Goal: Task Accomplishment & Management: Use online tool/utility

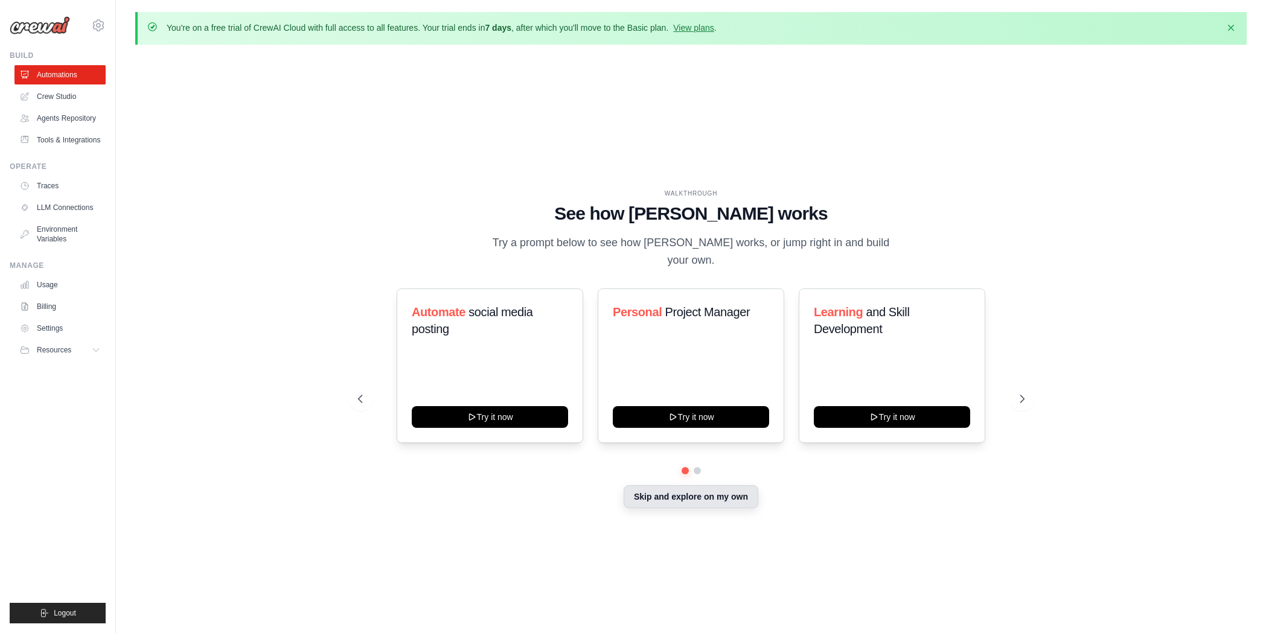
click at [702, 489] on button "Skip and explore on my own" at bounding box center [691, 496] width 135 height 23
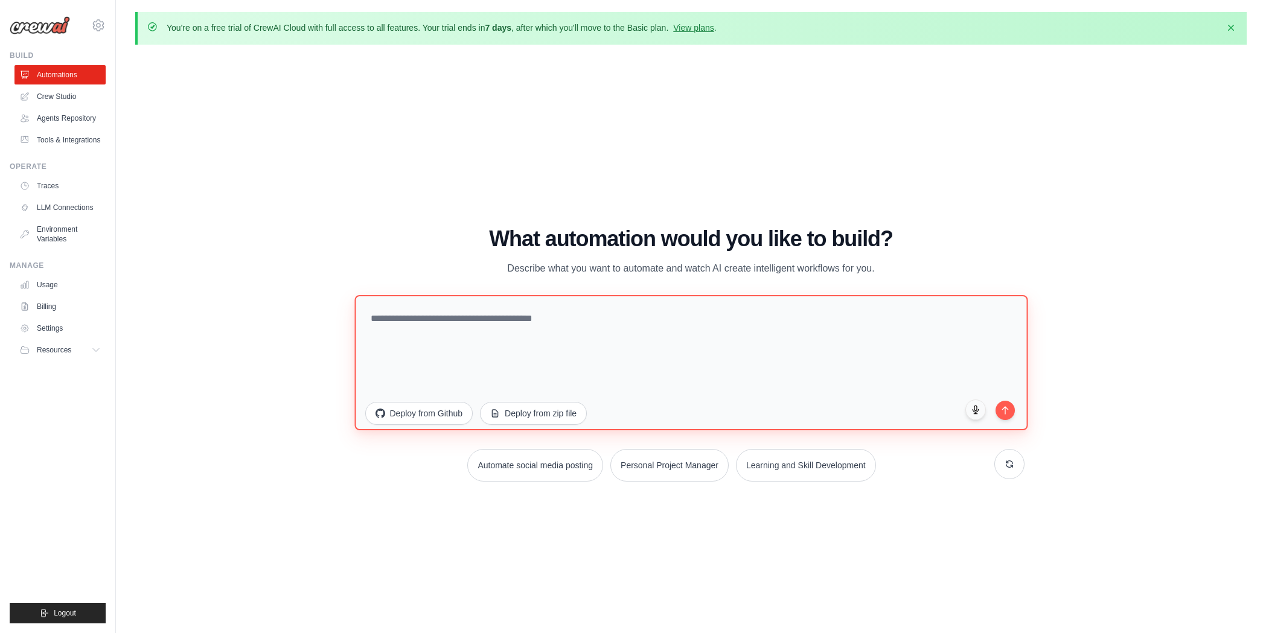
click at [443, 321] on textarea at bounding box center [690, 362] width 673 height 135
click at [402, 322] on textarea "**********" at bounding box center [690, 362] width 673 height 135
drag, startPoint x: 770, startPoint y: 319, endPoint x: 636, endPoint y: 319, distance: 133.4
click at [636, 319] on textarea "**********" at bounding box center [690, 362] width 673 height 135
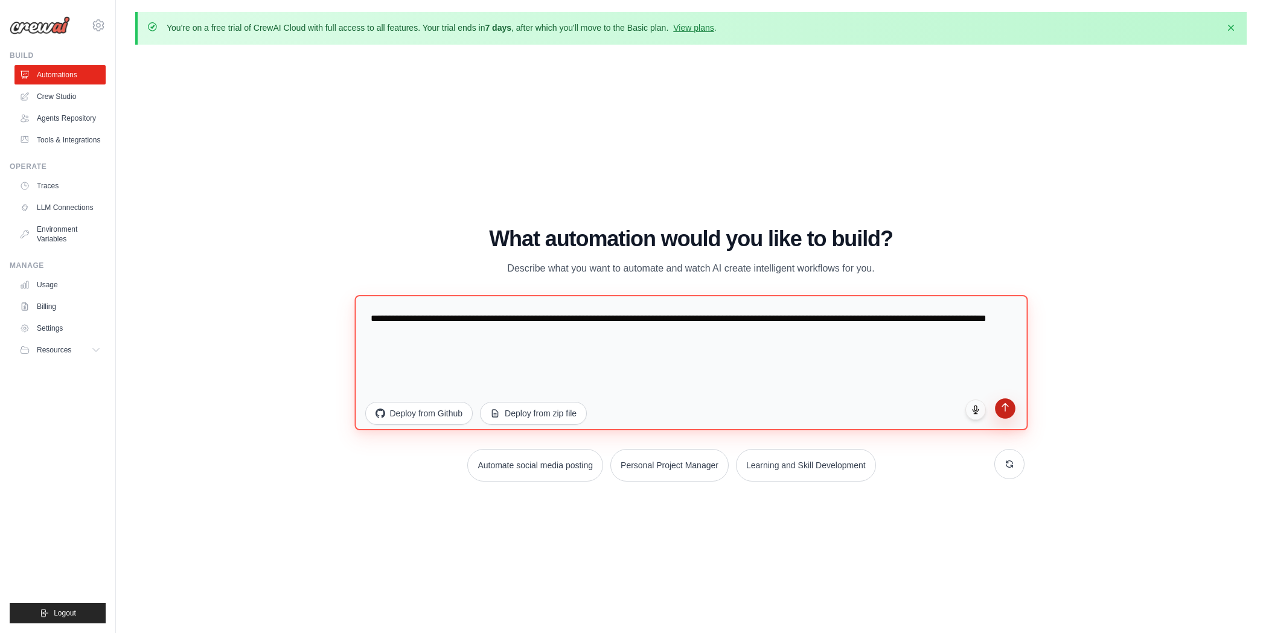
type textarea "**********"
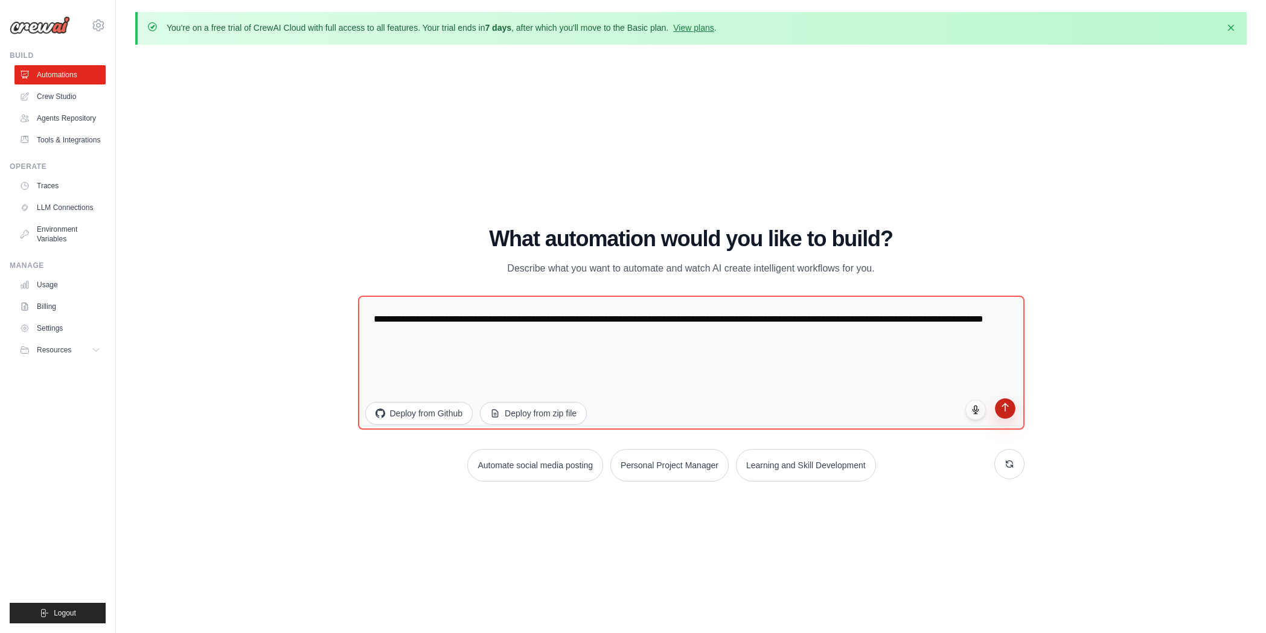
click at [1008, 405] on icon "submit" at bounding box center [1005, 407] width 10 height 10
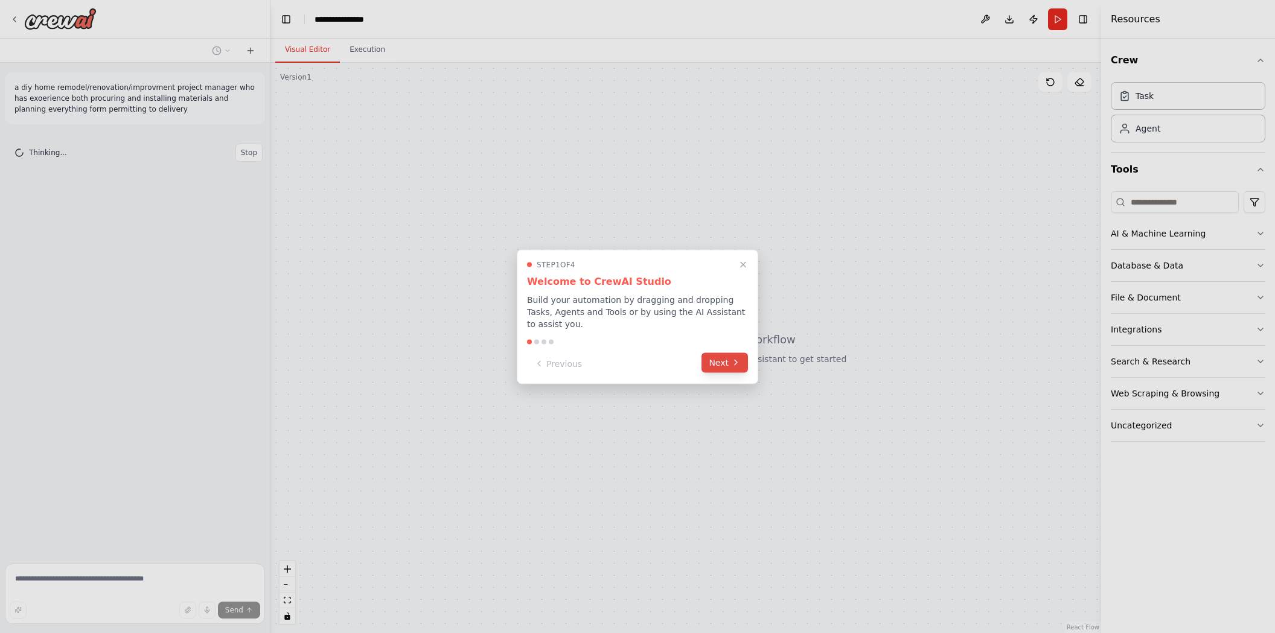
click at [735, 358] on icon at bounding box center [736, 363] width 10 height 10
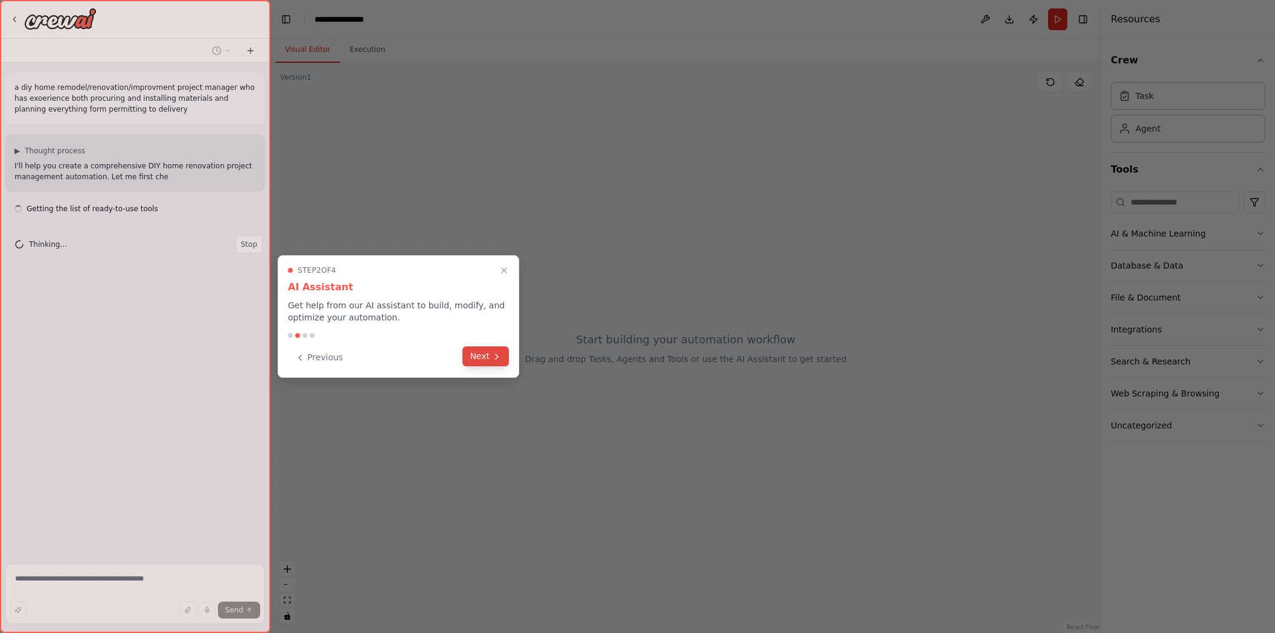
click at [491, 350] on button "Next" at bounding box center [486, 357] width 46 height 20
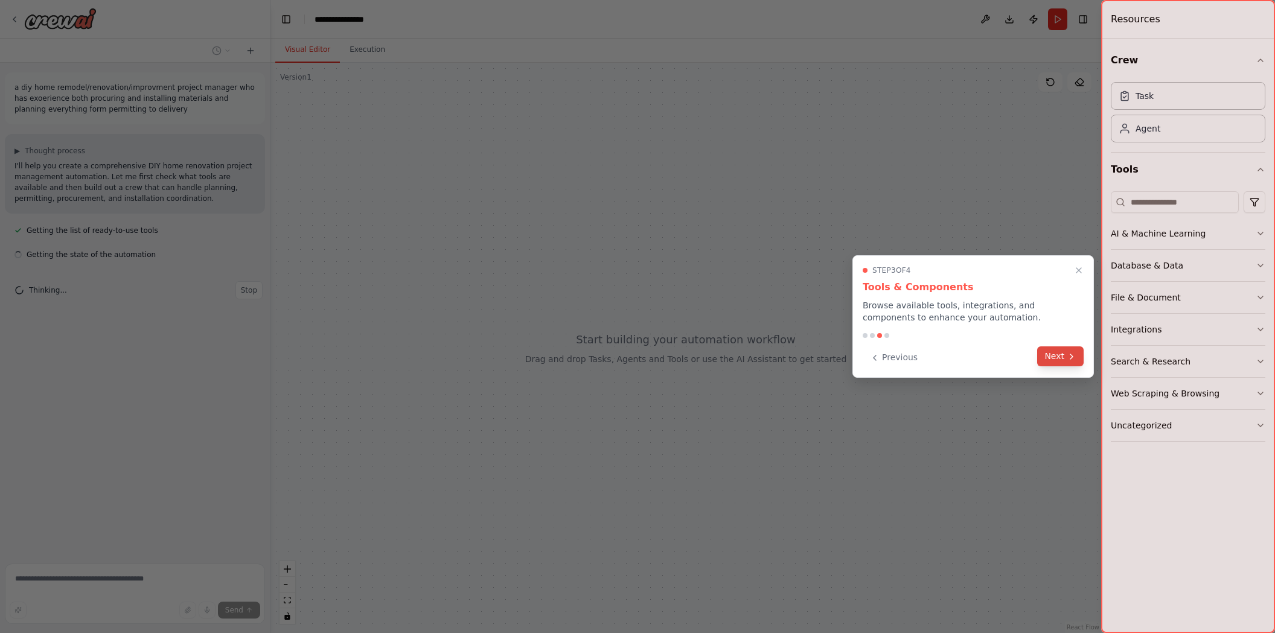
click at [1058, 354] on button "Next" at bounding box center [1060, 357] width 46 height 20
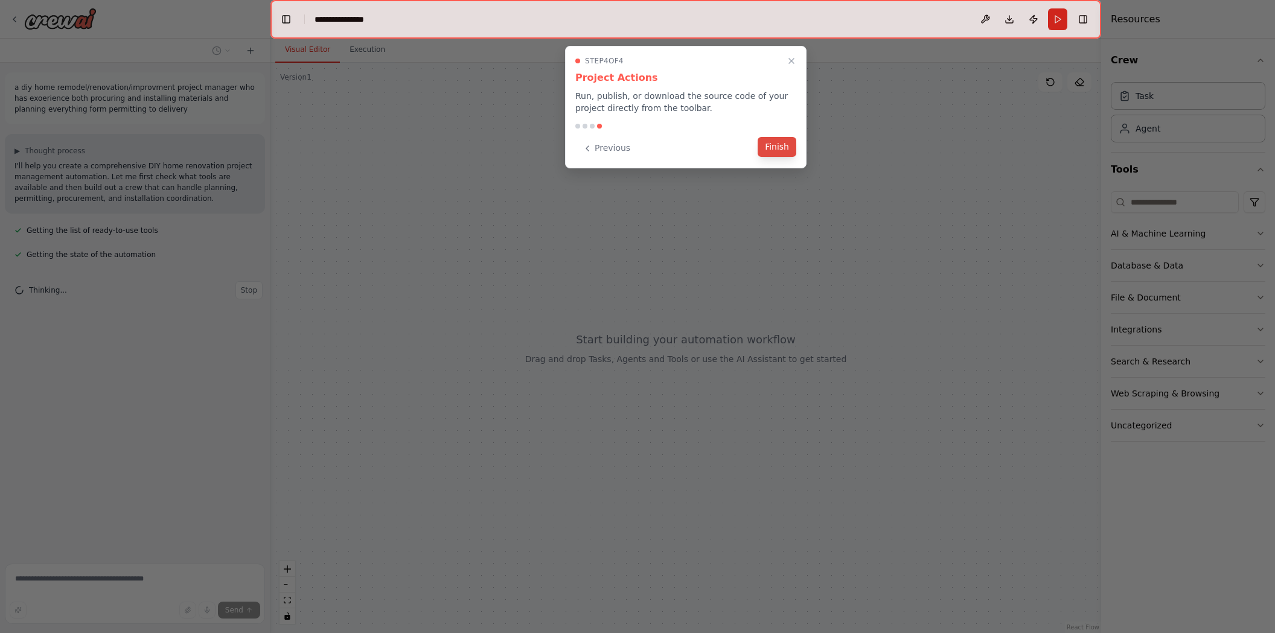
click at [780, 149] on button "Finish" at bounding box center [777, 147] width 39 height 20
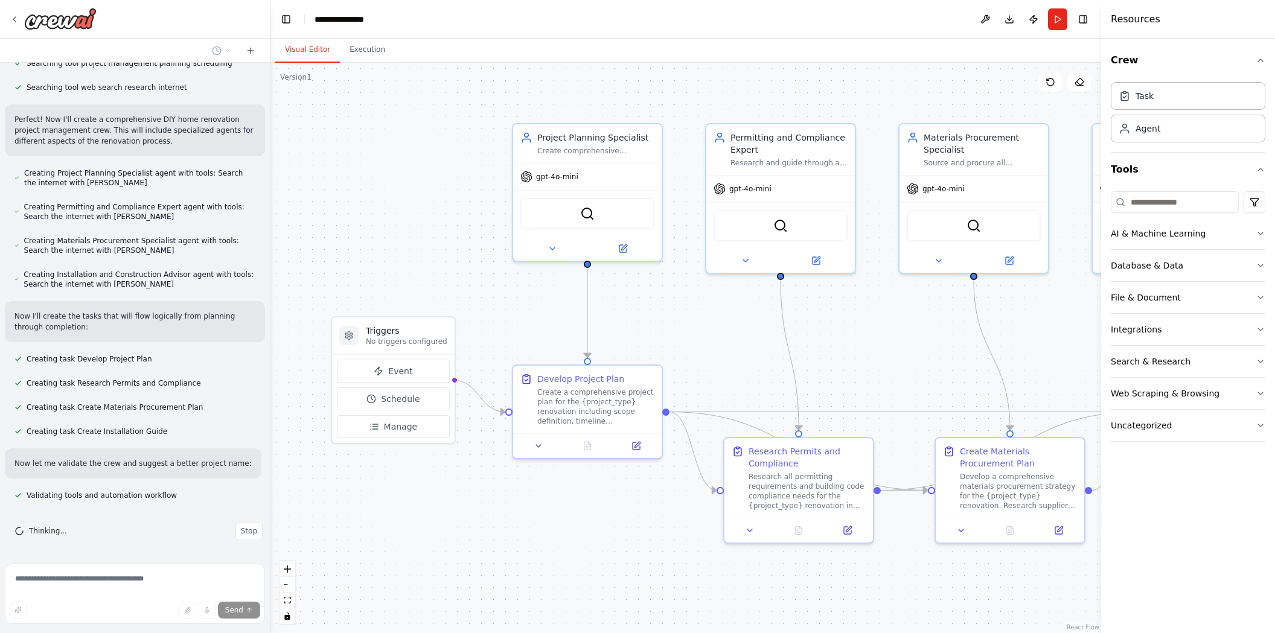
scroll to position [240, 0]
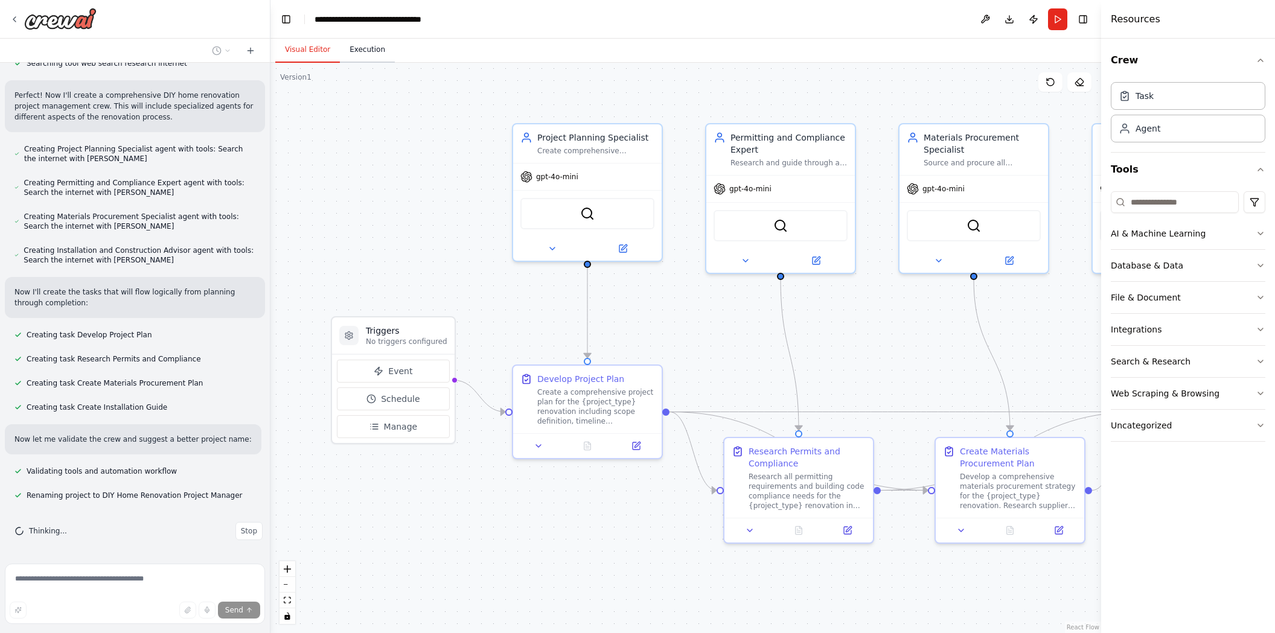
click at [365, 49] on button "Execution" at bounding box center [367, 49] width 55 height 25
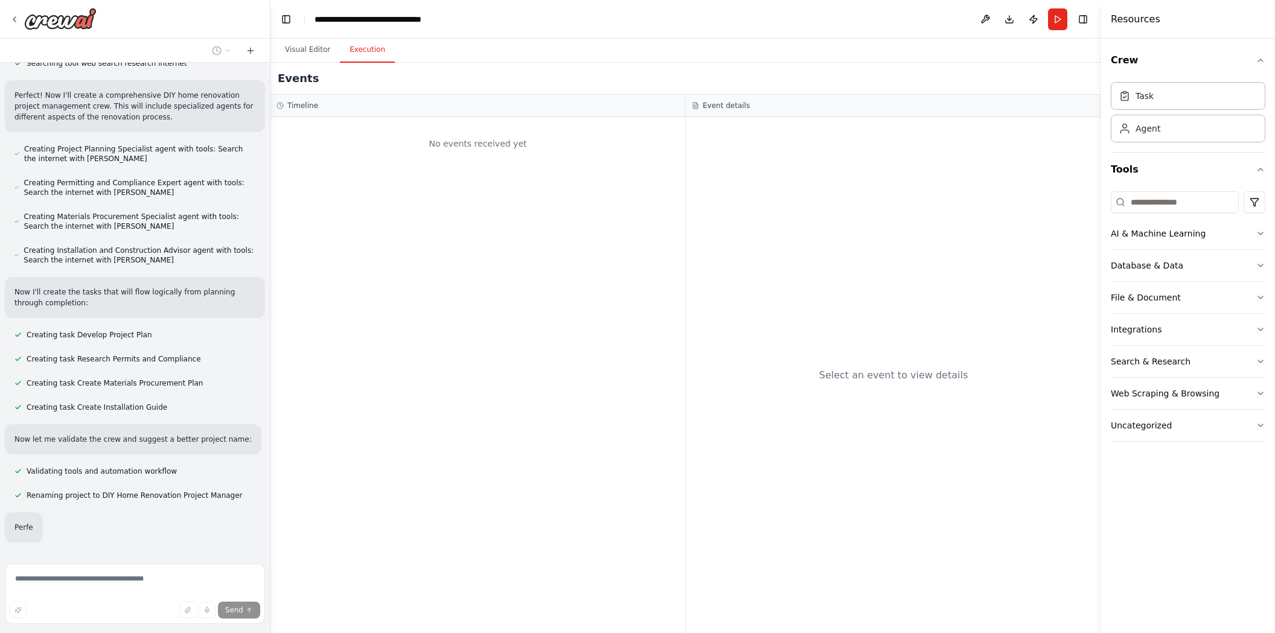
scroll to position [269, 0]
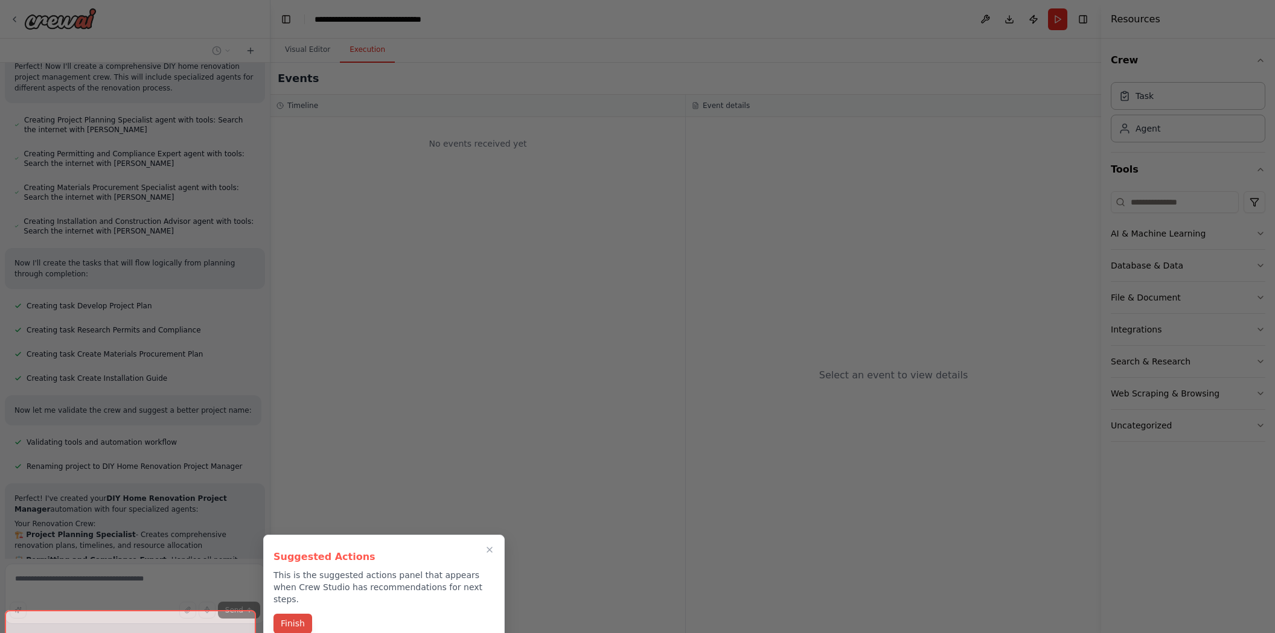
click at [283, 614] on button "Finish" at bounding box center [293, 624] width 39 height 20
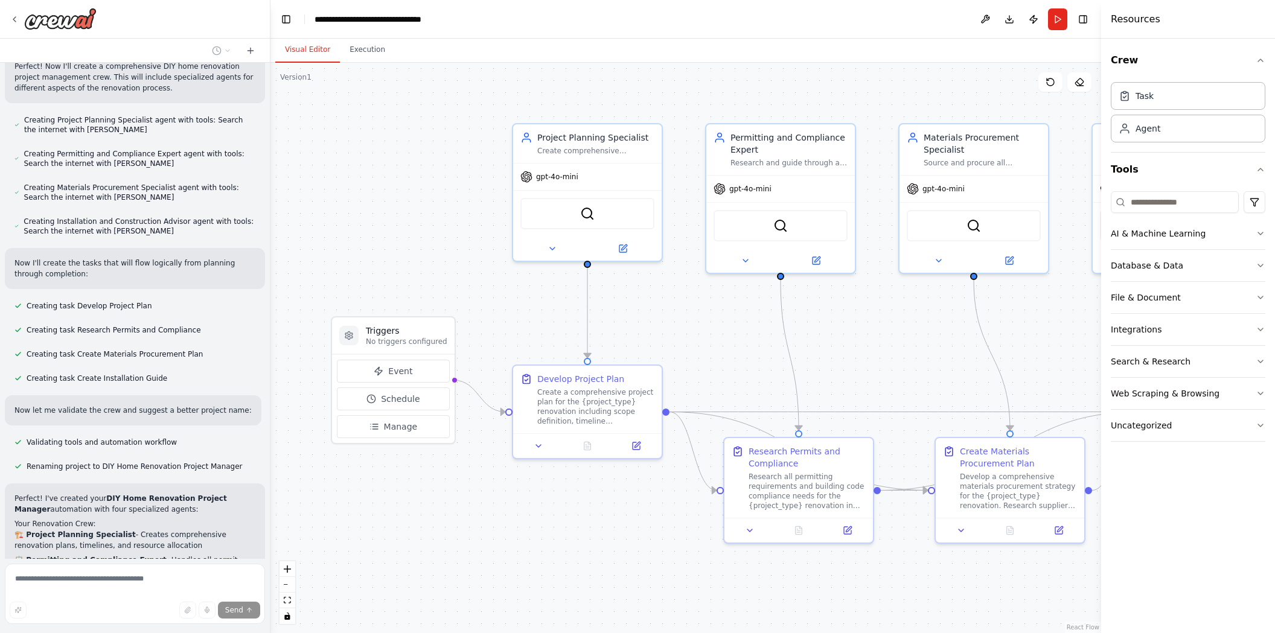
click at [322, 53] on button "Visual Editor" at bounding box center [307, 49] width 65 height 25
click at [346, 55] on button "Execution" at bounding box center [367, 49] width 55 height 25
click at [310, 48] on button "Visual Editor" at bounding box center [307, 49] width 65 height 25
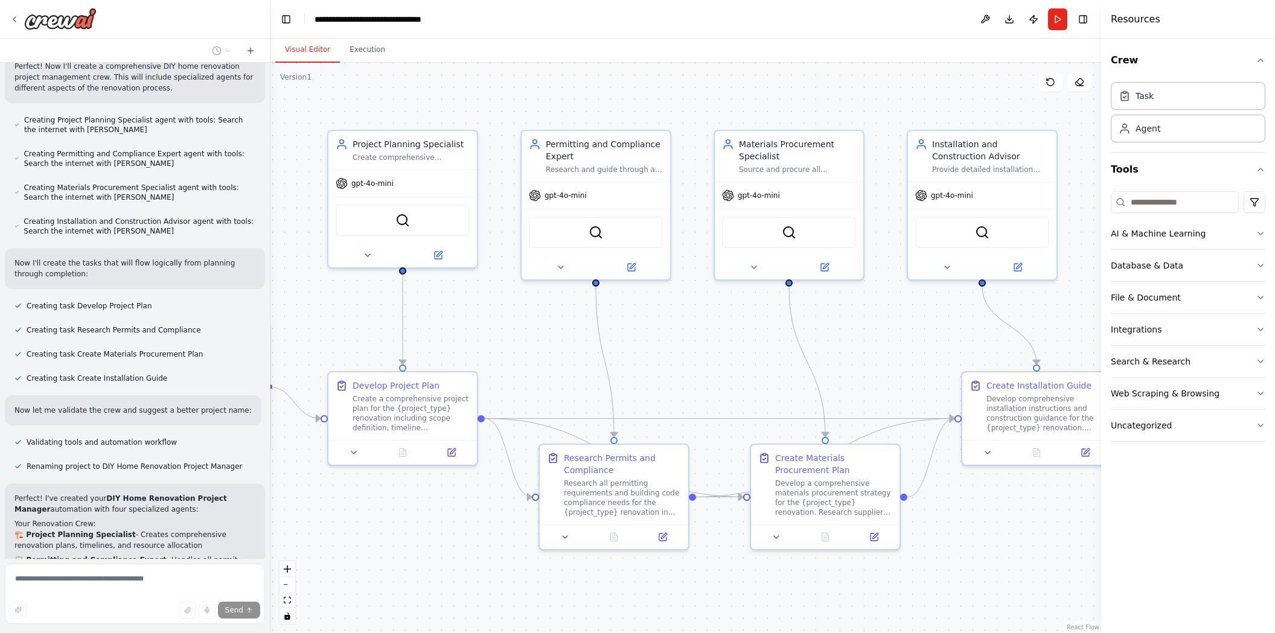
drag, startPoint x: 856, startPoint y: 366, endPoint x: 671, endPoint y: 373, distance: 184.9
click at [671, 373] on div ".deletable-edge-delete-btn { width: 20px; height: 20px; border: 0px solid #ffff…" at bounding box center [686, 348] width 831 height 571
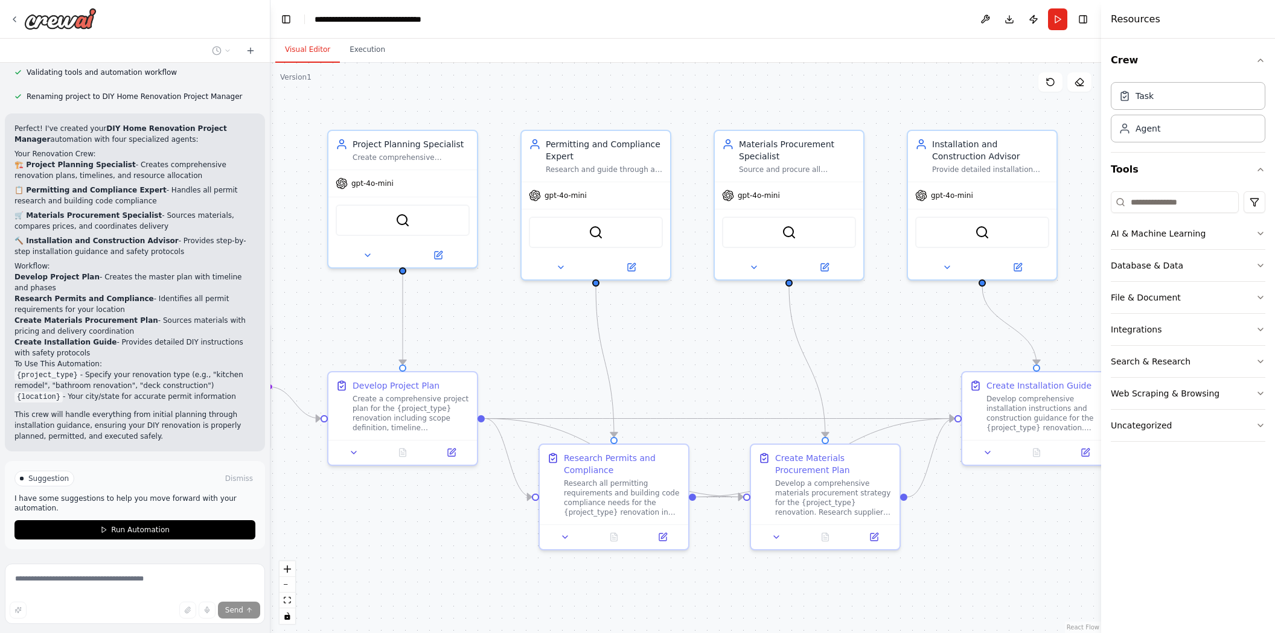
scroll to position [685, 0]
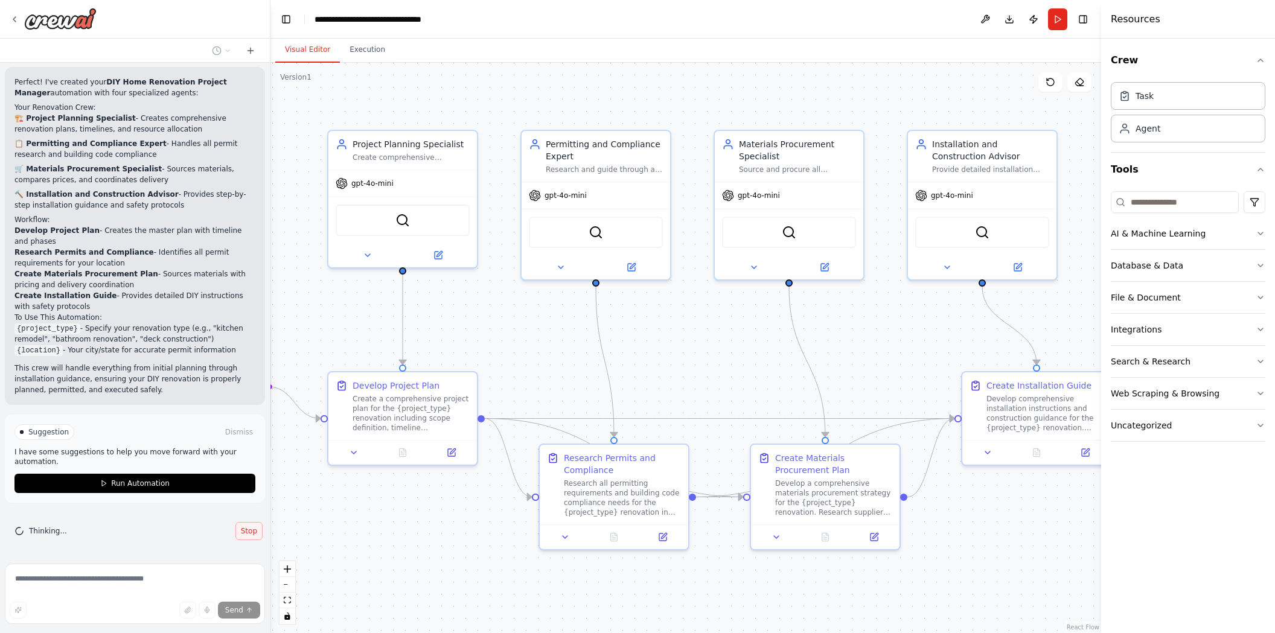
click at [235, 537] on button "Stop" at bounding box center [248, 531] width 27 height 18
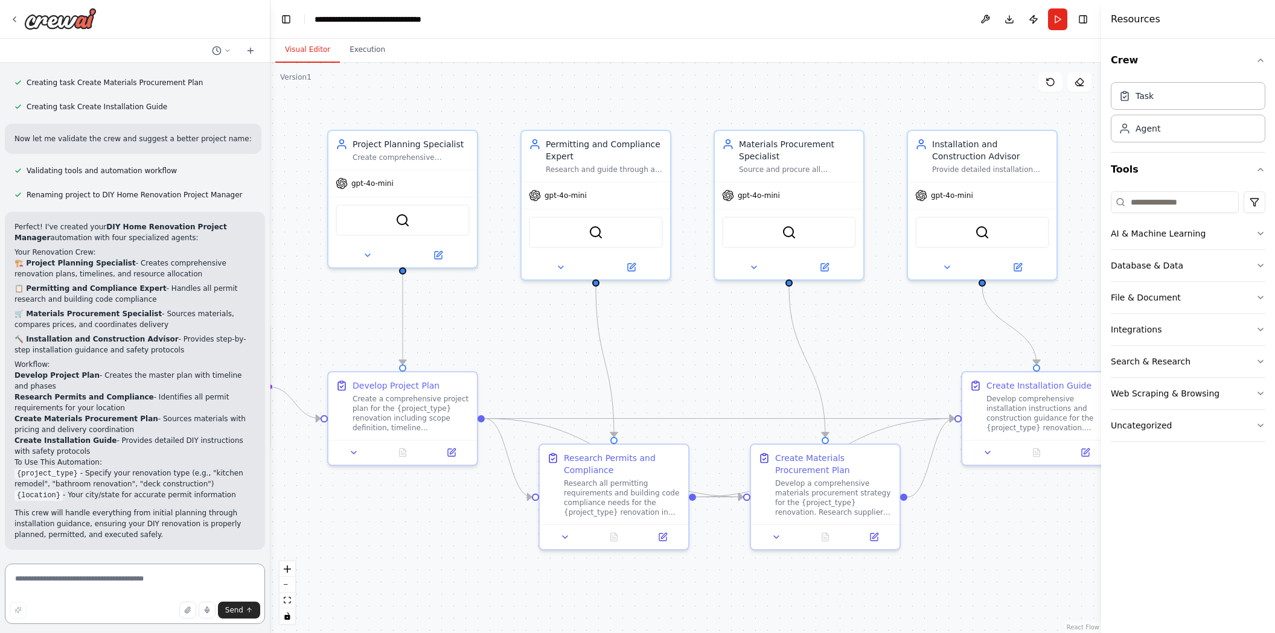
click at [114, 589] on textarea at bounding box center [135, 594] width 260 height 60
type textarea "**********"
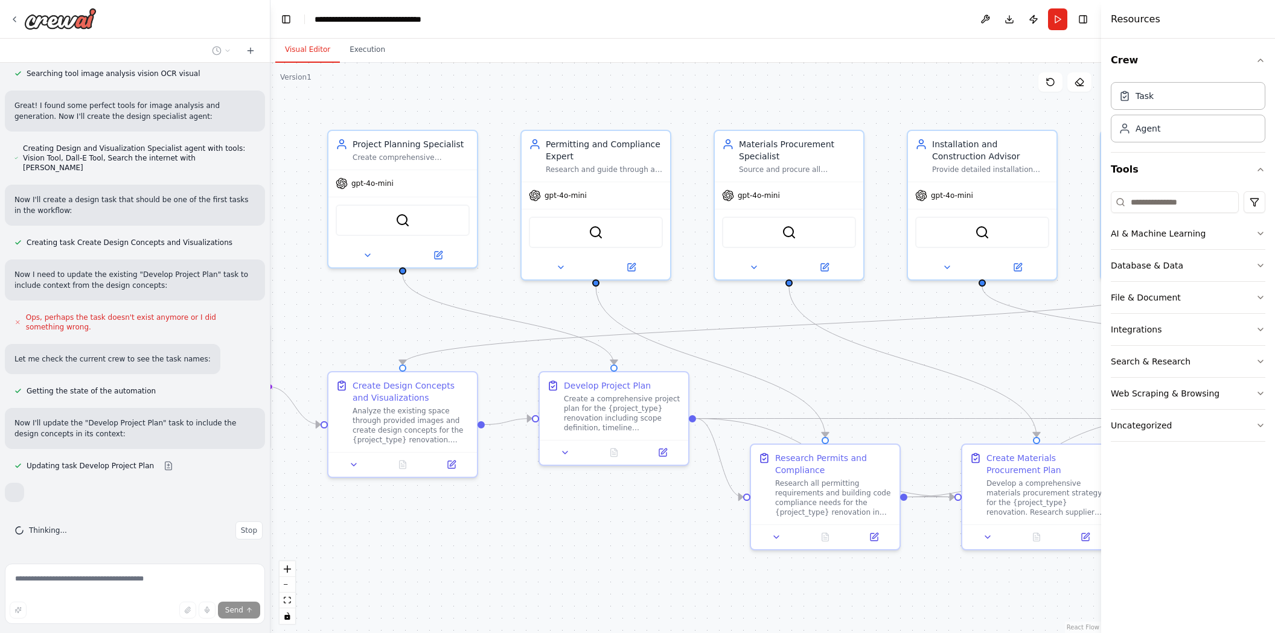
scroll to position [1207, 0]
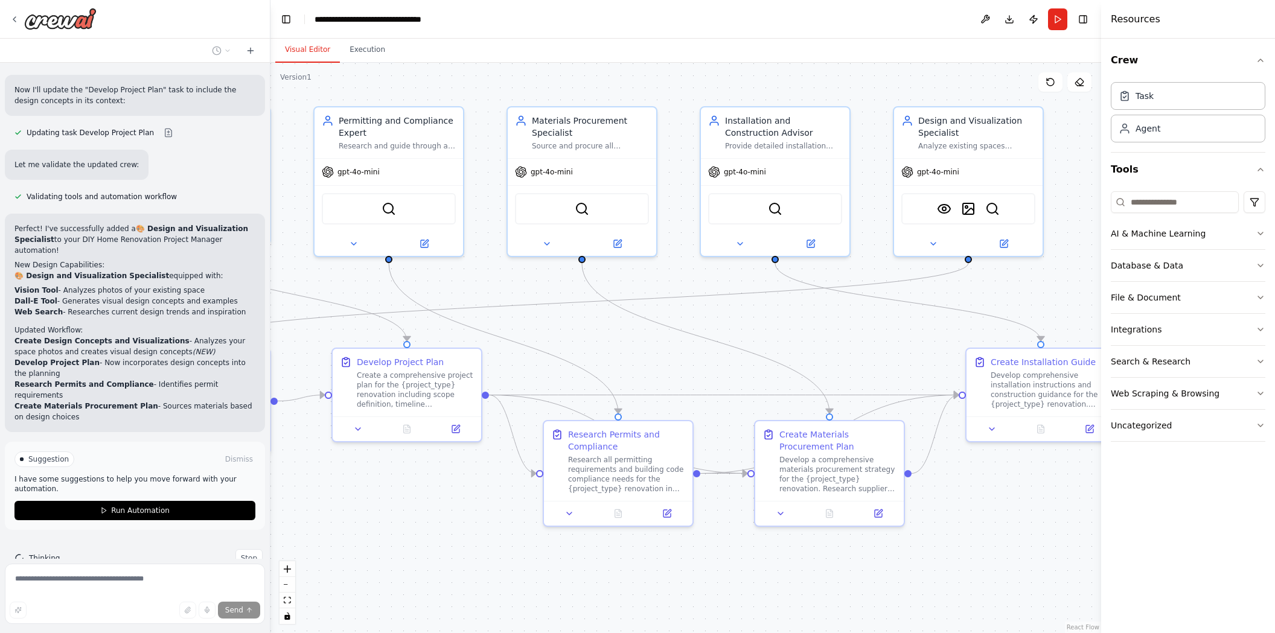
drag, startPoint x: 787, startPoint y: 352, endPoint x: 580, endPoint y: 328, distance: 208.4
click at [580, 328] on div ".deletable-edge-delete-btn { width: 20px; height: 20px; border: 0px solid #ffff…" at bounding box center [686, 348] width 831 height 571
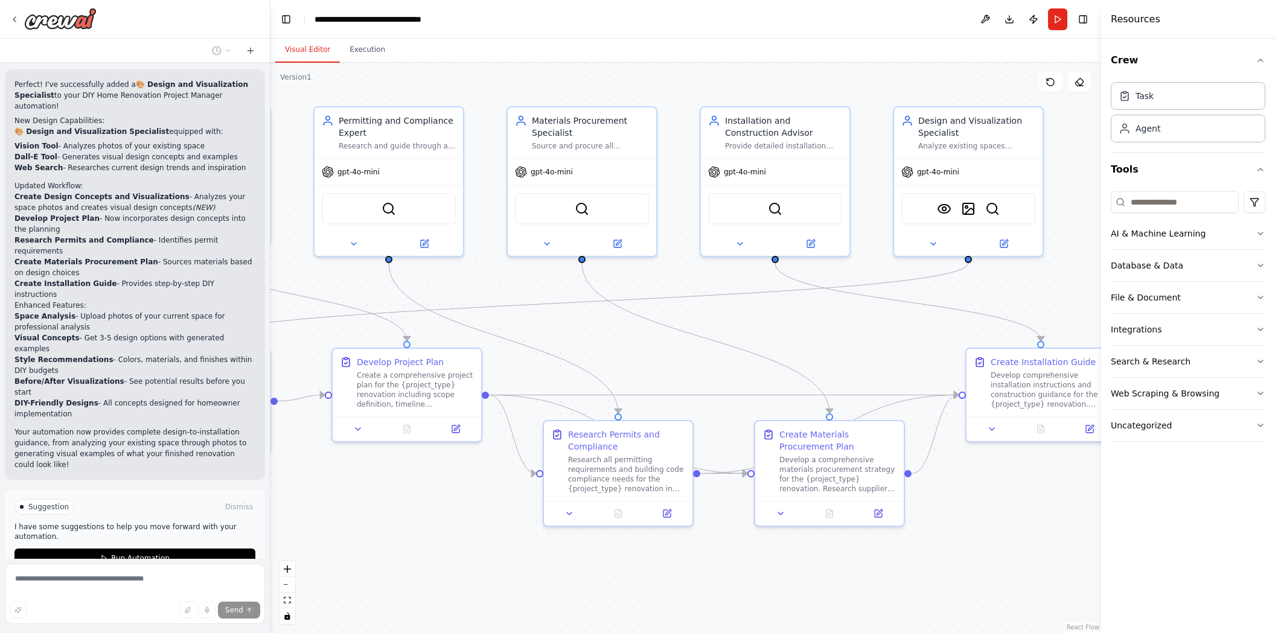
scroll to position [1671, 0]
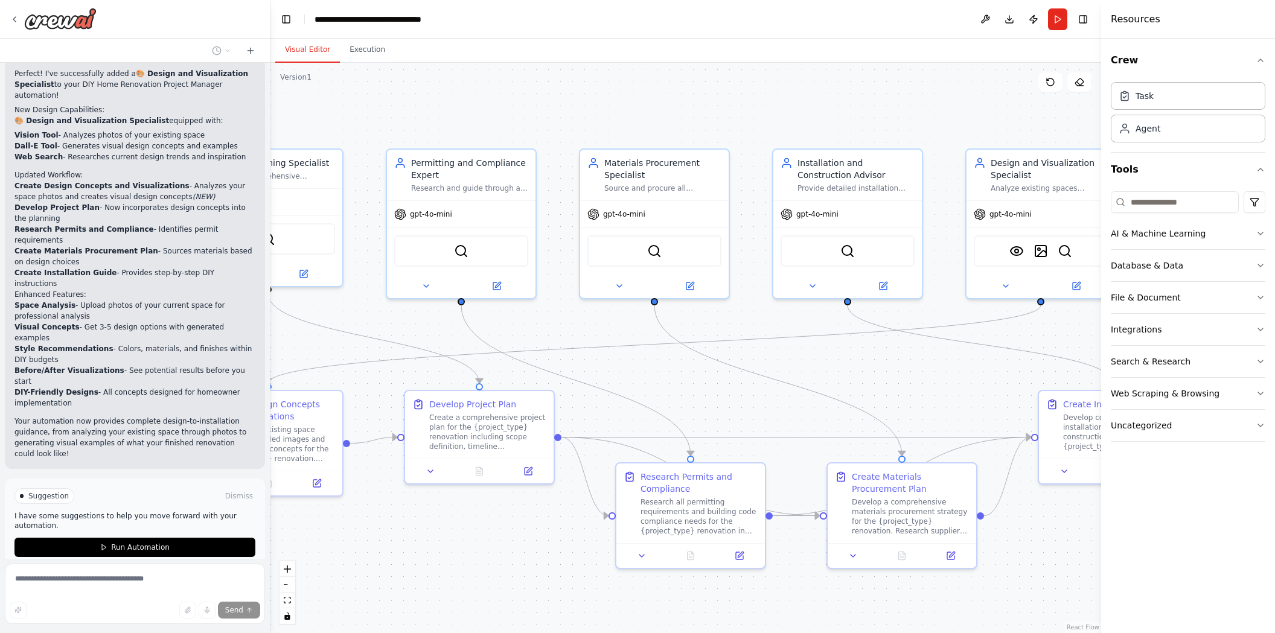
drag, startPoint x: 569, startPoint y: 345, endPoint x: 597, endPoint y: 387, distance: 50.4
click at [584, 392] on div ".deletable-edge-delete-btn { width: 20px; height: 20px; border: 0px solid #ffff…" at bounding box center [686, 348] width 831 height 571
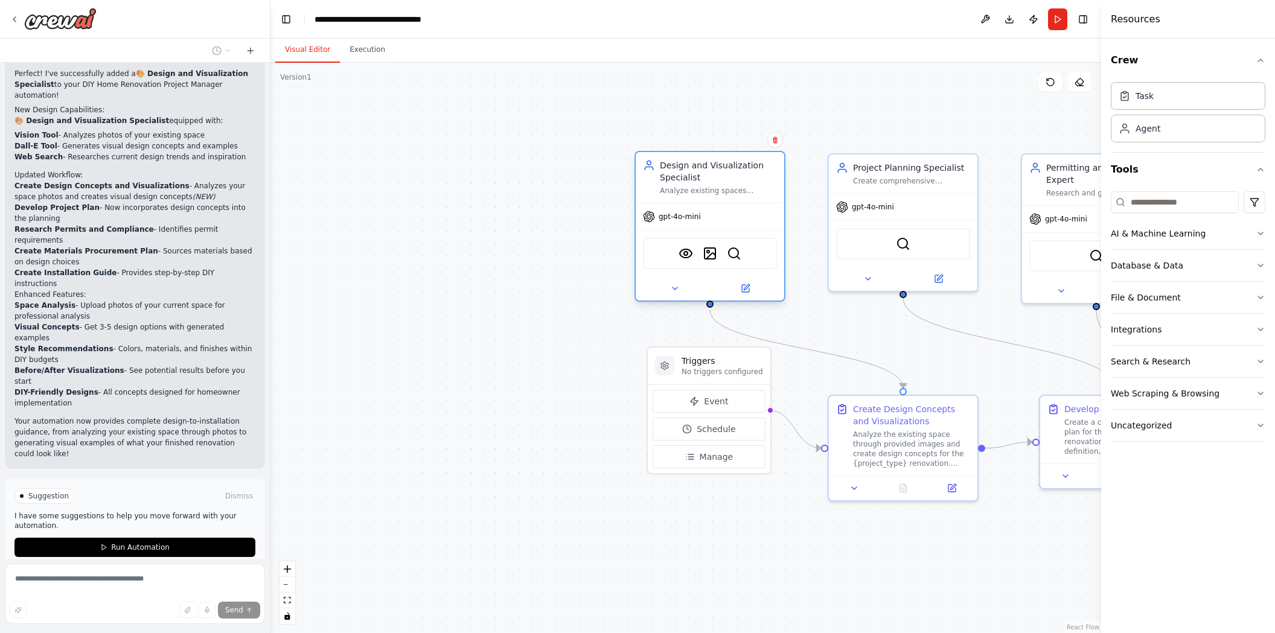
drag, startPoint x: 996, startPoint y: 233, endPoint x: 734, endPoint y: 232, distance: 262.7
click at [734, 232] on div "VisionTool DallETool SerperDevTool" at bounding box center [710, 253] width 149 height 46
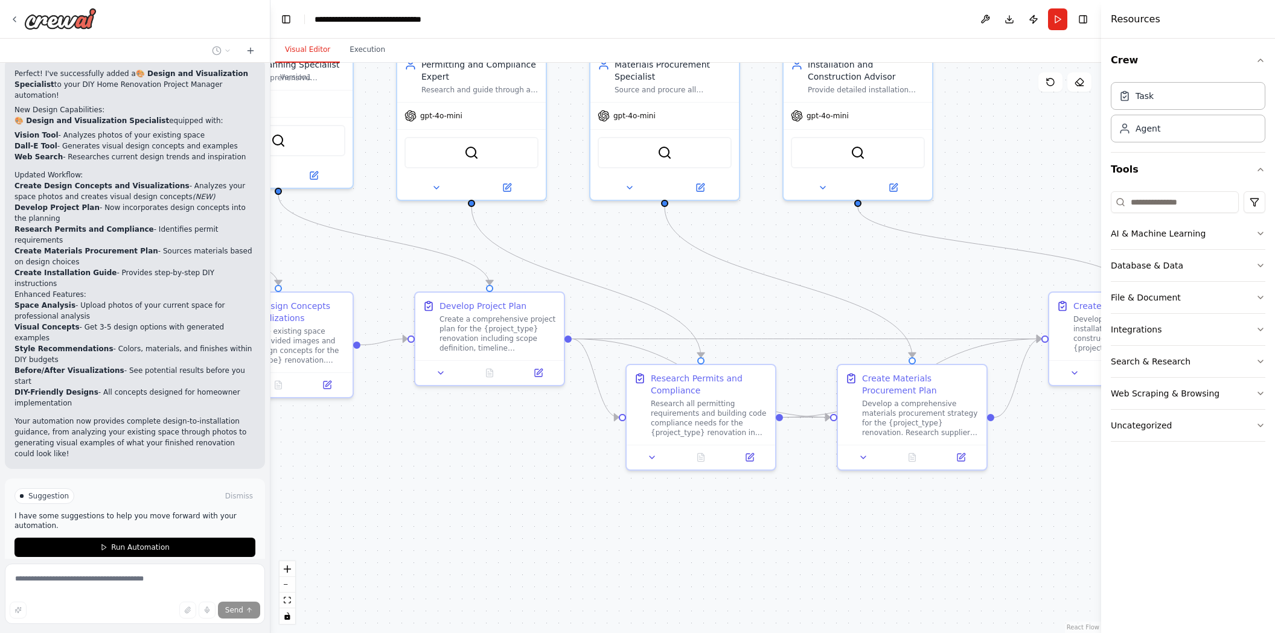
drag, startPoint x: 911, startPoint y: 384, endPoint x: 286, endPoint y: 281, distance: 633.4
click at [286, 281] on div ".deletable-edge-delete-btn { width: 20px; height: 20px; border: 0px solid #ffff…" at bounding box center [686, 348] width 831 height 571
drag, startPoint x: 795, startPoint y: 290, endPoint x: 876, endPoint y: 272, distance: 82.3
click at [808, 268] on div ".deletable-edge-delete-btn { width: 20px; height: 20px; border: 0px solid #ffff…" at bounding box center [686, 348] width 831 height 571
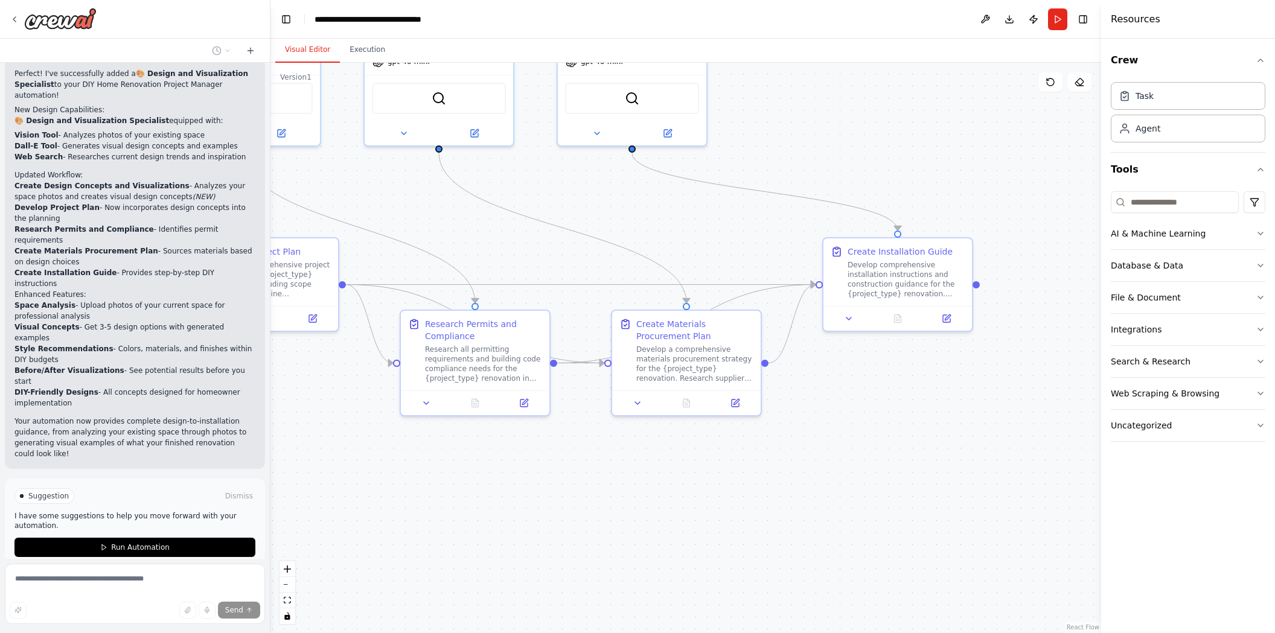
drag, startPoint x: 862, startPoint y: 267, endPoint x: 664, endPoint y: 218, distance: 204.1
click at [664, 218] on div ".deletable-edge-delete-btn { width: 20px; height: 20px; border: 0px solid #ffff…" at bounding box center [686, 348] width 831 height 571
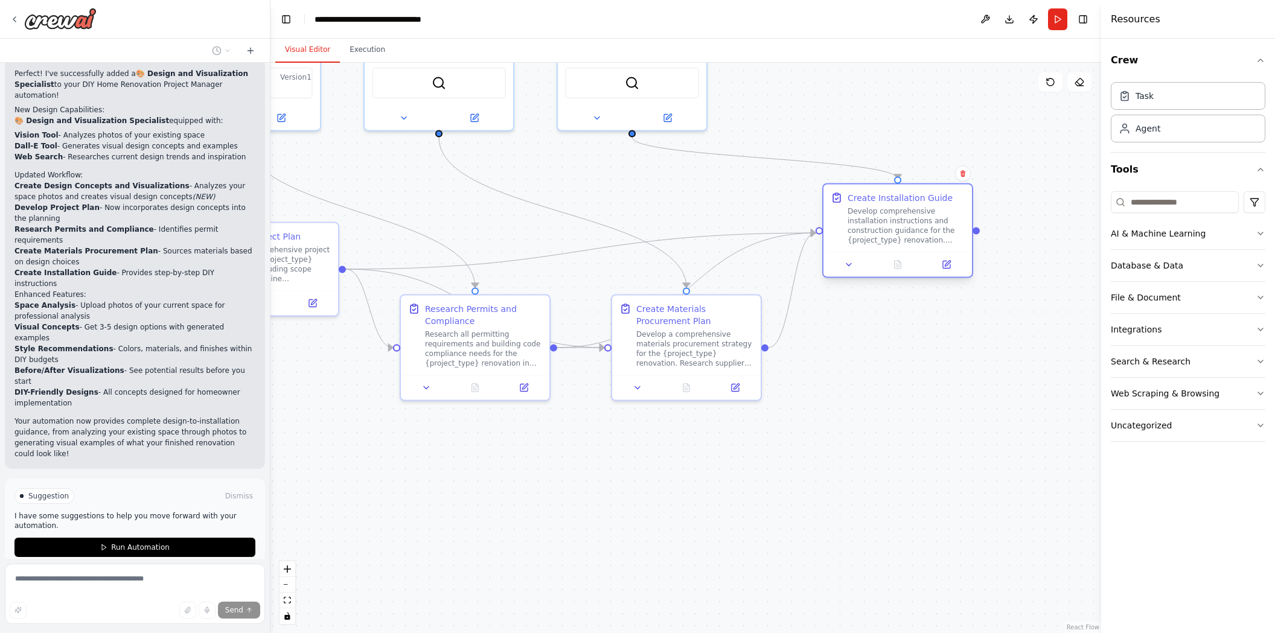
drag, startPoint x: 883, startPoint y: 306, endPoint x: 869, endPoint y: 239, distance: 68.4
click at [869, 239] on div "Develop comprehensive installation instructions and construction guidance for t…" at bounding box center [906, 226] width 117 height 39
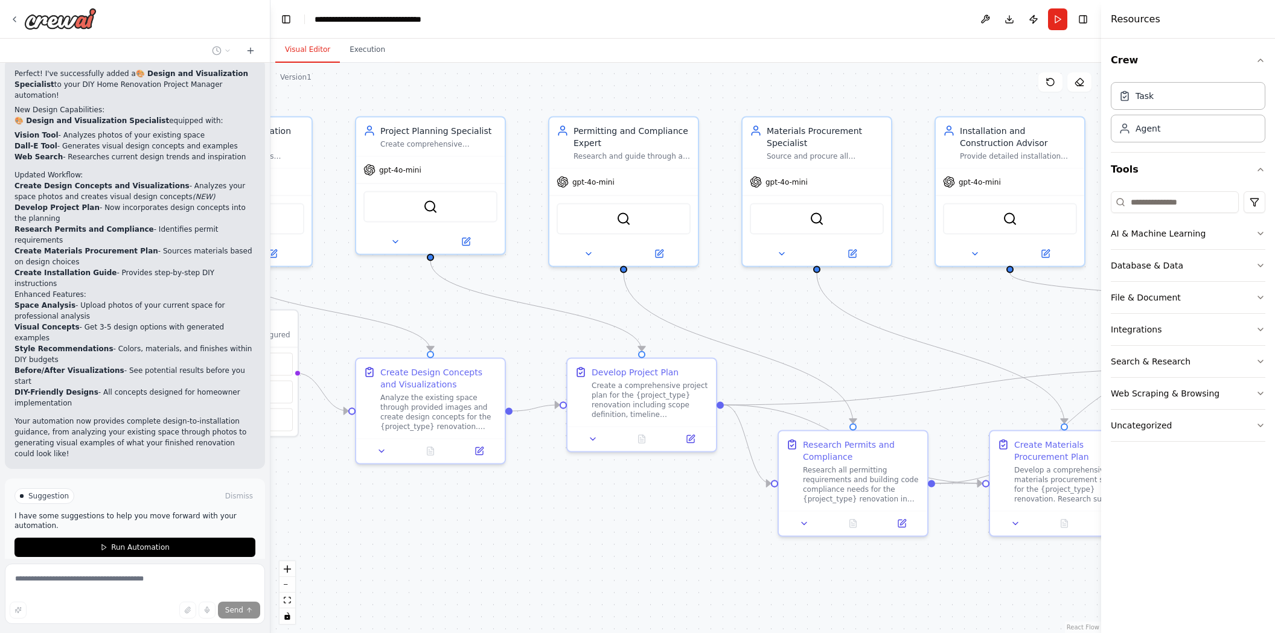
drag, startPoint x: 408, startPoint y: 196, endPoint x: 973, endPoint y: 333, distance: 581.0
click at [957, 331] on div ".deletable-edge-delete-btn { width: 20px; height: 20px; border: 0px solid #ffff…" at bounding box center [686, 348] width 831 height 571
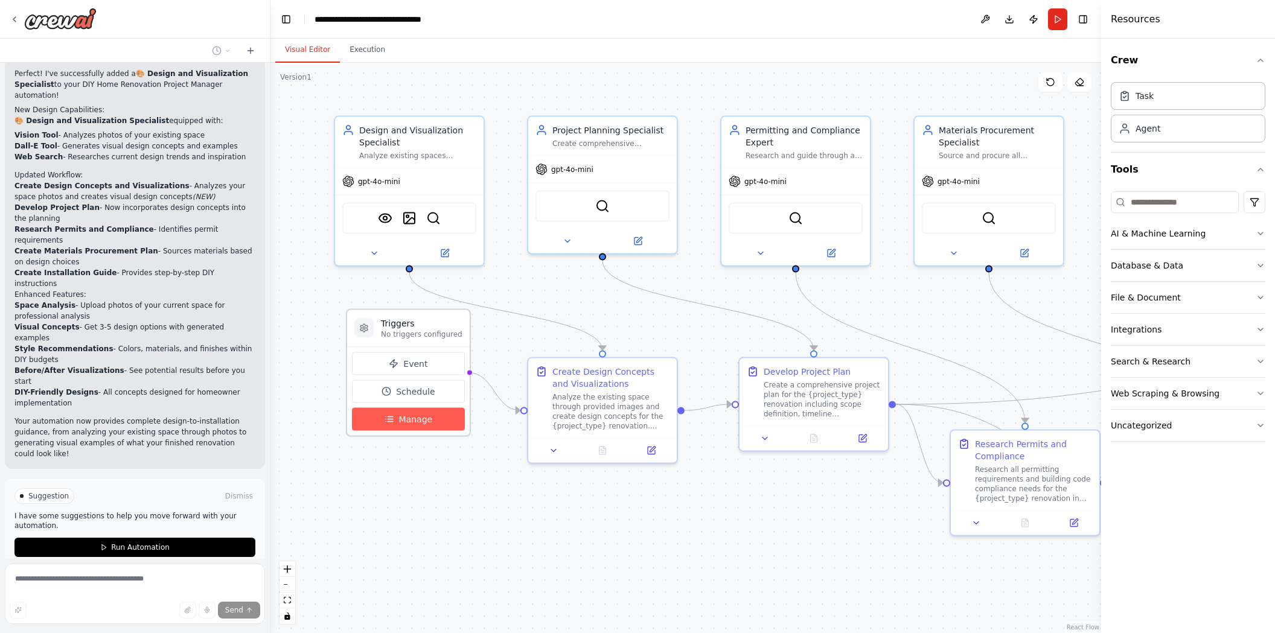
click at [441, 414] on button "Manage" at bounding box center [408, 419] width 113 height 23
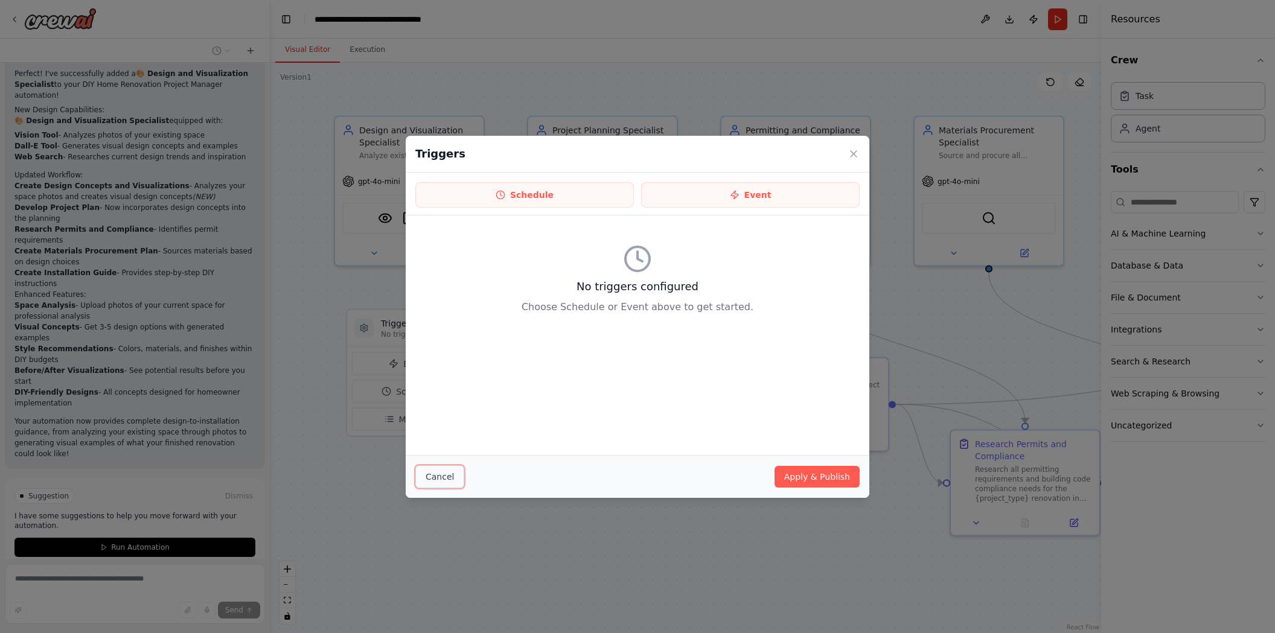
click at [420, 473] on button "Cancel" at bounding box center [439, 477] width 49 height 23
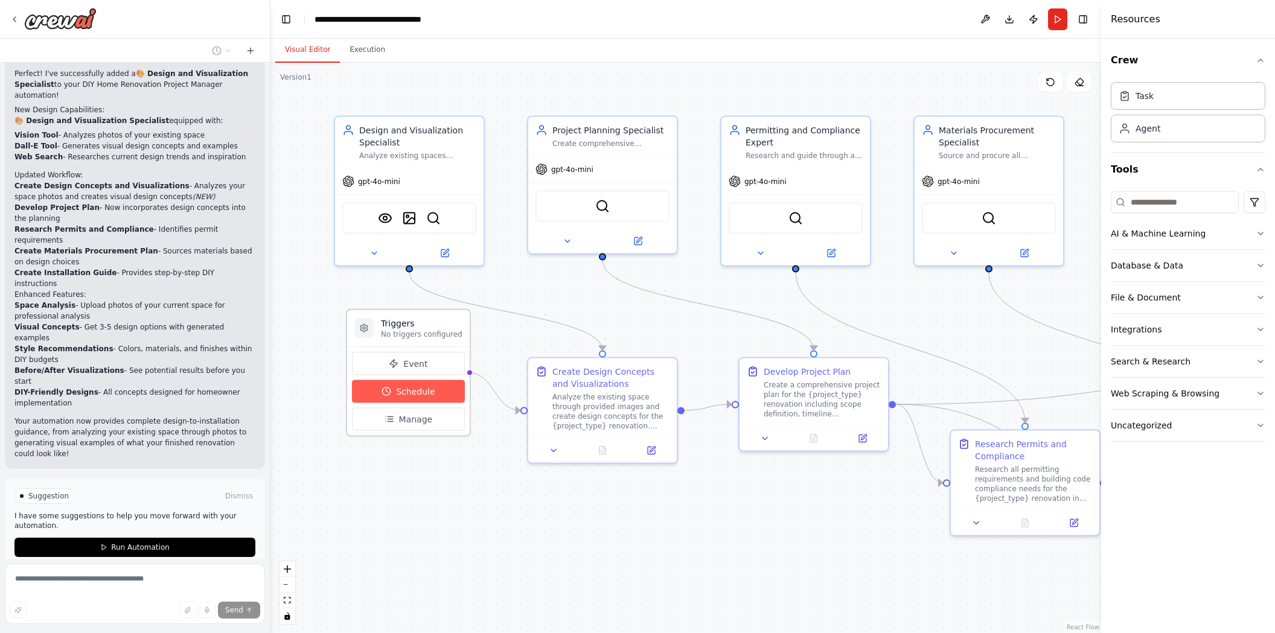
click at [423, 383] on button "Schedule" at bounding box center [408, 391] width 113 height 23
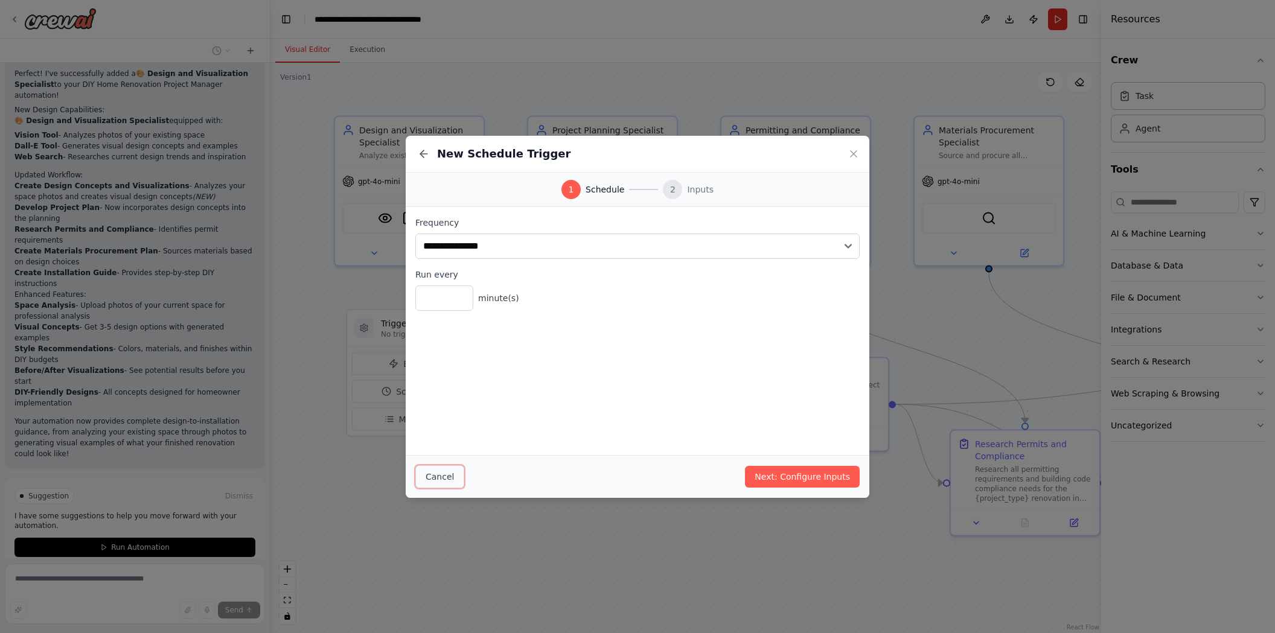
click at [434, 473] on button "Cancel" at bounding box center [439, 477] width 49 height 23
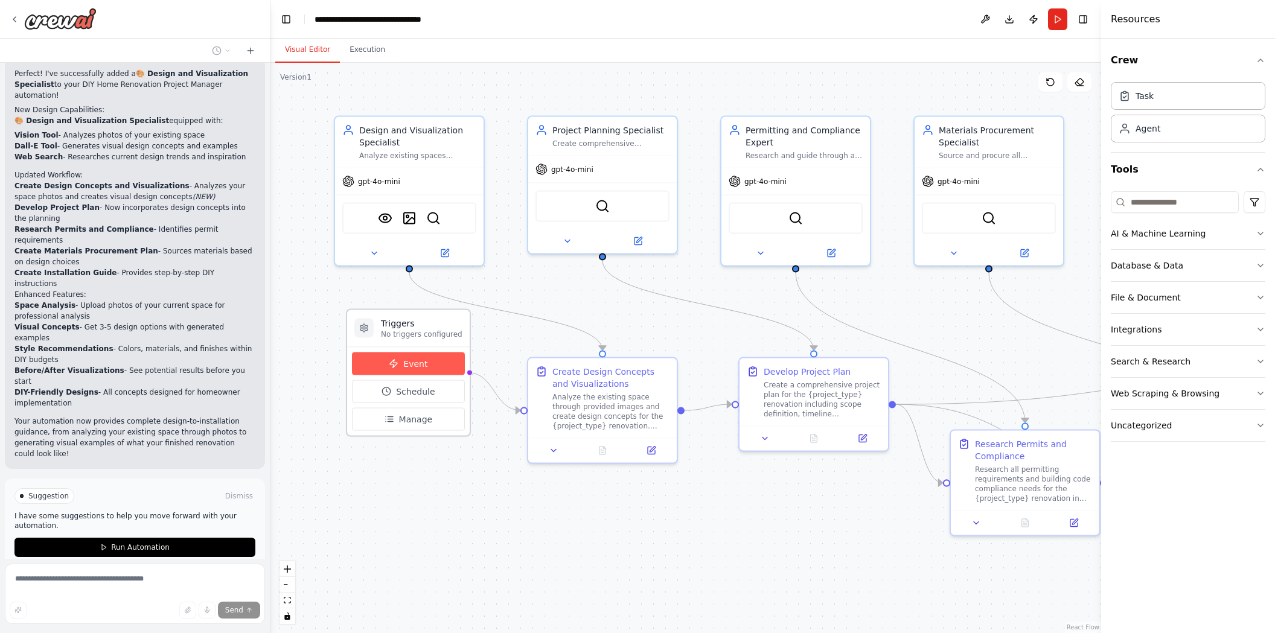
click at [429, 374] on button "Event" at bounding box center [408, 364] width 113 height 23
click at [433, 361] on button "Event" at bounding box center [408, 364] width 113 height 23
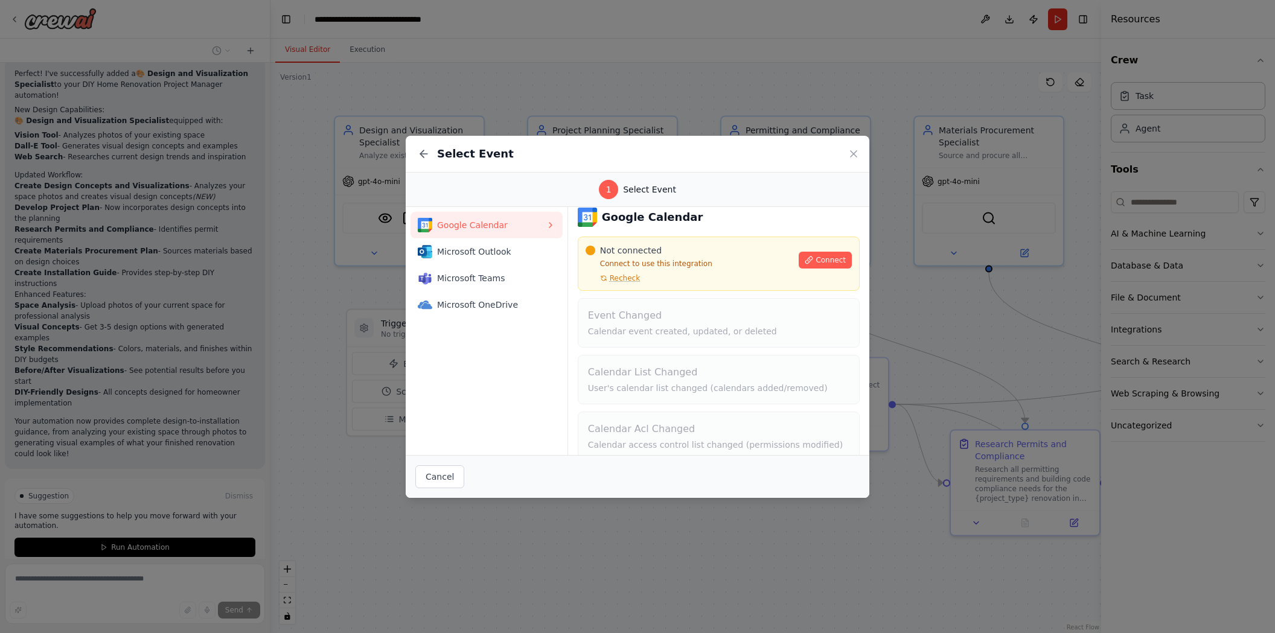
scroll to position [0, 0]
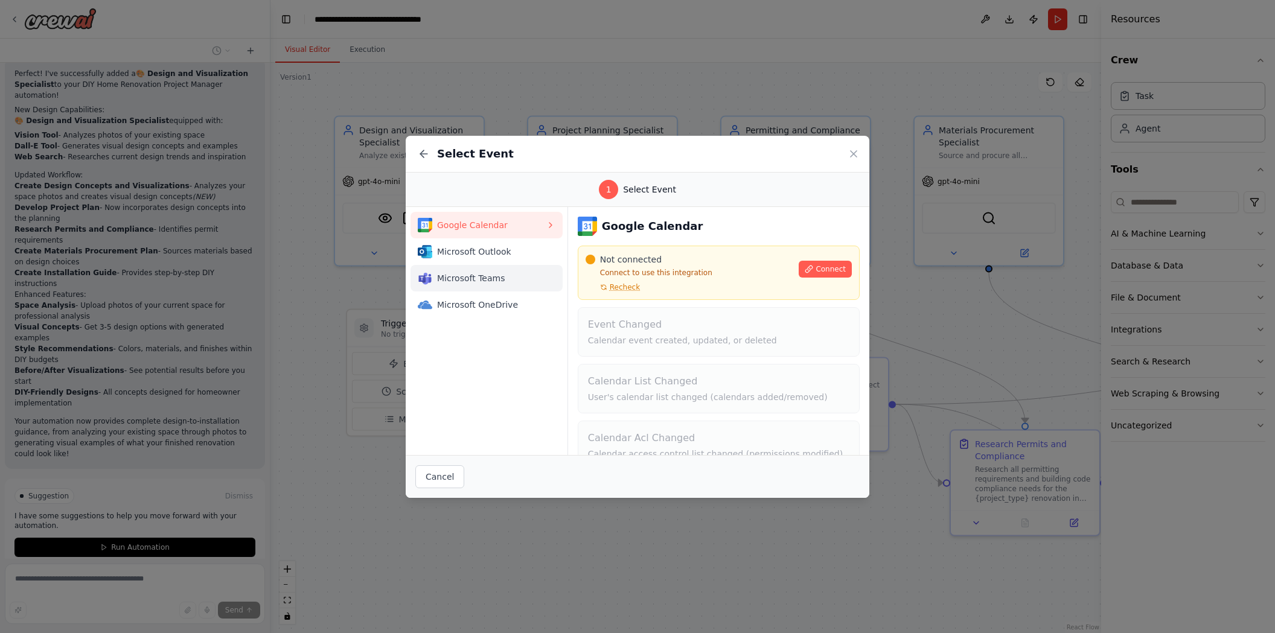
drag, startPoint x: 497, startPoint y: 257, endPoint x: 495, endPoint y: 271, distance: 13.5
click at [496, 258] on div "Microsoft Outlook" at bounding box center [482, 252] width 128 height 14
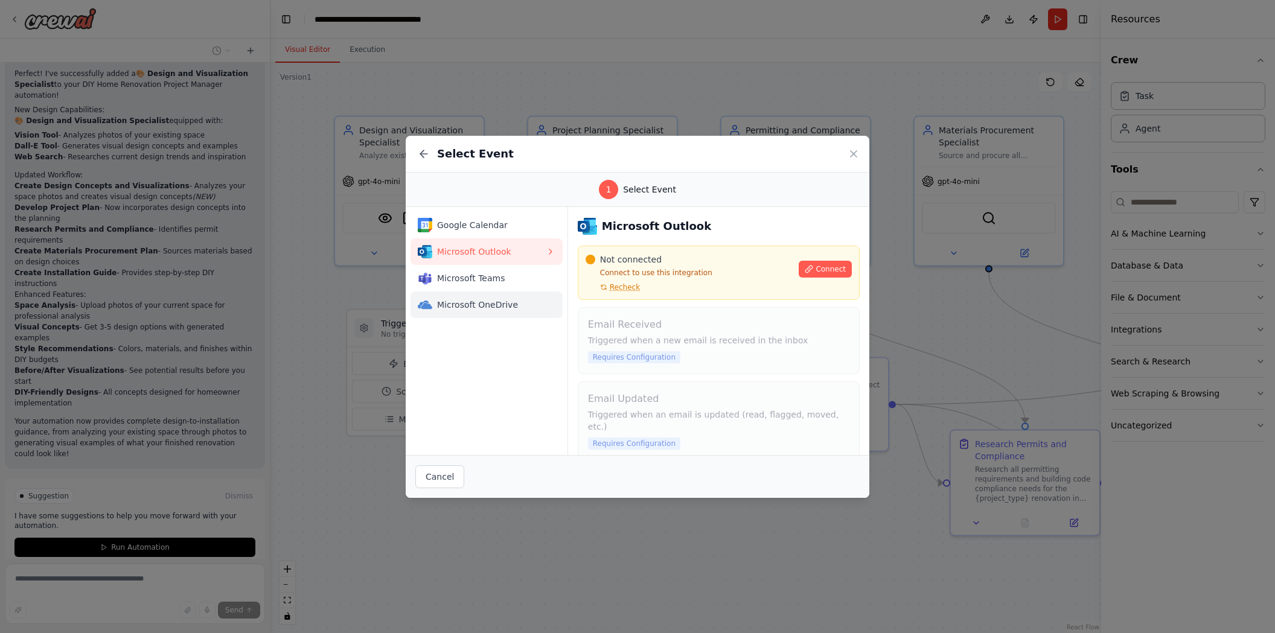
click at [488, 302] on span "Microsoft OneDrive" at bounding box center [491, 305] width 109 height 12
click at [856, 160] on div "Select Event" at bounding box center [638, 154] width 464 height 37
click at [853, 154] on icon at bounding box center [854, 154] width 6 height 6
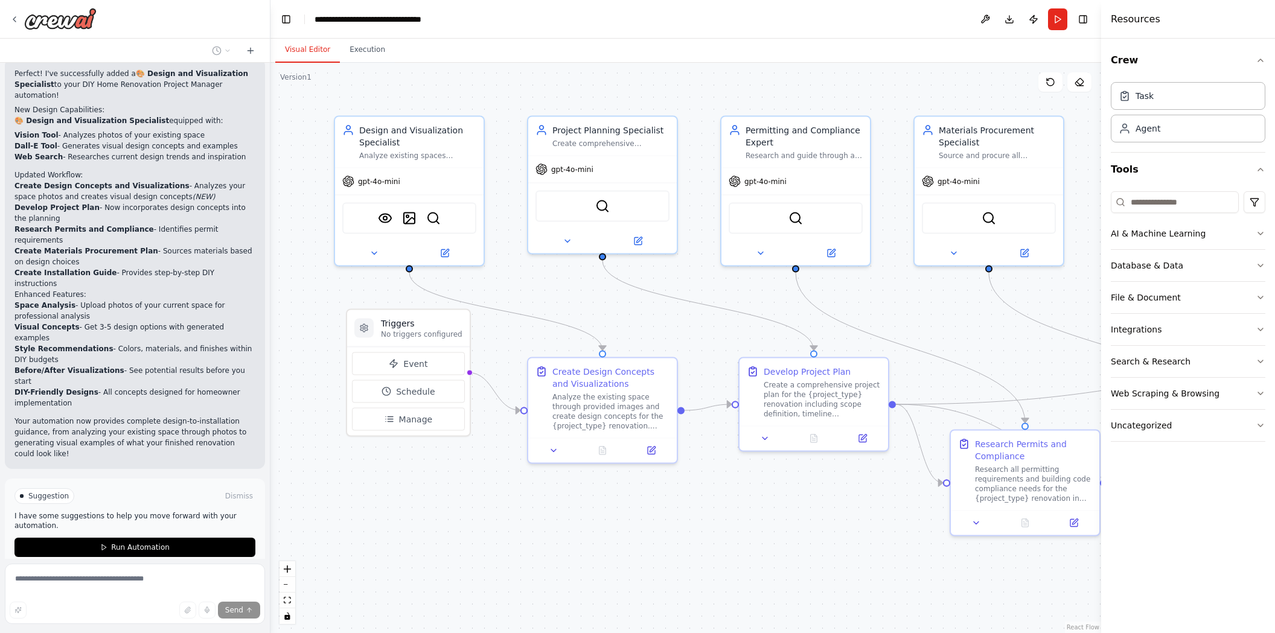
drag, startPoint x: 235, startPoint y: 530, endPoint x: 211, endPoint y: 522, distance: 25.4
click at [241, 591] on span "Stop" at bounding box center [249, 596] width 16 height 10
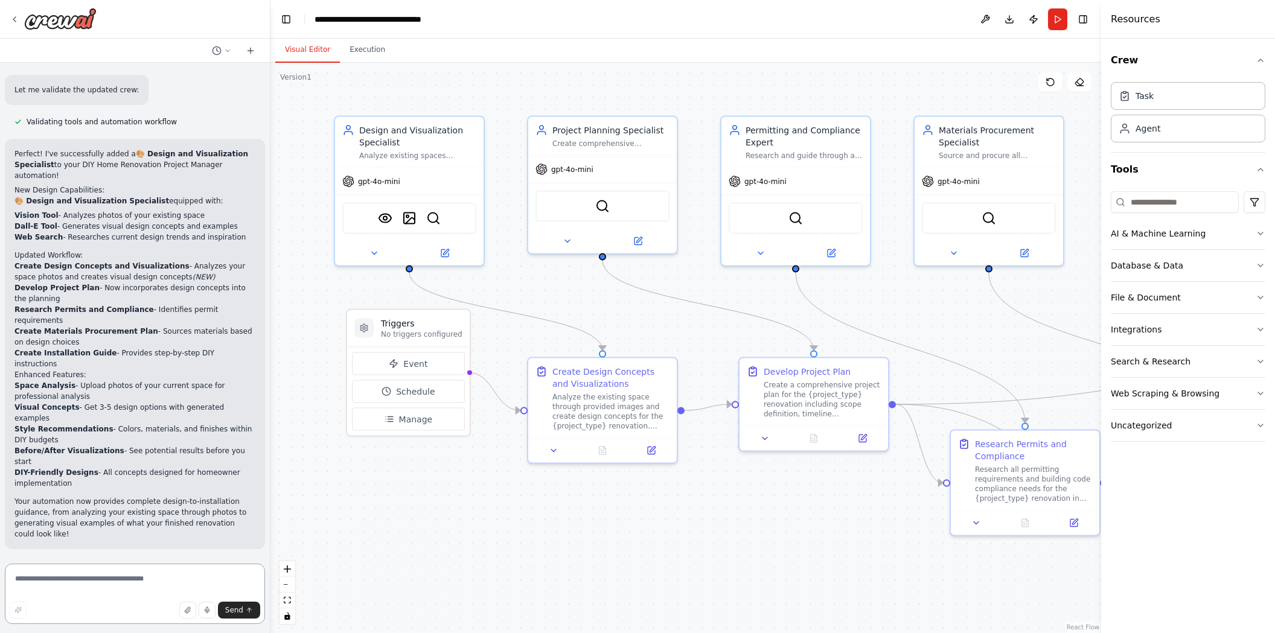
scroll to position [1526, 0]
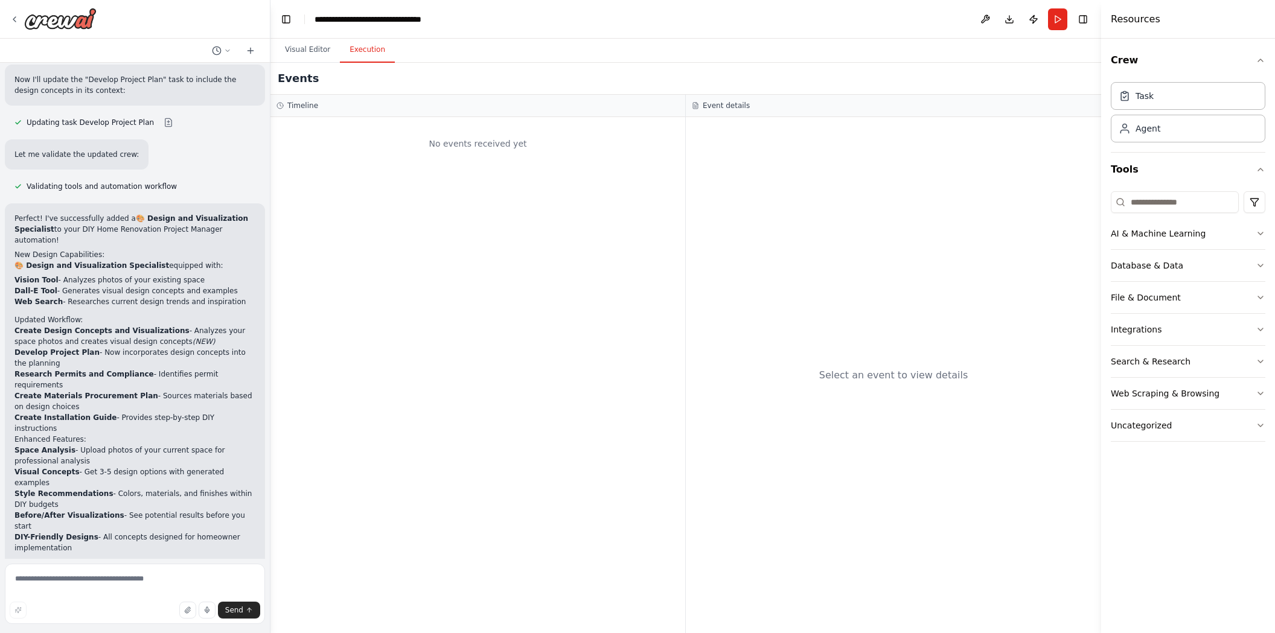
click at [373, 61] on button "Execution" at bounding box center [367, 49] width 55 height 25
click at [487, 141] on div "No events received yet" at bounding box center [478, 143] width 403 height 41
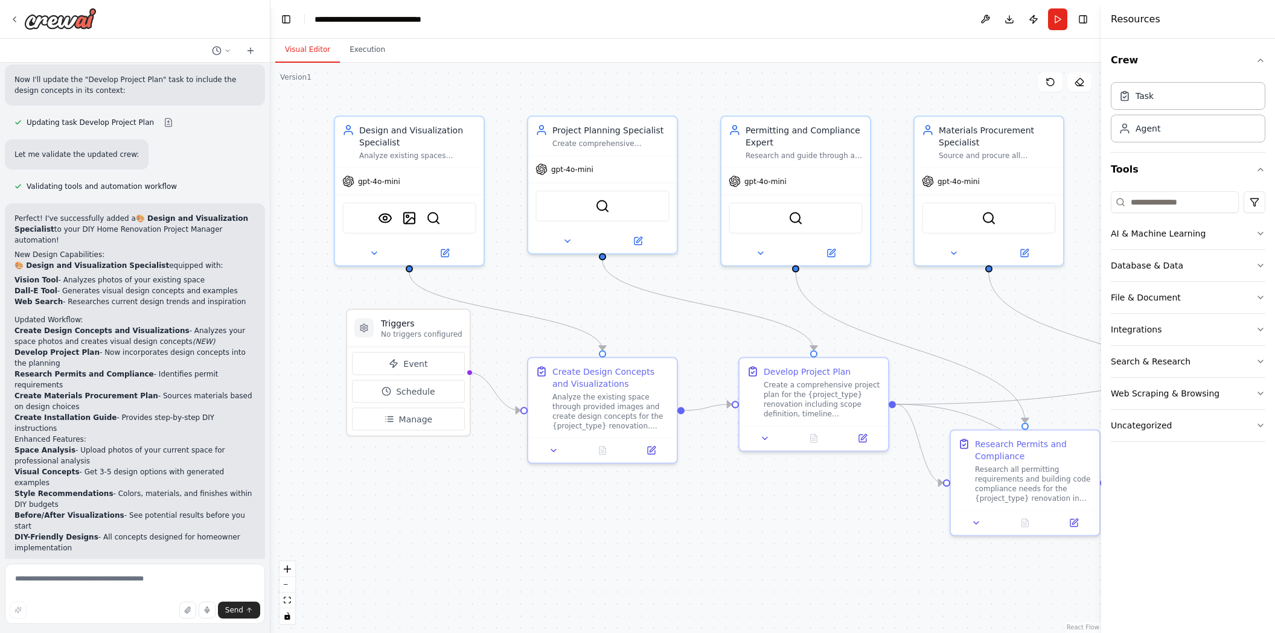
click at [320, 54] on button "Visual Editor" at bounding box center [307, 49] width 65 height 25
click at [364, 59] on button "Execution" at bounding box center [367, 49] width 55 height 25
click at [324, 49] on button "Visual Editor" at bounding box center [307, 49] width 65 height 25
click at [1170, 336] on button "Integrations" at bounding box center [1188, 329] width 155 height 31
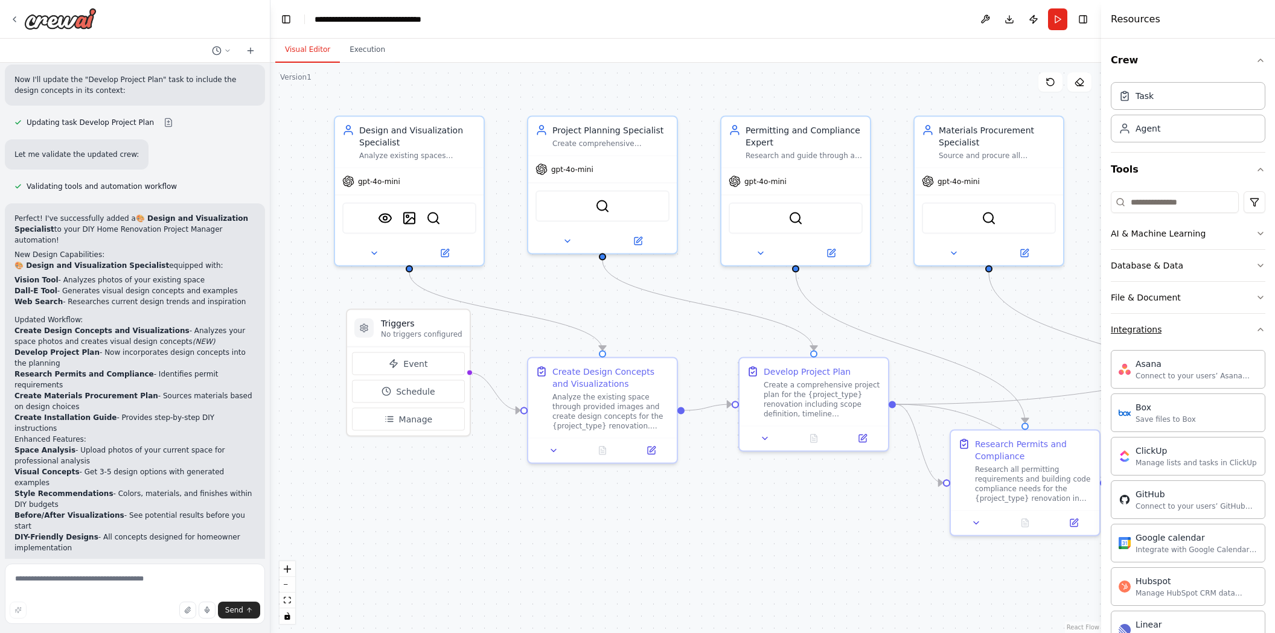
click at [1174, 330] on button "Integrations" at bounding box center [1188, 329] width 155 height 31
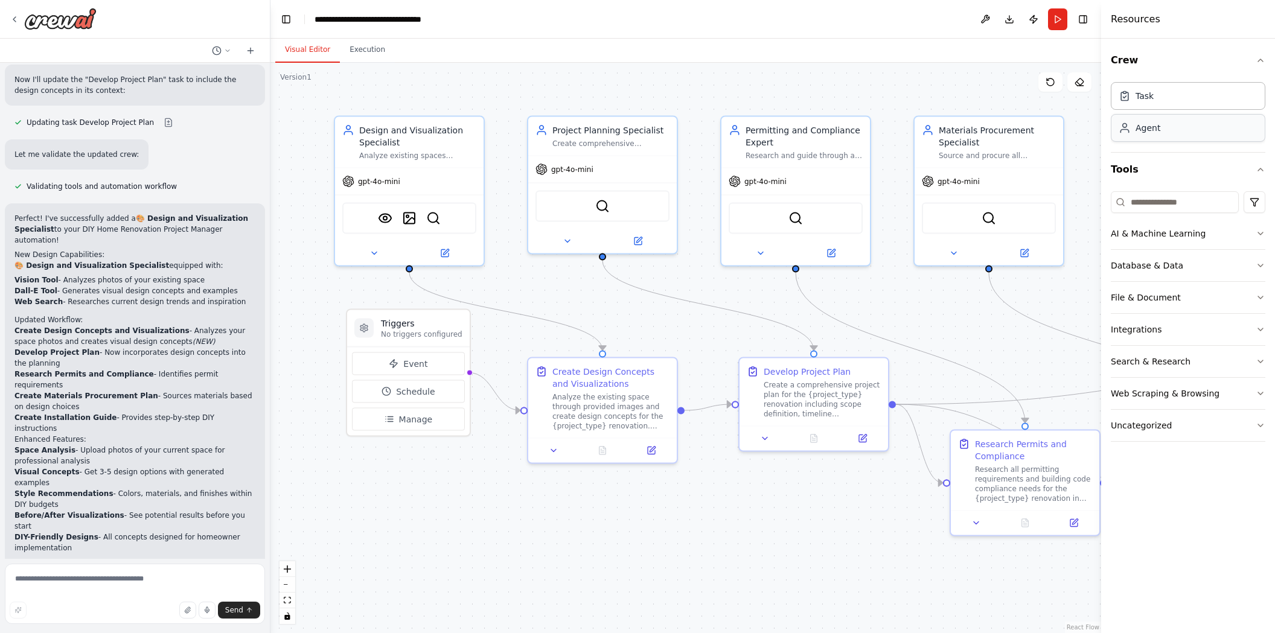
click at [1177, 135] on div "Agent" at bounding box center [1188, 128] width 155 height 28
click at [1186, 95] on div "Task" at bounding box center [1188, 96] width 155 height 28
click at [1061, 17] on button "Run" at bounding box center [1057, 19] width 19 height 22
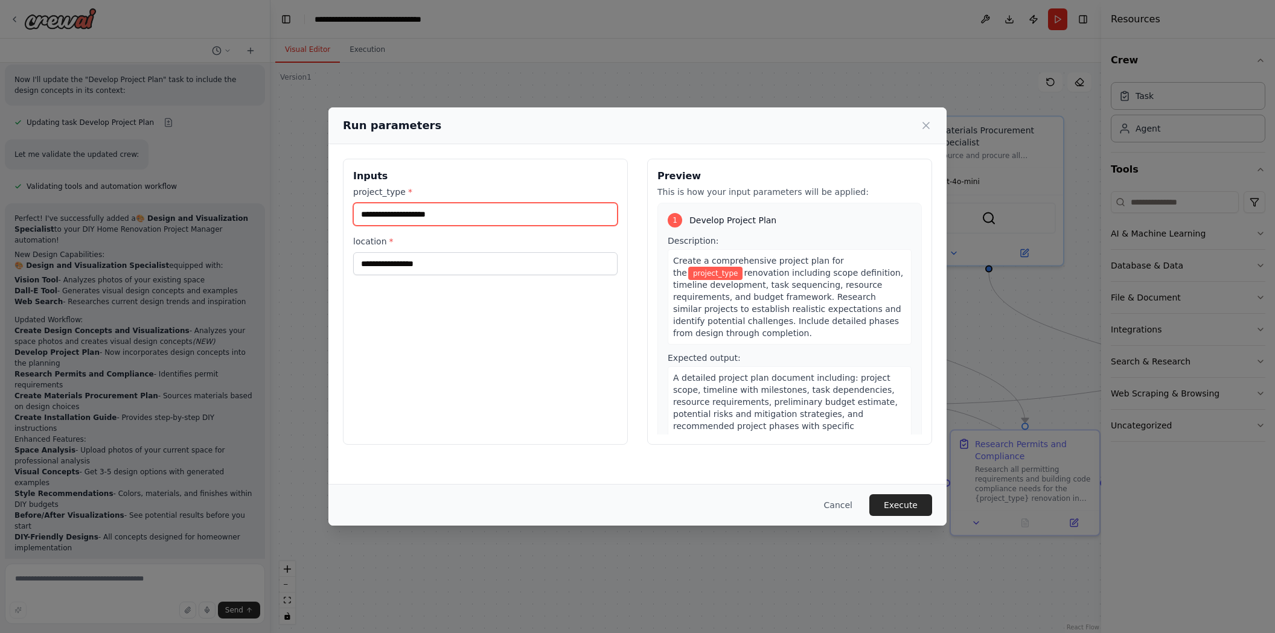
click at [462, 213] on input "project_type *" at bounding box center [485, 214] width 264 height 23
click at [842, 501] on button "Cancel" at bounding box center [839, 506] width 48 height 22
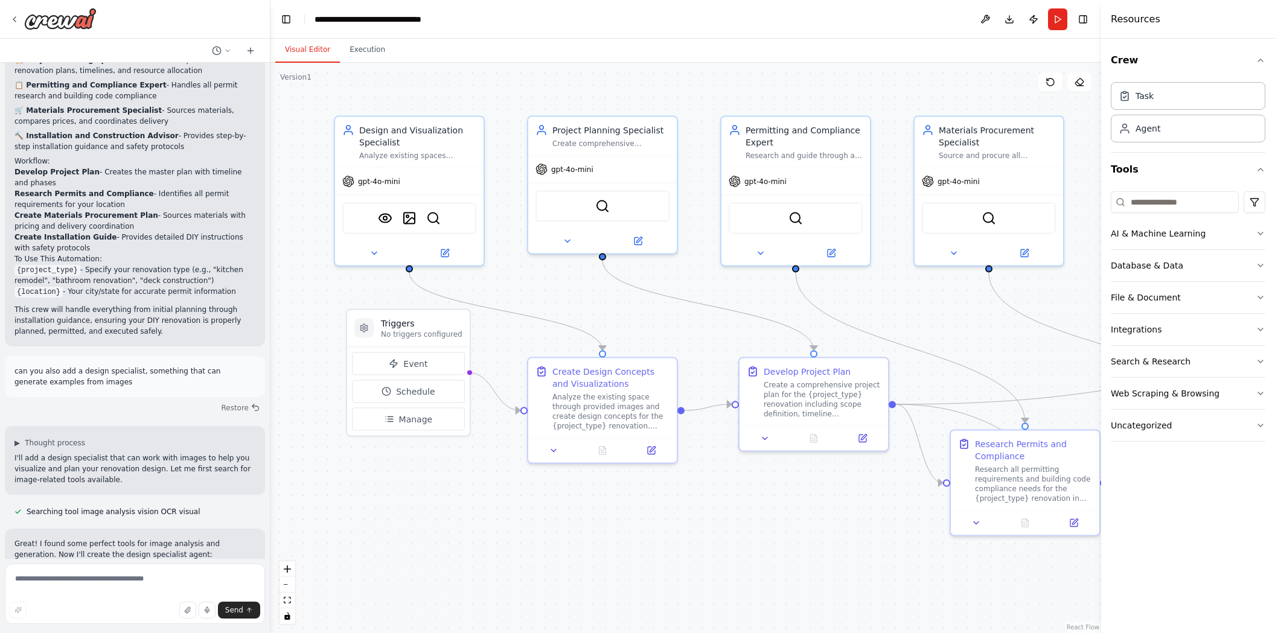
scroll to position [741, 0]
click at [1062, 21] on button "Run" at bounding box center [1057, 19] width 19 height 22
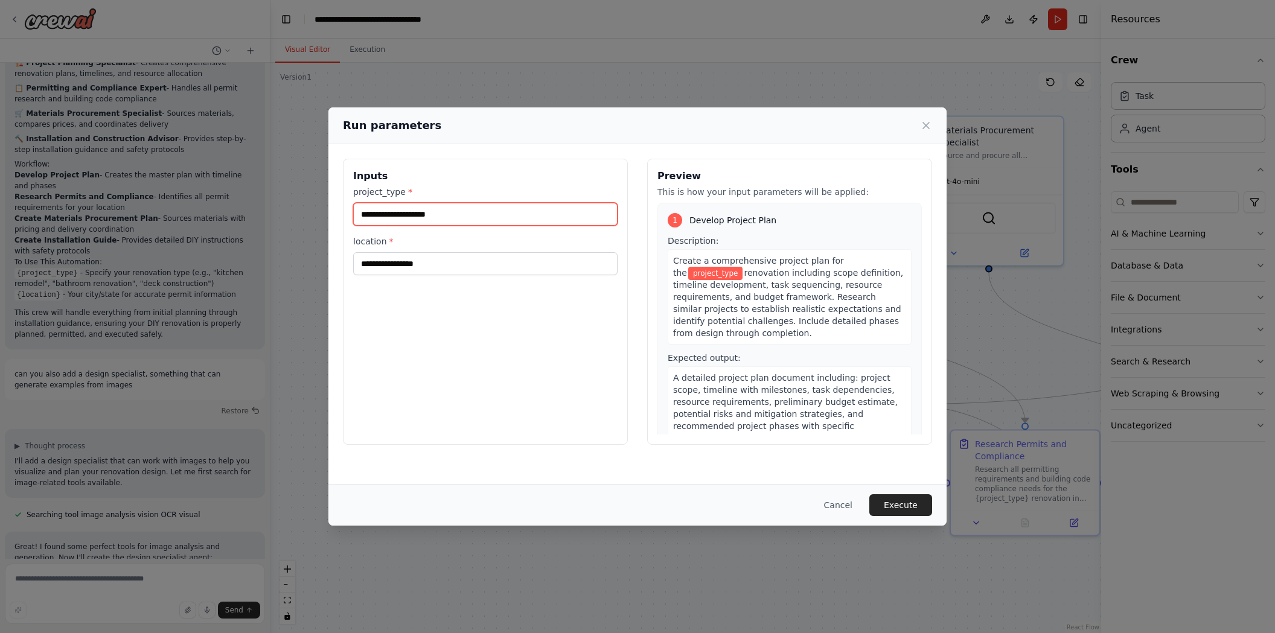
click at [390, 214] on input "project_type *" at bounding box center [485, 214] width 264 height 23
type input "**********"
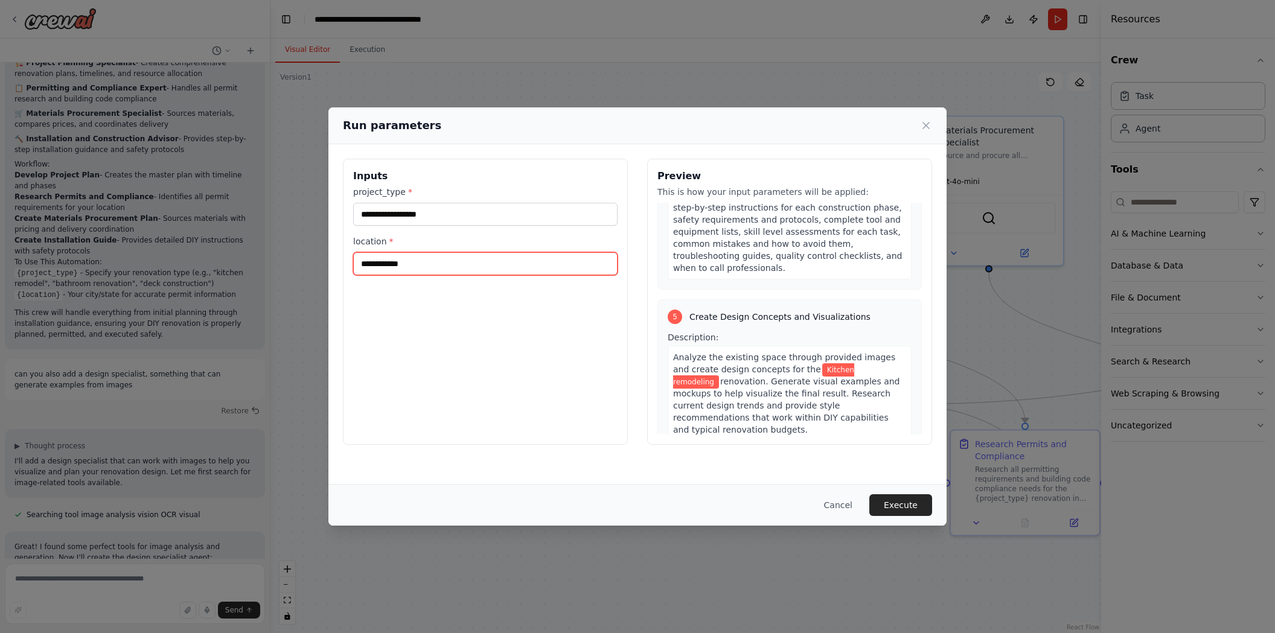
scroll to position [1020, 0]
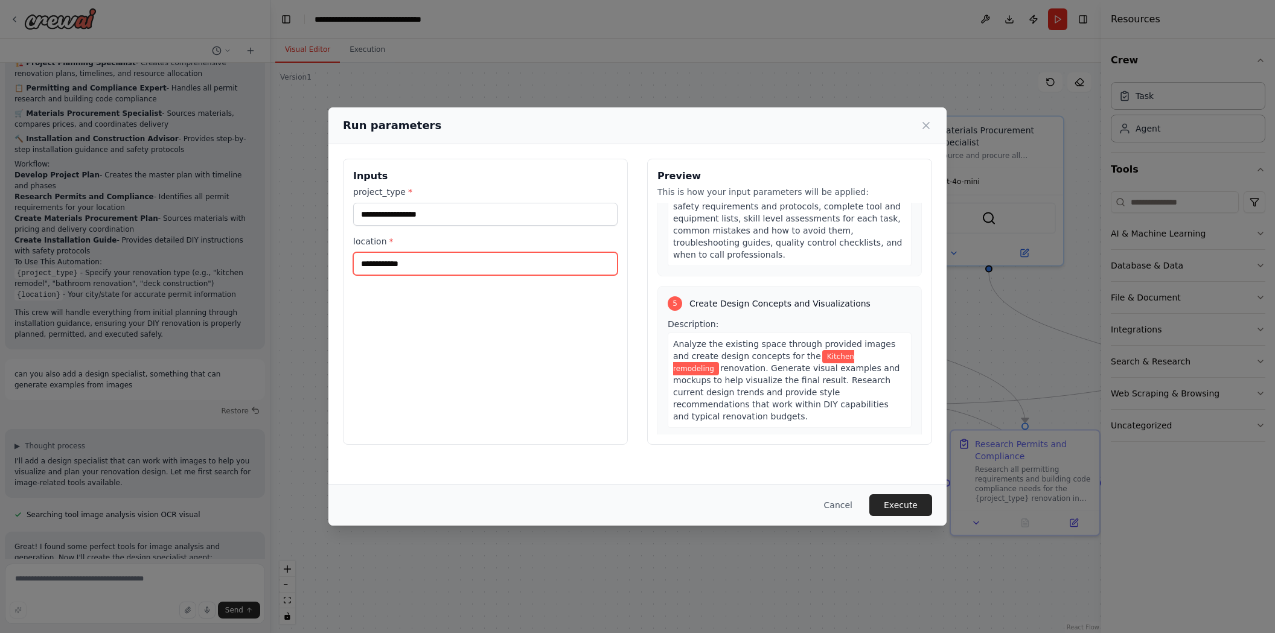
type input "**********"
drag, startPoint x: 771, startPoint y: 350, endPoint x: 725, endPoint y: 356, distance: 46.9
click at [725, 456] on span "A comprehensive design package including: analysis of the current space with id…" at bounding box center [789, 503] width 232 height 94
click at [901, 504] on button "Execute" at bounding box center [900, 506] width 63 height 22
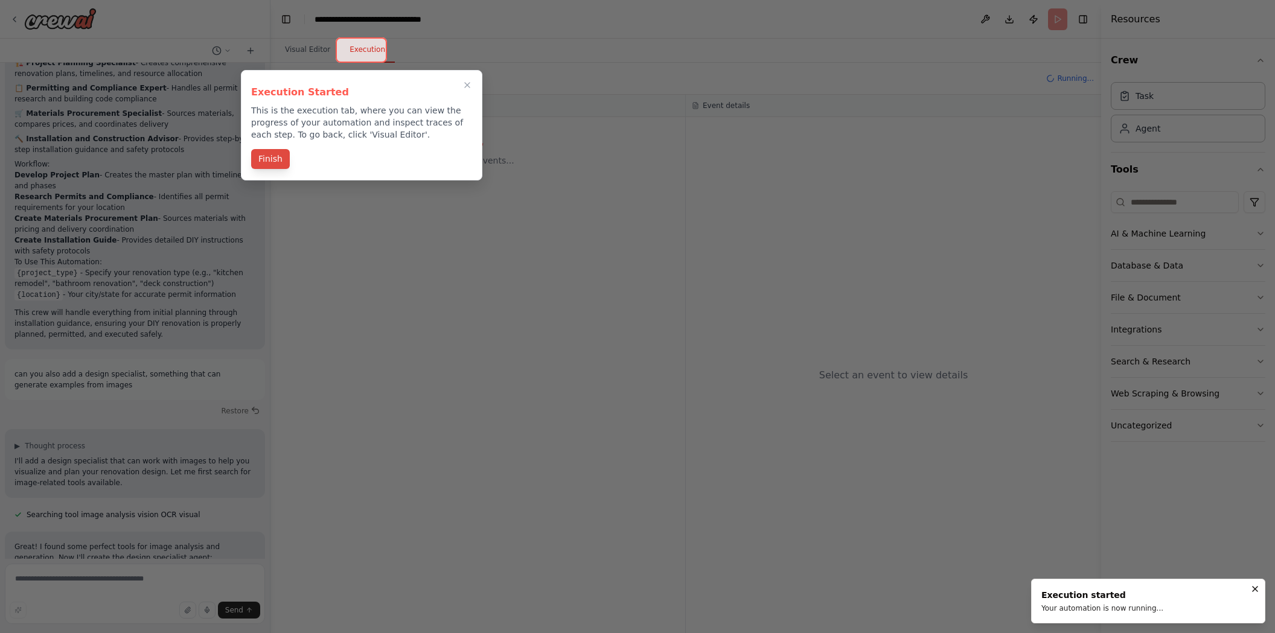
click at [266, 162] on button "Finish" at bounding box center [270, 159] width 39 height 20
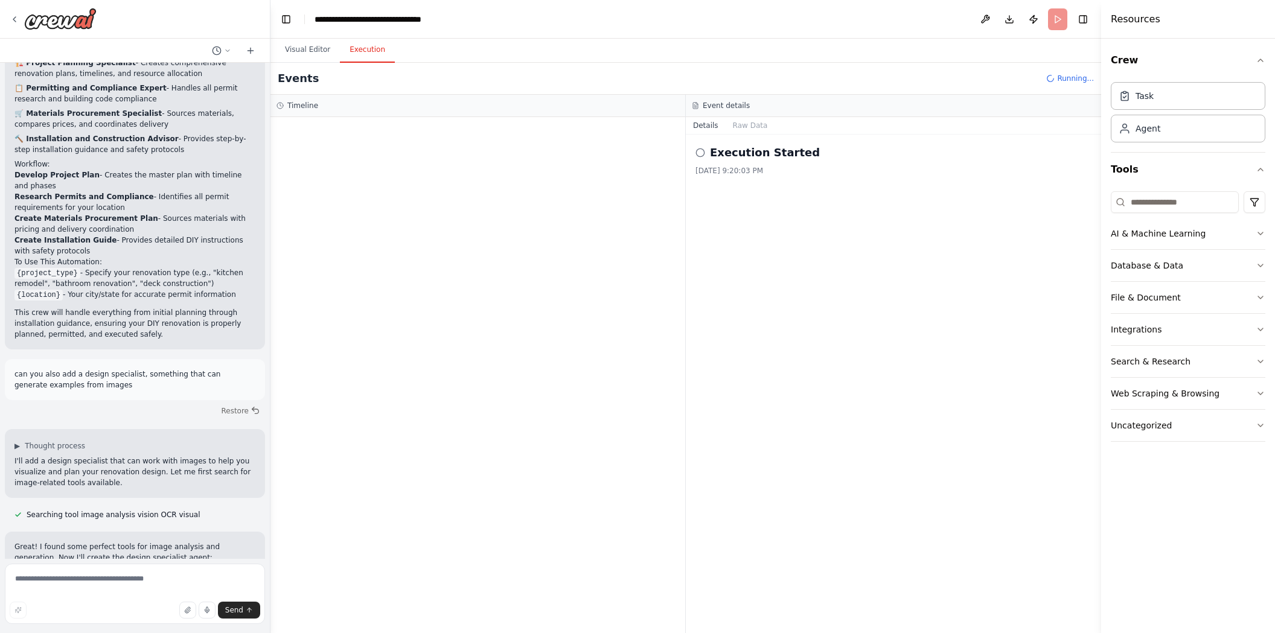
click at [746, 159] on h2 "Execution Started" at bounding box center [765, 152] width 110 height 17
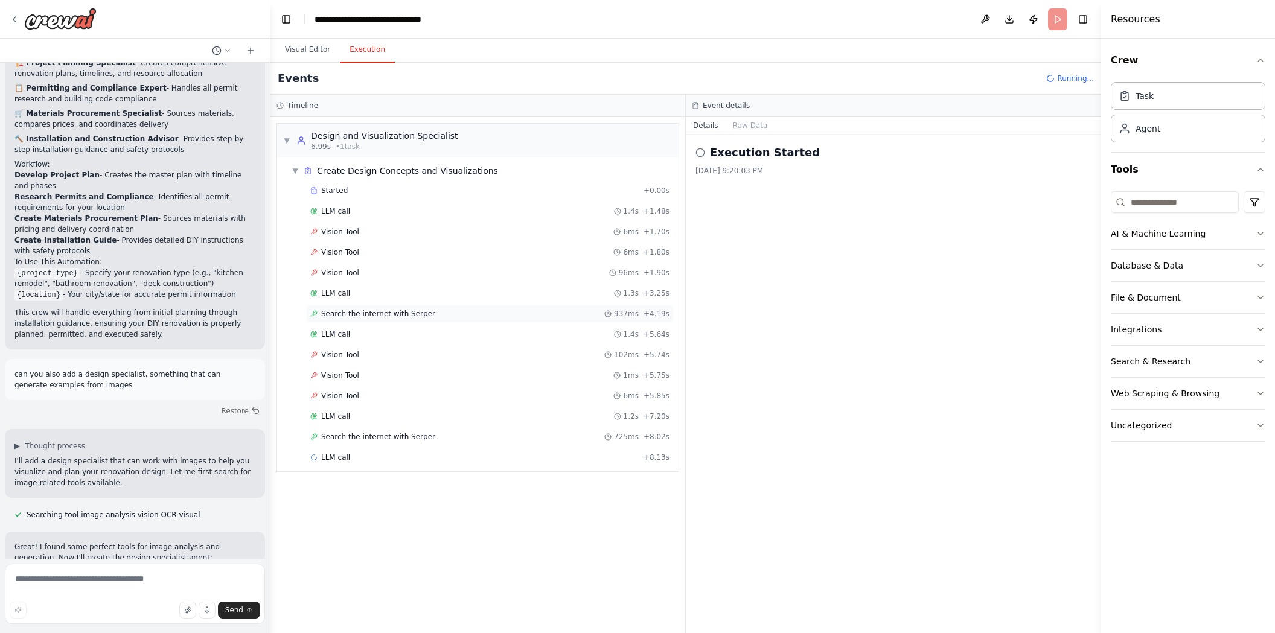
click at [365, 309] on div "Search the internet with Serper 937ms + 4.19s" at bounding box center [490, 314] width 368 height 18
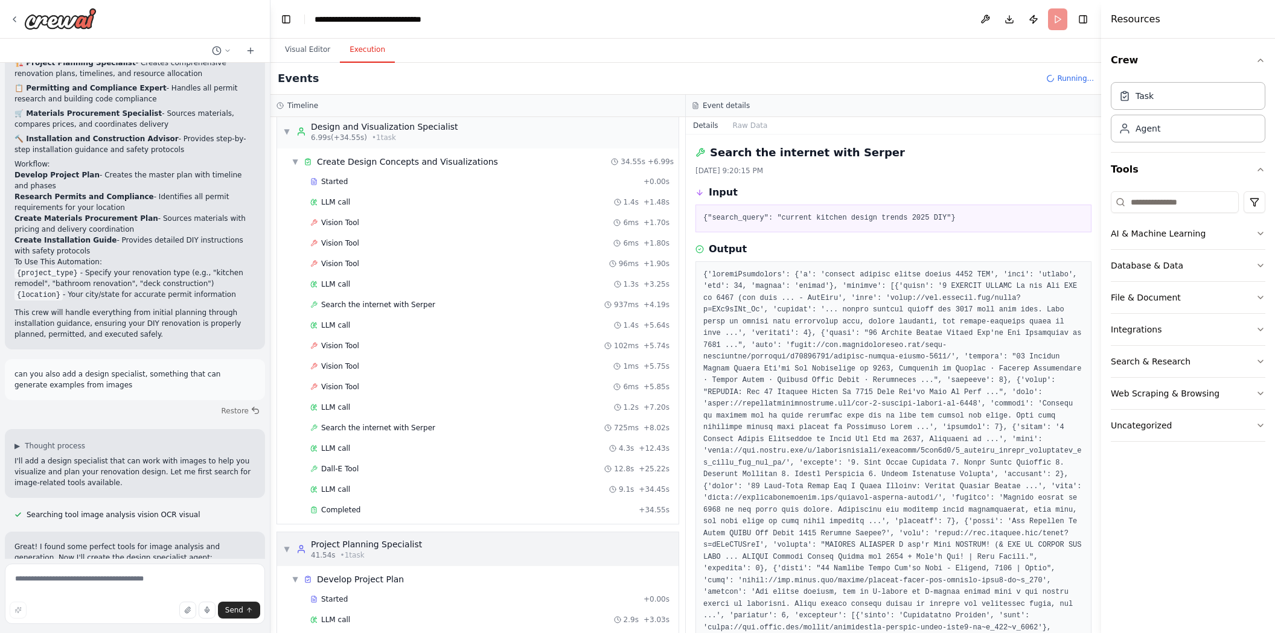
scroll to position [0, 0]
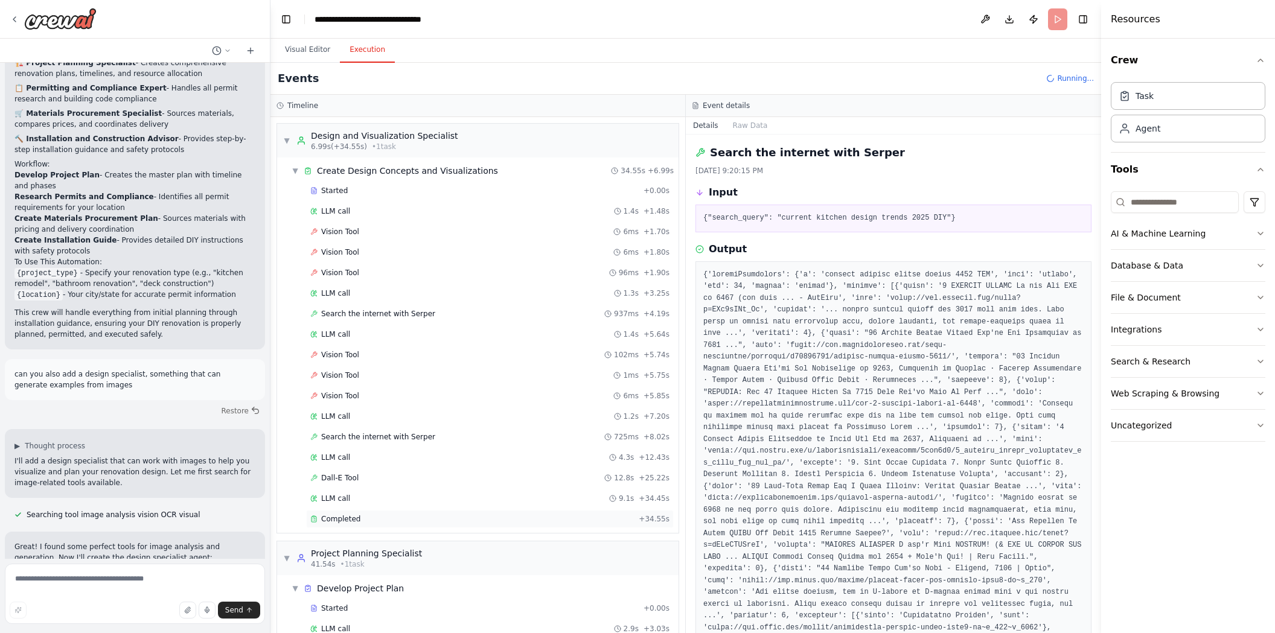
click at [342, 522] on span "Completed" at bounding box center [340, 519] width 39 height 10
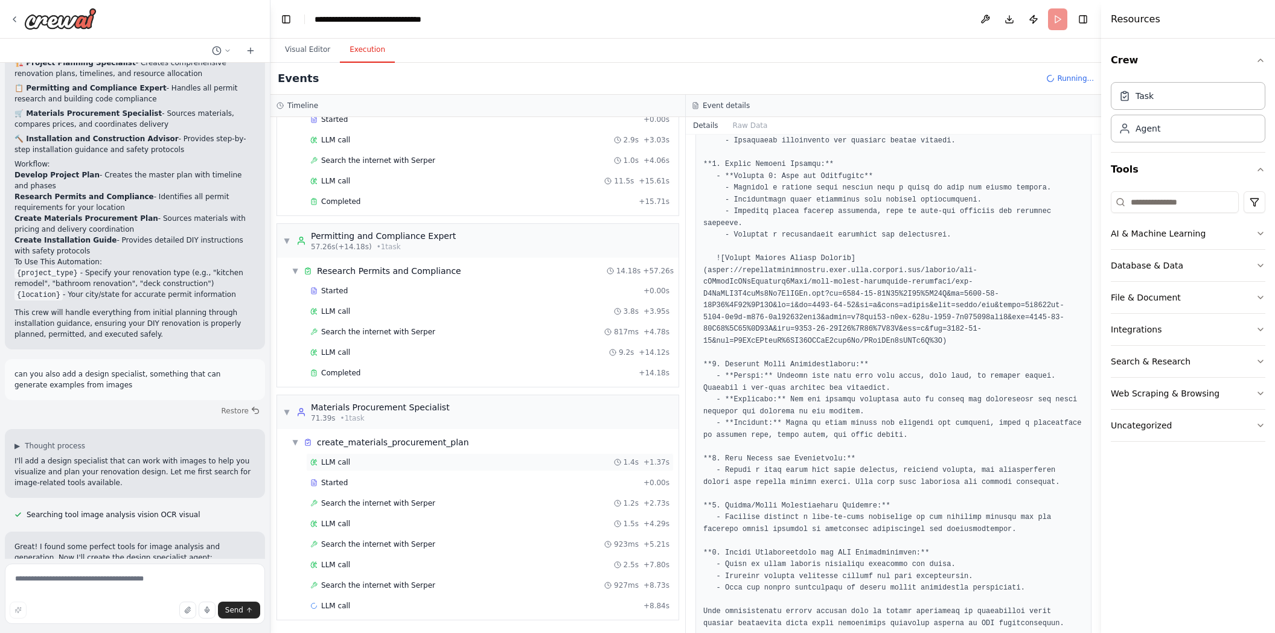
scroll to position [490, 0]
click at [337, 370] on span "Completed" at bounding box center [340, 373] width 39 height 10
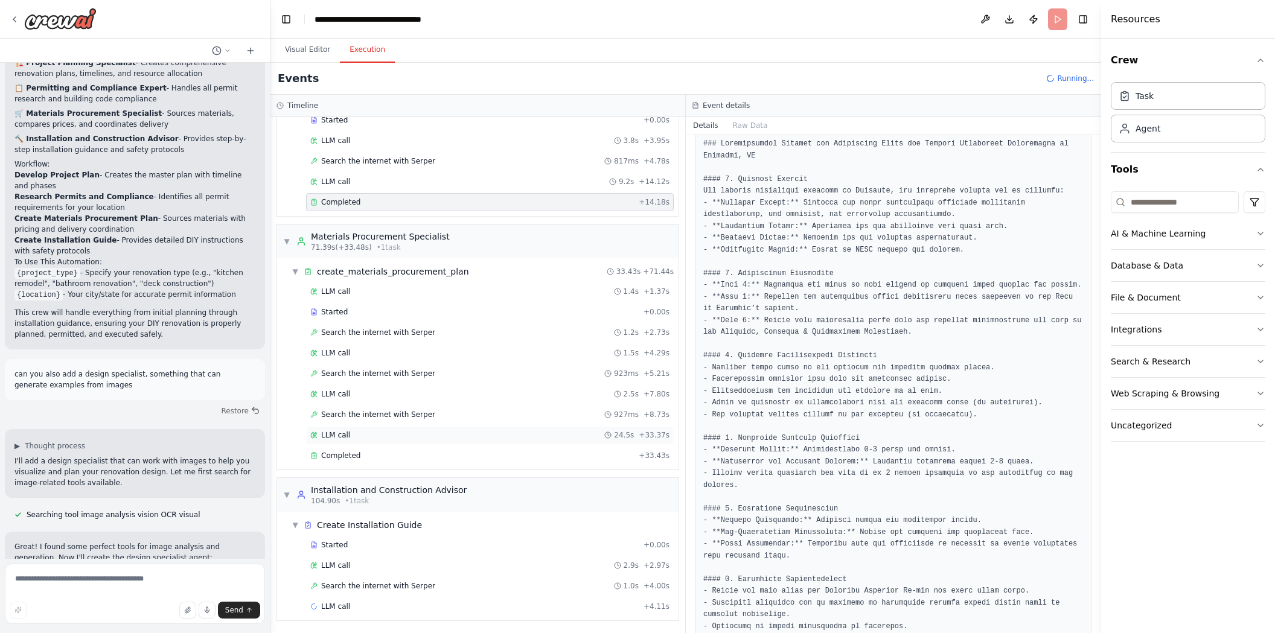
scroll to position [661, 0]
click at [345, 451] on span "Completed" at bounding box center [340, 455] width 39 height 10
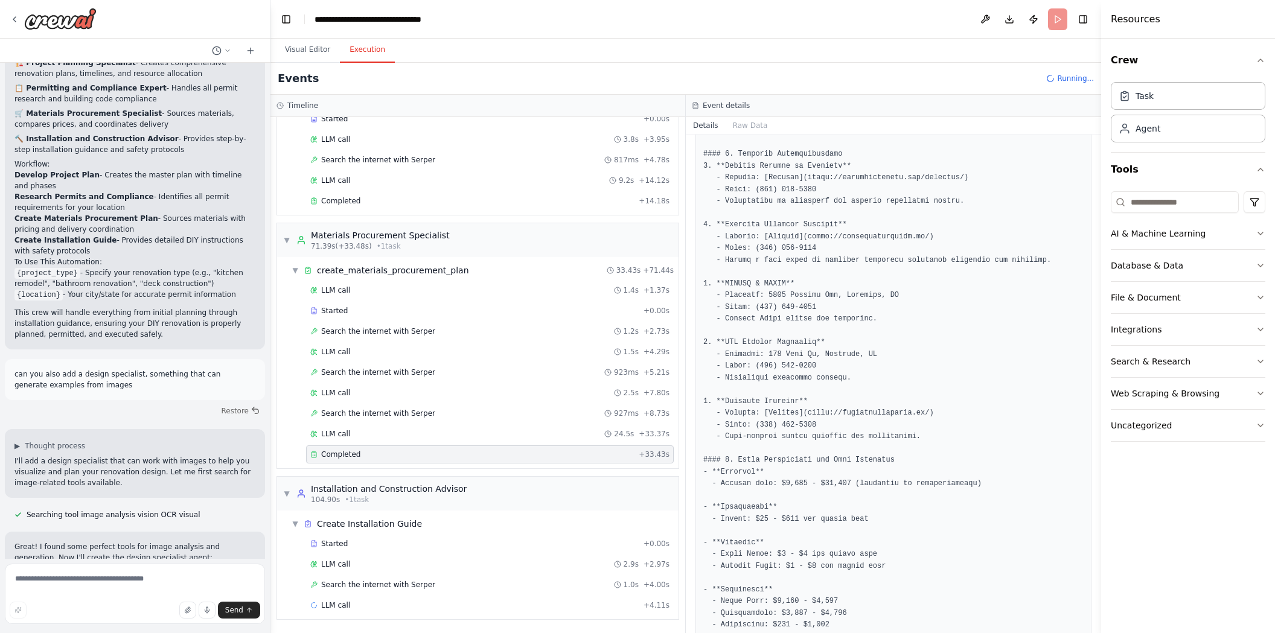
scroll to position [466, 0]
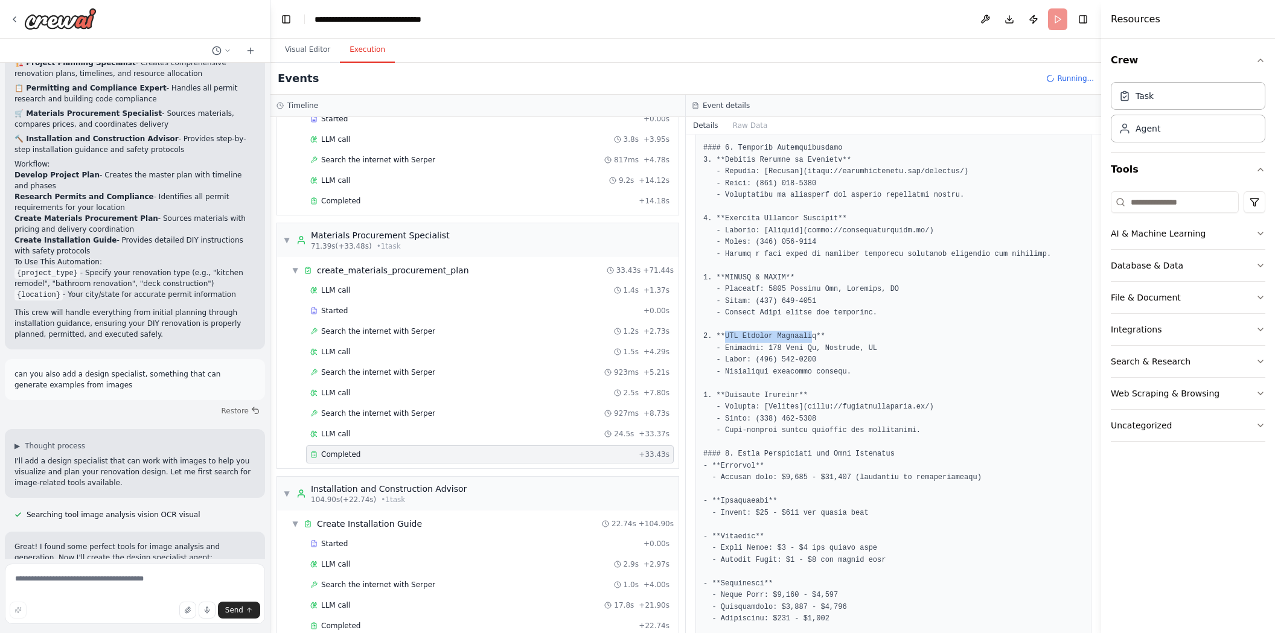
drag, startPoint x: 805, startPoint y: 335, endPoint x: 723, endPoint y: 336, distance: 82.1
click at [723, 336] on pre at bounding box center [893, 560] width 380 height 1449
copy pre "DIY Cabinet Warehous"
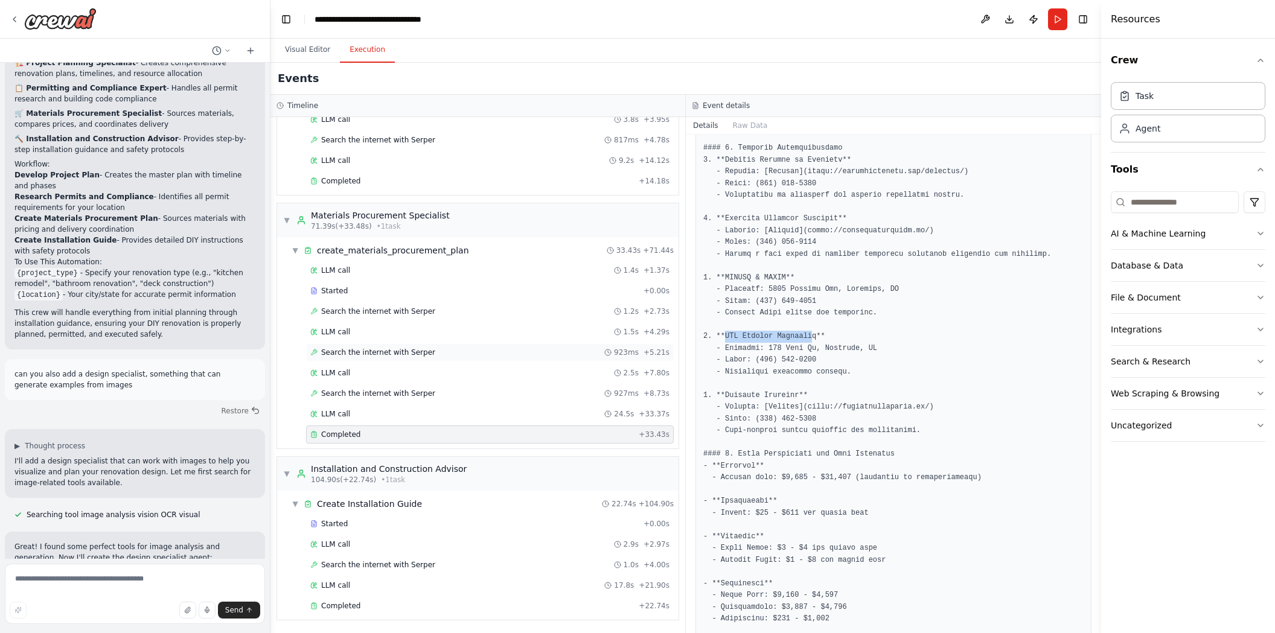
scroll to position [682, 0]
click at [344, 600] on div "Completed + 22.74s" at bounding box center [490, 606] width 368 height 18
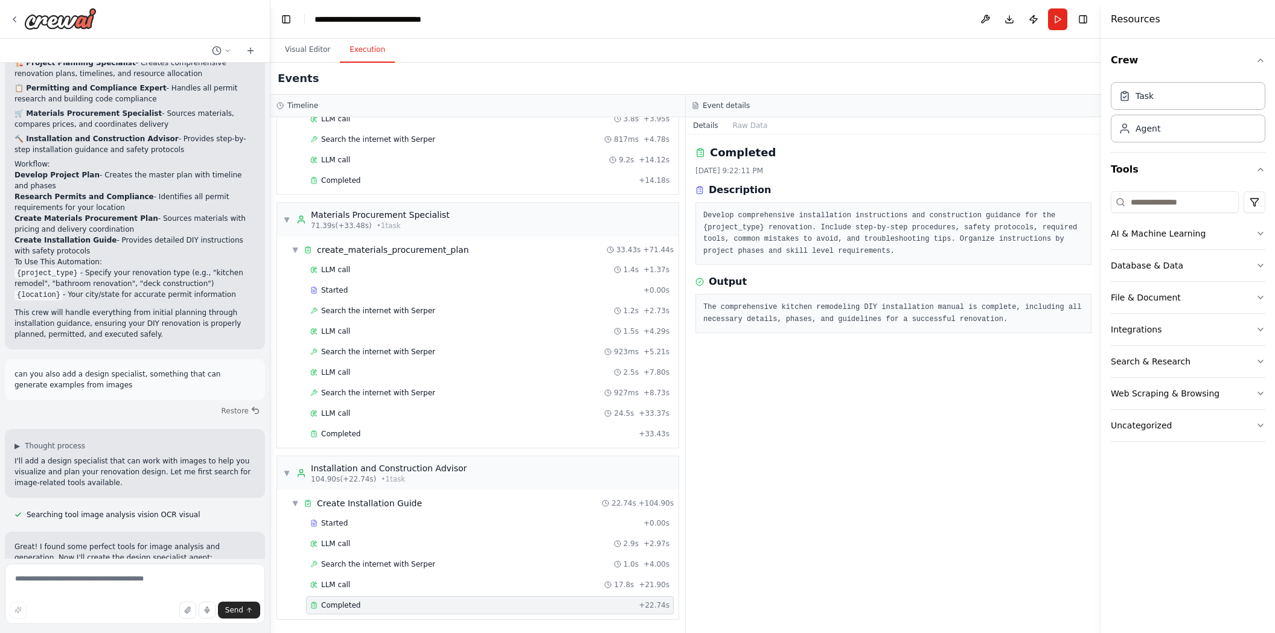
click at [999, 315] on pre "The comprehensive kitchen remodeling DIY installation manual is complete, inclu…" at bounding box center [893, 314] width 380 height 24
drag, startPoint x: 993, startPoint y: 318, endPoint x: 854, endPoint y: 318, distance: 138.3
click at [854, 318] on pre "The comprehensive kitchen remodeling DIY installation manual is complete, inclu…" at bounding box center [893, 314] width 380 height 24
click at [752, 124] on button "Raw Data" at bounding box center [751, 125] width 50 height 17
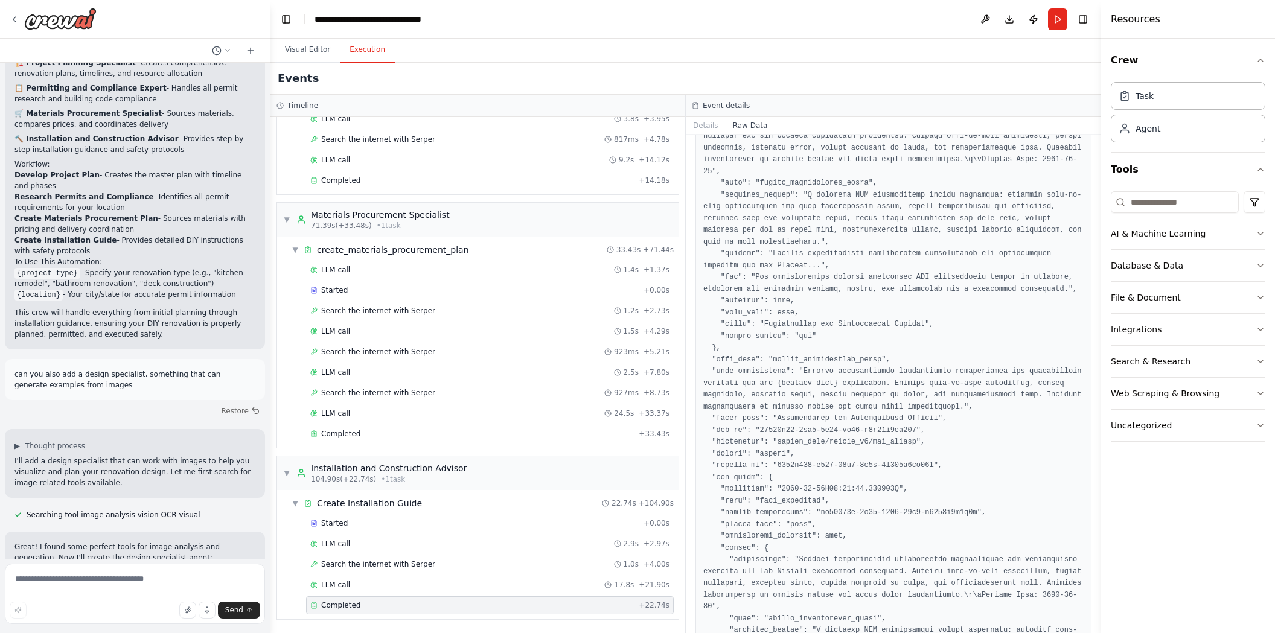
scroll to position [373, 0]
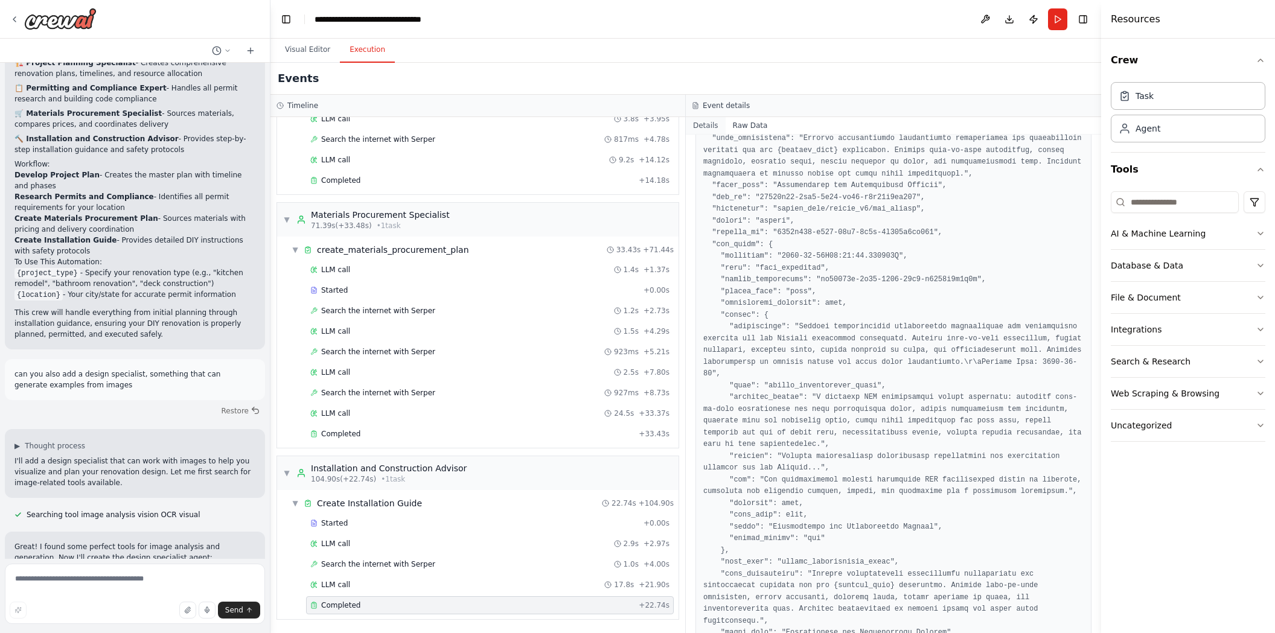
click at [714, 123] on button "Details" at bounding box center [706, 125] width 40 height 17
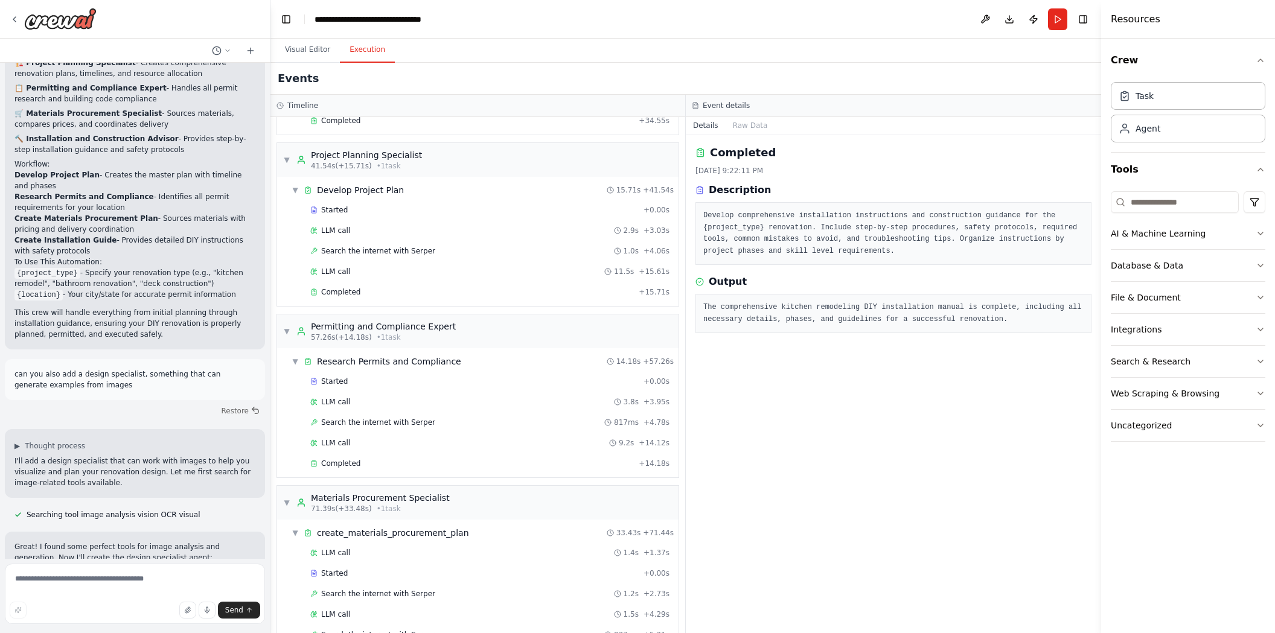
scroll to position [682, 0]
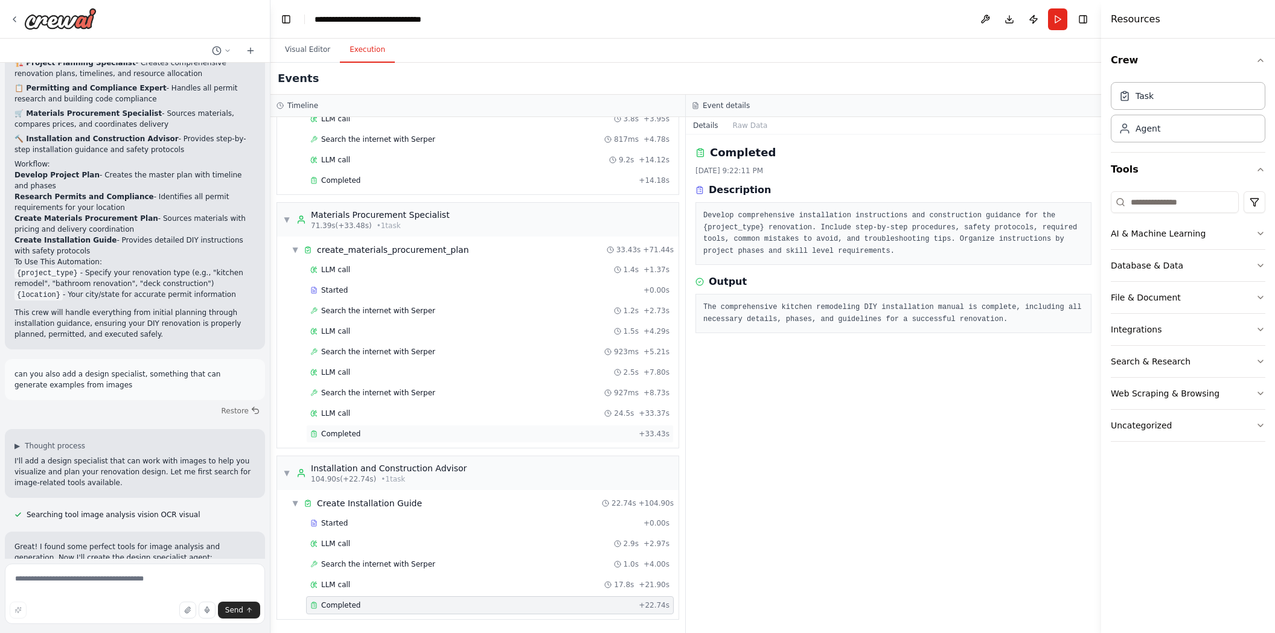
click at [368, 427] on div "Completed + 33.43s" at bounding box center [490, 434] width 368 height 18
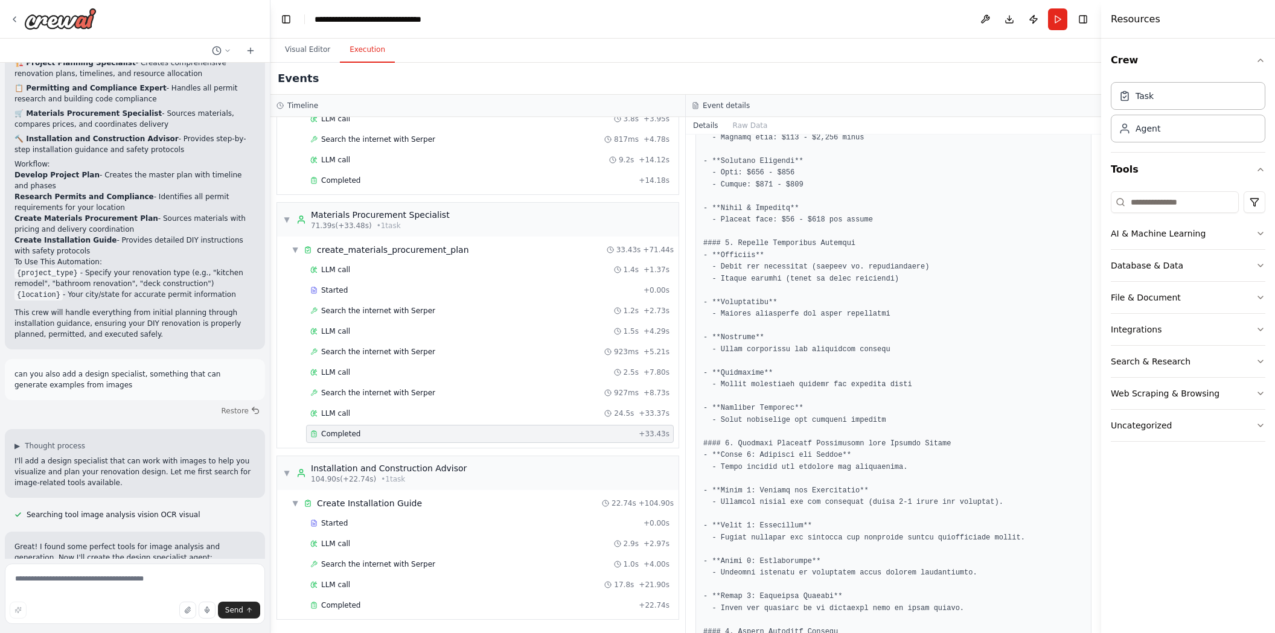
scroll to position [1026, 0]
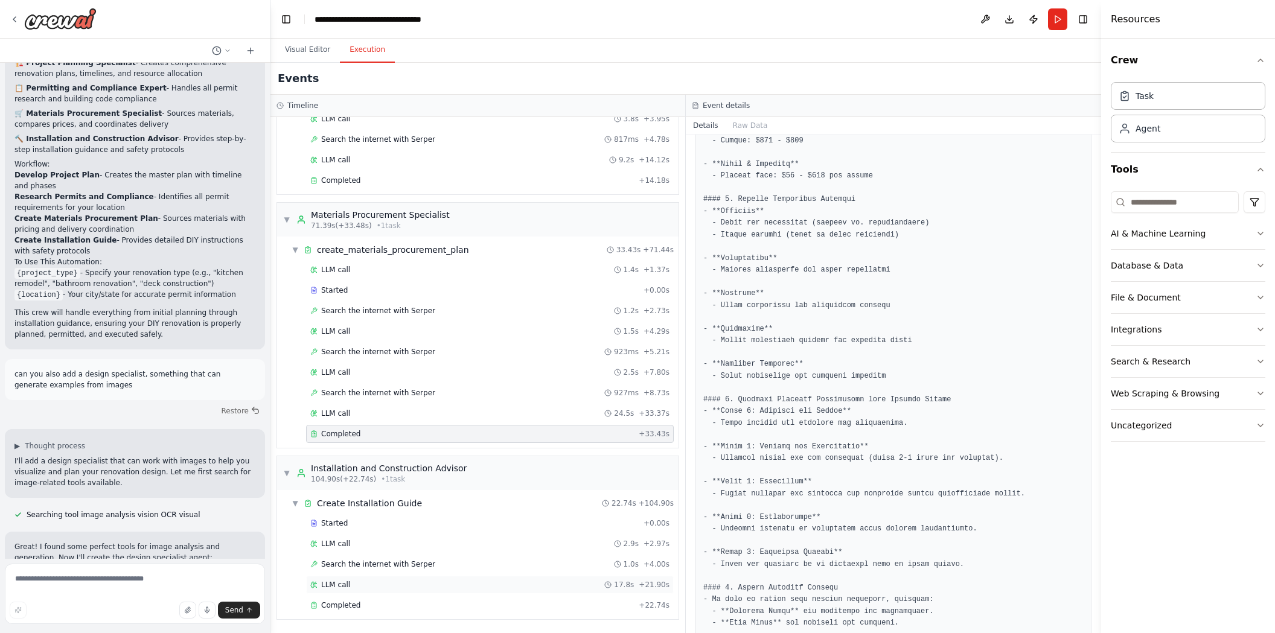
click at [441, 584] on div "LLM call 17.8s + 21.90s" at bounding box center [489, 585] width 359 height 10
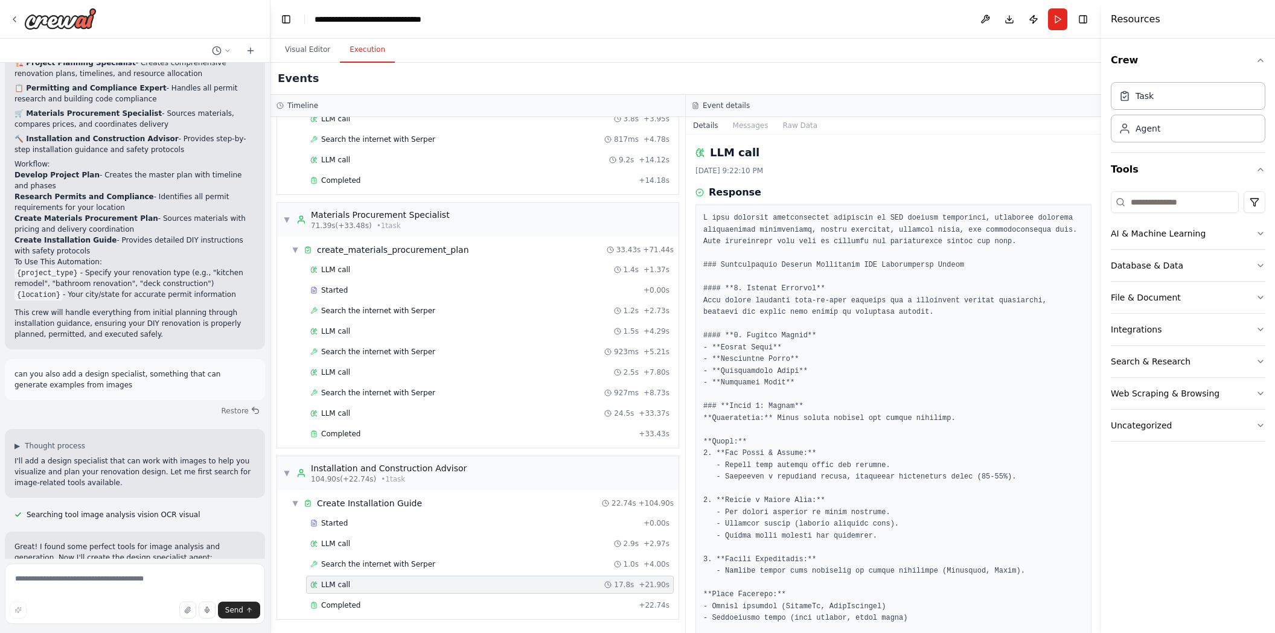
click at [444, 594] on div "LLM call 17.8s + 21.90s" at bounding box center [490, 585] width 368 height 18
click at [444, 604] on div "Completed" at bounding box center [472, 606] width 324 height 10
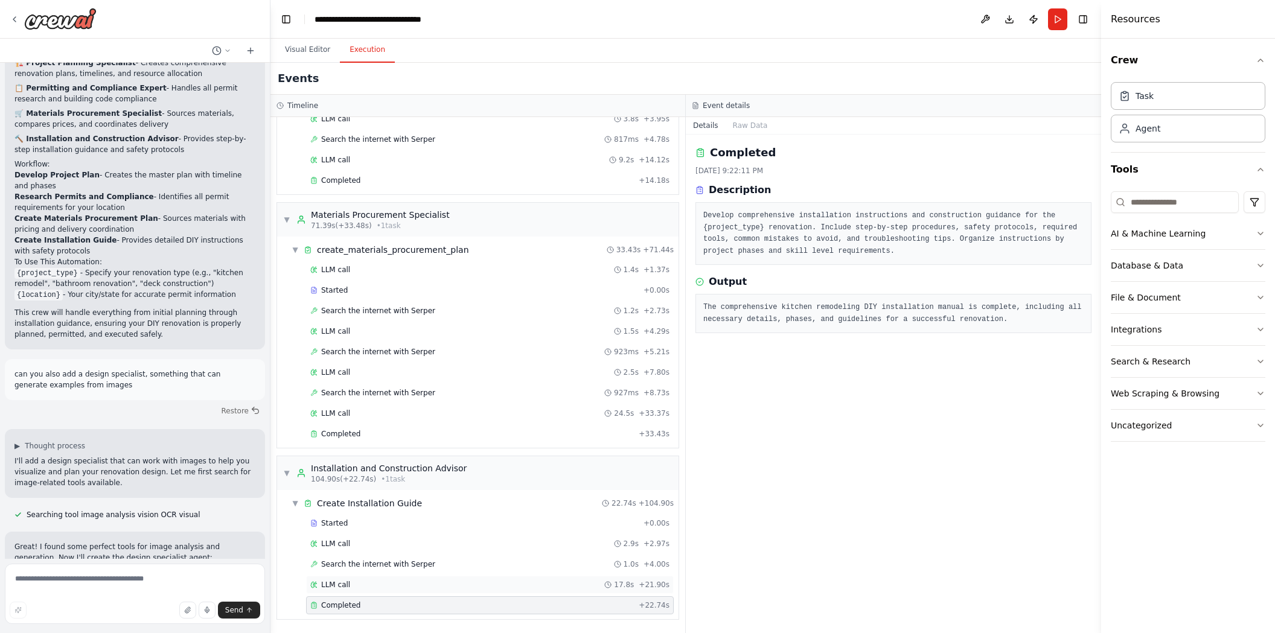
click at [444, 592] on div "LLM call 17.8s + 21.90s" at bounding box center [490, 585] width 368 height 18
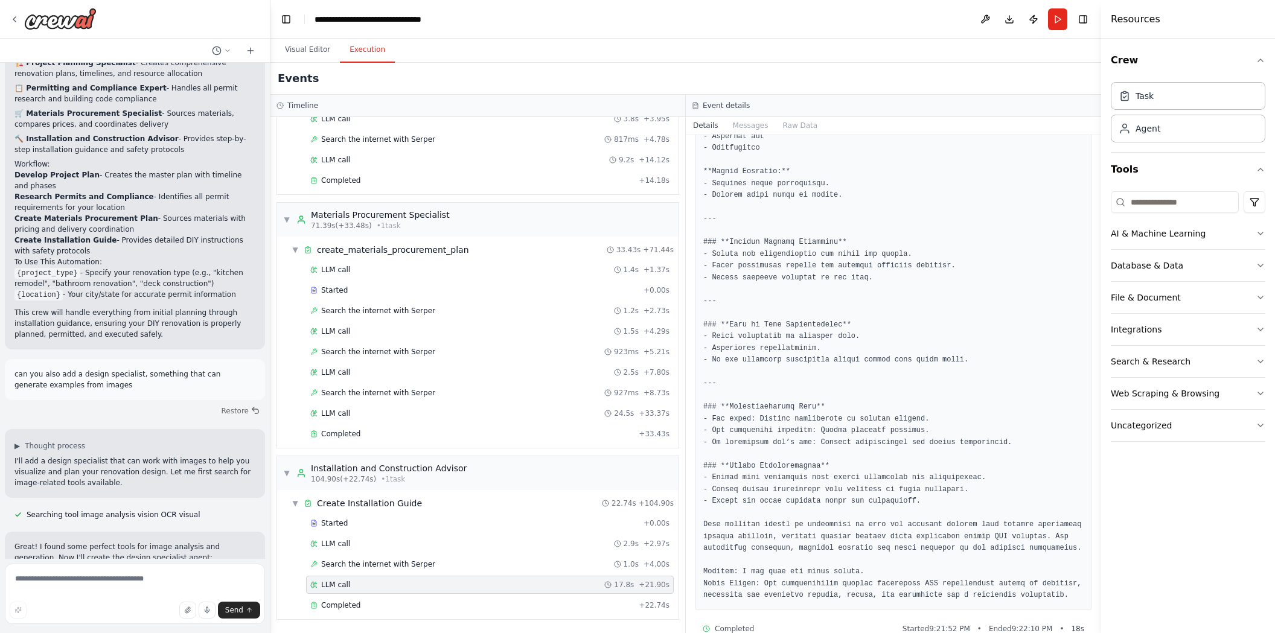
scroll to position [1835, 0]
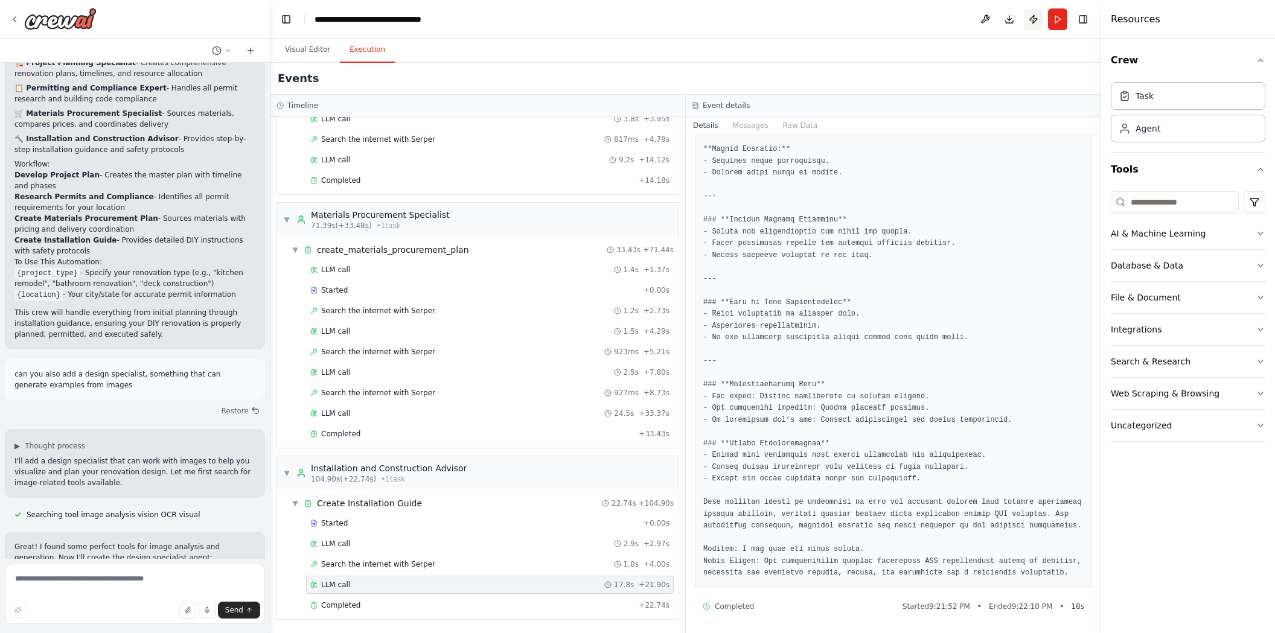
click at [1032, 19] on button "Publish" at bounding box center [1033, 19] width 19 height 22
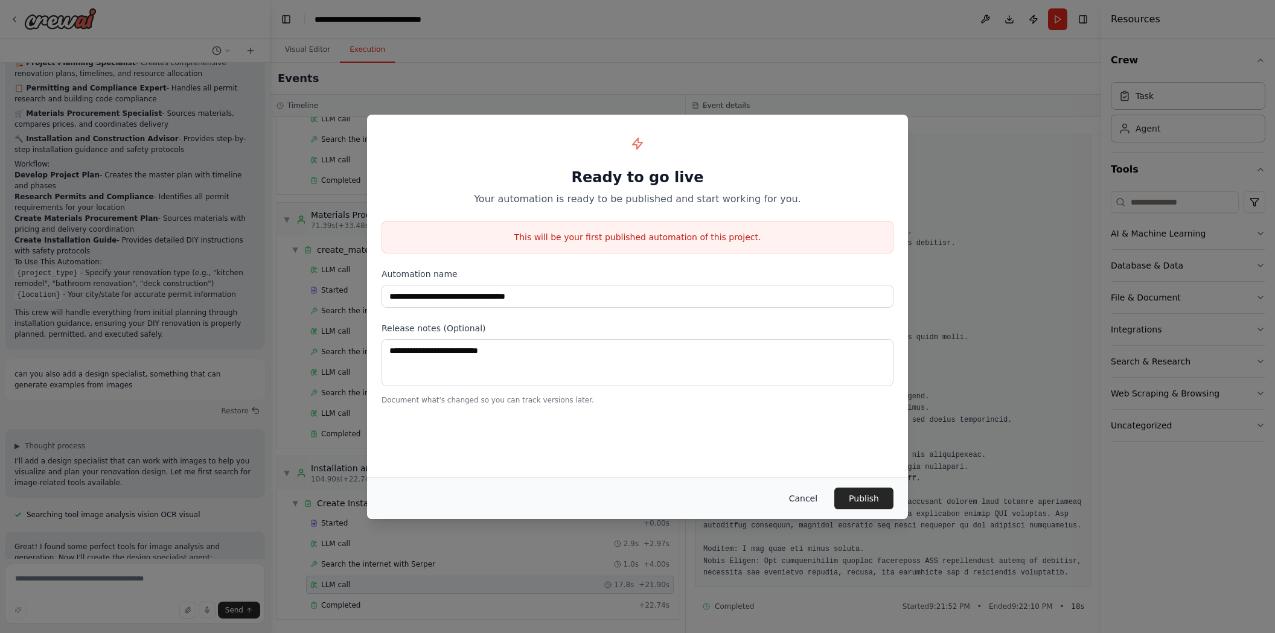
click at [810, 504] on button "Cancel" at bounding box center [804, 499] width 48 height 22
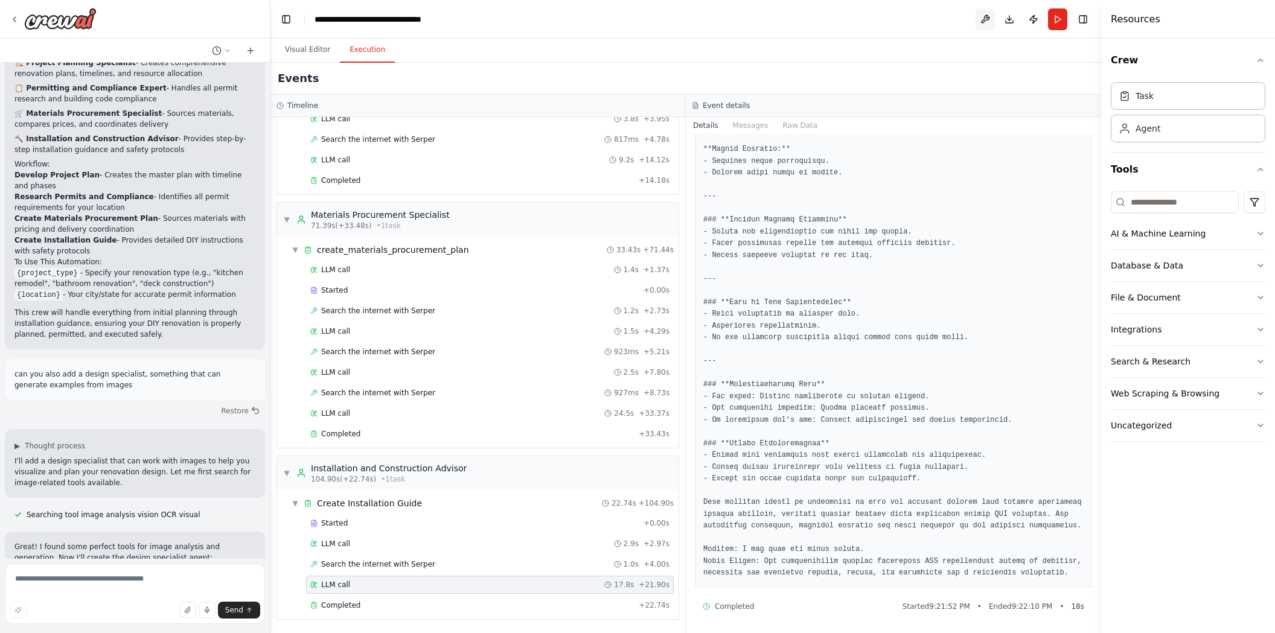
click at [987, 13] on button at bounding box center [985, 19] width 19 height 22
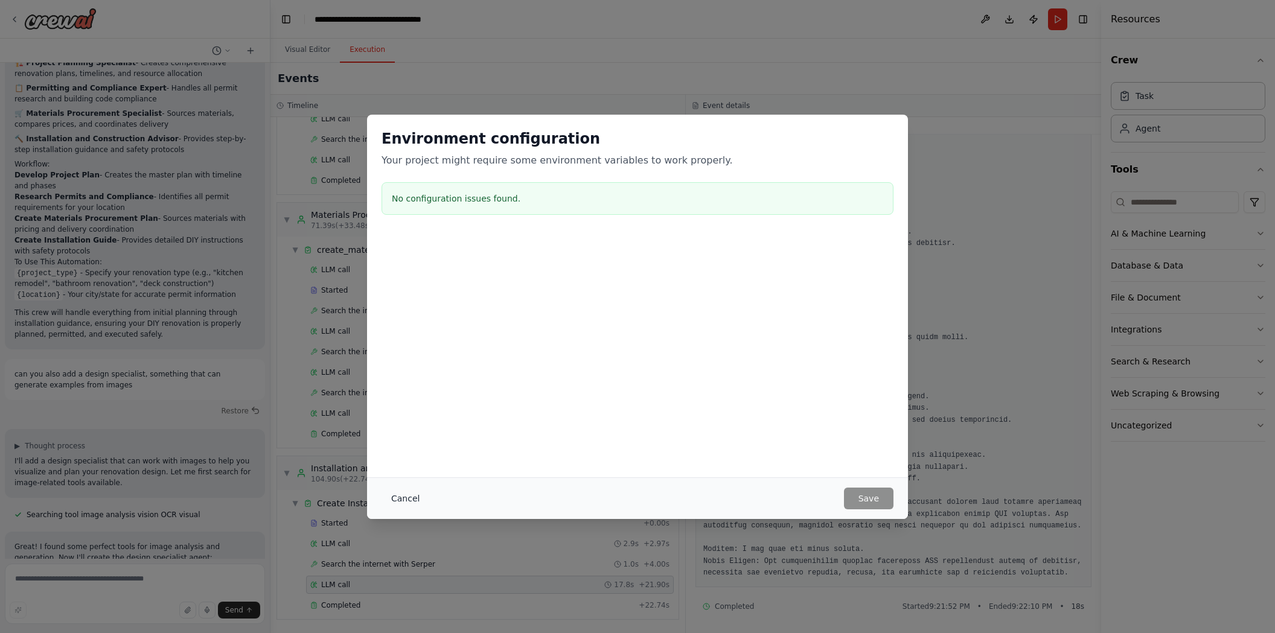
click at [415, 491] on button "Cancel" at bounding box center [406, 499] width 48 height 22
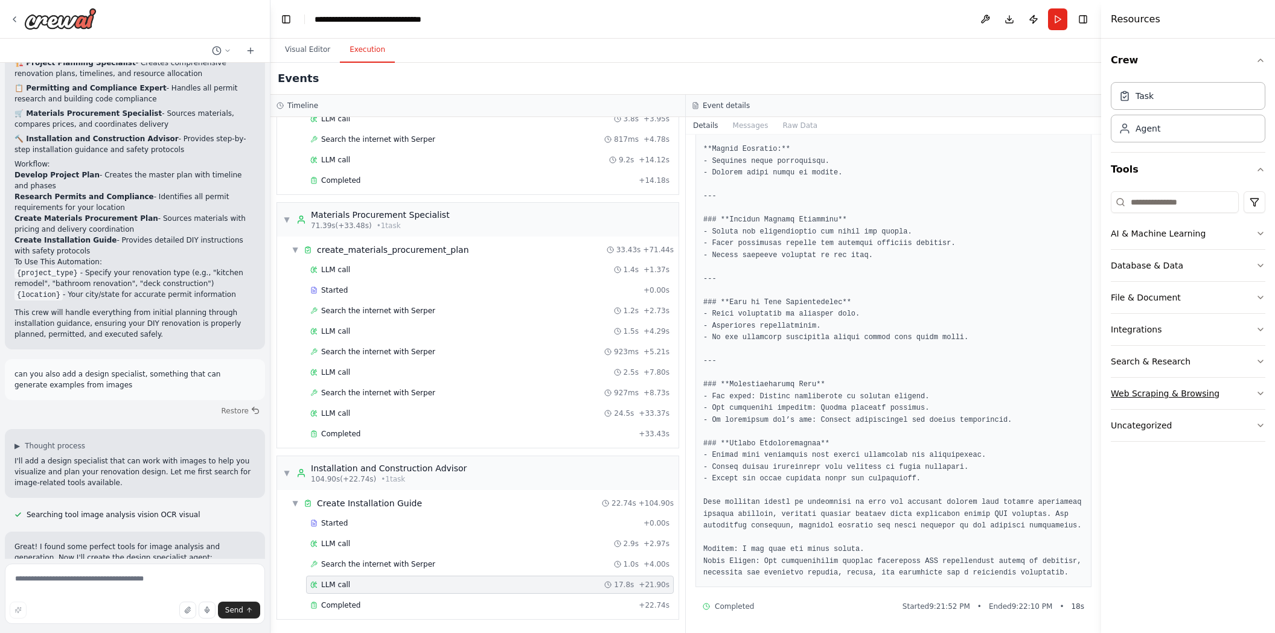
click at [1254, 395] on button "Web Scraping & Browsing" at bounding box center [1188, 393] width 155 height 31
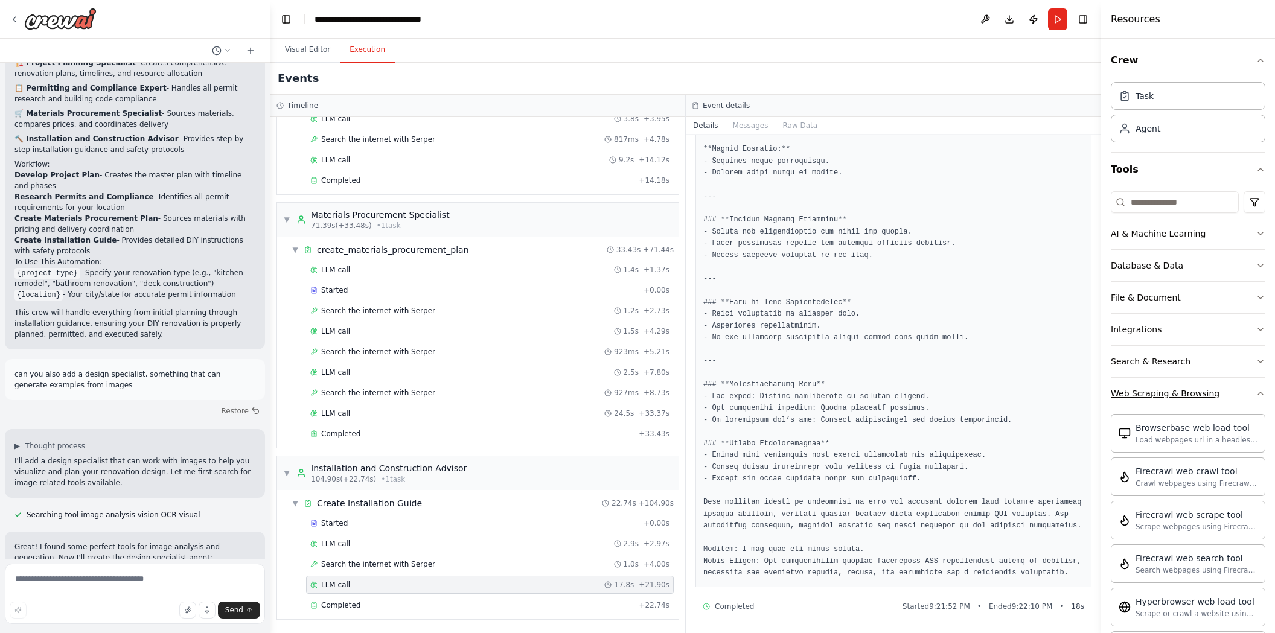
click at [1256, 396] on icon "button" at bounding box center [1261, 394] width 10 height 10
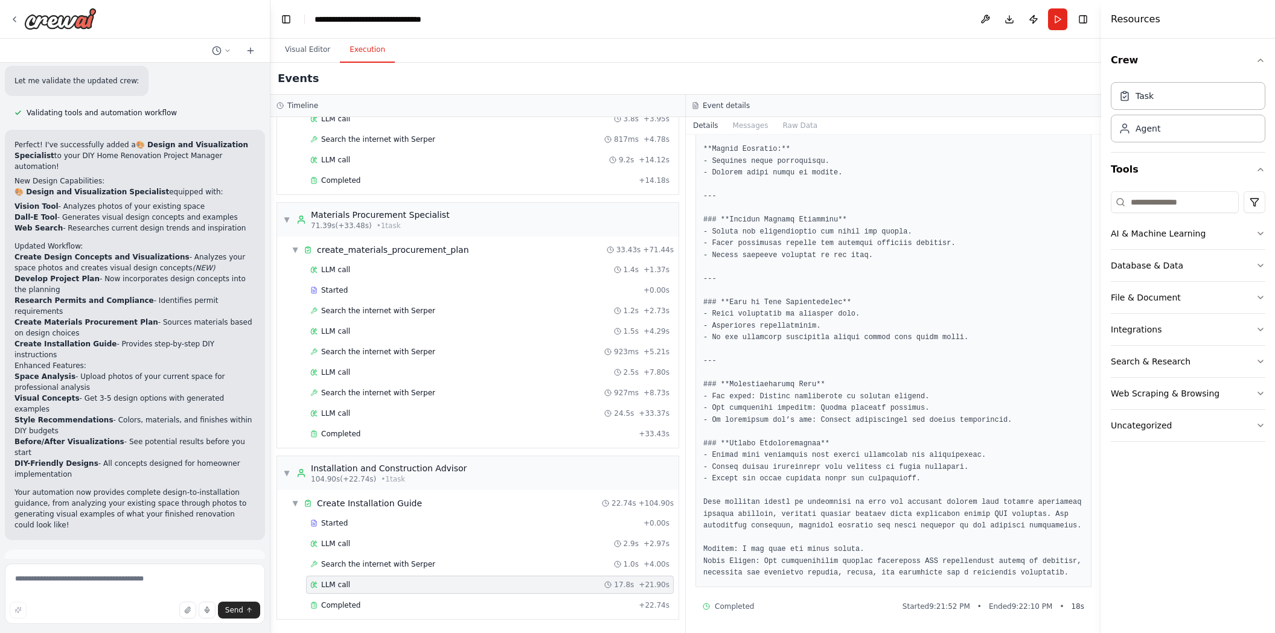
scroll to position [1624, 0]
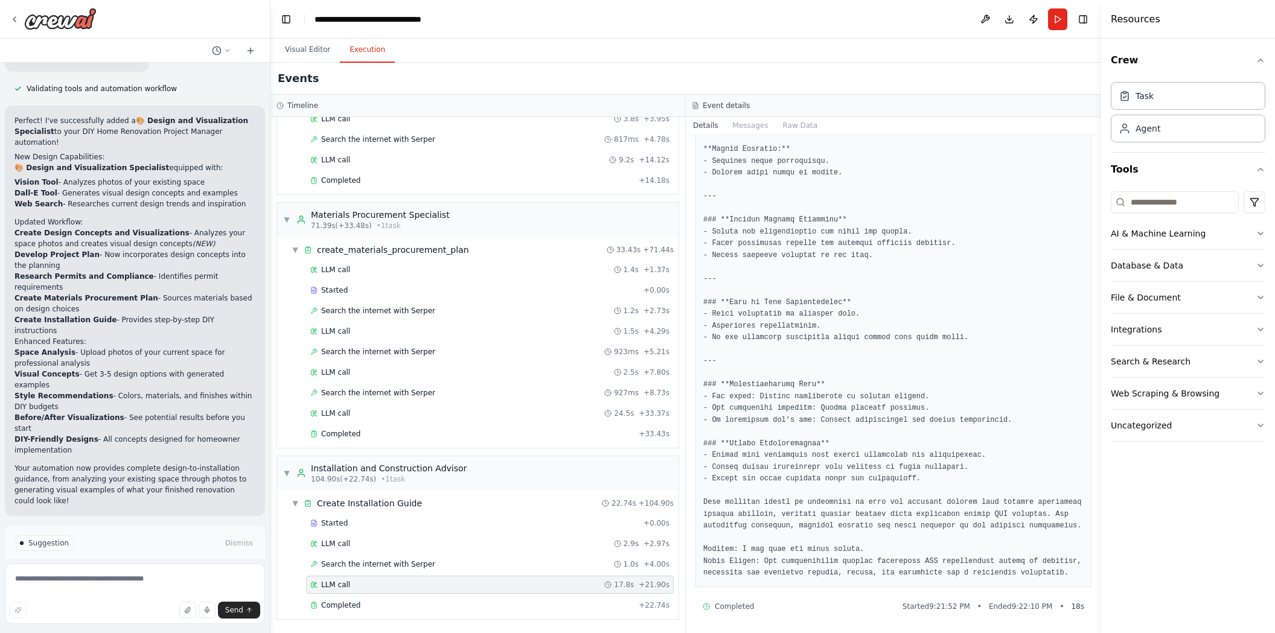
click at [128, 590] on span "Improve automation" at bounding box center [140, 595] width 74 height 10
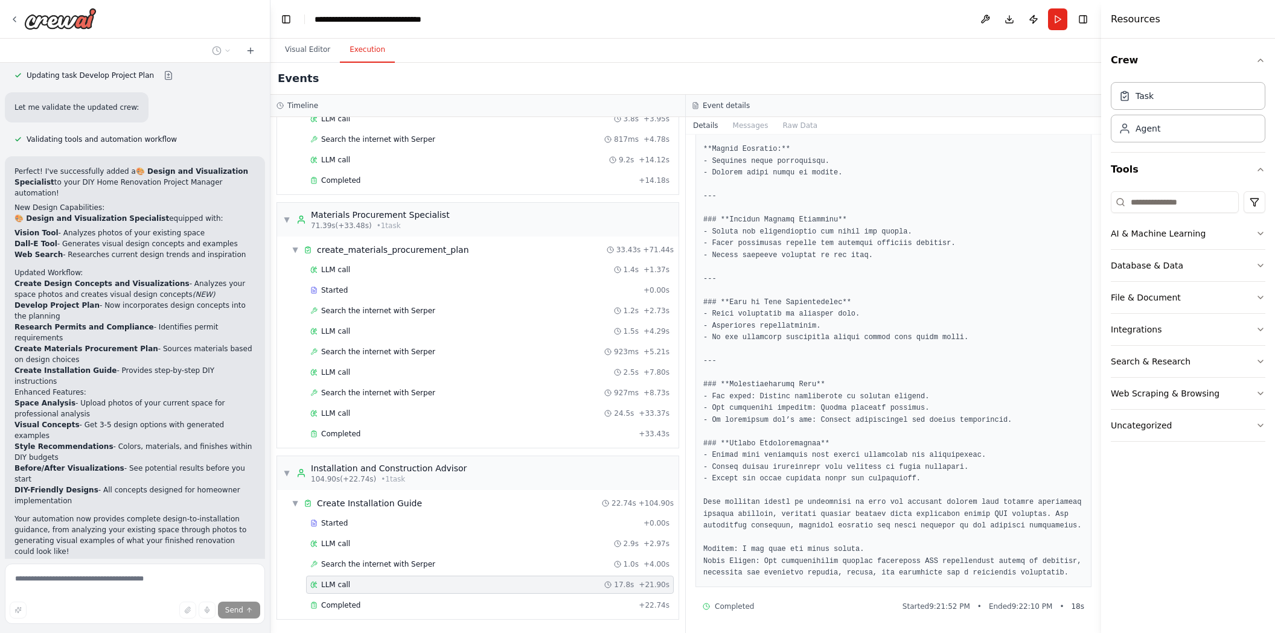
scroll to position [1597, 0]
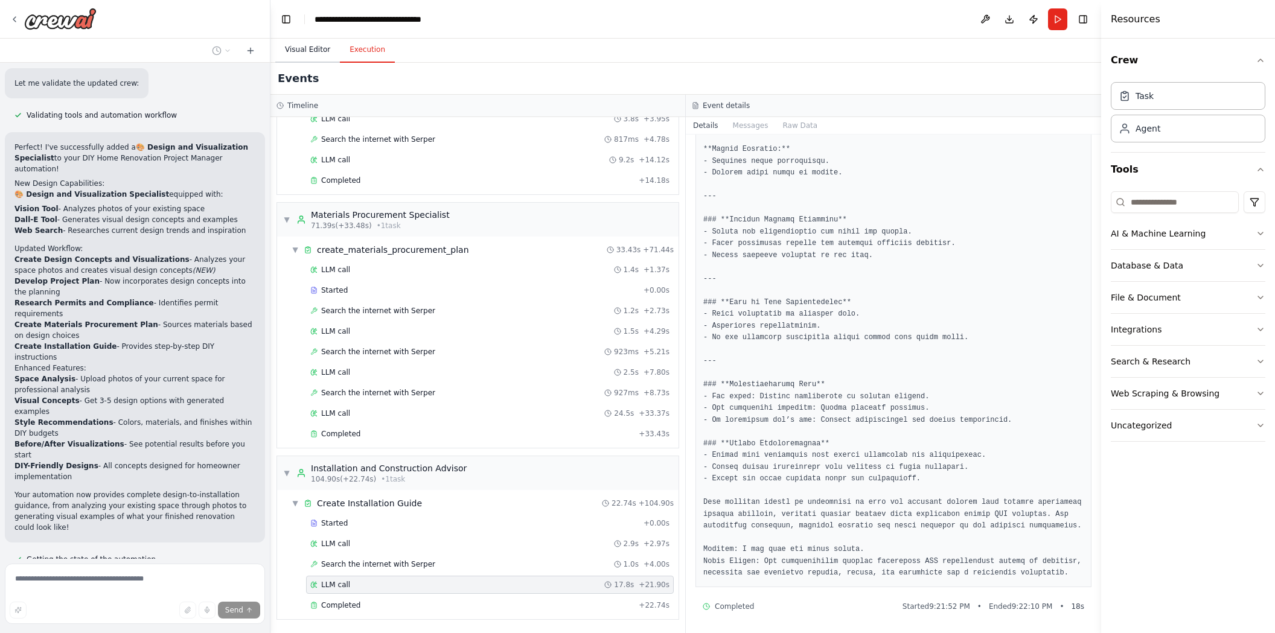
click at [297, 57] on button "Visual Editor" at bounding box center [307, 49] width 65 height 25
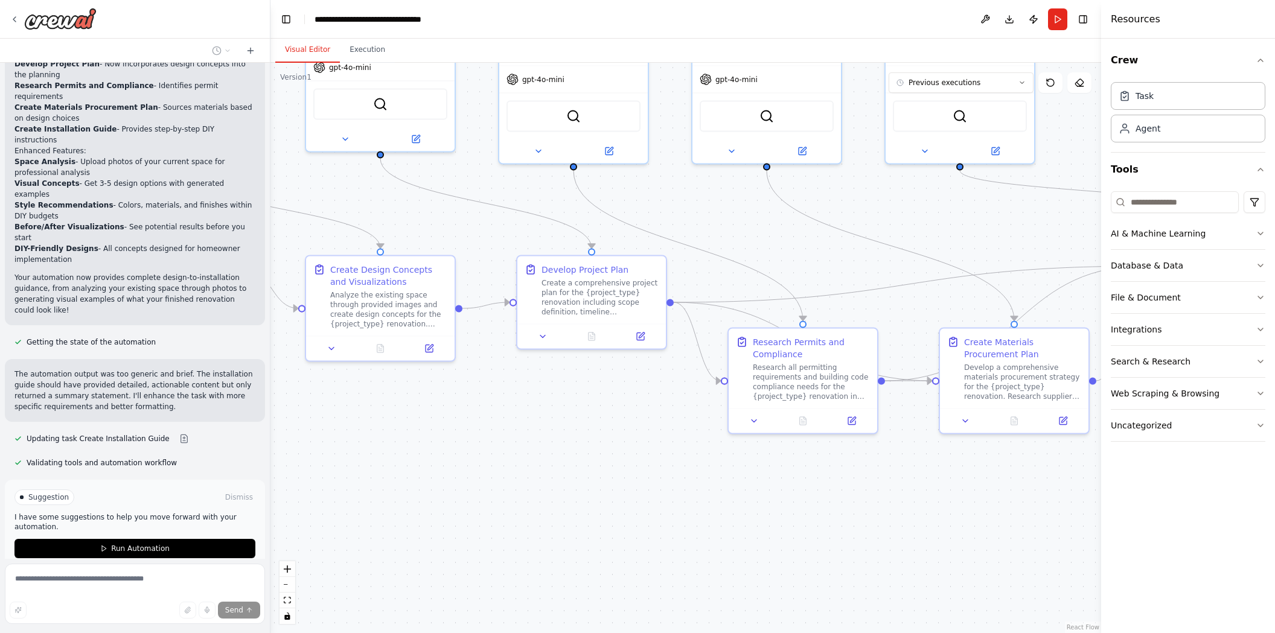
scroll to position [1816, 0]
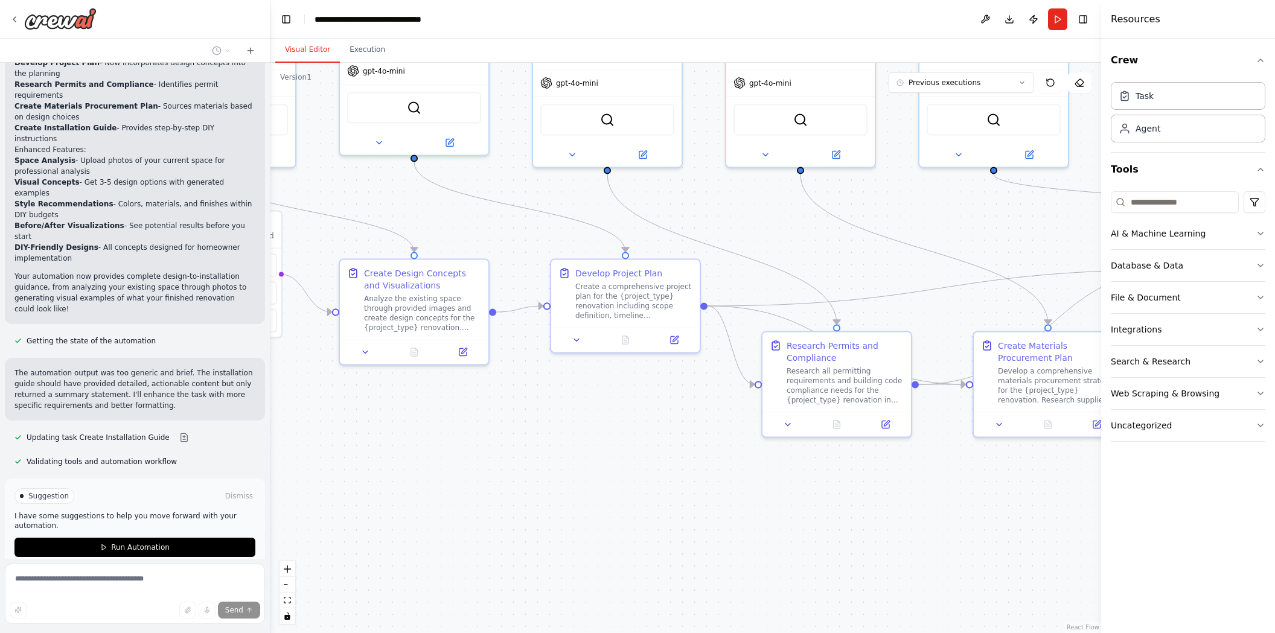
drag, startPoint x: 596, startPoint y: 288, endPoint x: 463, endPoint y: 203, distance: 157.8
click at [463, 203] on div ".deletable-edge-delete-btn { width: 20px; height: 20px; border: 0px solid #ffff…" at bounding box center [686, 348] width 831 height 571
click at [118, 543] on span "Run Automation" at bounding box center [140, 548] width 59 height 10
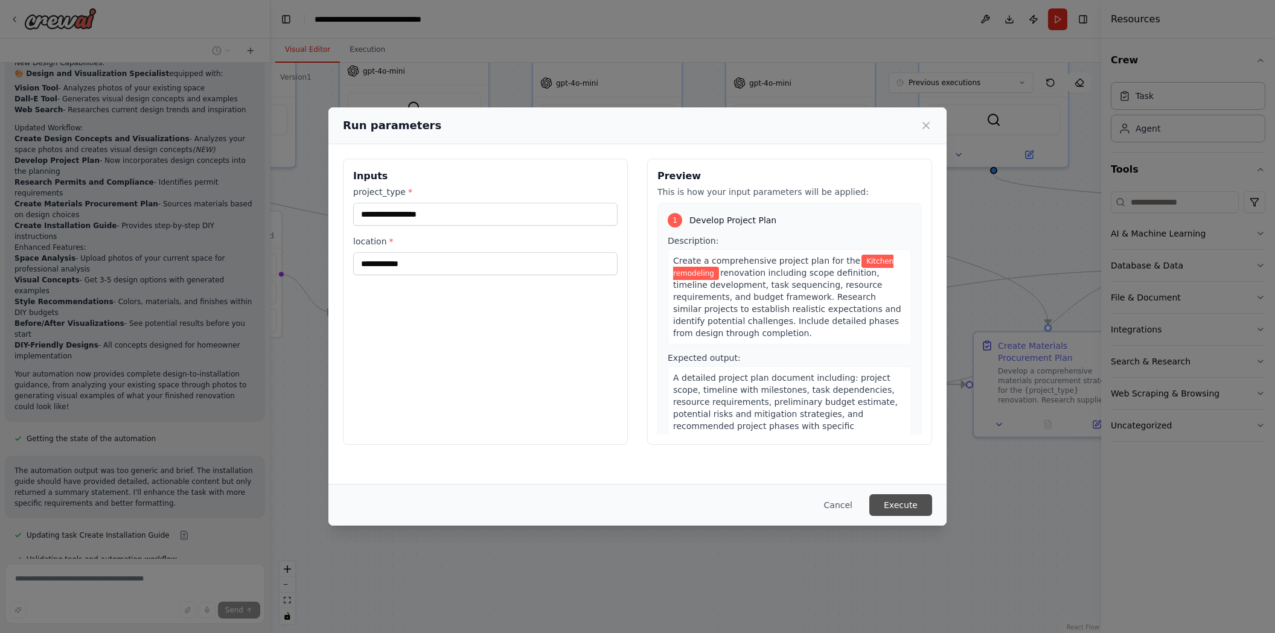
click at [914, 506] on button "Execute" at bounding box center [900, 506] width 63 height 22
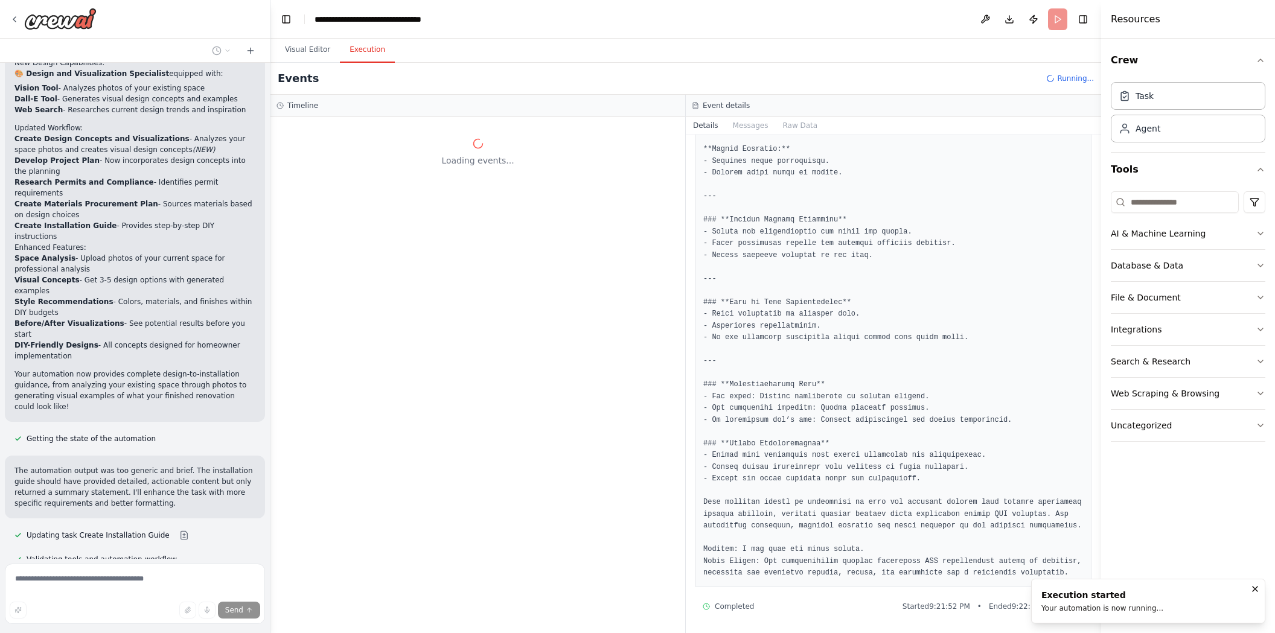
scroll to position [0, 0]
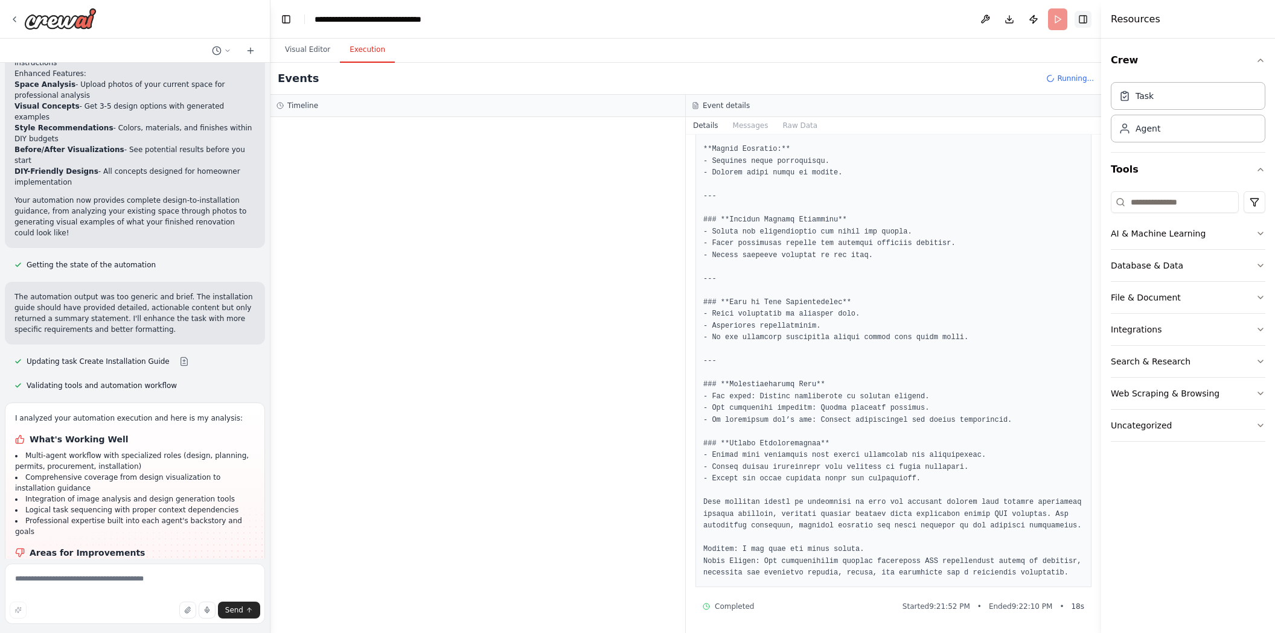
click at [1083, 16] on button "Toggle Right Sidebar" at bounding box center [1083, 19] width 17 height 17
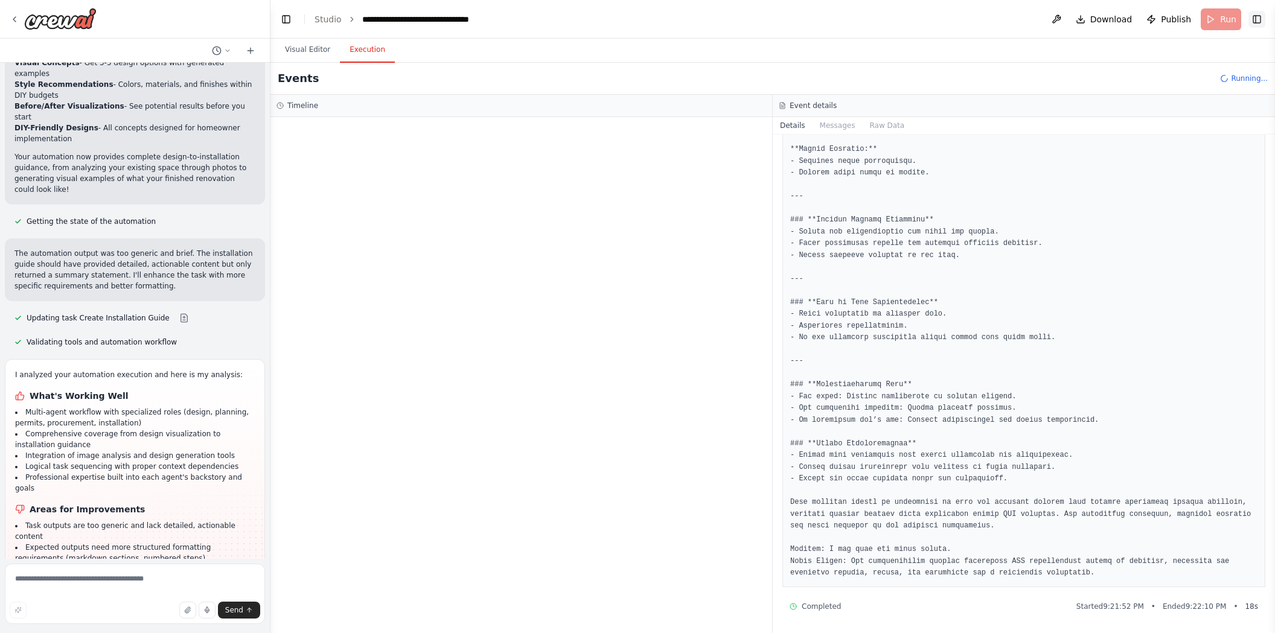
click at [1258, 21] on button "Toggle Right Sidebar" at bounding box center [1257, 19] width 17 height 17
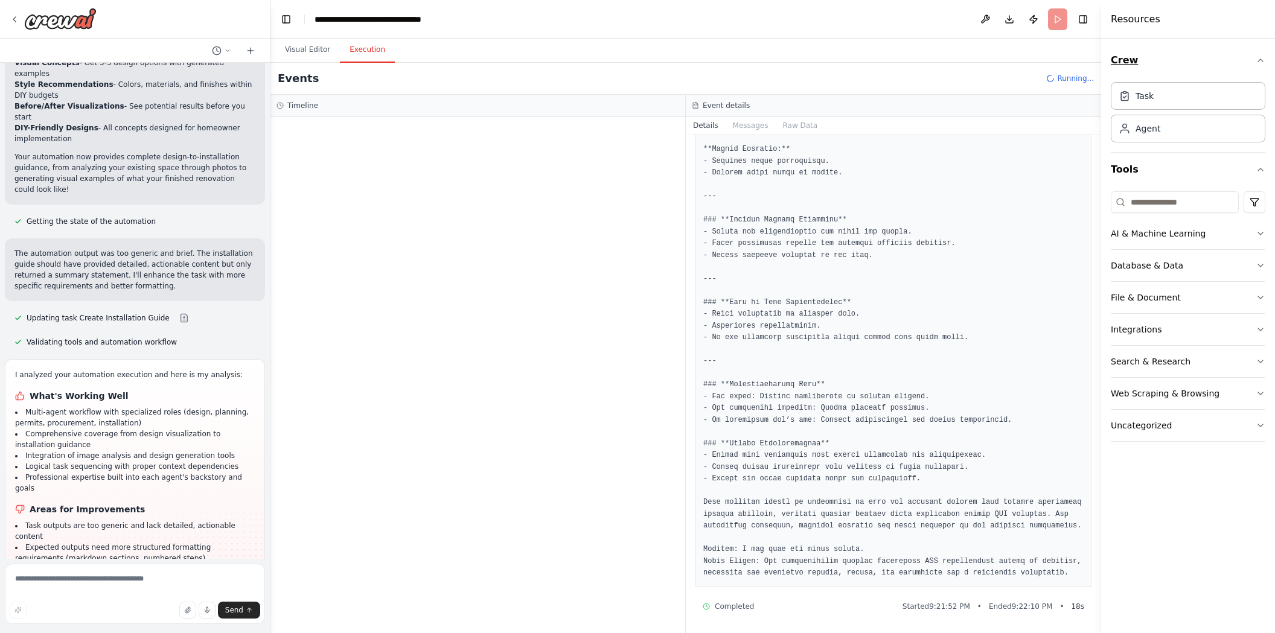
scroll to position [1946, 0]
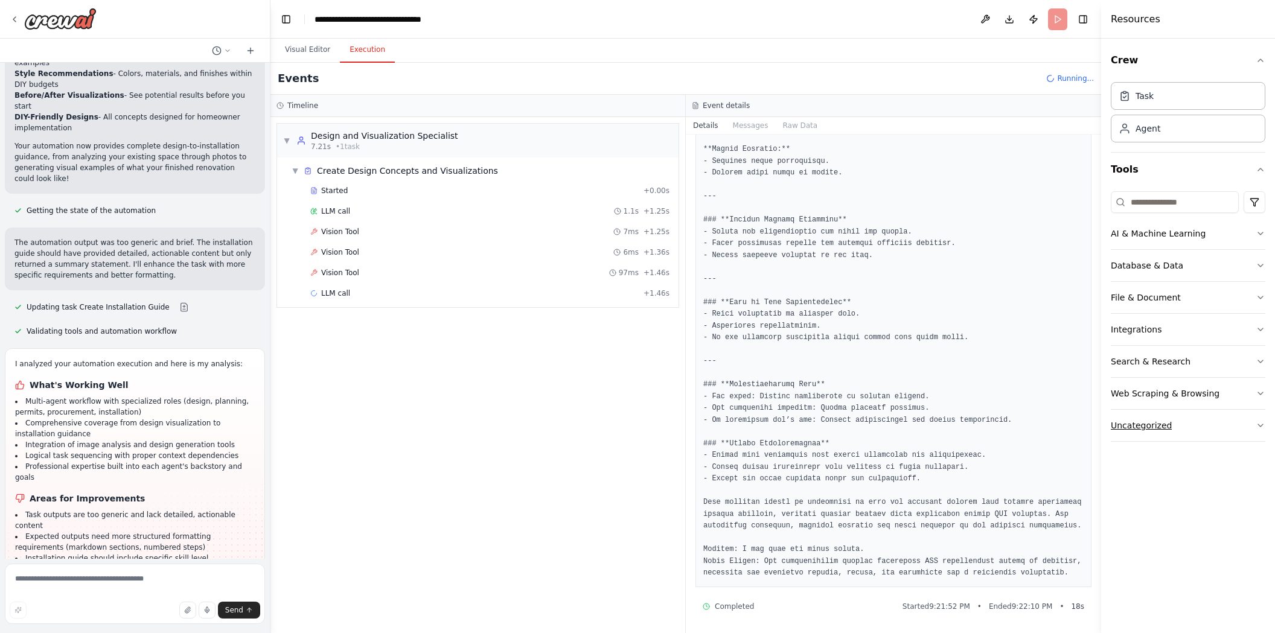
click at [1199, 426] on button "Uncategorized" at bounding box center [1188, 425] width 155 height 31
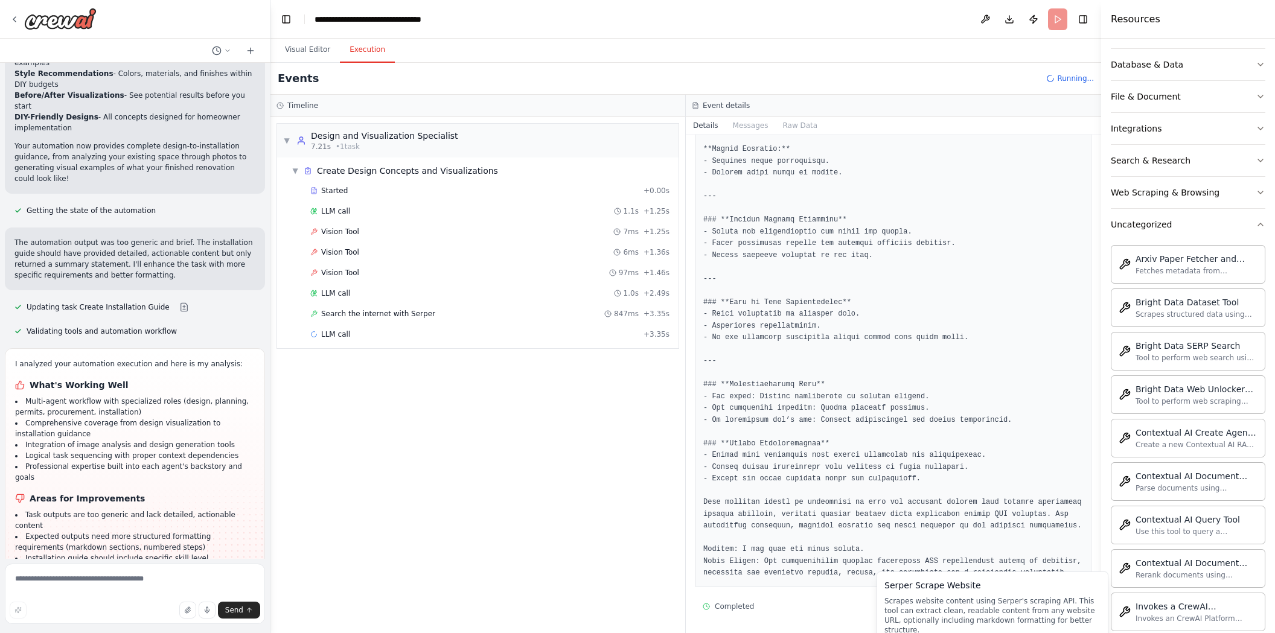
scroll to position [127, 0]
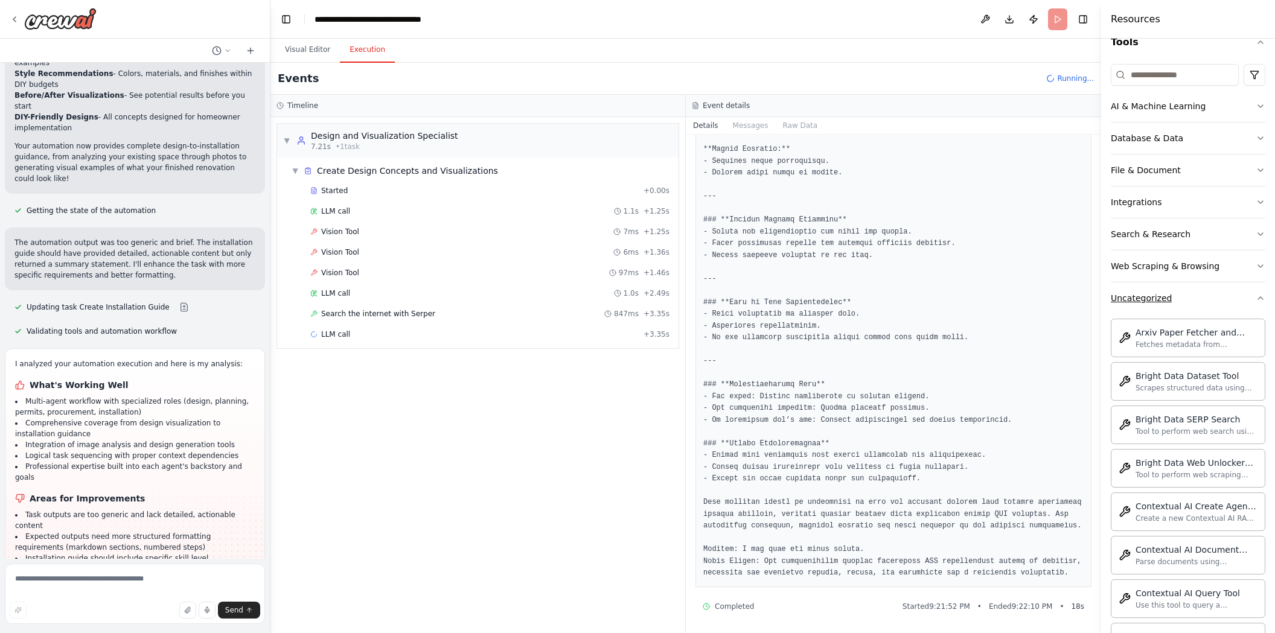
click at [1182, 309] on button "Uncategorized" at bounding box center [1188, 298] width 155 height 31
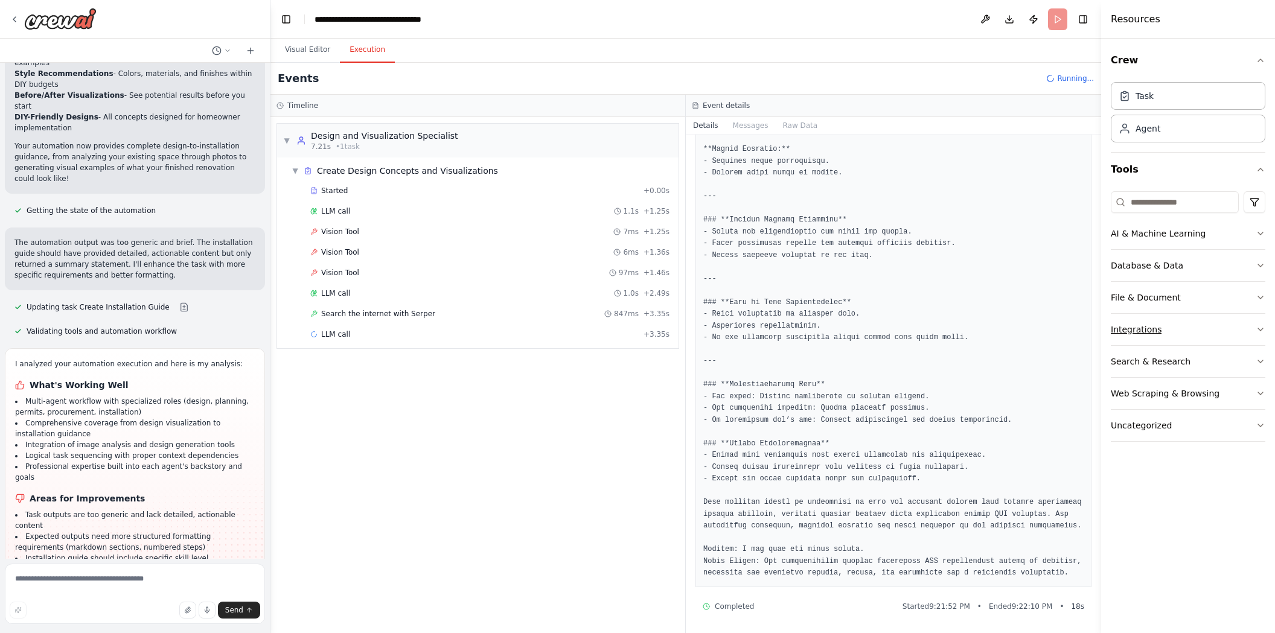
click at [1170, 326] on button "Integrations" at bounding box center [1188, 329] width 155 height 31
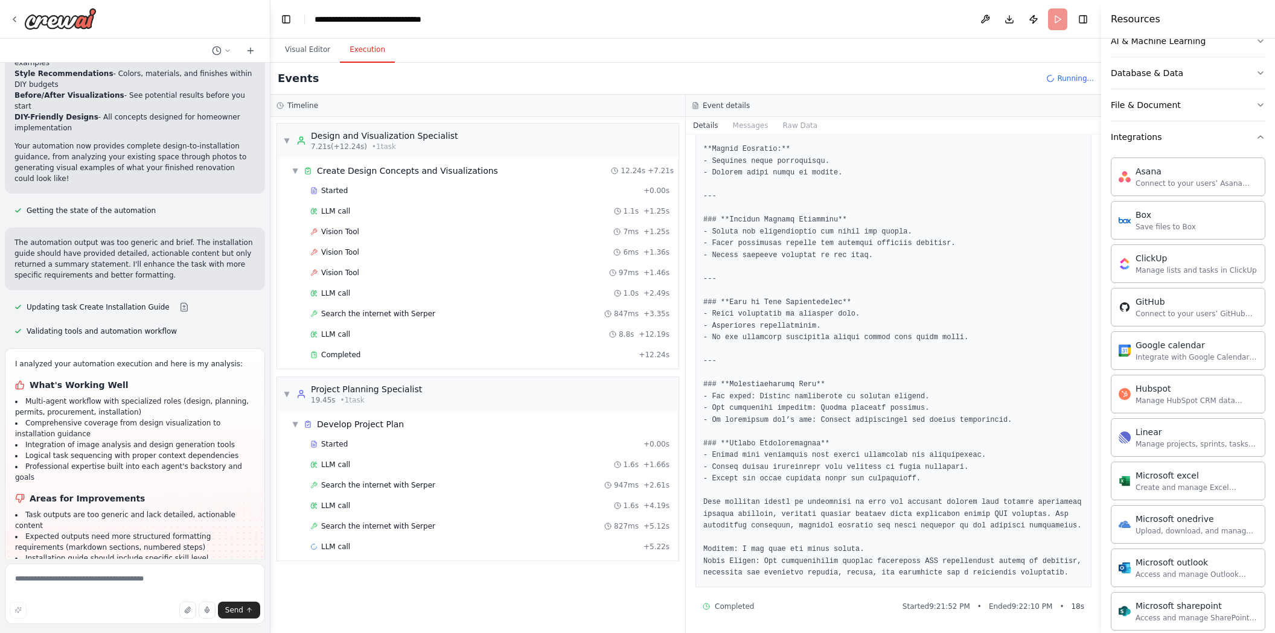
scroll to position [171, 0]
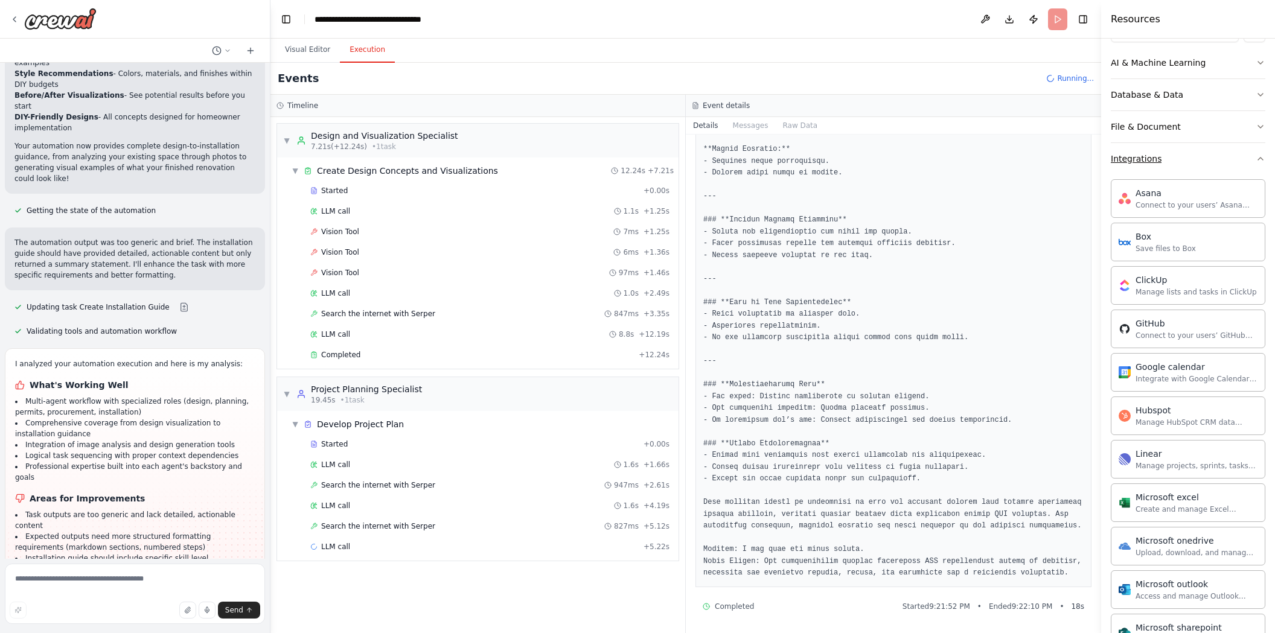
click at [1173, 150] on button "Integrations" at bounding box center [1188, 158] width 155 height 31
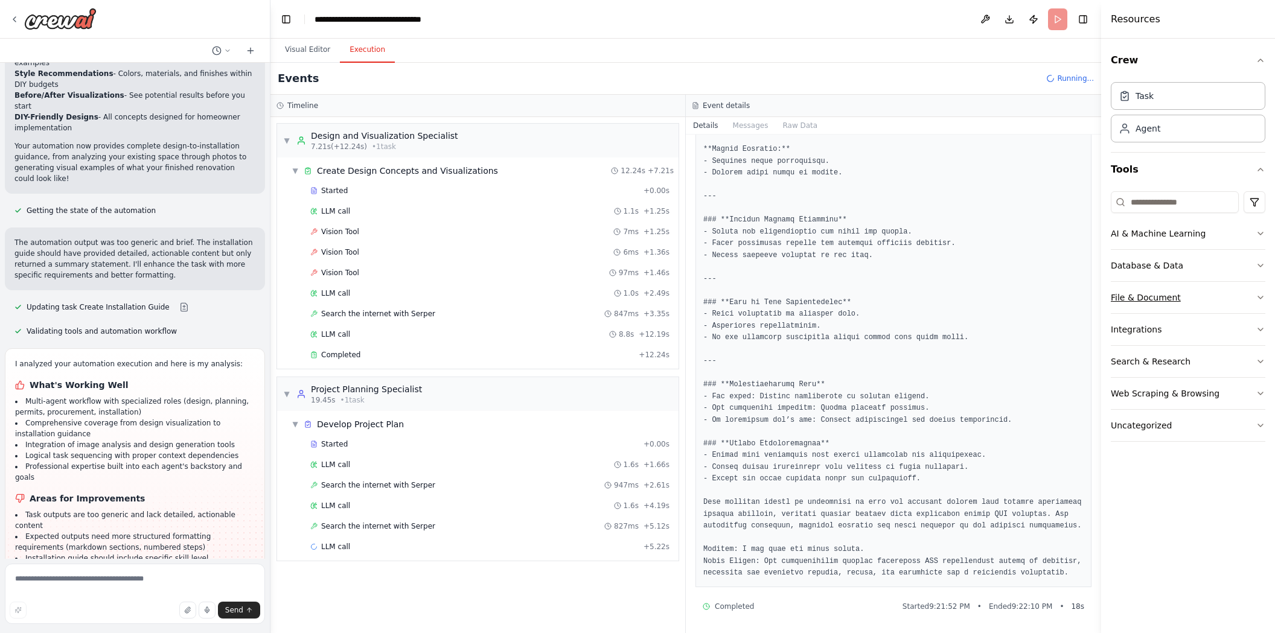
click at [1192, 293] on button "File & Document" at bounding box center [1188, 297] width 155 height 31
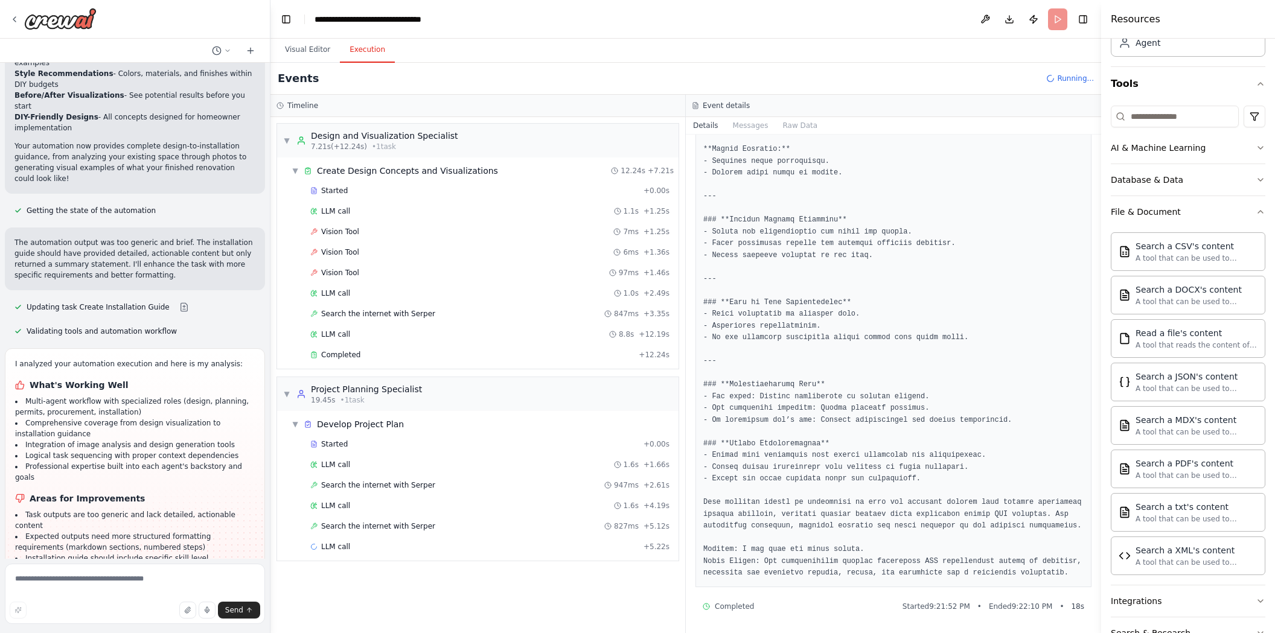
scroll to position [60, 0]
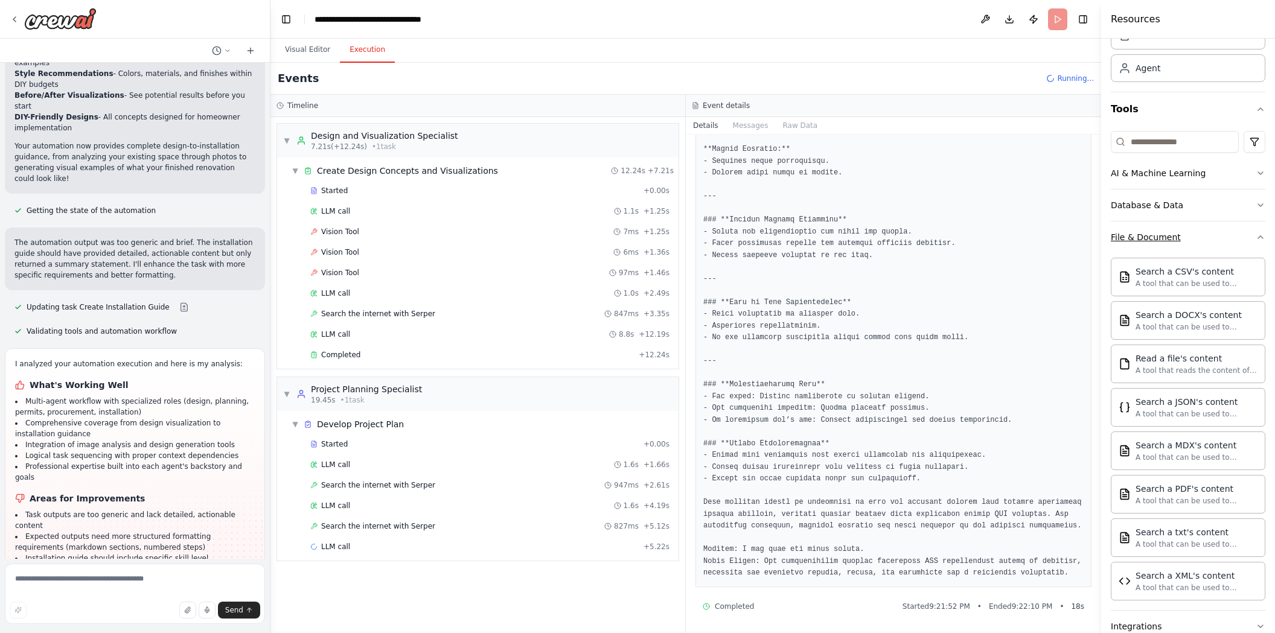
click at [1200, 251] on button "File & Document" at bounding box center [1188, 237] width 155 height 31
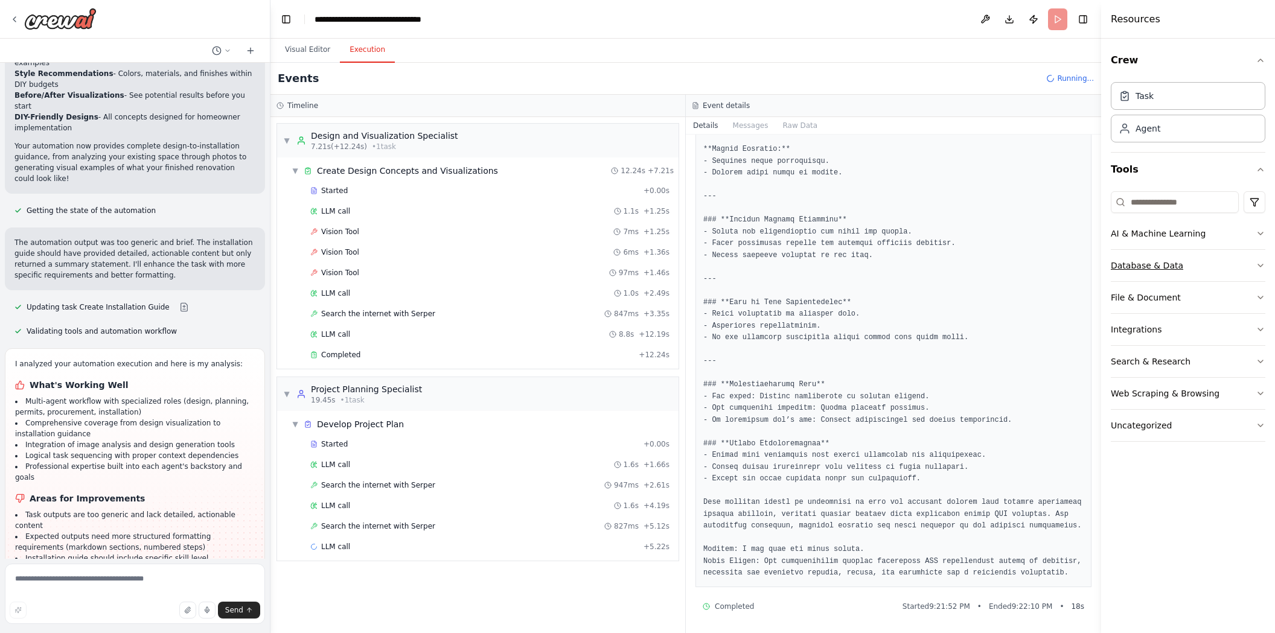
click at [1179, 264] on button "Database & Data" at bounding box center [1188, 265] width 155 height 31
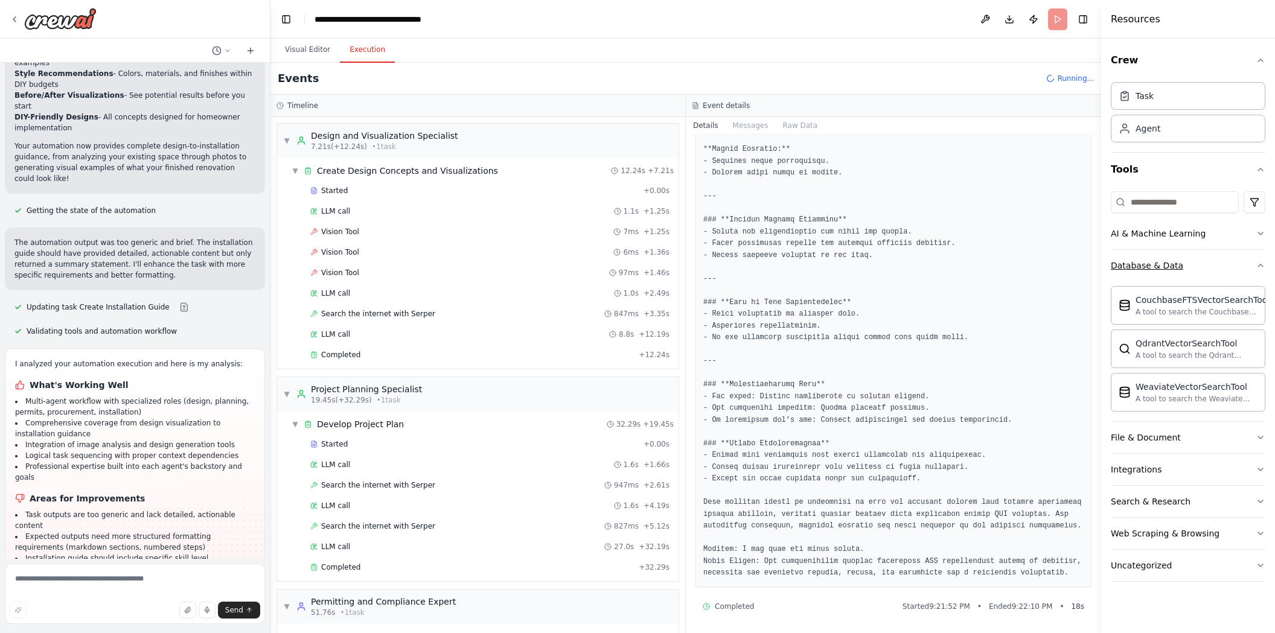
click at [1212, 263] on button "Database & Data" at bounding box center [1188, 265] width 155 height 31
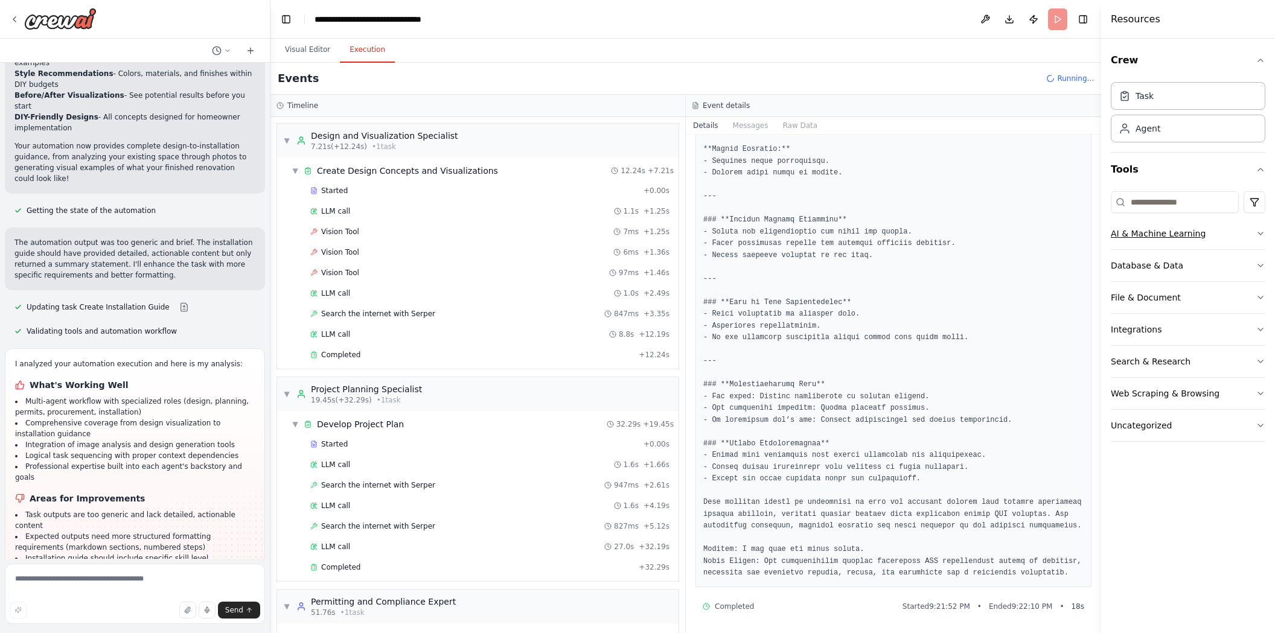
click at [1217, 230] on button "AI & Machine Learning" at bounding box center [1188, 233] width 155 height 31
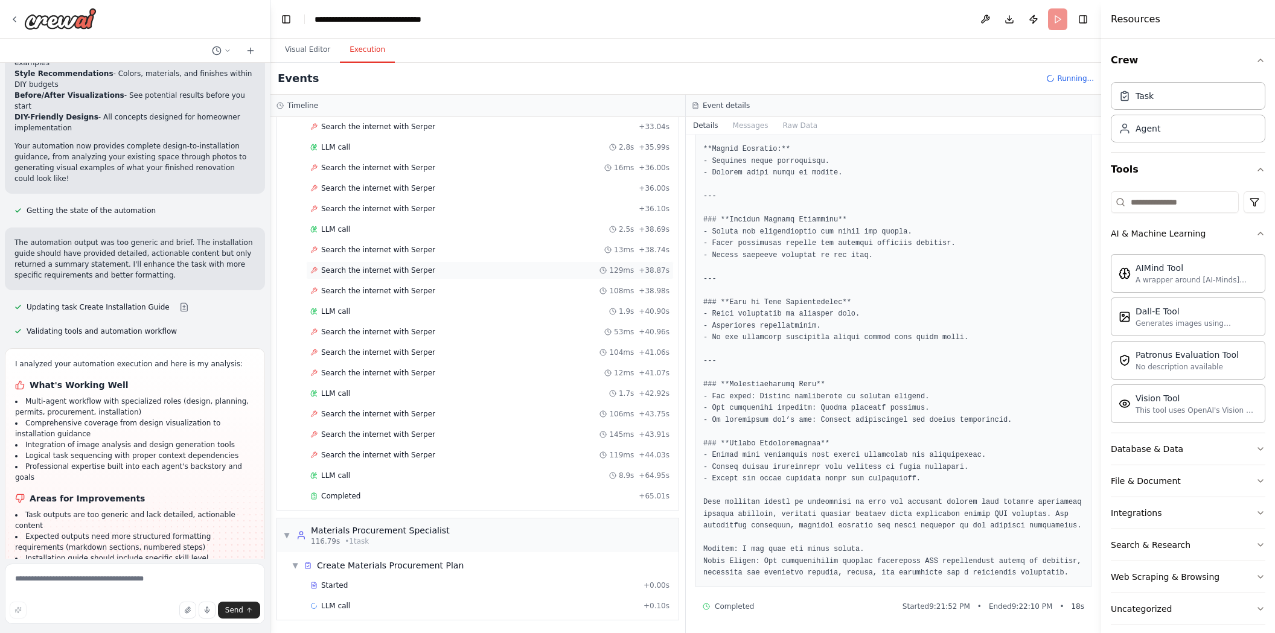
scroll to position [2255, 0]
click at [330, 496] on span "Completed" at bounding box center [340, 496] width 39 height 10
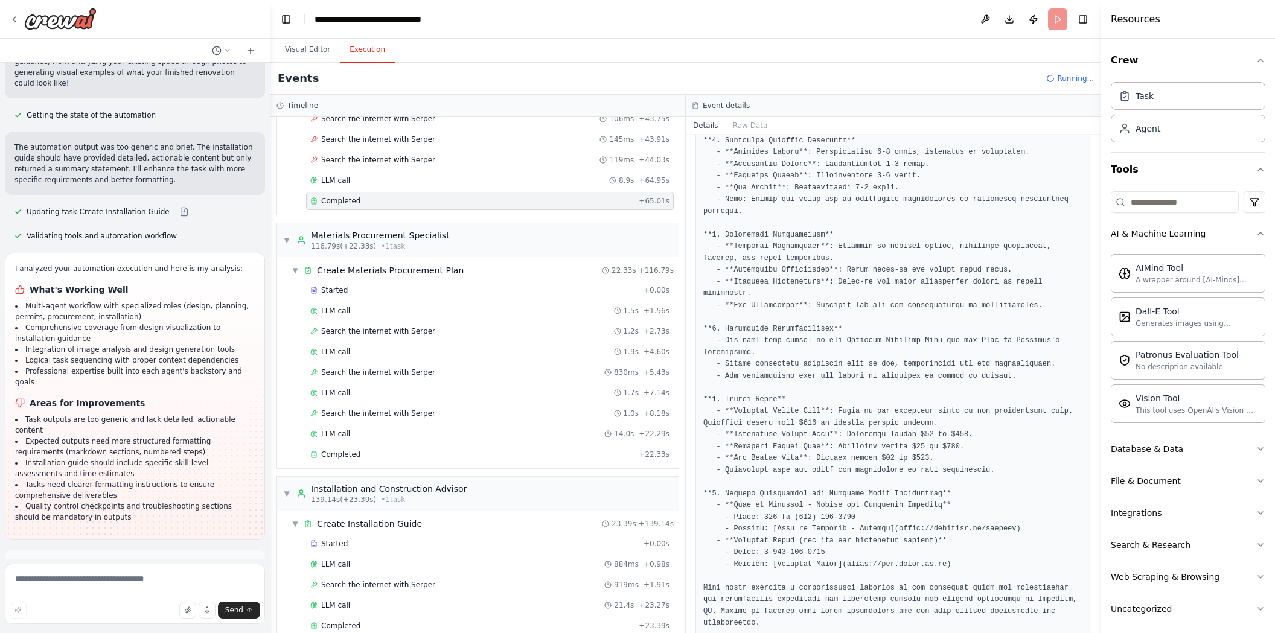
scroll to position [2044, 0]
click at [138, 612] on span "Improve automation" at bounding box center [140, 617] width 74 height 10
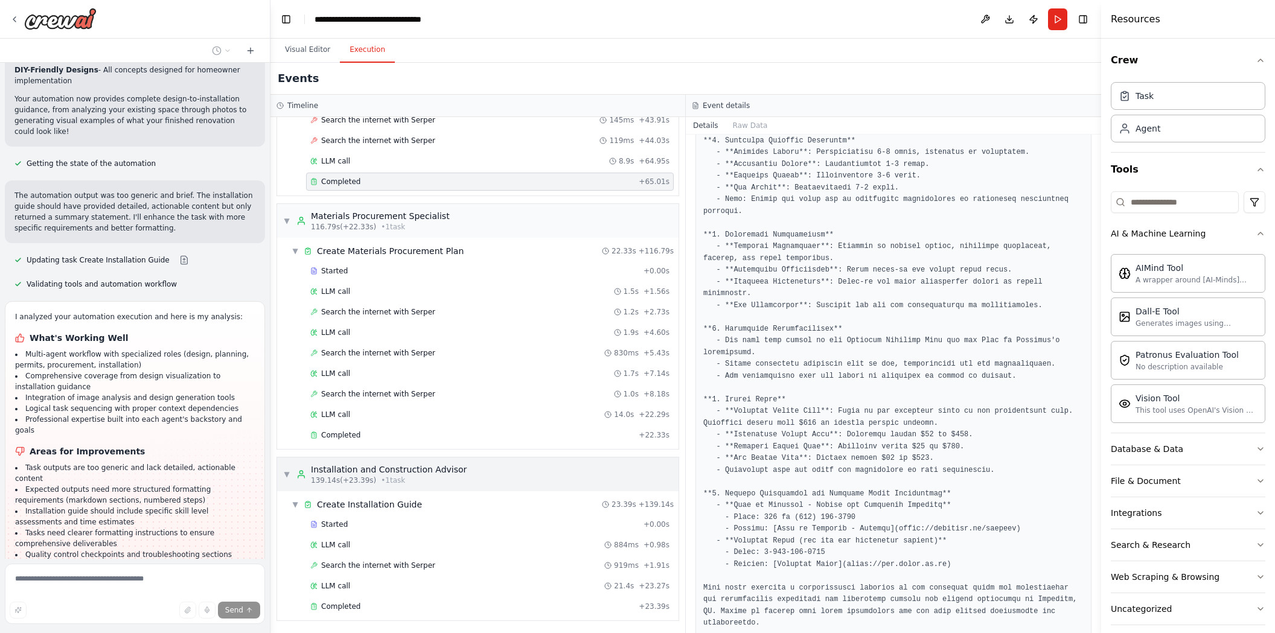
scroll to position [2570, 0]
click at [381, 606] on div "Completed" at bounding box center [472, 606] width 324 height 10
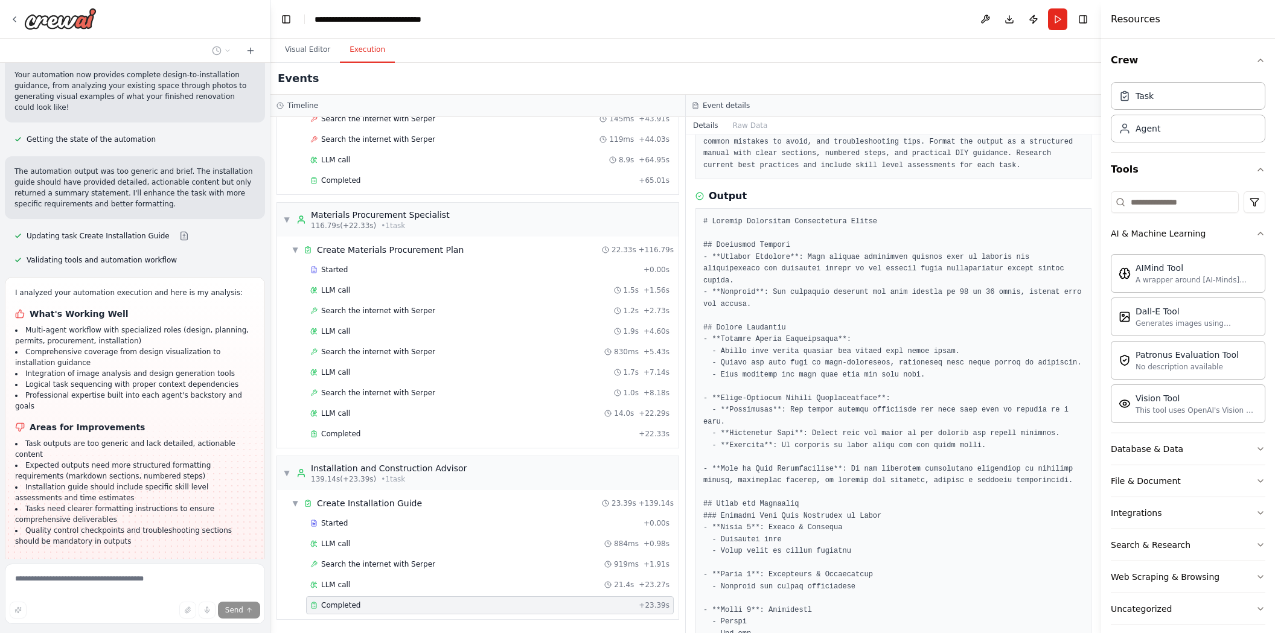
scroll to position [2044, 0]
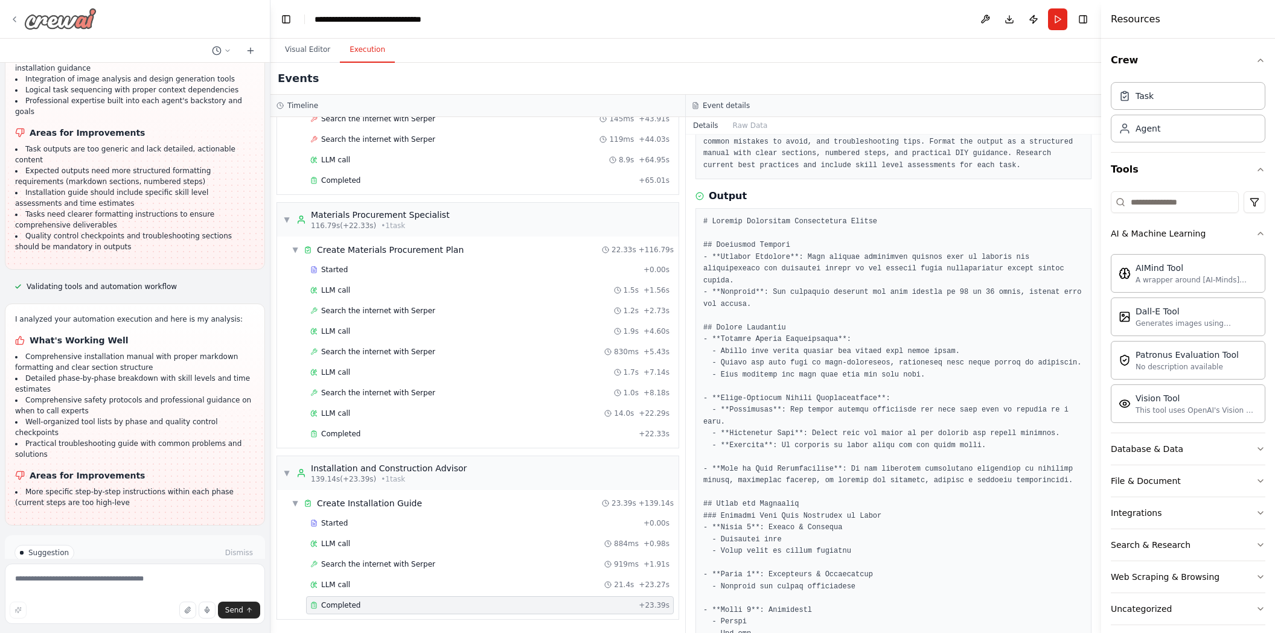
click at [84, 22] on img at bounding box center [60, 19] width 72 height 22
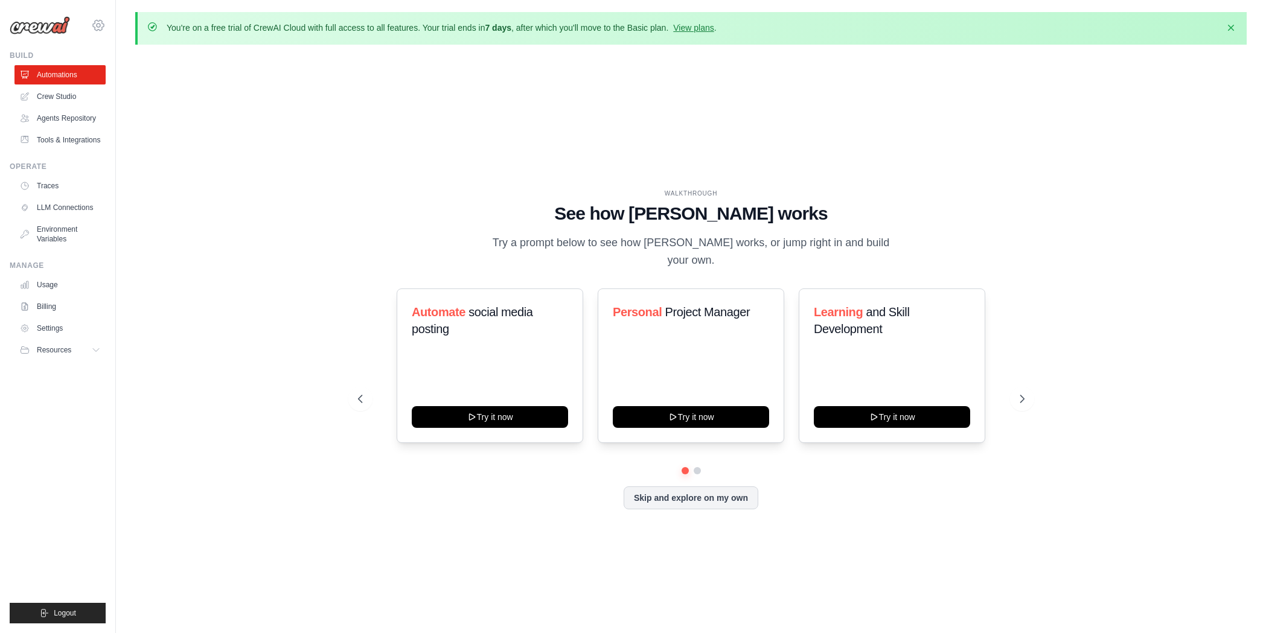
click at [95, 30] on icon at bounding box center [98, 25] width 11 height 10
click at [57, 307] on link "Billing" at bounding box center [61, 306] width 91 height 19
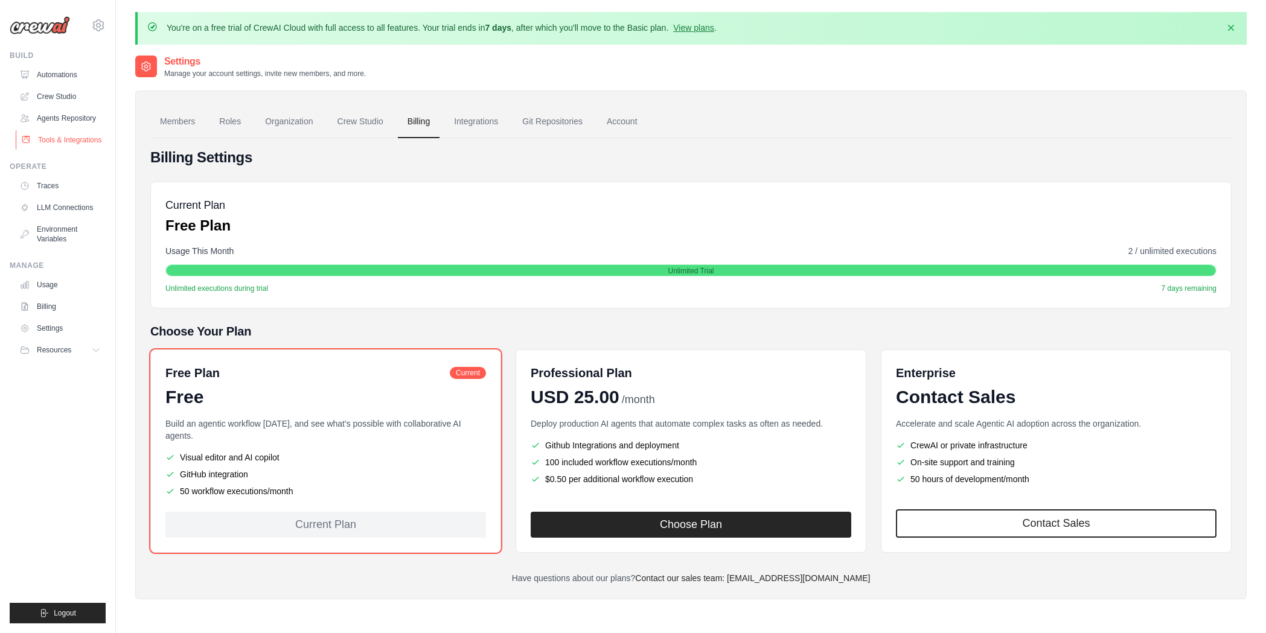
click at [80, 143] on link "Tools & Integrations" at bounding box center [61, 139] width 91 height 19
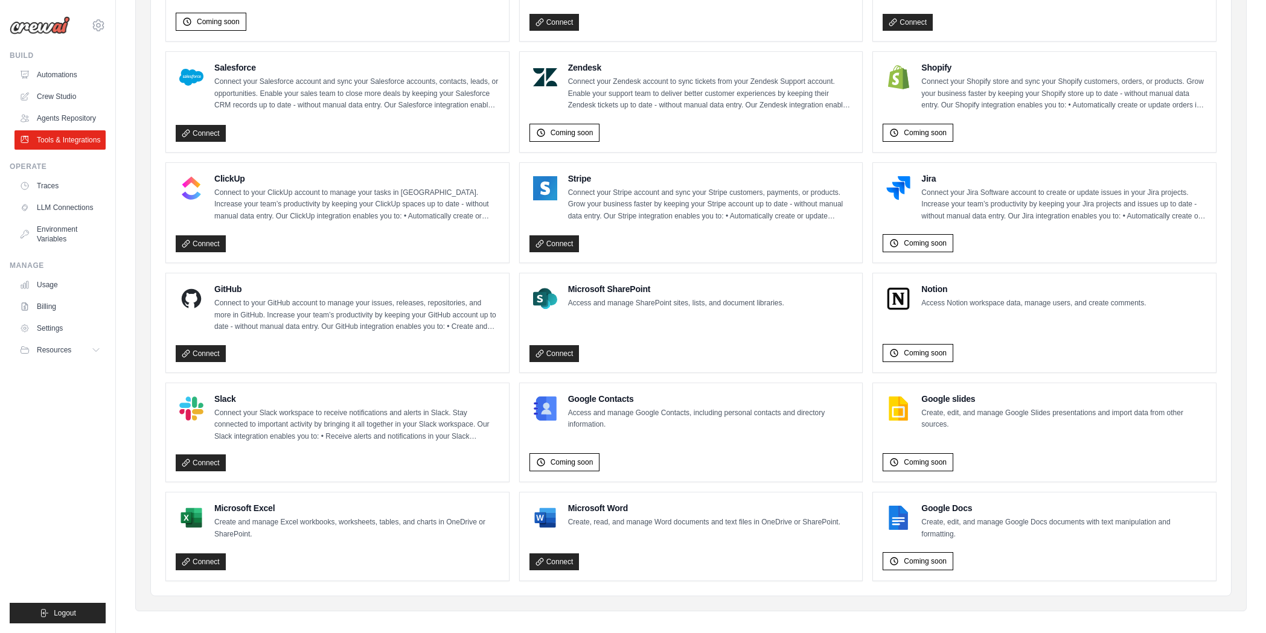
scroll to position [569, 0]
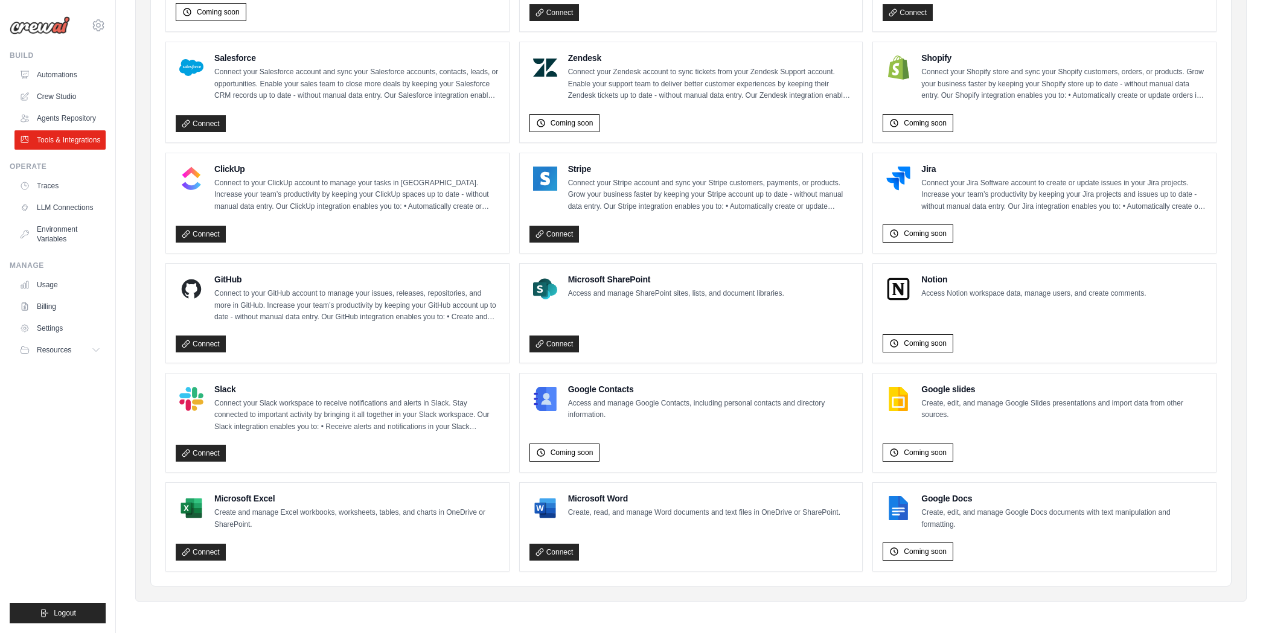
click at [26, 383] on ul "Build Automations Crew Studio Agents Repository Tools & Integrations" at bounding box center [58, 337] width 96 height 573
click at [63, 346] on span "Resources" at bounding box center [55, 350] width 34 height 10
click at [60, 371] on span "Documentation" at bounding box center [67, 371] width 49 height 10
click at [57, 71] on link "Automations" at bounding box center [61, 74] width 91 height 19
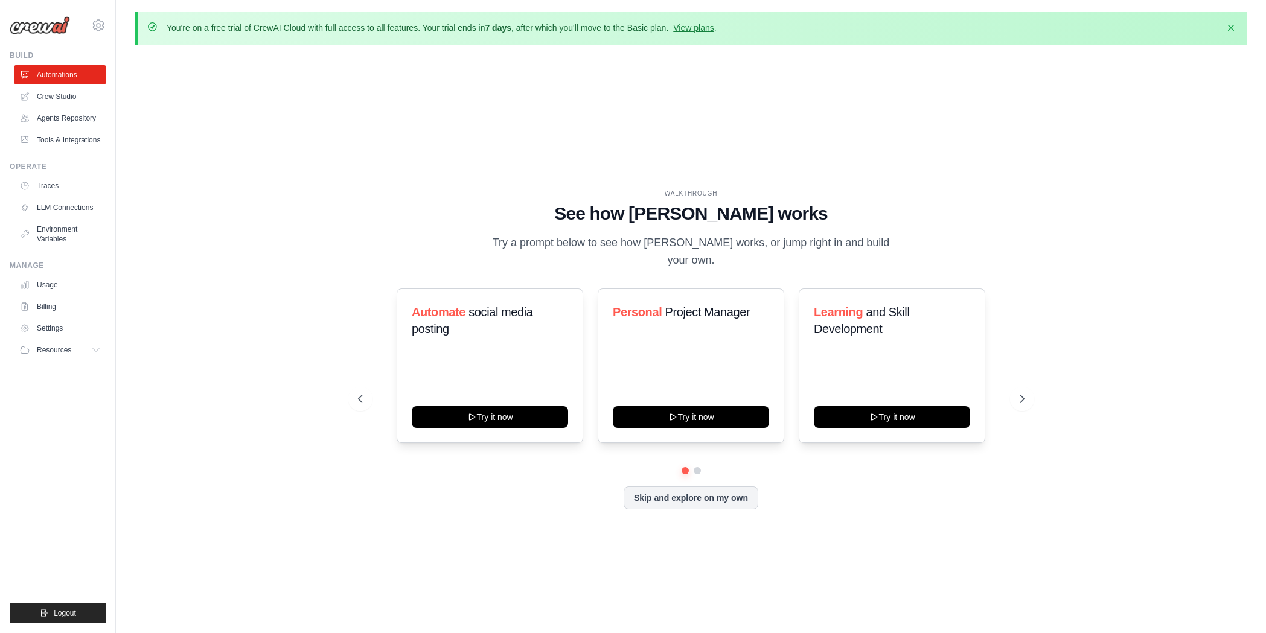
click at [57, 92] on link "Crew Studio" at bounding box center [59, 96] width 91 height 19
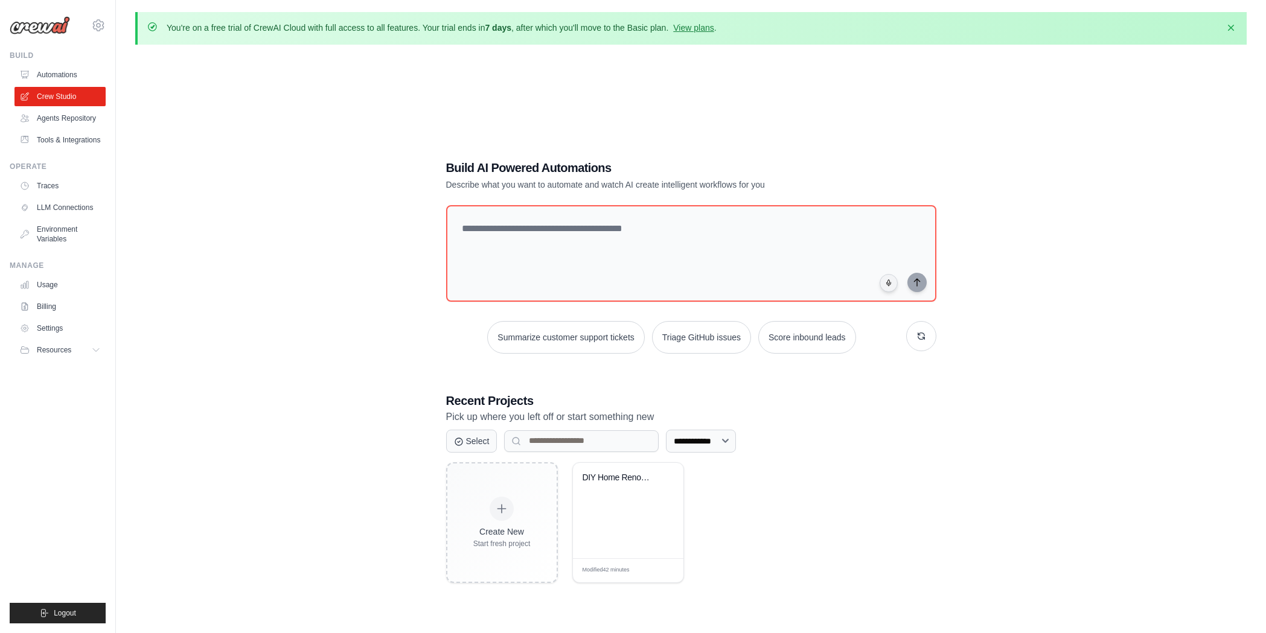
click at [63, 72] on link "Automations" at bounding box center [59, 74] width 91 height 19
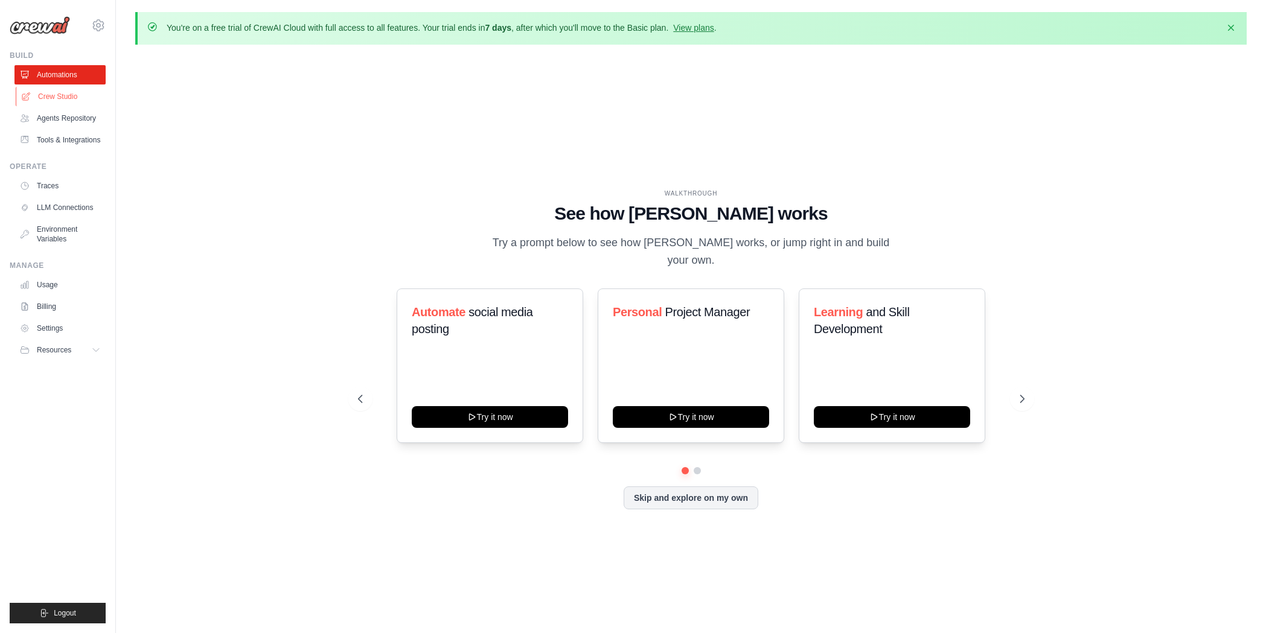
click at [72, 97] on link "Crew Studio" at bounding box center [61, 96] width 91 height 19
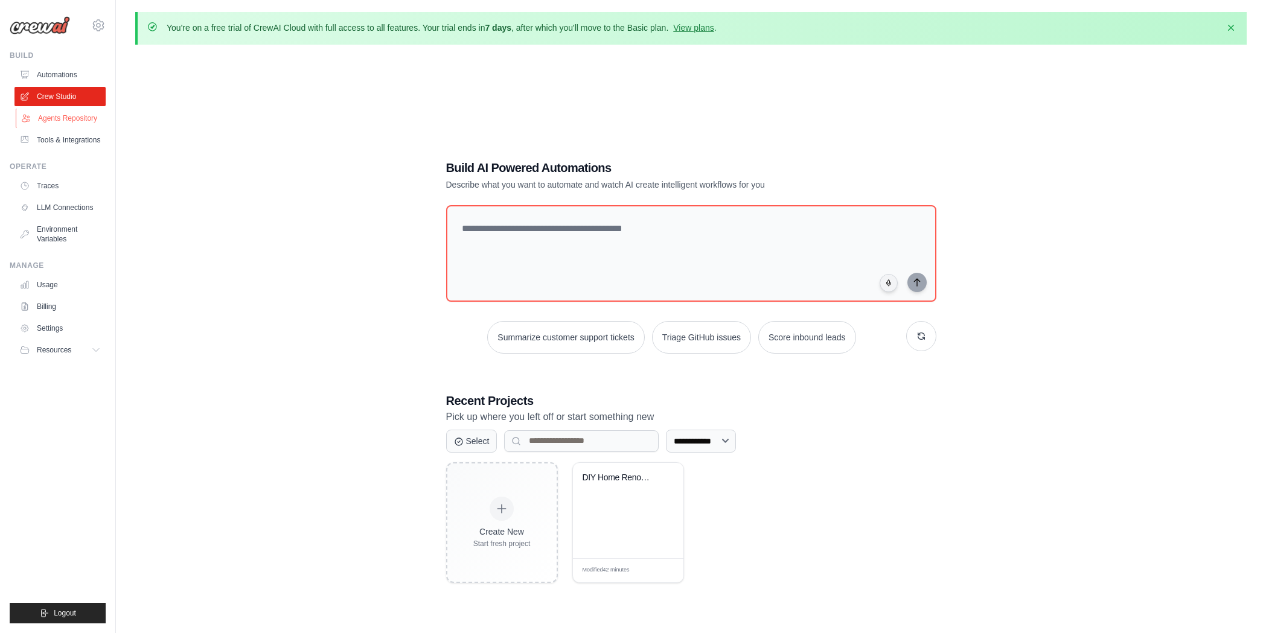
click at [73, 122] on link "Agents Repository" at bounding box center [61, 118] width 91 height 19
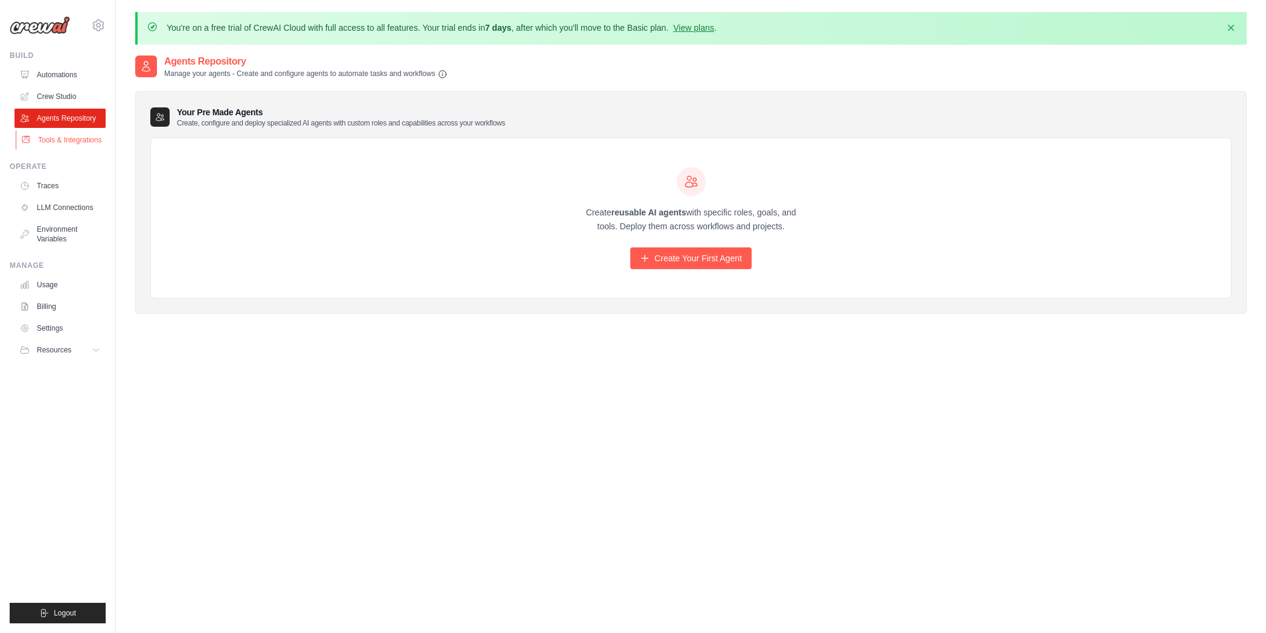
click at [86, 138] on link "Tools & Integrations" at bounding box center [61, 139] width 91 height 19
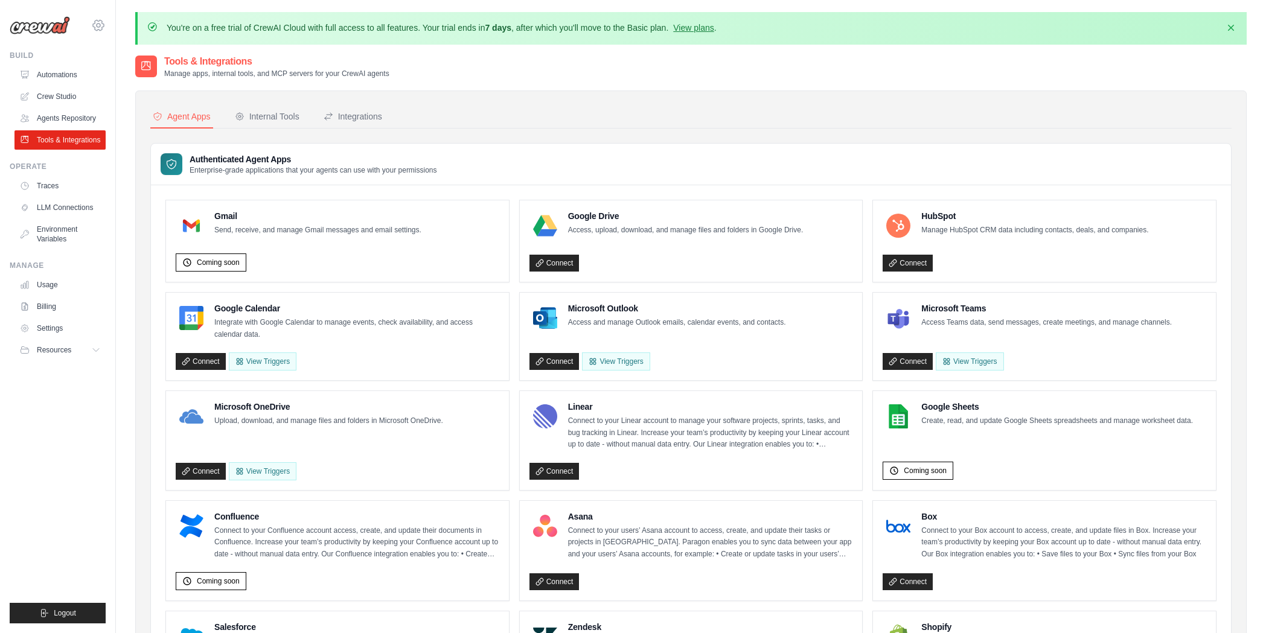
click at [100, 30] on icon at bounding box center [98, 25] width 14 height 14
click at [65, 78] on link "Automations" at bounding box center [61, 74] width 91 height 19
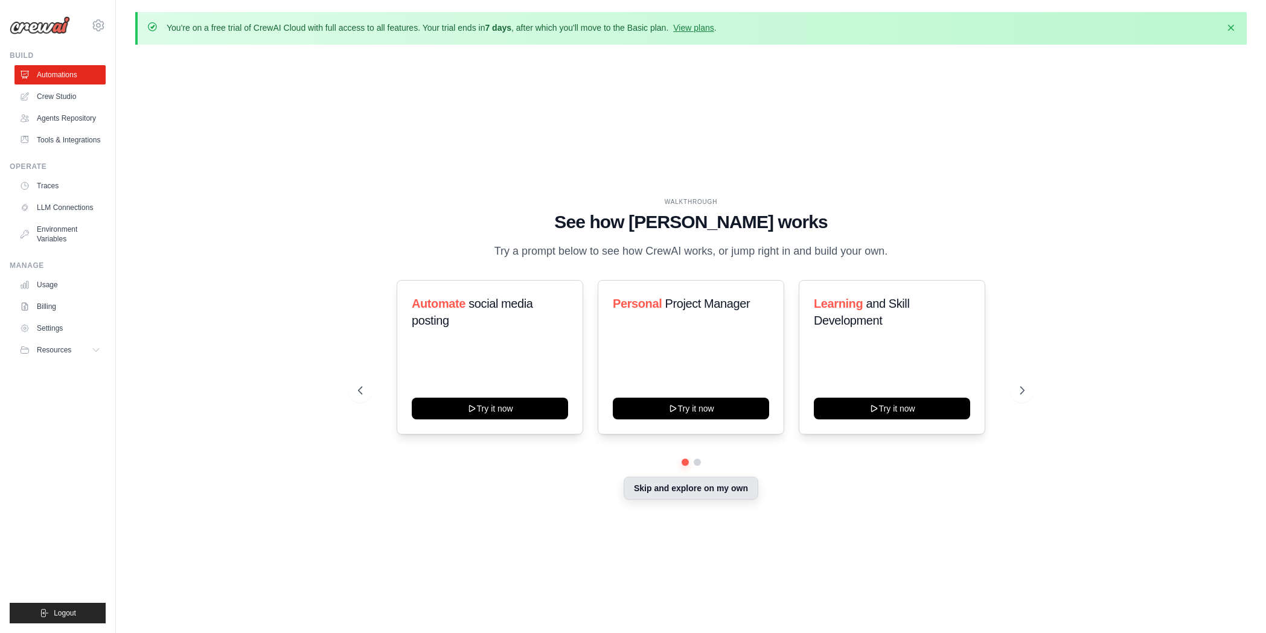
click at [663, 490] on button "Skip and explore on my own" at bounding box center [691, 488] width 135 height 23
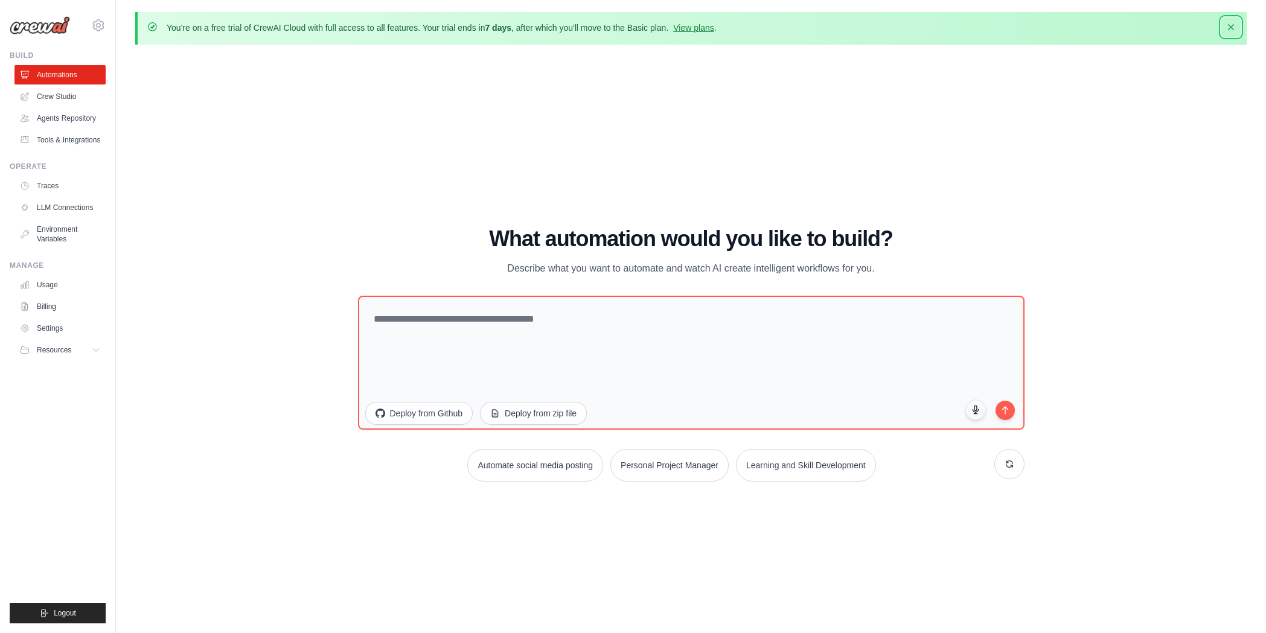
click at [1232, 27] on icon "button" at bounding box center [1231, 27] width 6 height 6
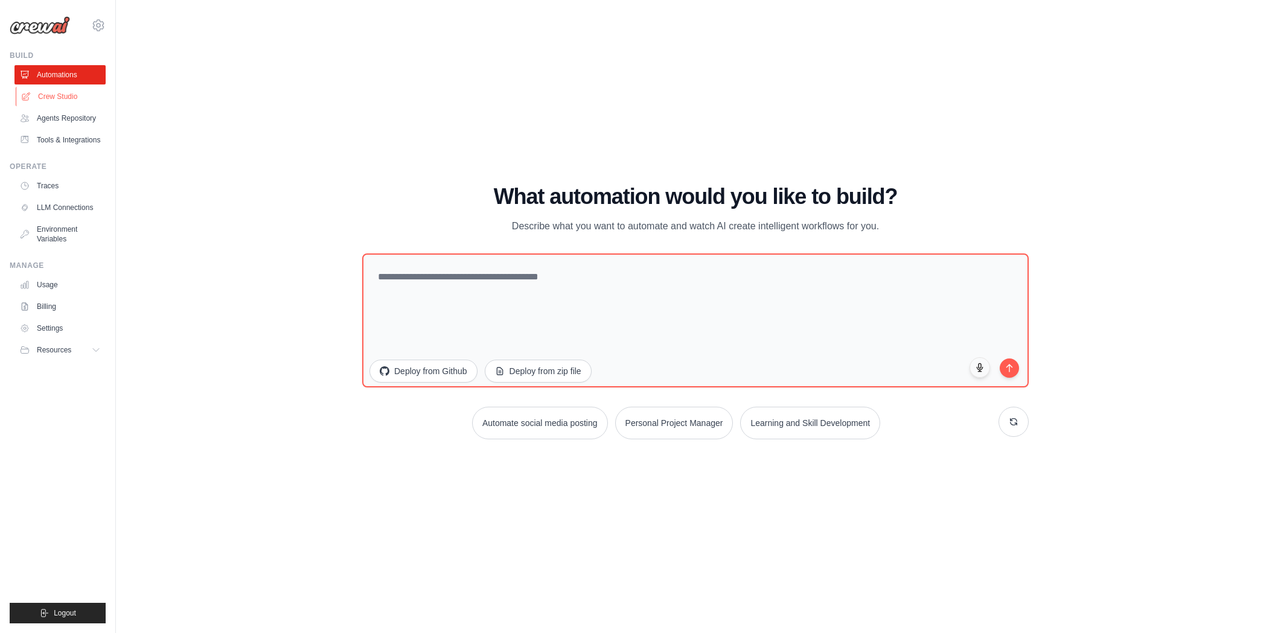
click at [81, 96] on link "Crew Studio" at bounding box center [61, 96] width 91 height 19
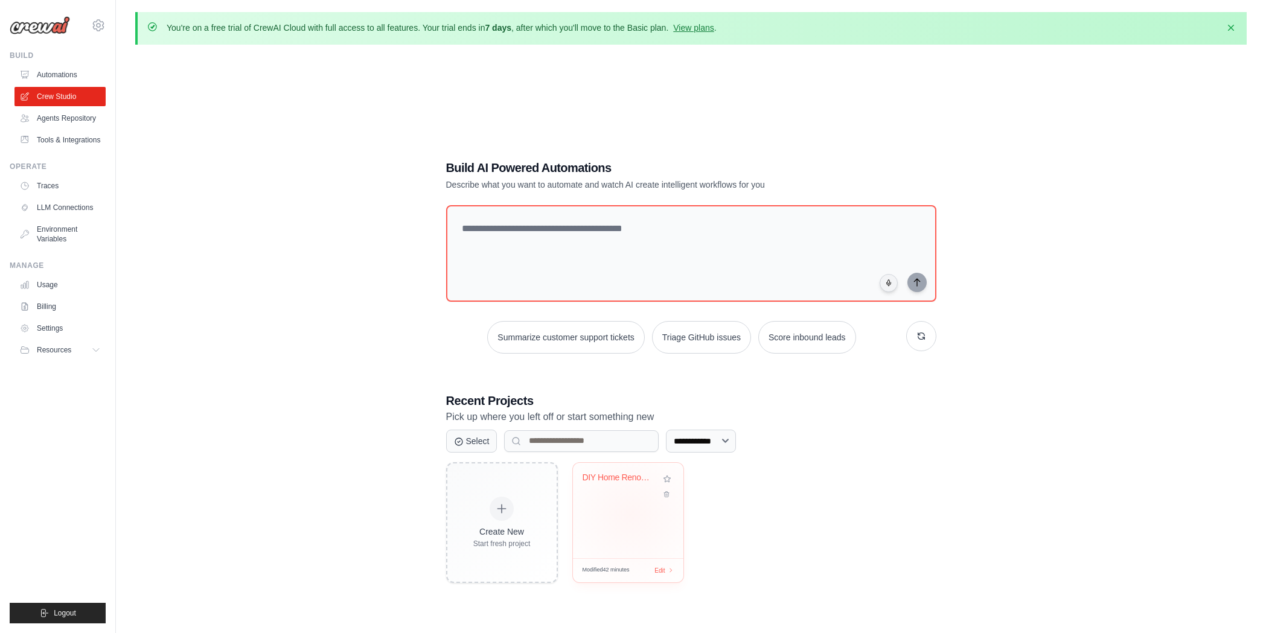
click at [632, 514] on div "DIY Home Renovation Project Manager" at bounding box center [628, 510] width 110 height 95
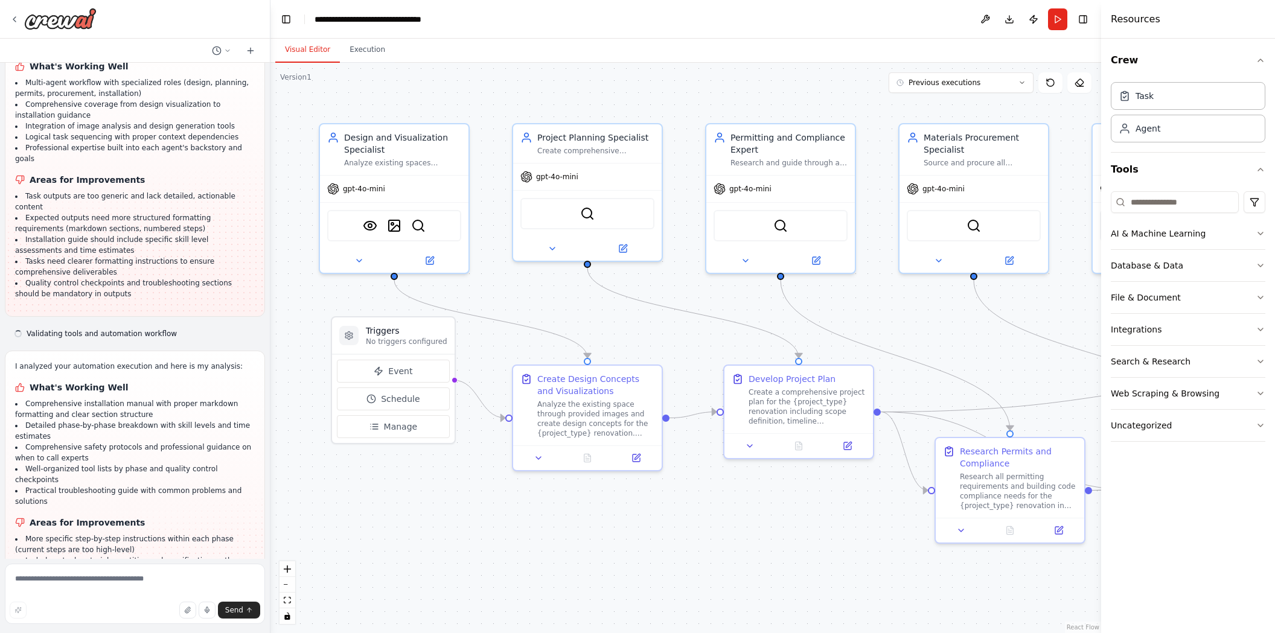
scroll to position [2267, 0]
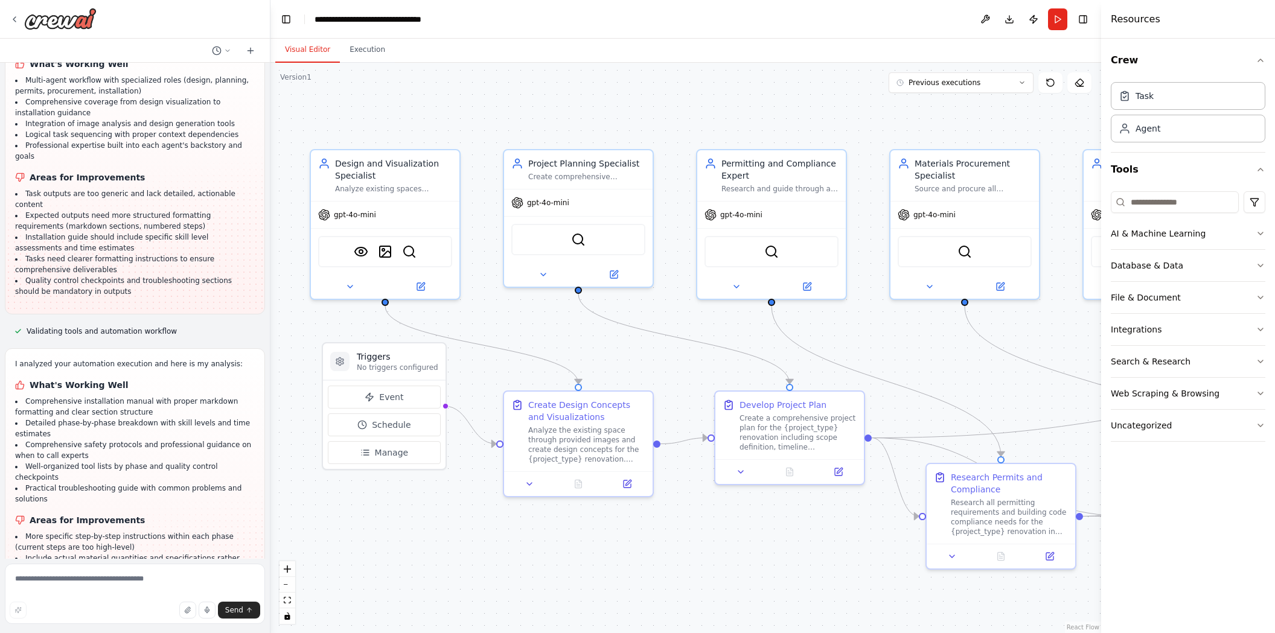
drag, startPoint x: 686, startPoint y: 325, endPoint x: 926, endPoint y: 365, distance: 243.1
click at [926, 365] on div ".deletable-edge-delete-btn { width: 20px; height: 20px; border: 0px solid #ffff…" at bounding box center [686, 348] width 831 height 571
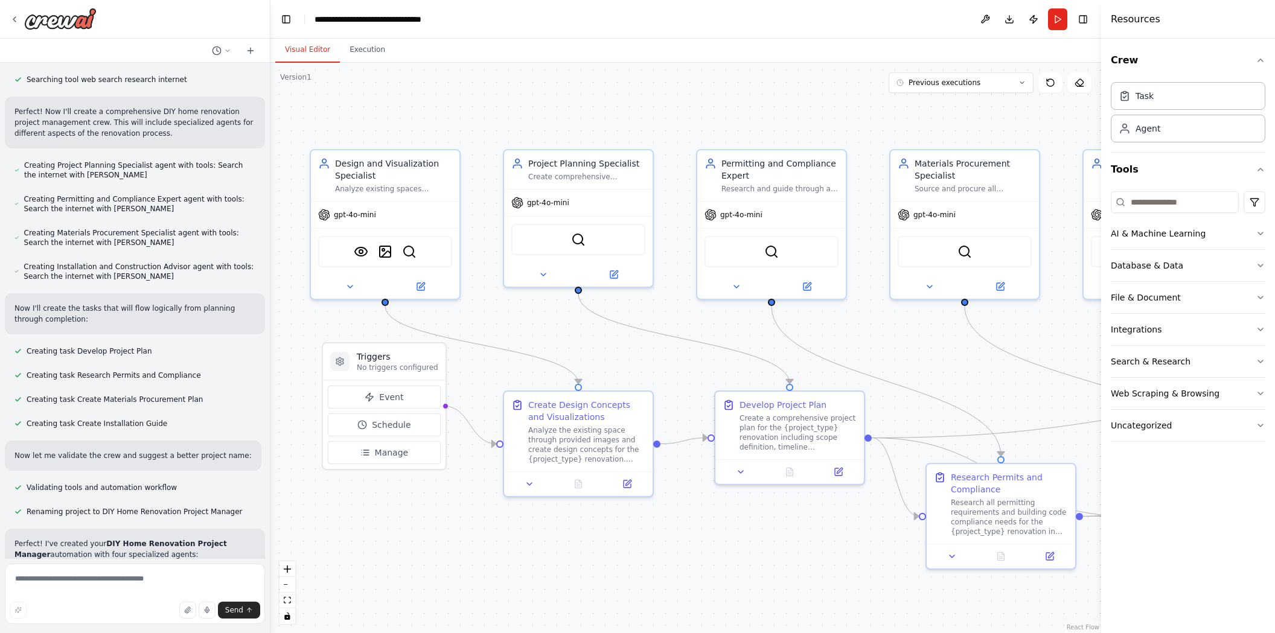
scroll to position [214, 0]
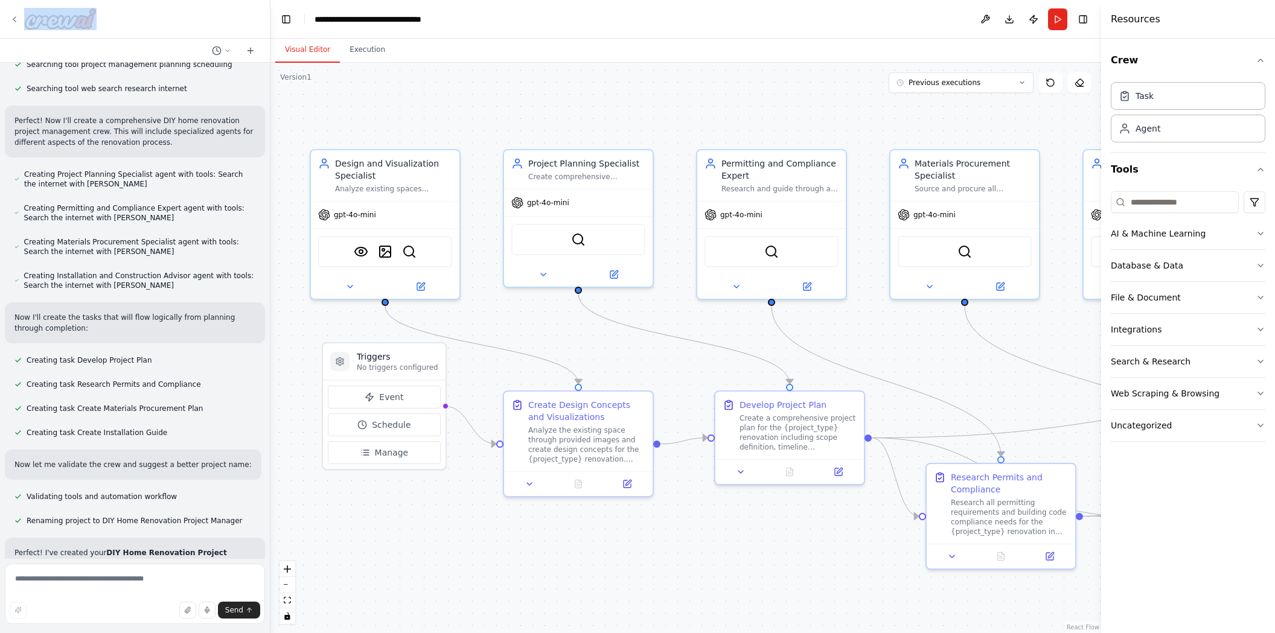
drag, startPoint x: 110, startPoint y: 14, endPoint x: 25, endPoint y: 19, distance: 85.9
click at [25, 19] on div at bounding box center [135, 19] width 270 height 39
click at [188, 24] on div at bounding box center [135, 19] width 270 height 39
click at [183, 27] on div at bounding box center [135, 19] width 270 height 39
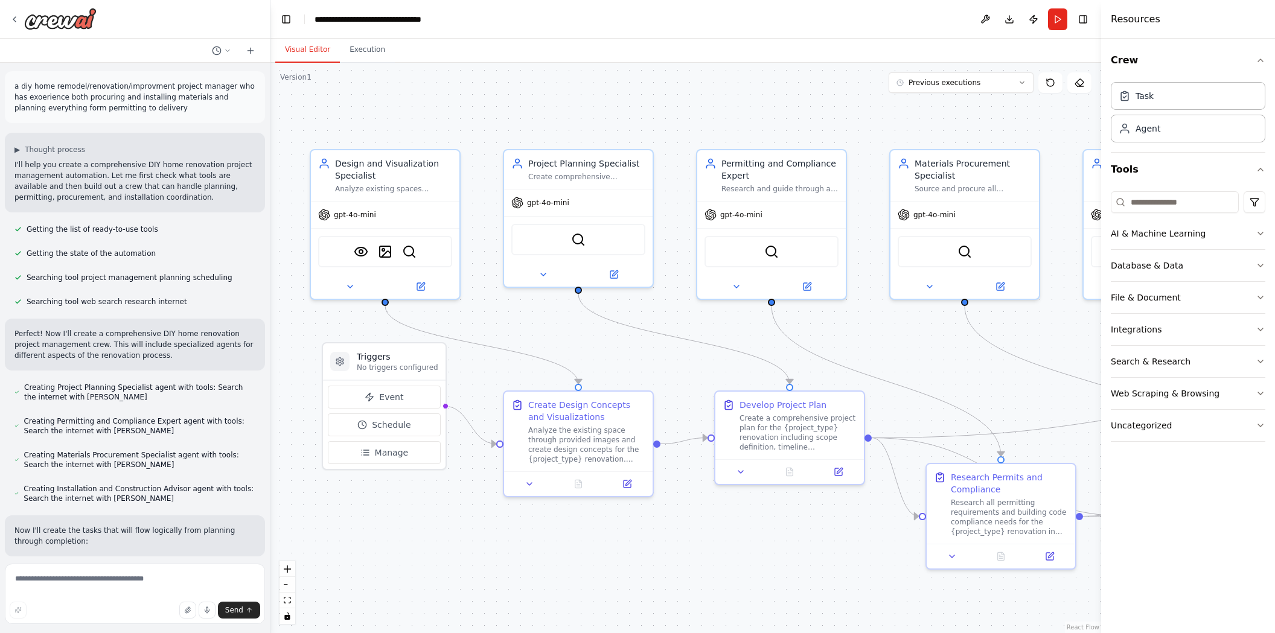
scroll to position [0, 0]
drag, startPoint x: 153, startPoint y: 112, endPoint x: 8, endPoint y: 89, distance: 146.8
click at [6, 90] on div "a diy home remodel/renovation/improvment project manager who has exoerience bot…" at bounding box center [135, 98] width 260 height 52
drag, startPoint x: 59, startPoint y: 91, endPoint x: 51, endPoint y: 93, distance: 8.2
click at [59, 91] on p "a diy home remodel/renovation/improvment project manager who has exoerience bot…" at bounding box center [134, 98] width 241 height 33
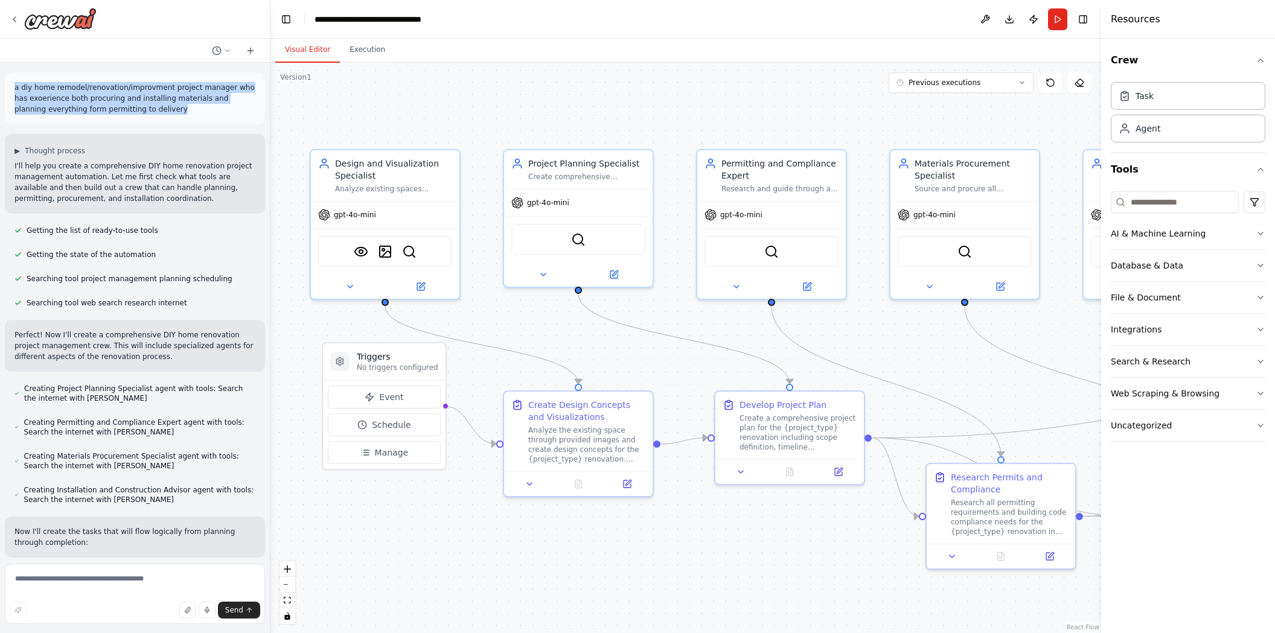
click at [28, 89] on p "a diy home remodel/renovation/improvment project manager who has exoerience bot…" at bounding box center [134, 98] width 241 height 33
drag, startPoint x: 164, startPoint y: 91, endPoint x: 213, endPoint y: 89, distance: 48.9
click at [213, 89] on p "a diy home remodel/renovation/improvment project manager who has exoerience bot…" at bounding box center [134, 98] width 241 height 33
click at [33, 95] on p "a diy home remodel/renovation/improvment project manager who has exoerience bot…" at bounding box center [134, 98] width 241 height 33
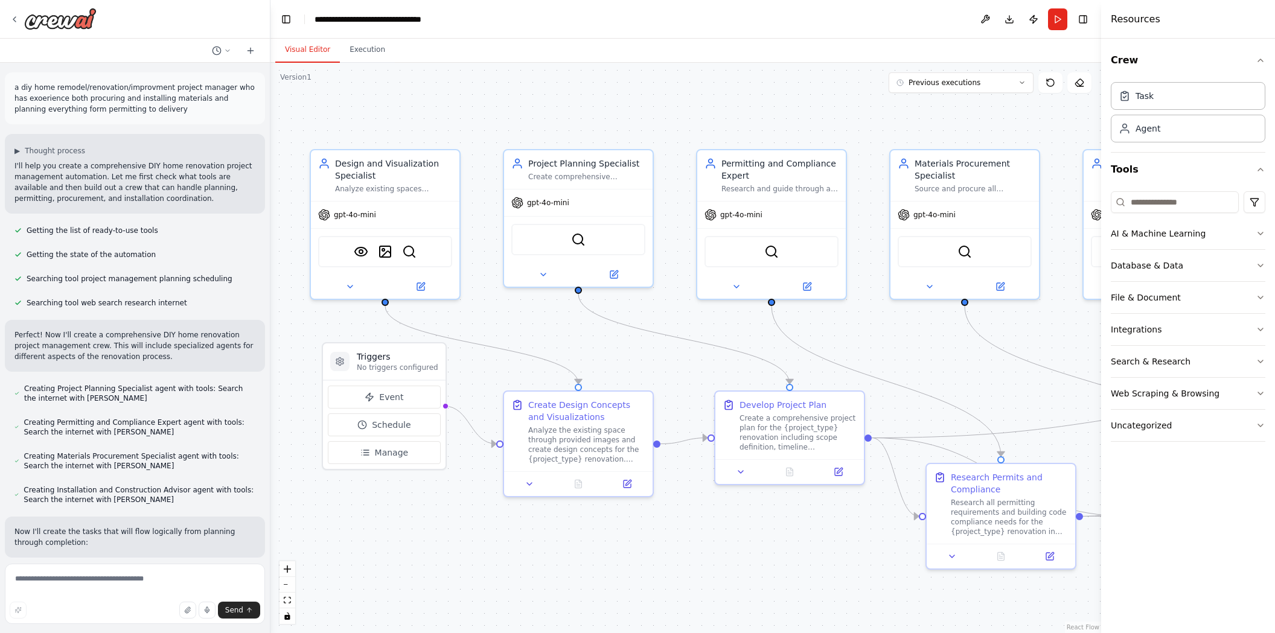
click at [97, 101] on p "a diy home remodel/renovation/improvment project manager who has exoerience bot…" at bounding box center [134, 98] width 241 height 33
click at [88, 99] on p "a diy home remodel/renovation/improvment project manager who has exoerience bot…" at bounding box center [134, 98] width 241 height 33
click at [89, 99] on p "a diy home remodel/renovation/improvment project manager who has exoerience bot…" at bounding box center [134, 98] width 241 height 33
click at [138, 98] on p "a diy home remodel/renovation/improvment project manager who has exoerience bot…" at bounding box center [134, 98] width 241 height 33
drag, startPoint x: 164, startPoint y: 98, endPoint x: 181, endPoint y: 97, distance: 16.3
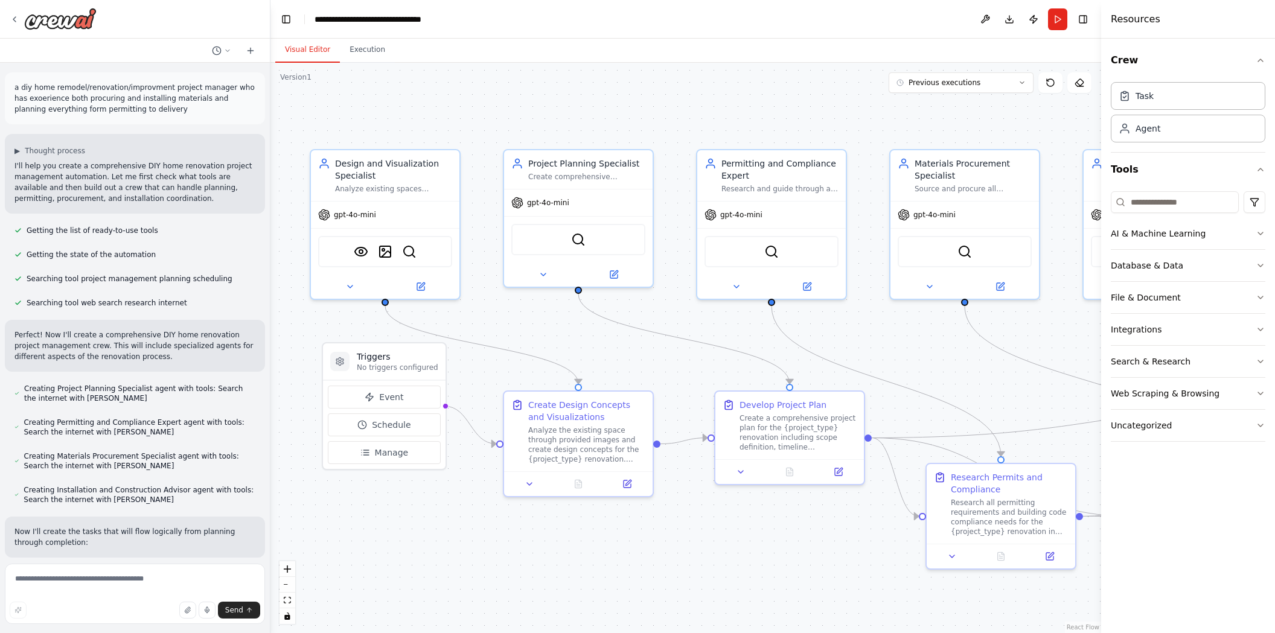
click at [166, 98] on p "a diy home remodel/renovation/improvment project manager who has exoerience bot…" at bounding box center [134, 98] width 241 height 33
click at [144, 112] on p "a diy home remodel/renovation/improvment project manager who has exoerience bot…" at bounding box center [134, 98] width 241 height 33
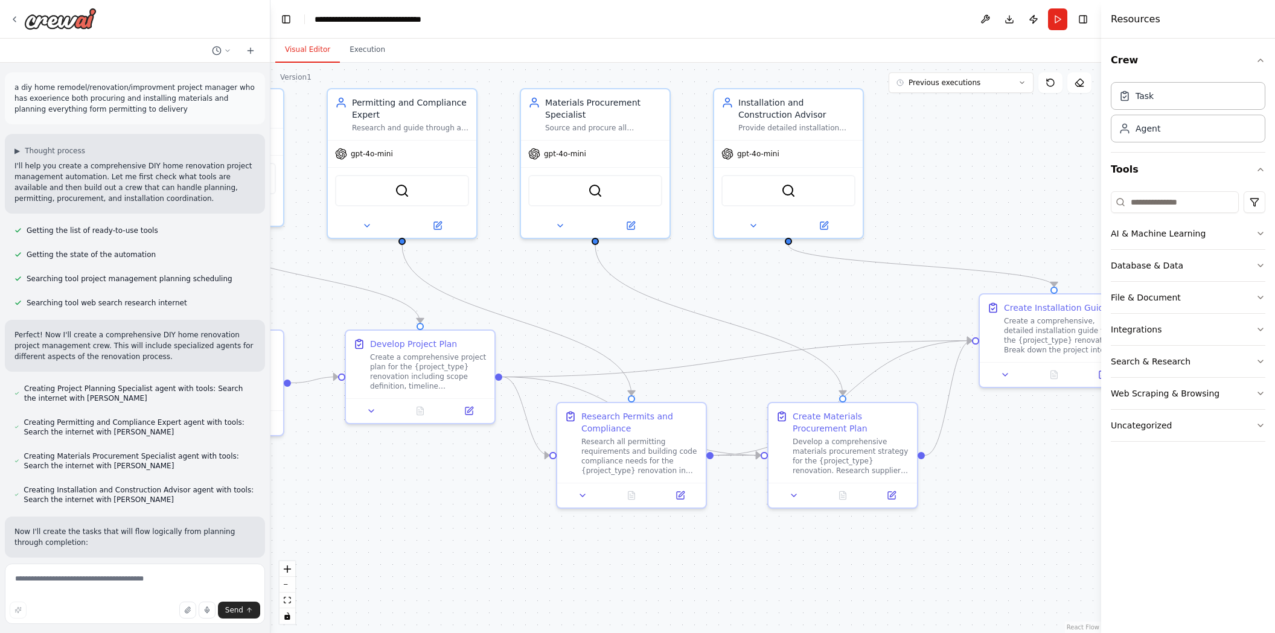
drag, startPoint x: 855, startPoint y: 202, endPoint x: 414, endPoint y: 161, distance: 442.7
click at [414, 161] on div ".deletable-edge-delete-btn { width: 20px; height: 20px; border: 0px solid #ffff…" at bounding box center [686, 348] width 831 height 571
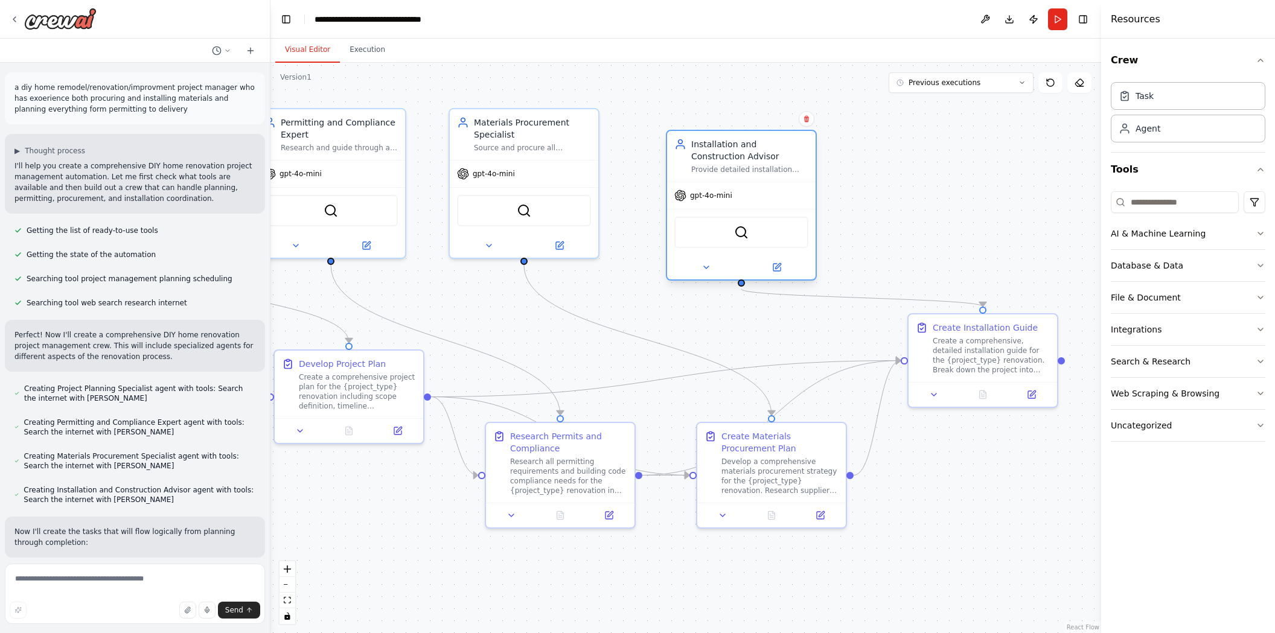
drag, startPoint x: 706, startPoint y: 203, endPoint x: 792, endPoint y: 252, distance: 99.0
click at [795, 209] on div "gpt-4o-mini" at bounding box center [741, 195] width 149 height 27
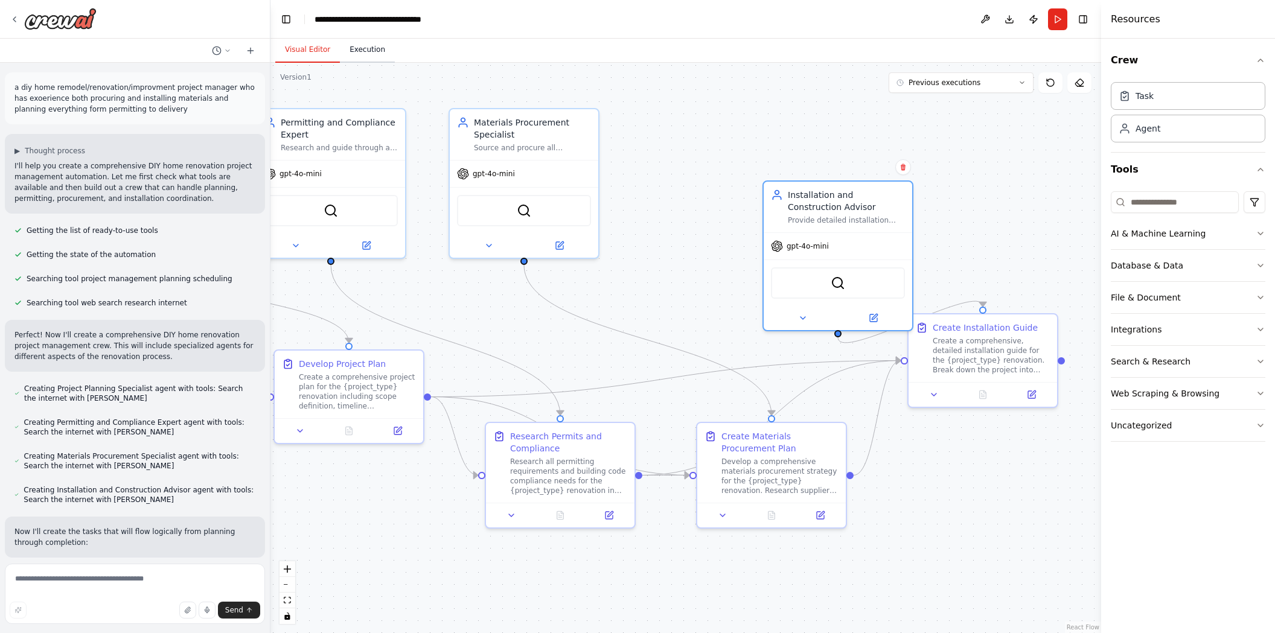
click at [359, 51] on button "Execution" at bounding box center [367, 49] width 55 height 25
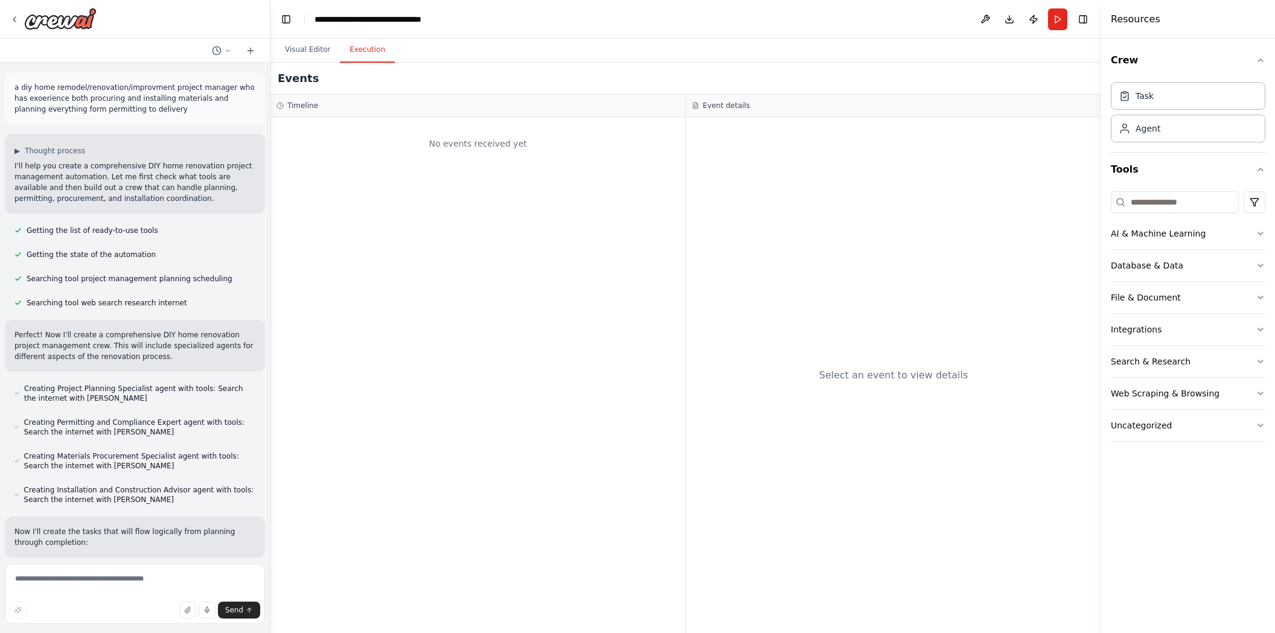
click at [522, 151] on div "No events received yet" at bounding box center [478, 143] width 403 height 41
click at [1060, 19] on button "Run" at bounding box center [1057, 19] width 19 height 22
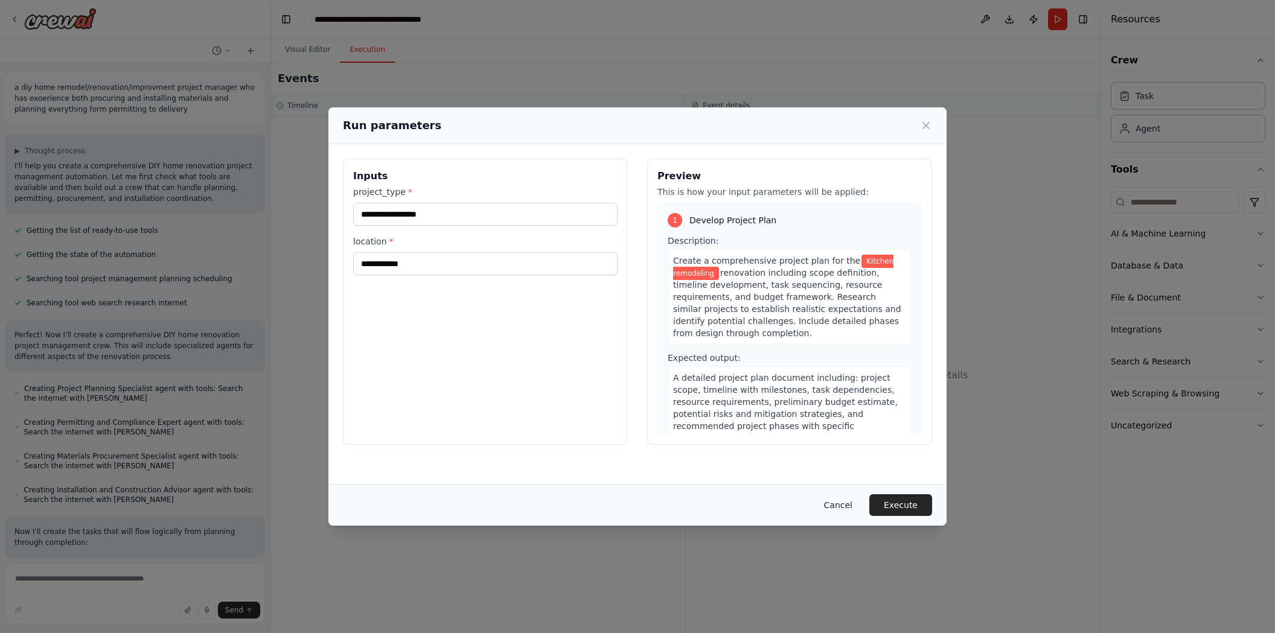
click at [850, 501] on button "Cancel" at bounding box center [839, 506] width 48 height 22
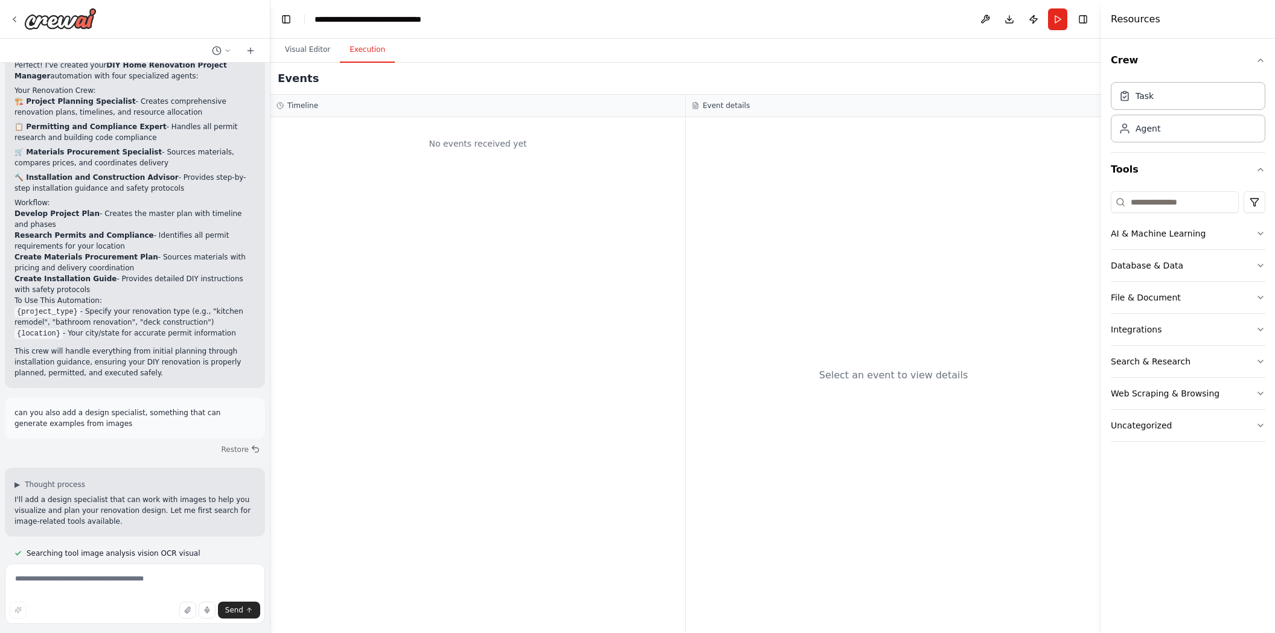
scroll to position [664, 0]
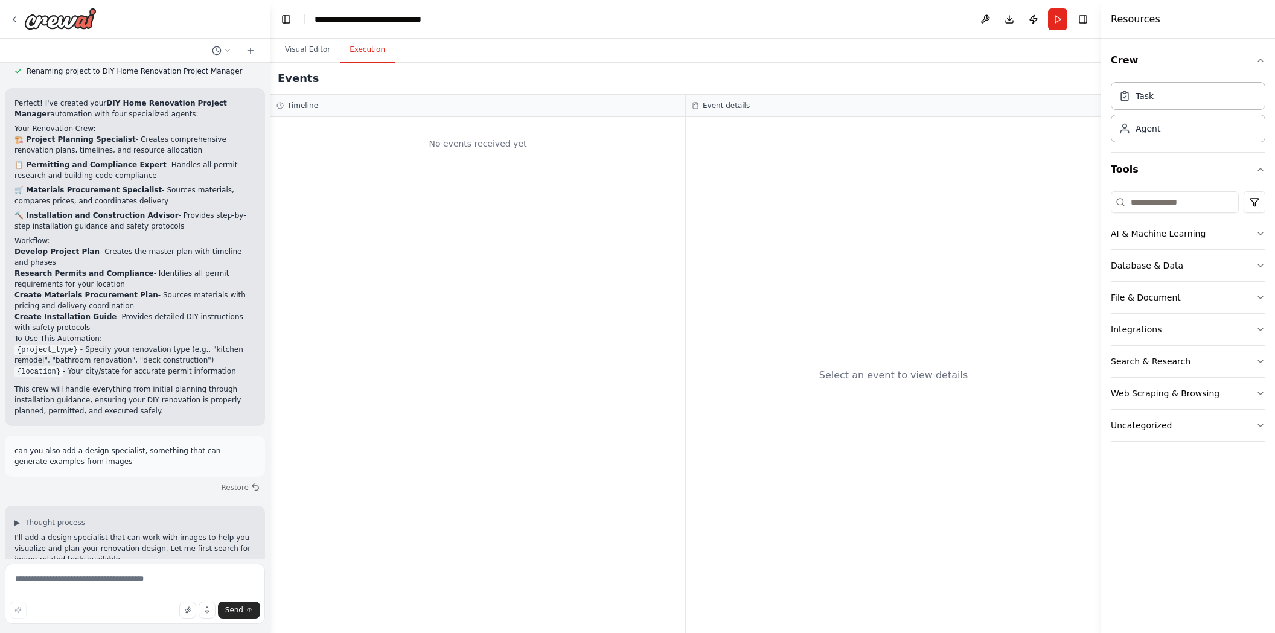
click at [40, 351] on code "{project_type}" at bounding box center [47, 350] width 66 height 11
click at [41, 372] on code "{location}" at bounding box center [38, 372] width 48 height 11
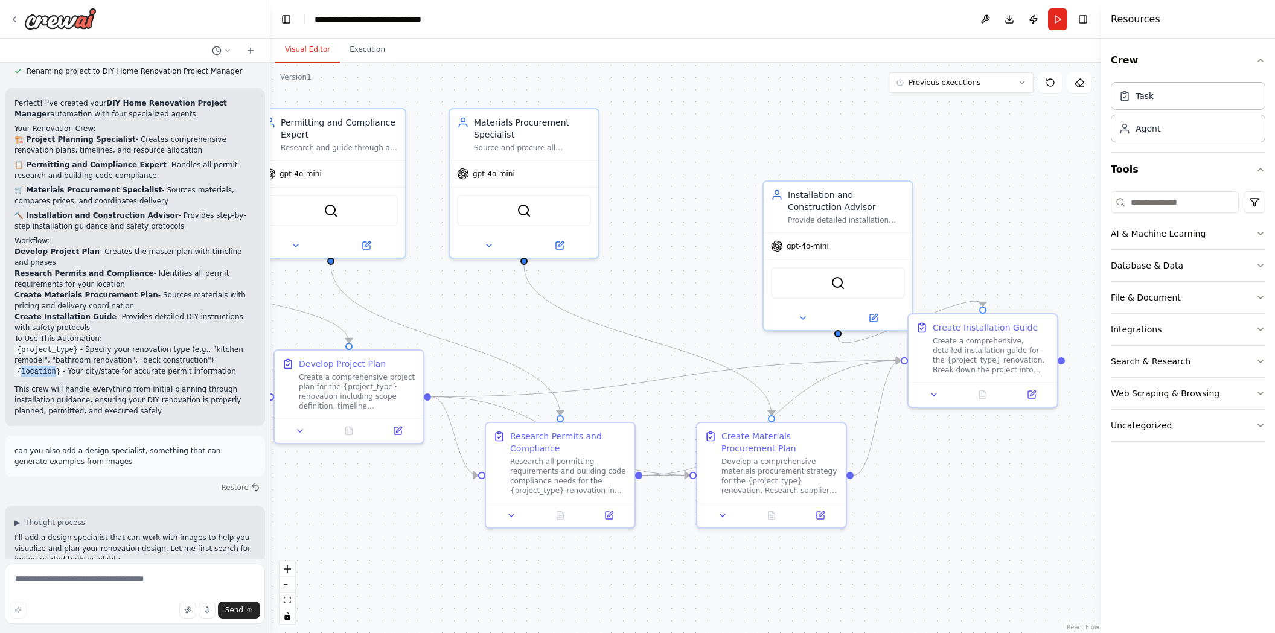
click at [309, 52] on button "Visual Editor" at bounding box center [307, 49] width 65 height 25
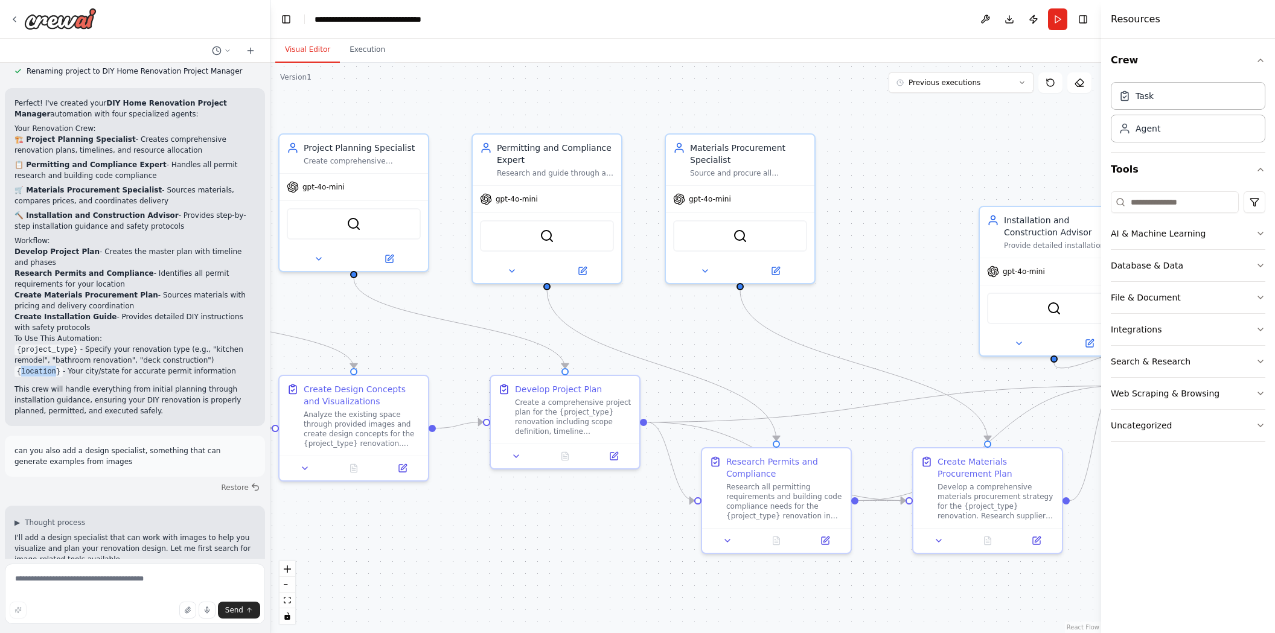
drag, startPoint x: 668, startPoint y: 334, endPoint x: 744, endPoint y: 341, distance: 76.4
click at [744, 341] on div ".deletable-edge-delete-btn { width: 20px; height: 20px; border: 0px solid #ffff…" at bounding box center [686, 348] width 831 height 571
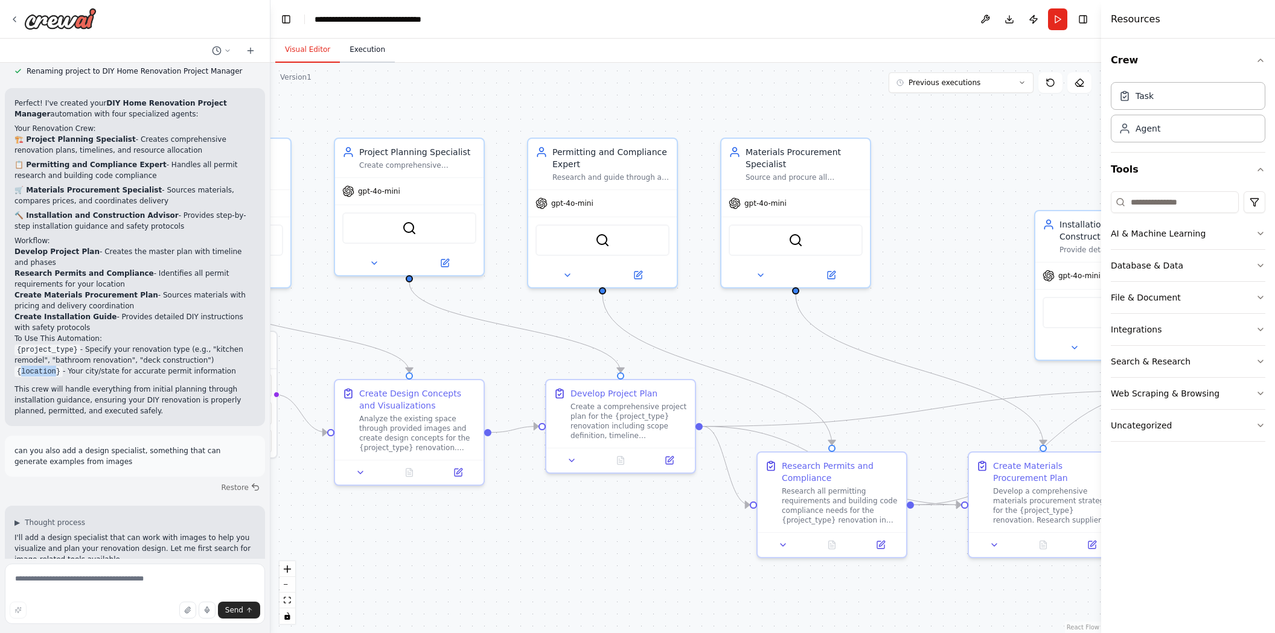
click at [379, 53] on button "Execution" at bounding box center [367, 49] width 55 height 25
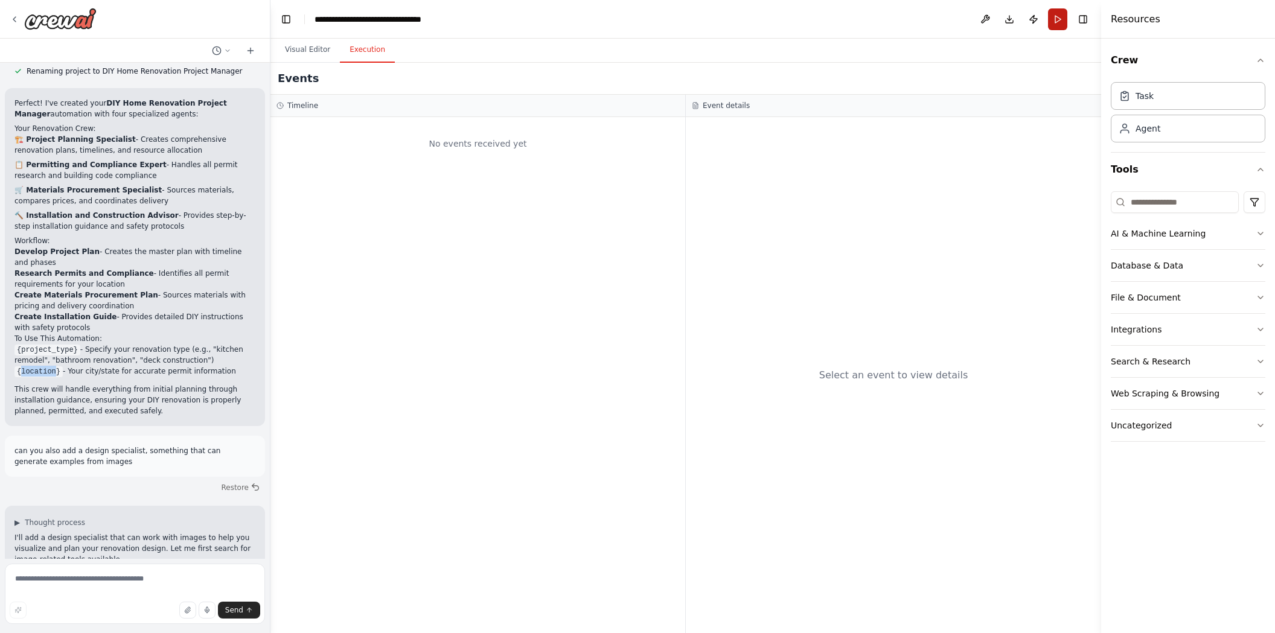
click at [1055, 18] on button "Run" at bounding box center [1057, 19] width 19 height 22
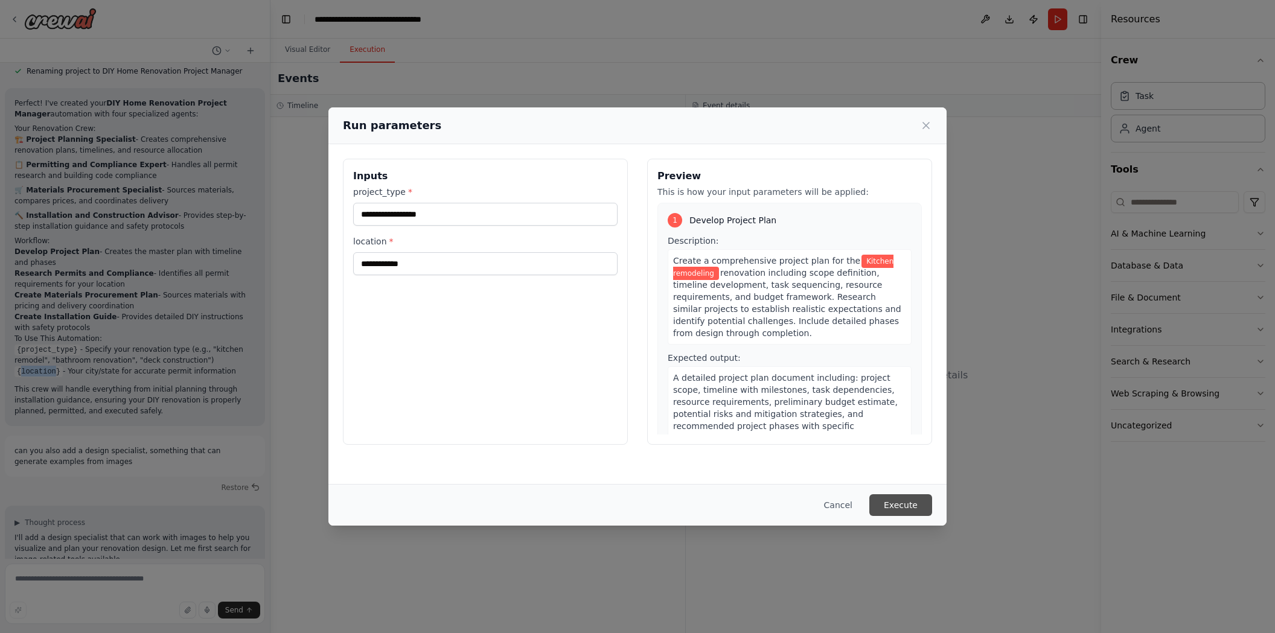
click at [897, 508] on button "Execute" at bounding box center [900, 506] width 63 height 22
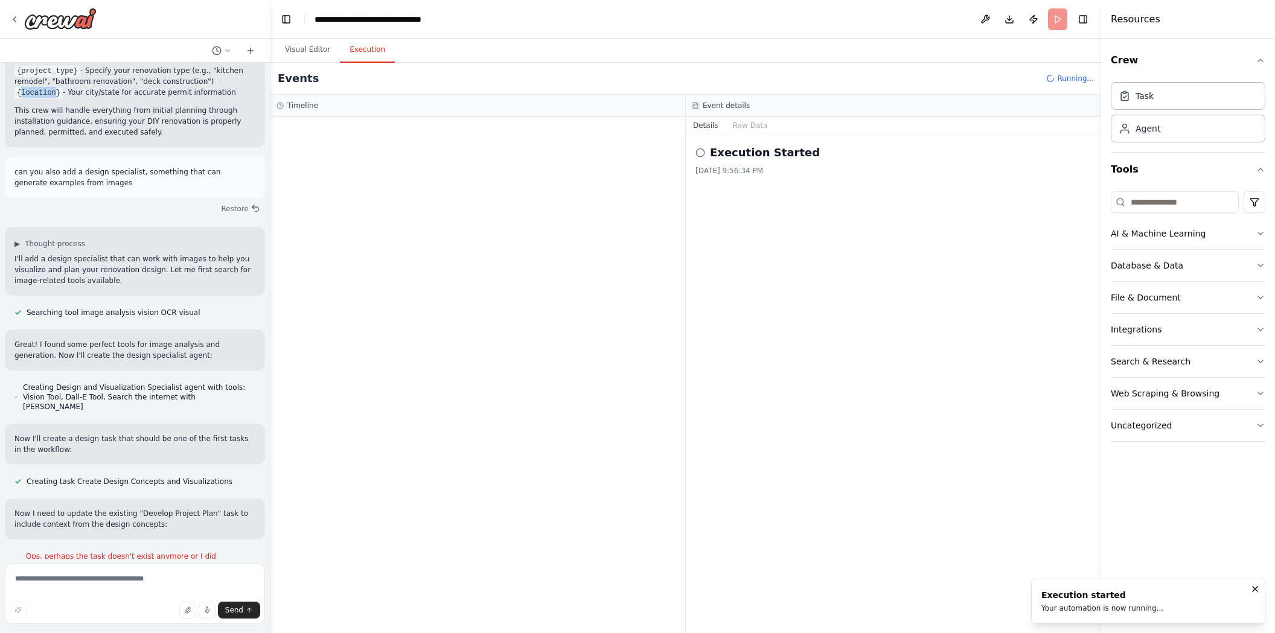
scroll to position [966, 0]
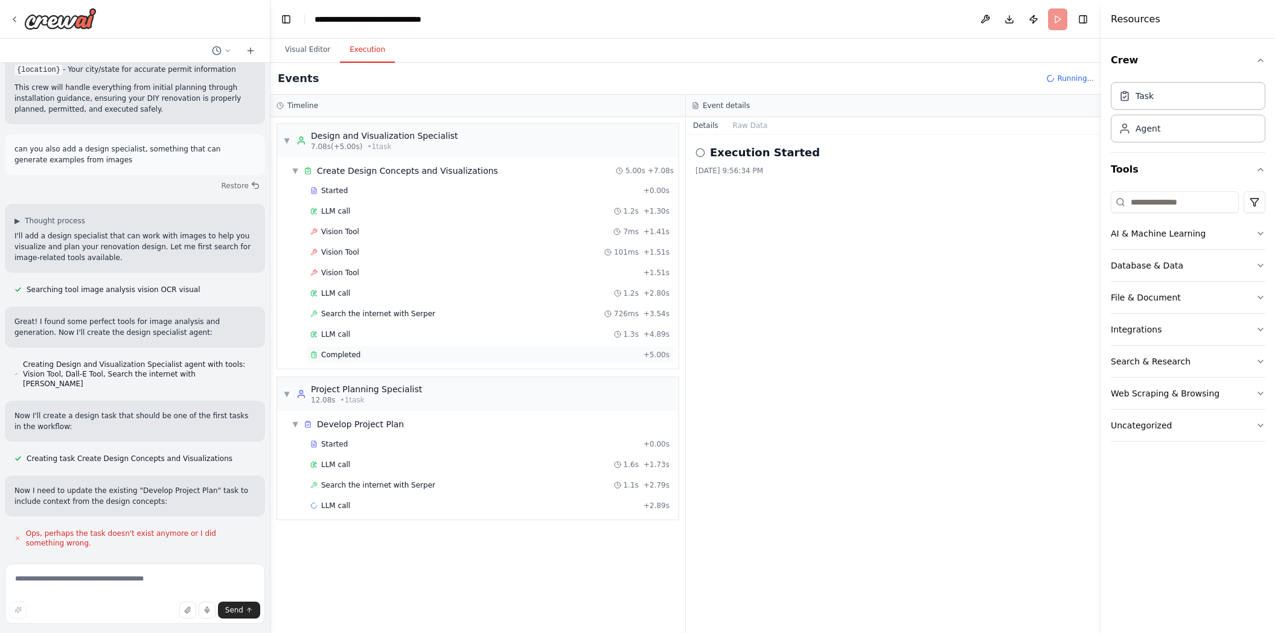
click at [343, 356] on span "Completed" at bounding box center [340, 355] width 39 height 10
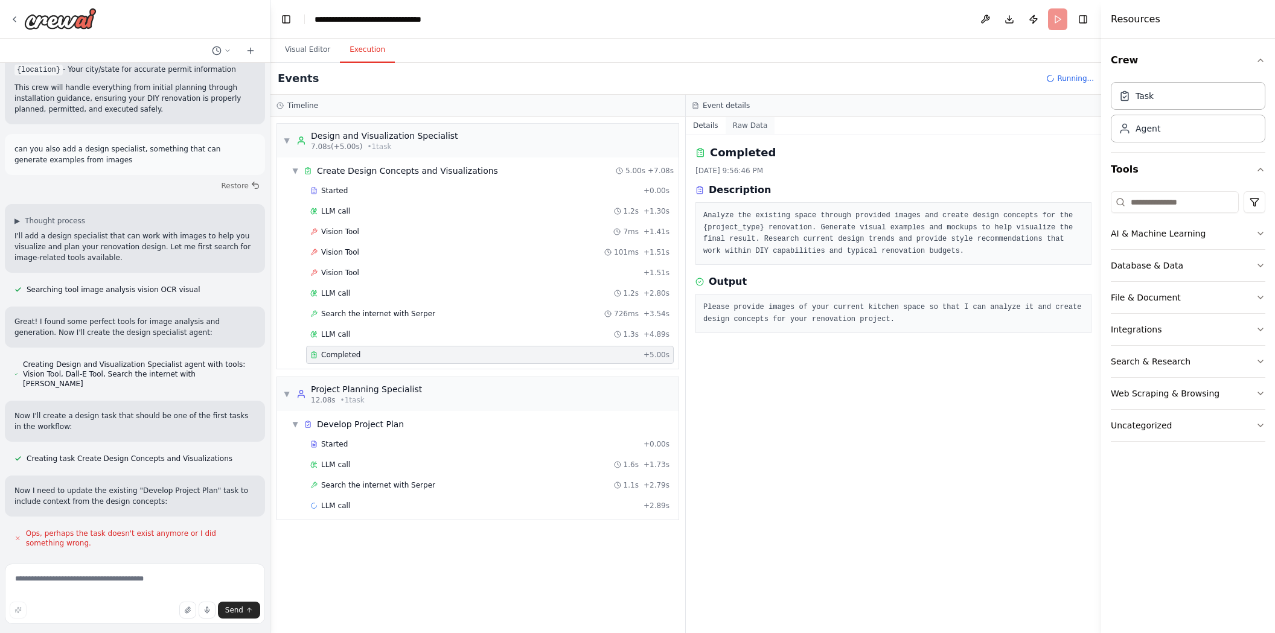
click at [741, 123] on button "Raw Data" at bounding box center [751, 125] width 50 height 17
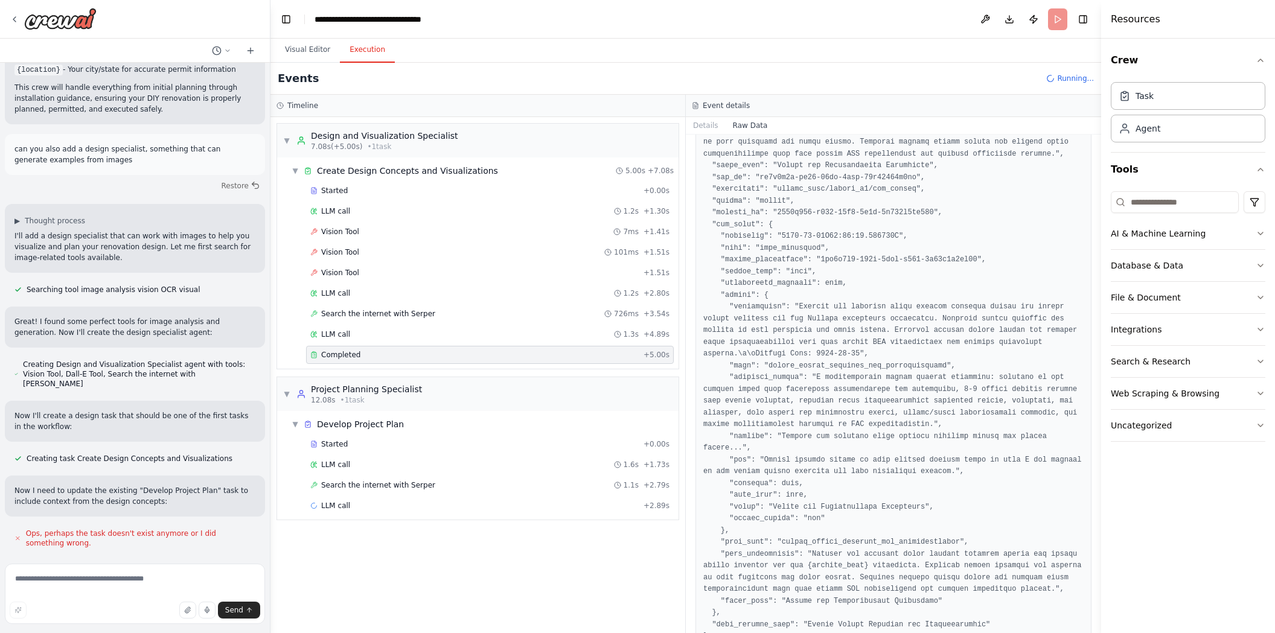
scroll to position [397, 0]
click at [715, 122] on button "Details" at bounding box center [706, 125] width 40 height 17
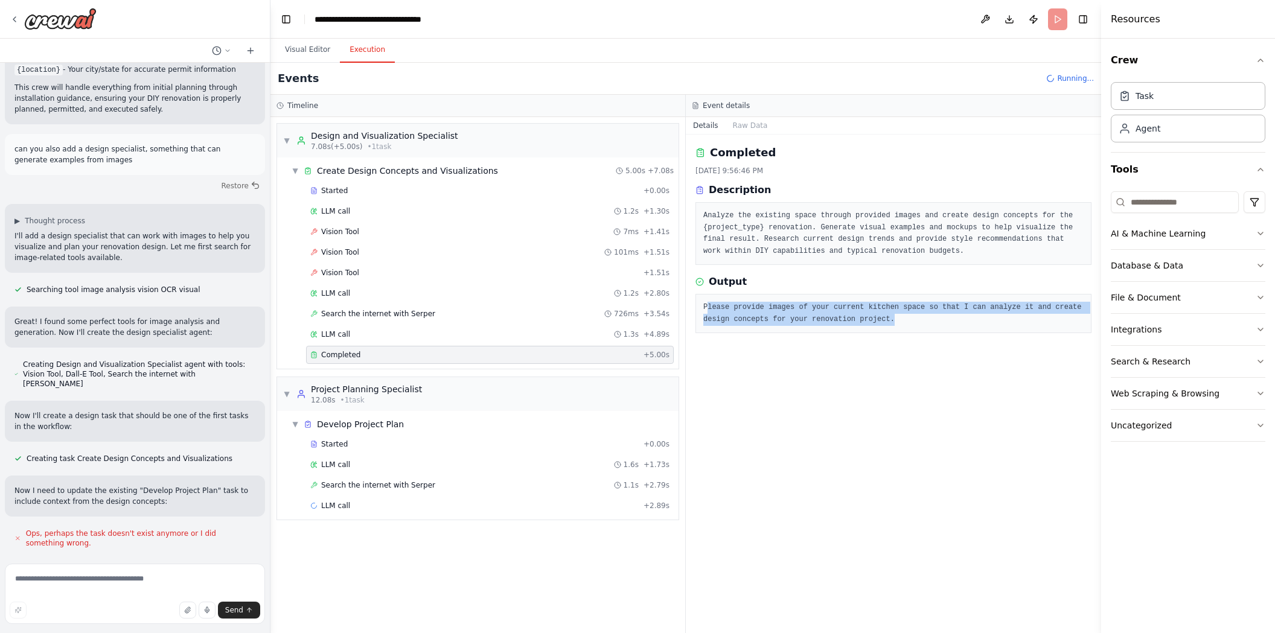
drag, startPoint x: 848, startPoint y: 319, endPoint x: 708, endPoint y: 304, distance: 140.2
click at [708, 304] on pre "Please provide images of your current kitchen space so that I can analyze it an…" at bounding box center [893, 314] width 380 height 24
click at [735, 121] on button "Raw Data" at bounding box center [751, 125] width 50 height 17
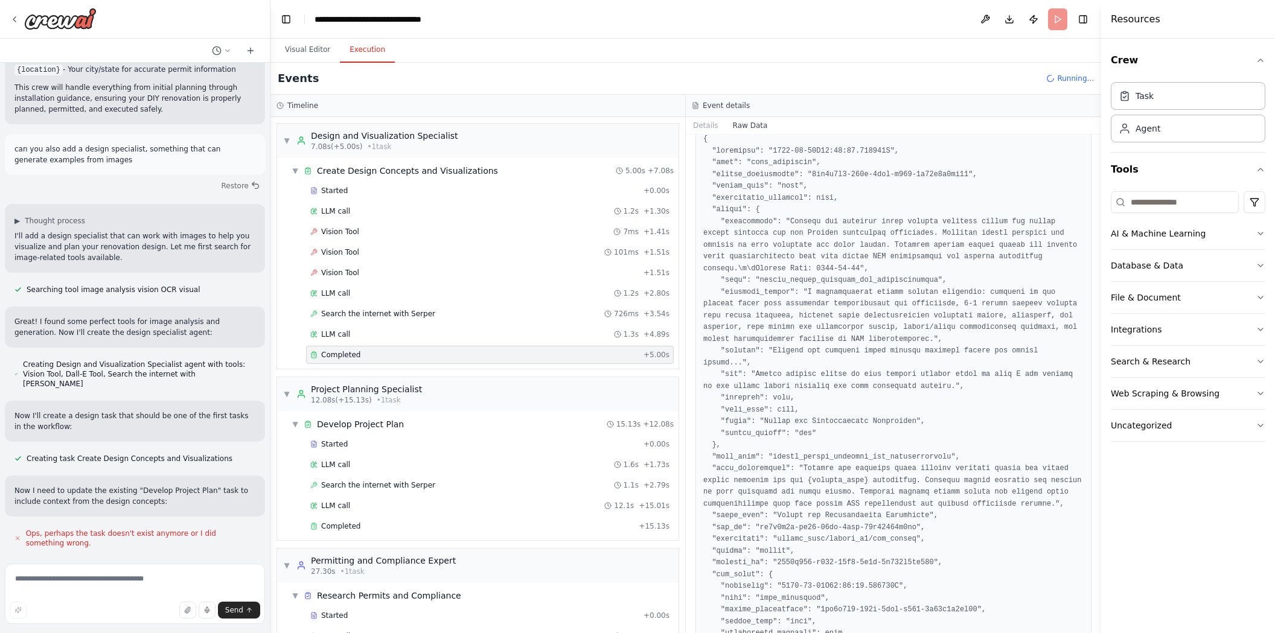
scroll to position [0, 0]
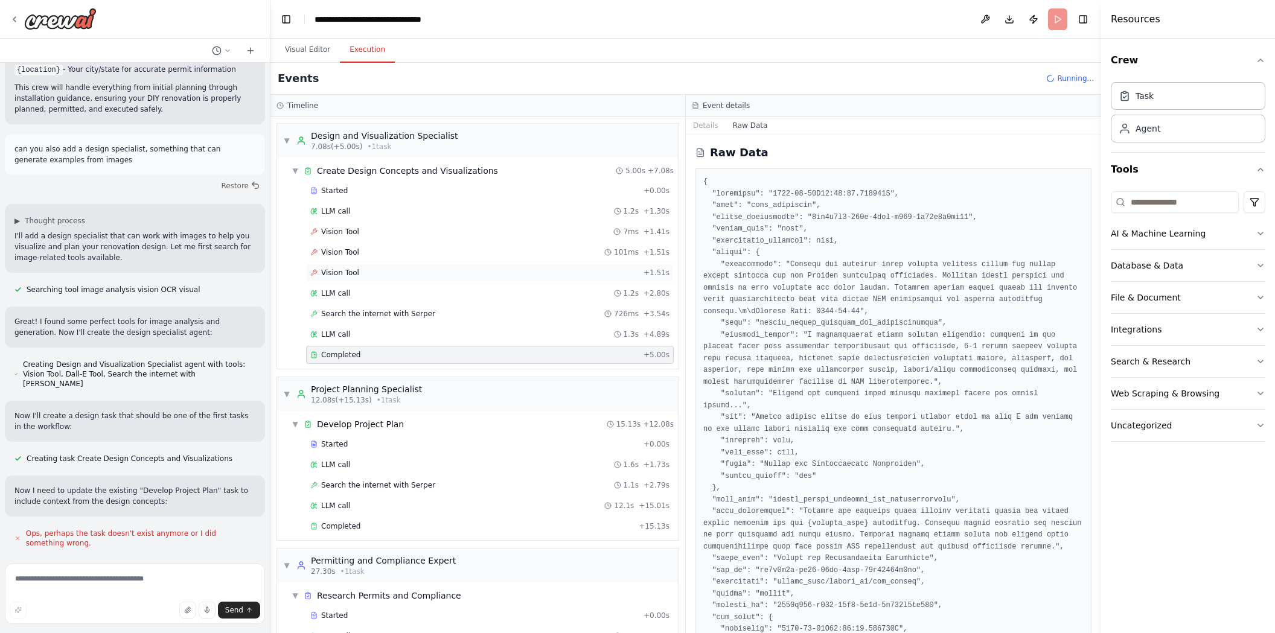
click at [342, 267] on div "Vision Tool + 1.51s" at bounding box center [490, 273] width 368 height 18
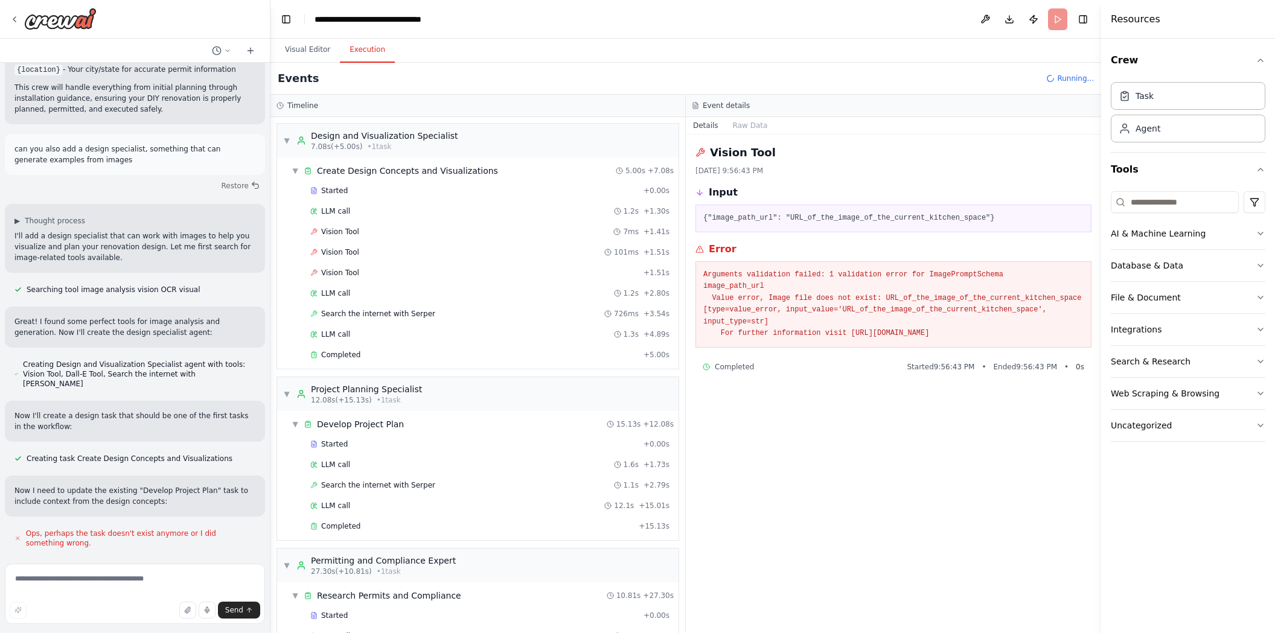
click at [583, 44] on div "Visual Editor Execution" at bounding box center [686, 51] width 831 height 24
click at [1255, 327] on button "Integrations" at bounding box center [1188, 329] width 155 height 31
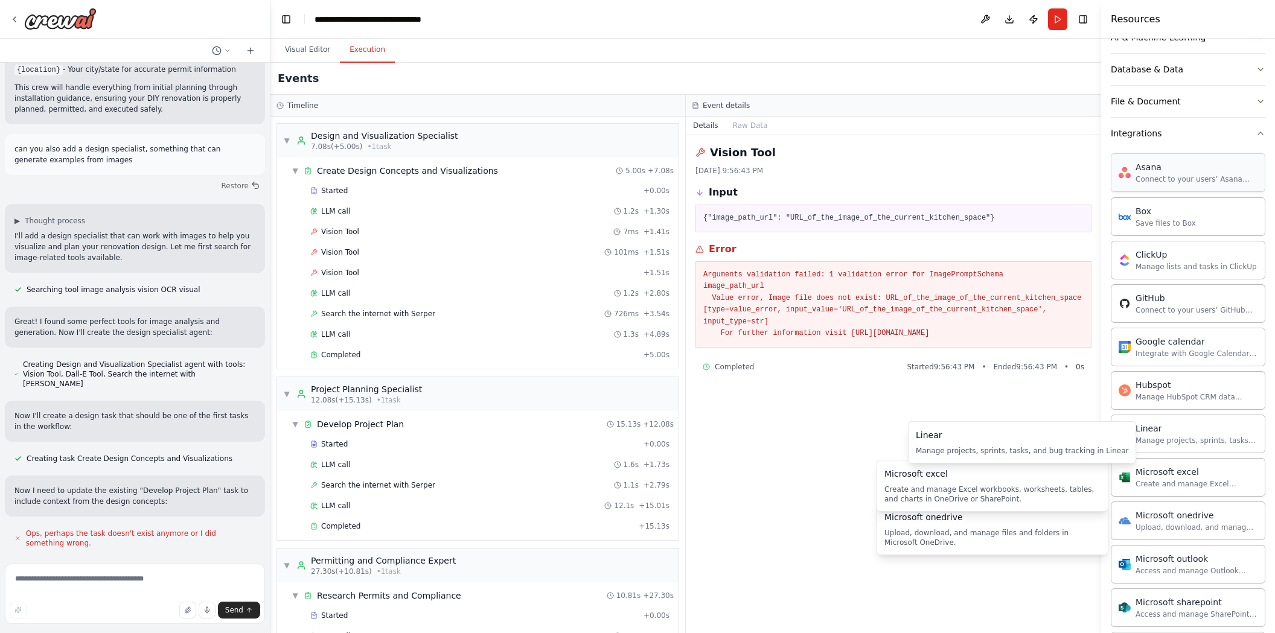
scroll to position [171, 0]
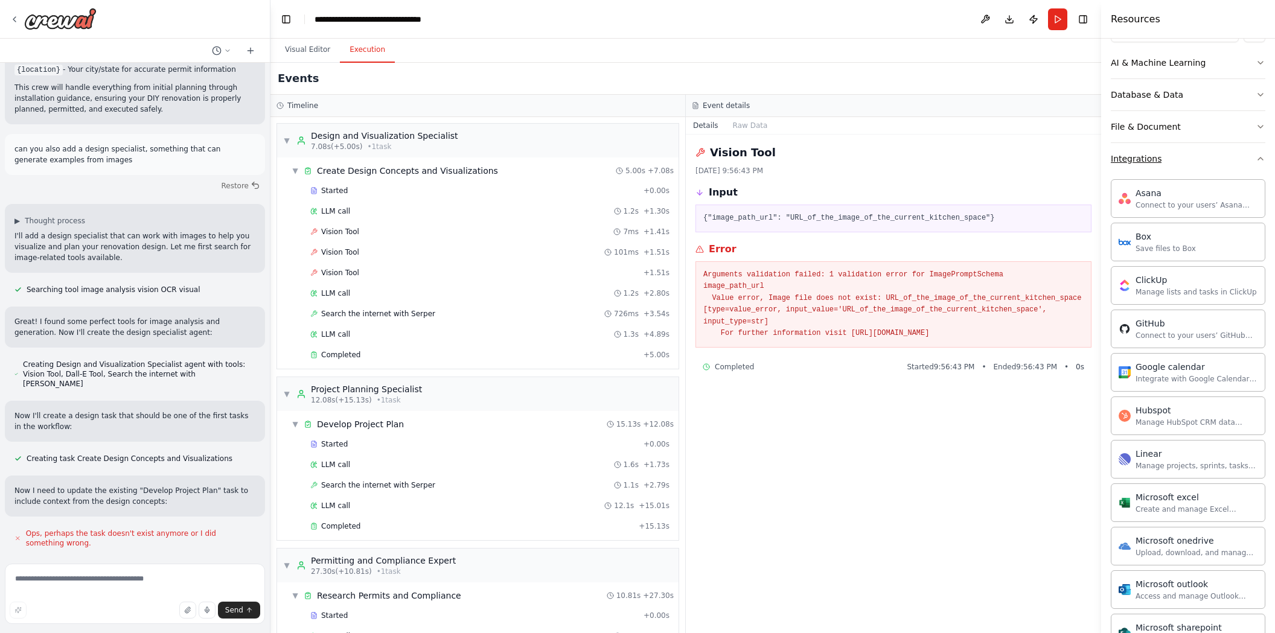
click at [1195, 152] on button "Integrations" at bounding box center [1188, 158] width 155 height 31
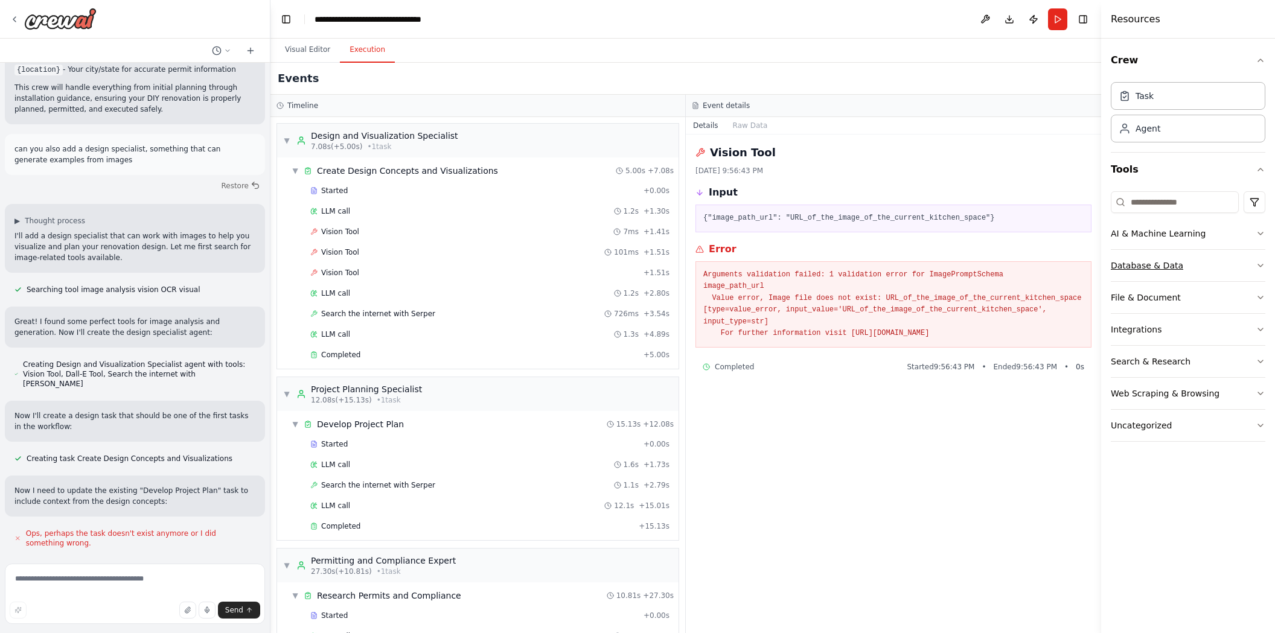
click at [1190, 266] on button "Database & Data" at bounding box center [1188, 265] width 155 height 31
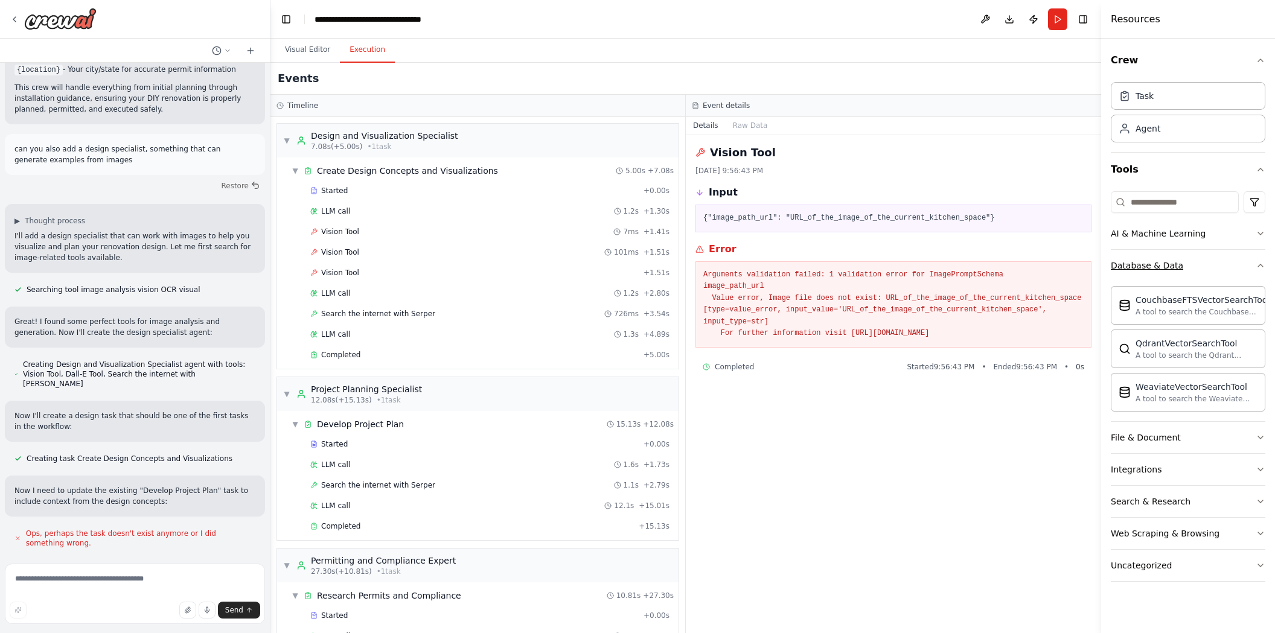
click at [1199, 268] on button "Database & Data" at bounding box center [1188, 265] width 155 height 31
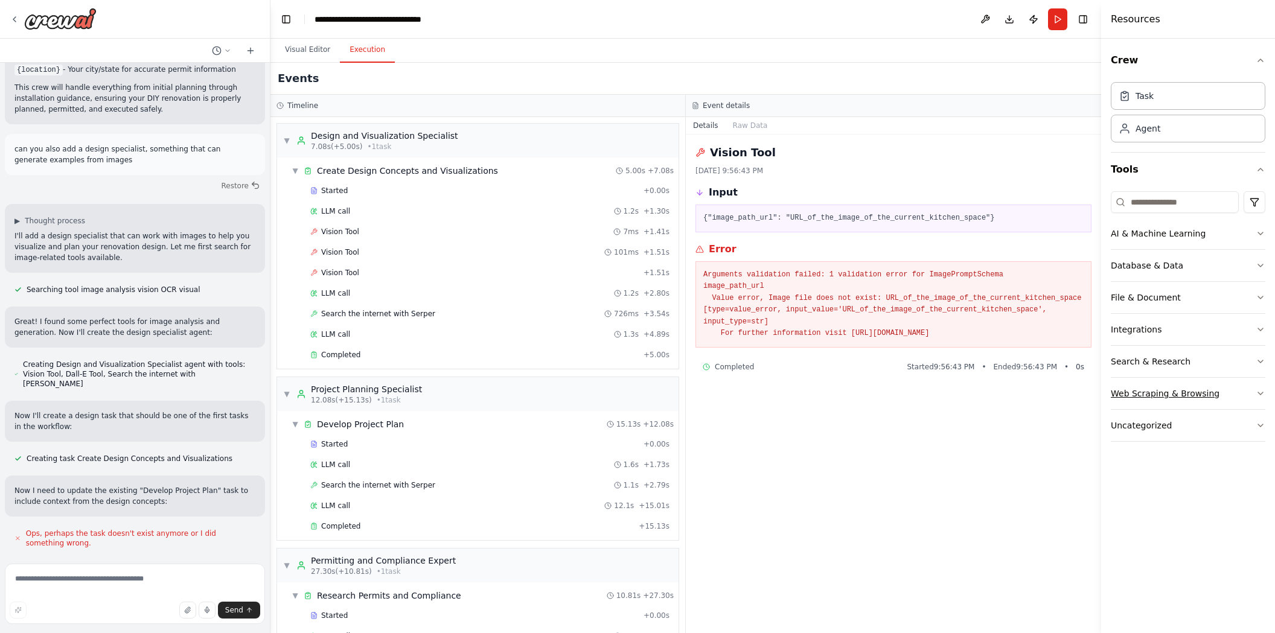
click at [1189, 395] on div "Web Scraping & Browsing" at bounding box center [1165, 394] width 109 height 12
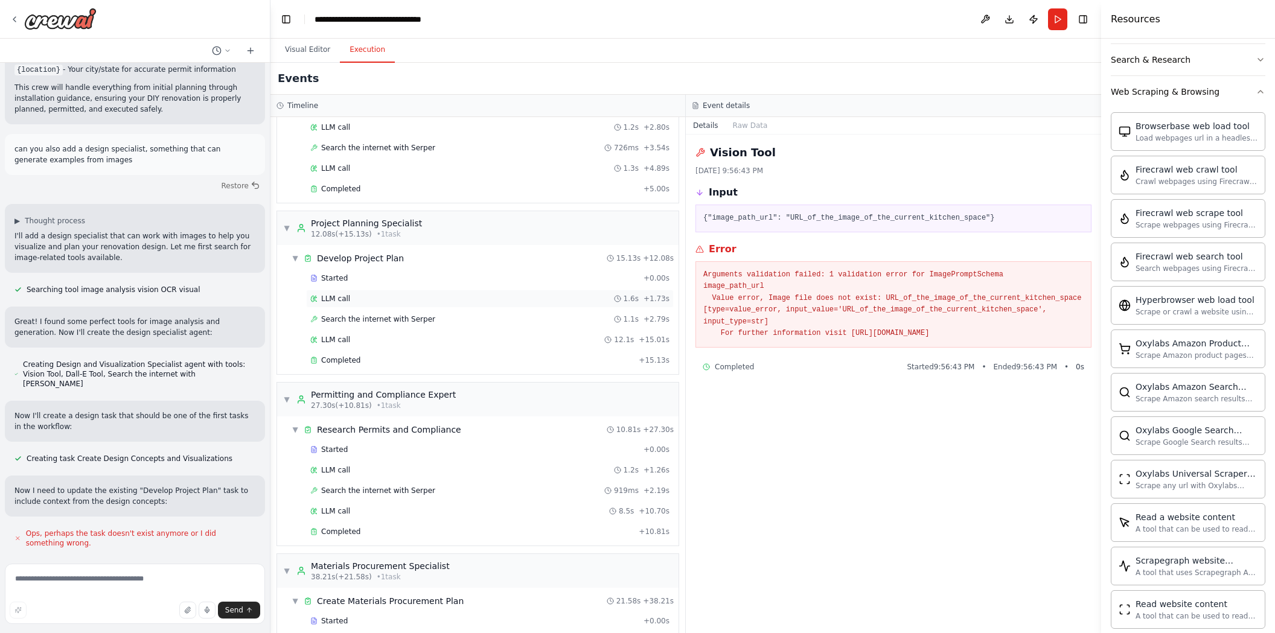
scroll to position [181, 0]
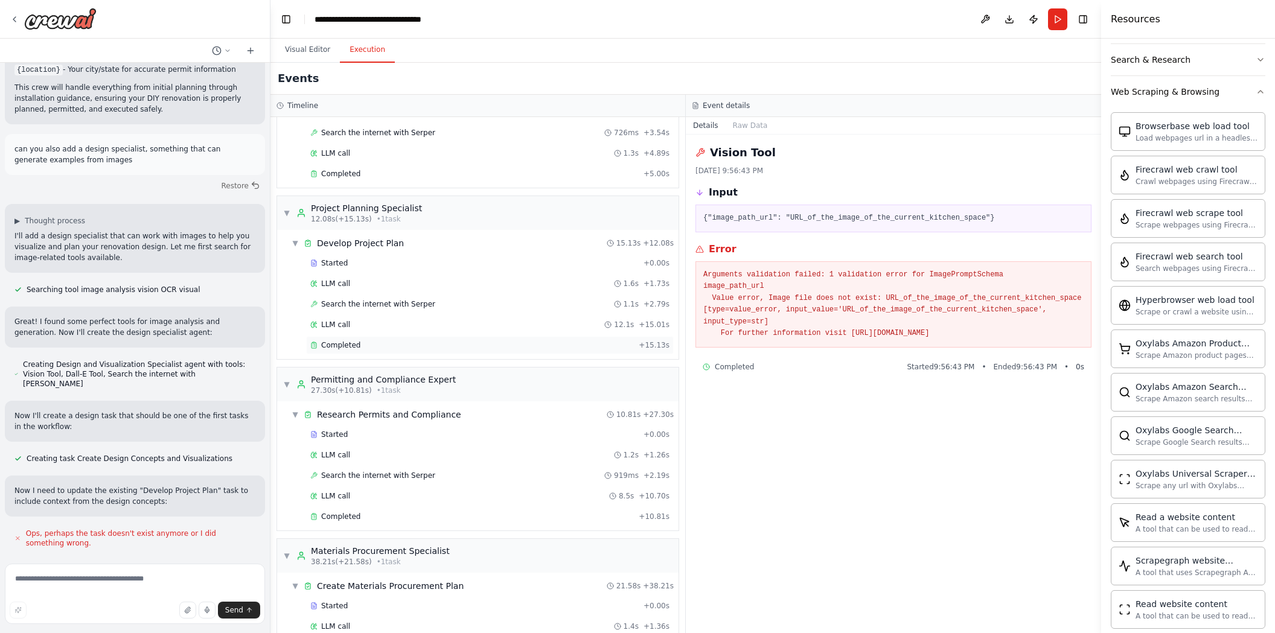
click at [344, 348] on span "Completed" at bounding box center [340, 346] width 39 height 10
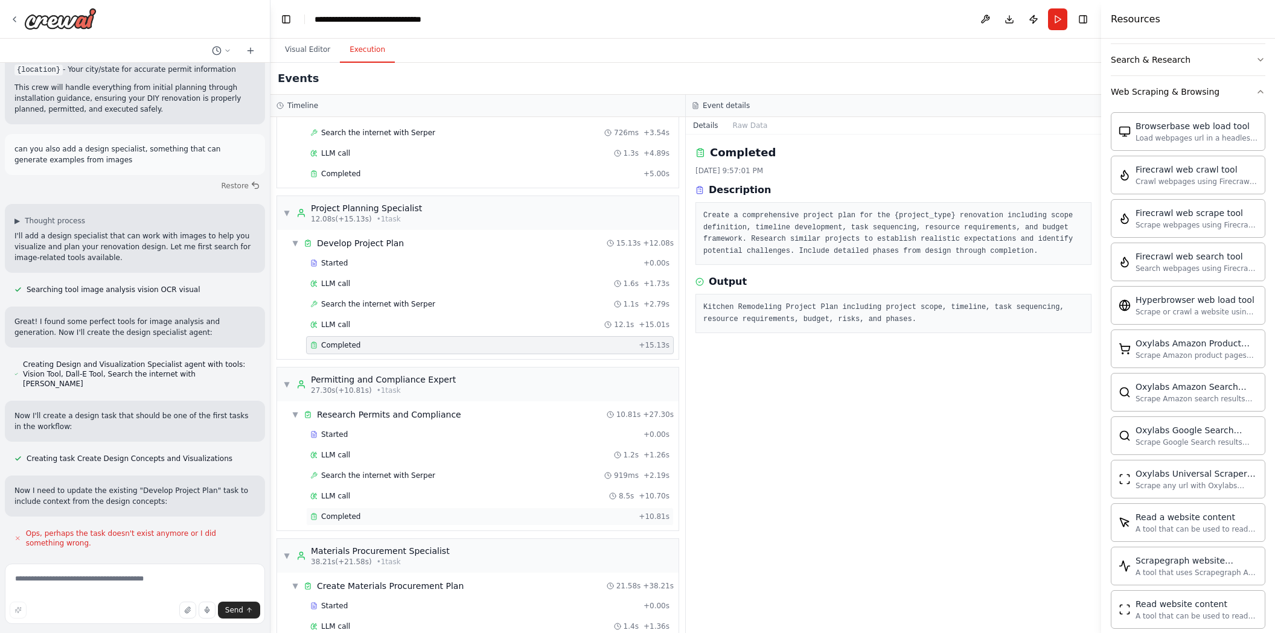
click at [373, 517] on div "Completed" at bounding box center [472, 517] width 324 height 10
click at [734, 121] on button "Raw Data" at bounding box center [751, 125] width 50 height 17
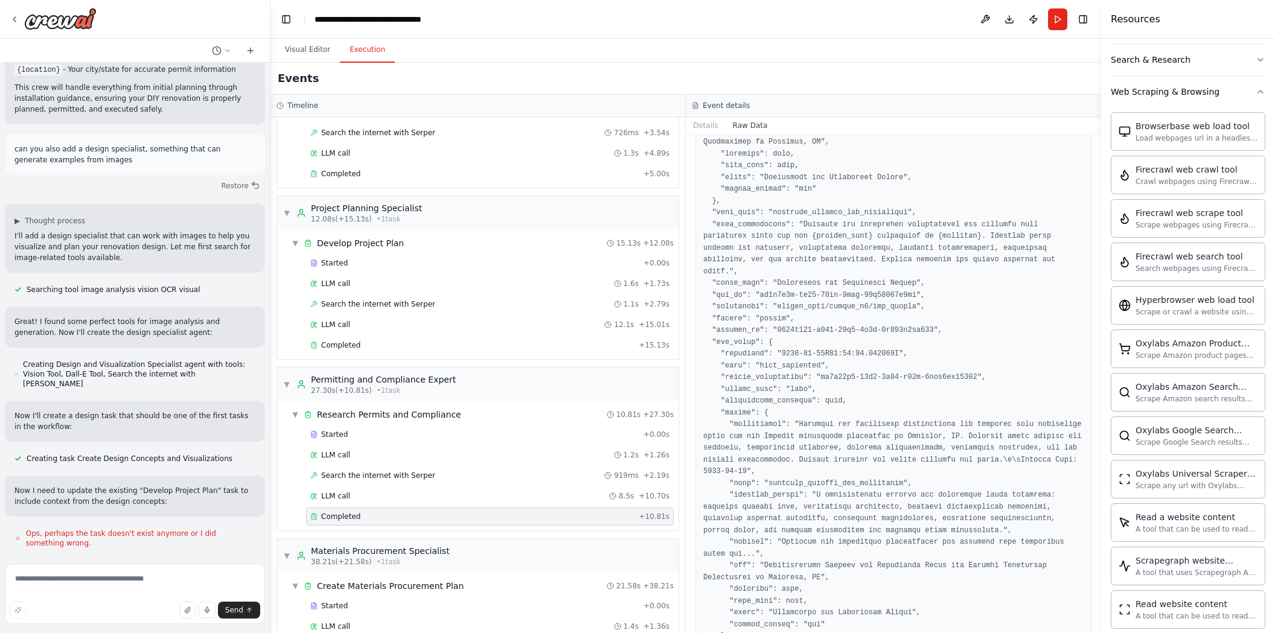
scroll to position [373, 0]
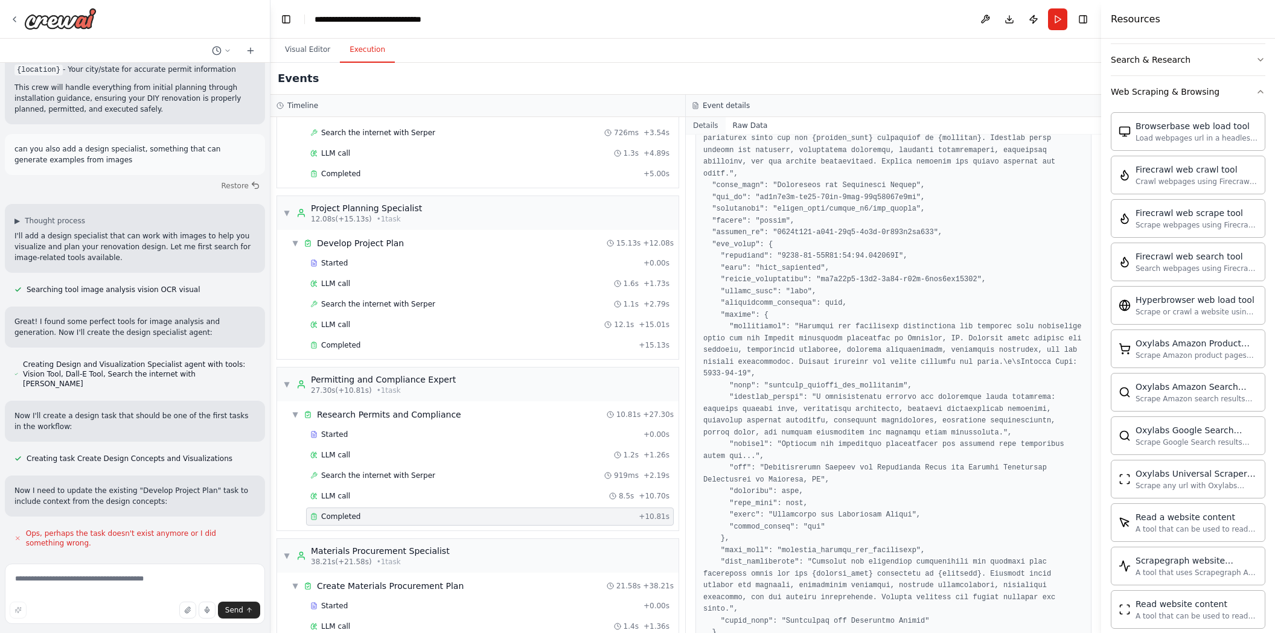
click at [707, 123] on button "Details" at bounding box center [706, 125] width 40 height 17
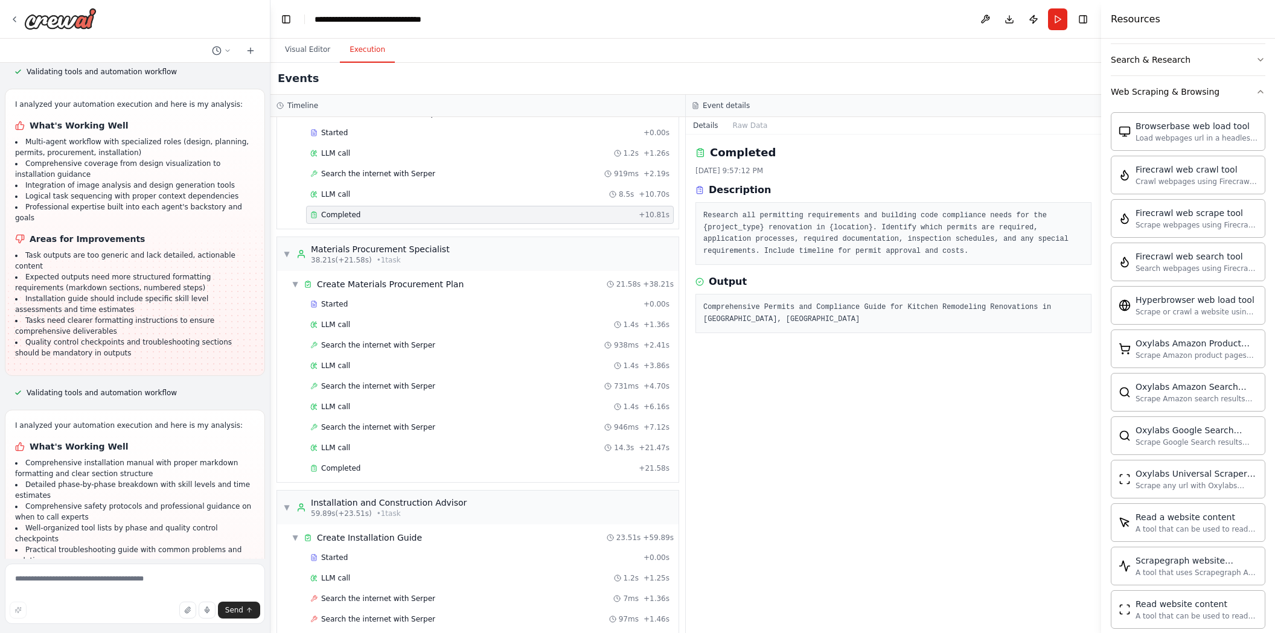
scroll to position [2365, 0]
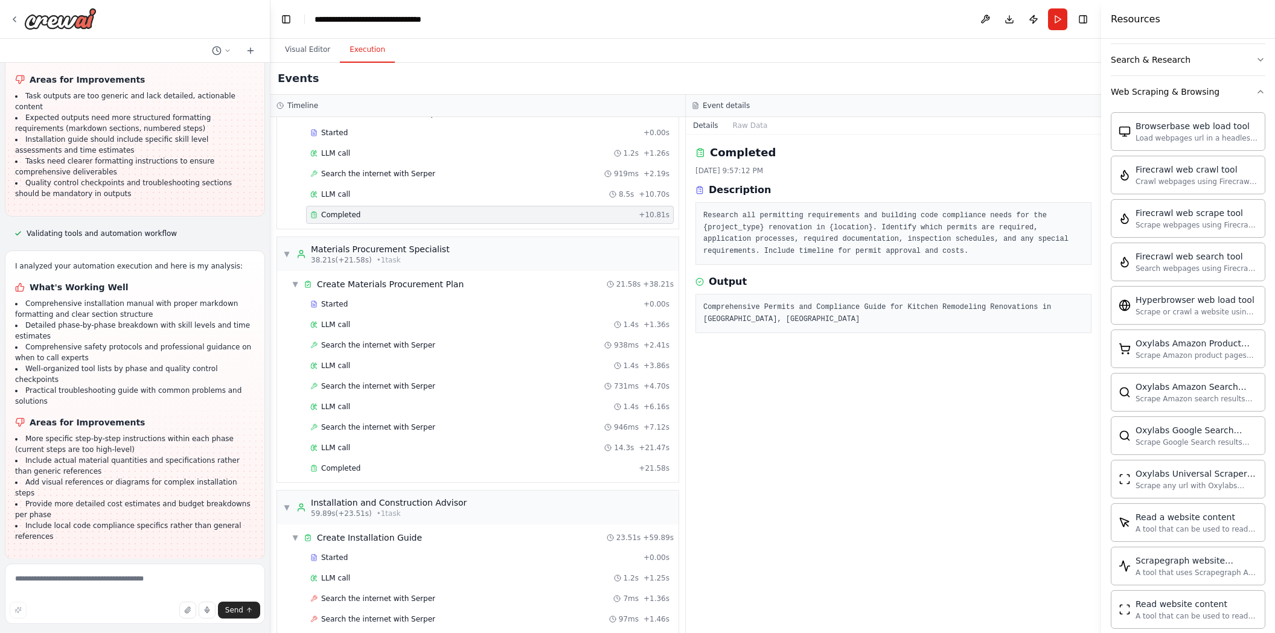
click at [155, 629] on button "Improve automation" at bounding box center [134, 638] width 241 height 19
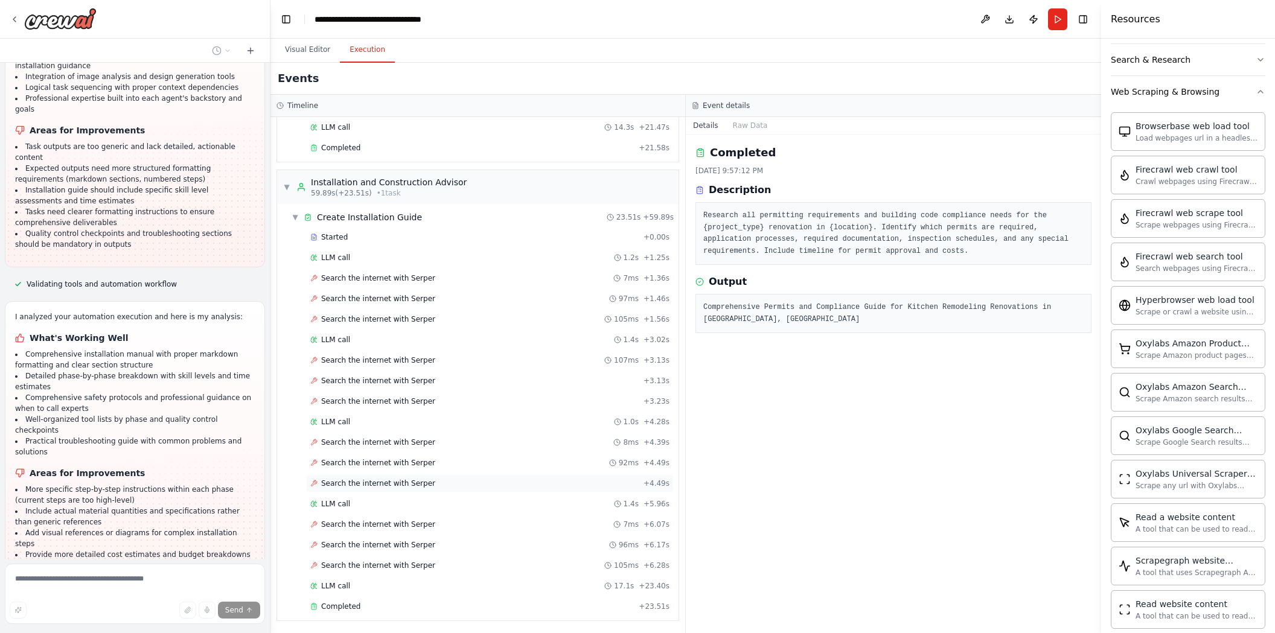
scroll to position [805, 0]
click at [350, 601] on span "Completed" at bounding box center [340, 606] width 39 height 10
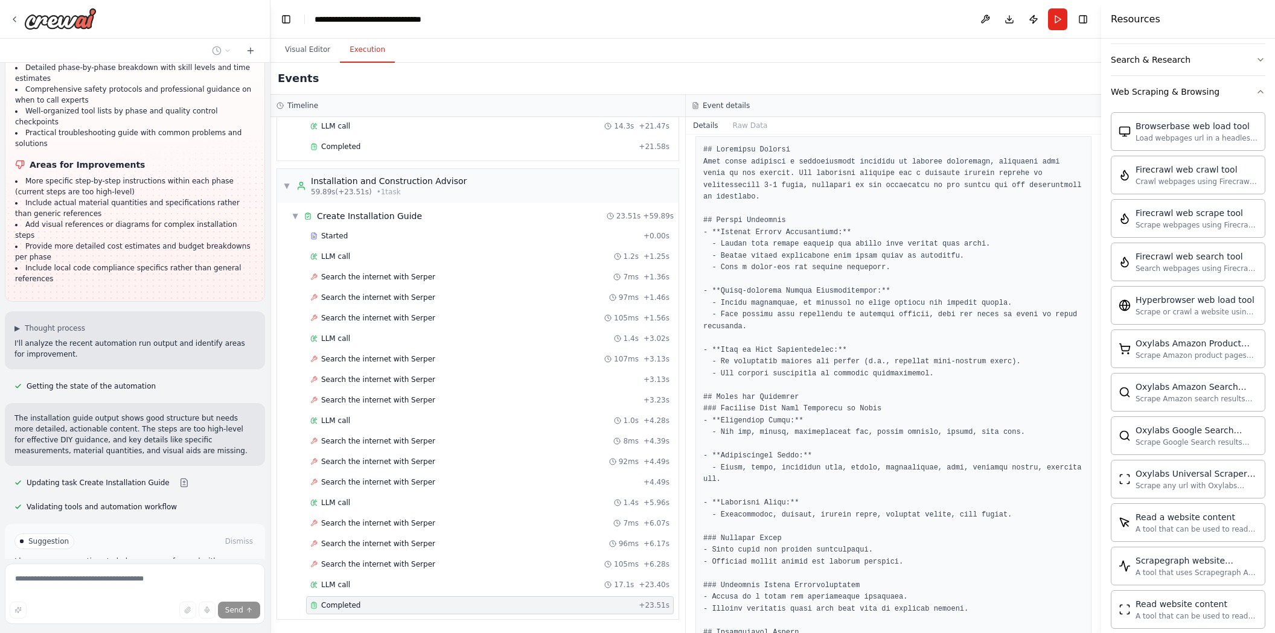
scroll to position [2625, 0]
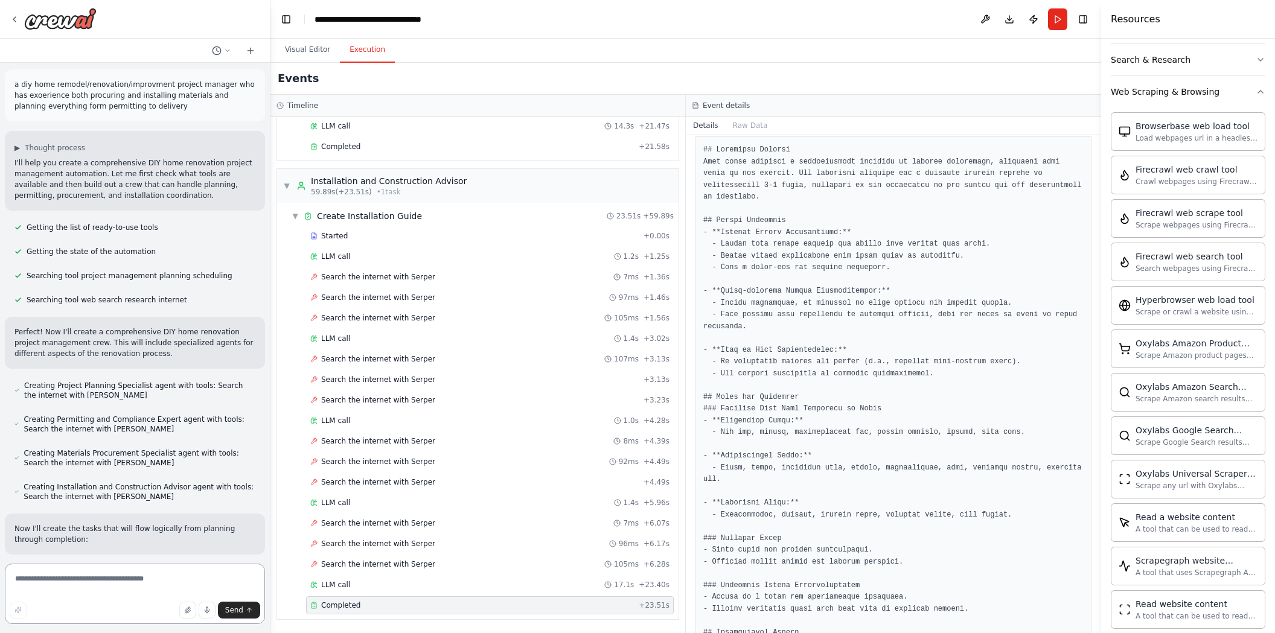
scroll to position [0, 0]
drag, startPoint x: 155, startPoint y: 108, endPoint x: 58, endPoint y: 99, distance: 97.6
click at [19, 83] on p "a diy home remodel/renovation/improvment project manager who has exoerience bot…" at bounding box center [134, 98] width 241 height 33
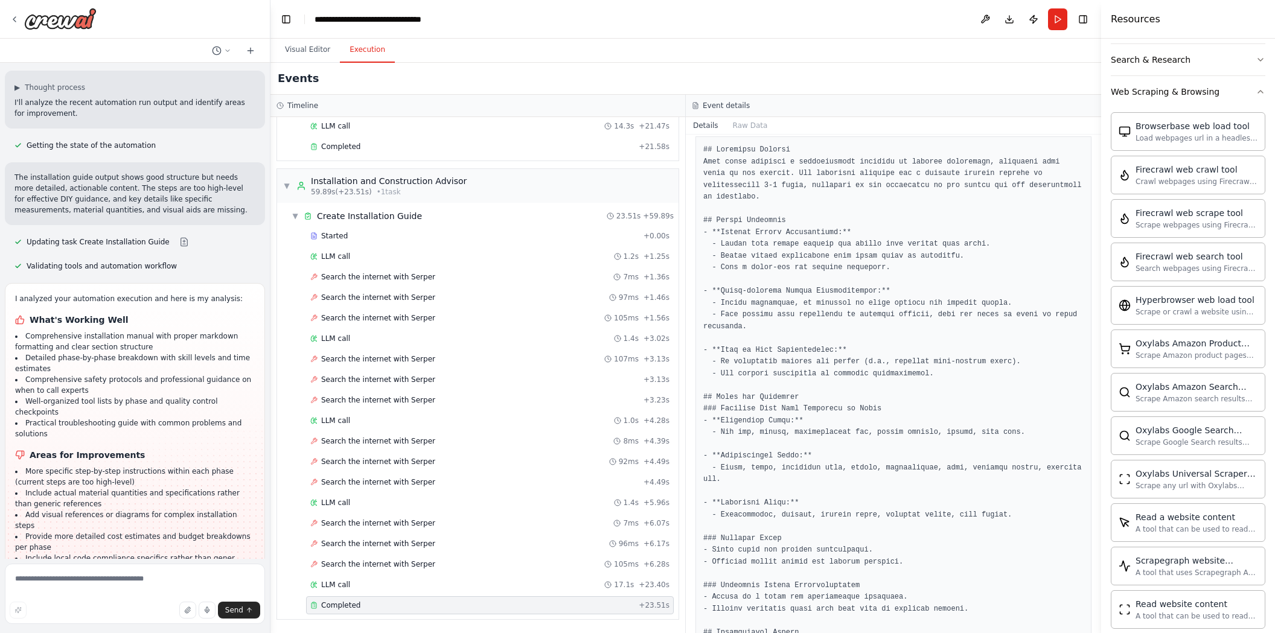
scroll to position [2875, 0]
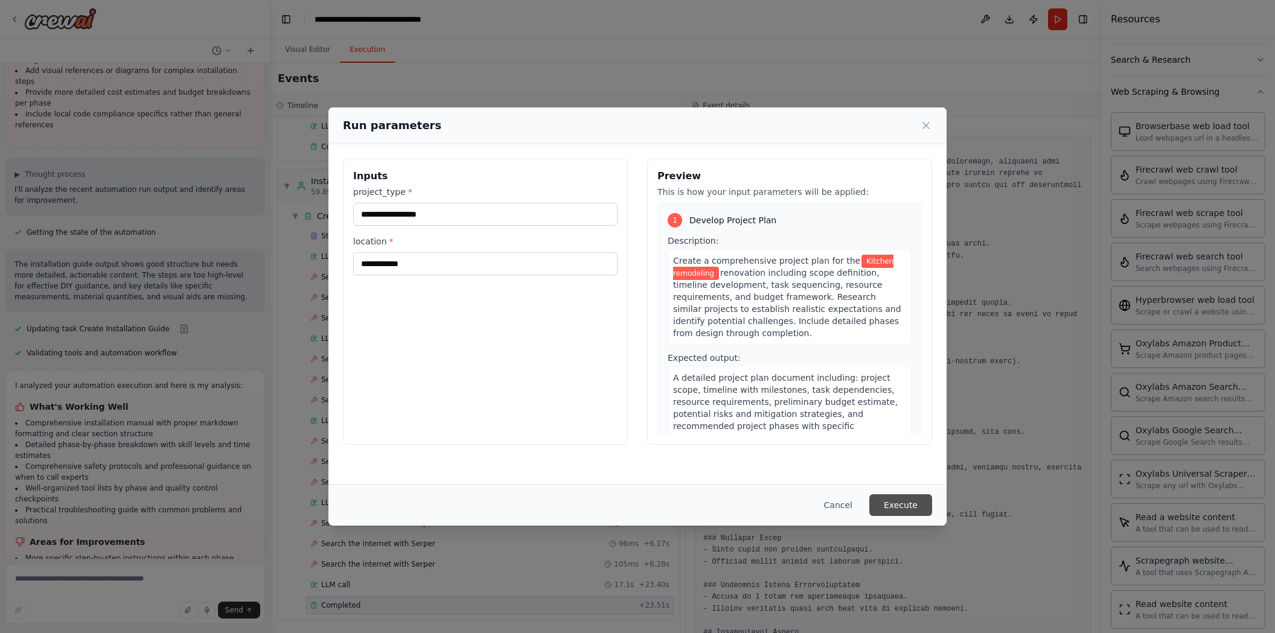
click at [898, 504] on button "Execute" at bounding box center [900, 506] width 63 height 22
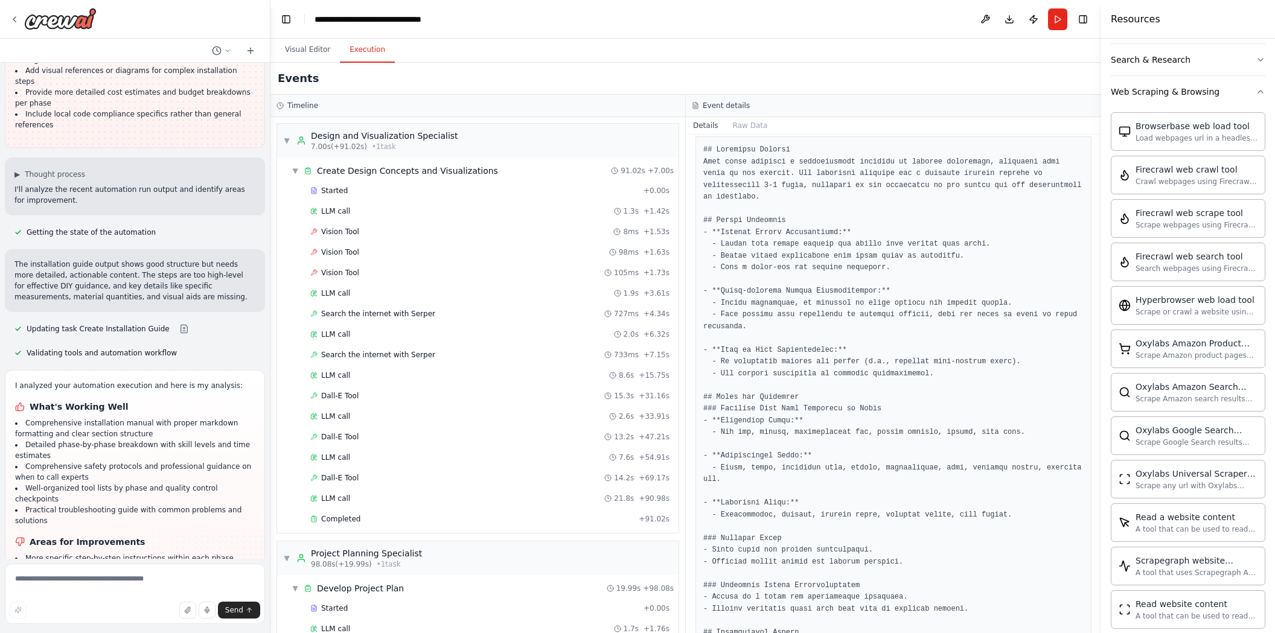
scroll to position [2875, 0]
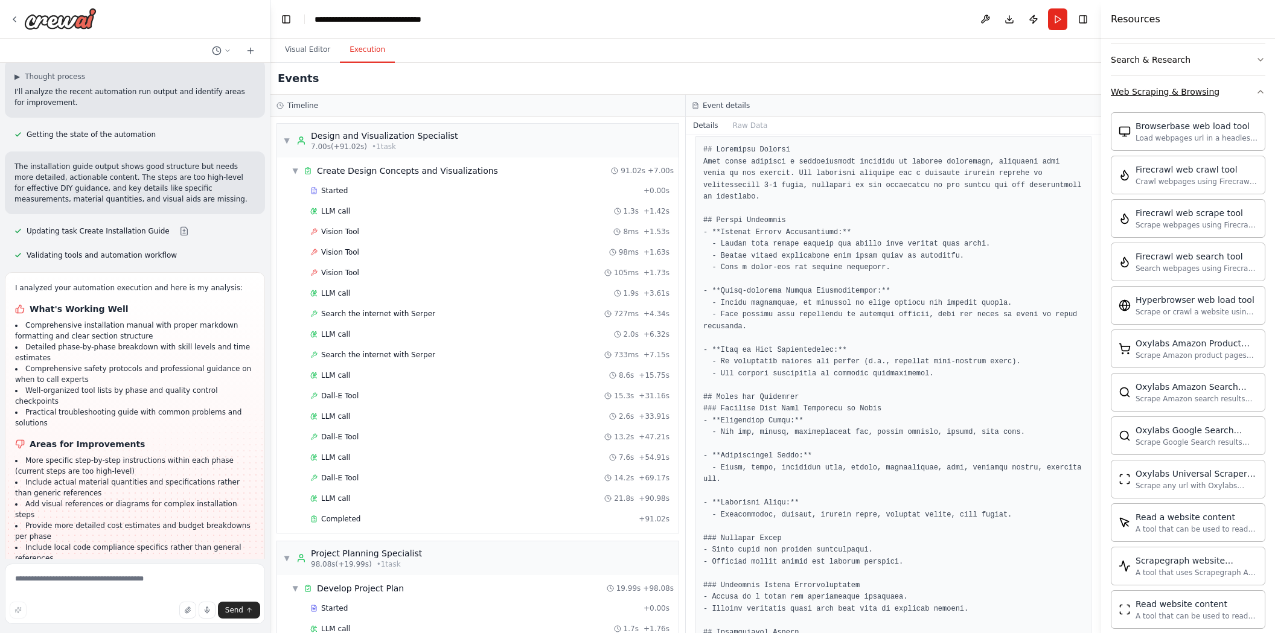
click at [1197, 90] on div "Web Scraping & Browsing" at bounding box center [1165, 92] width 109 height 12
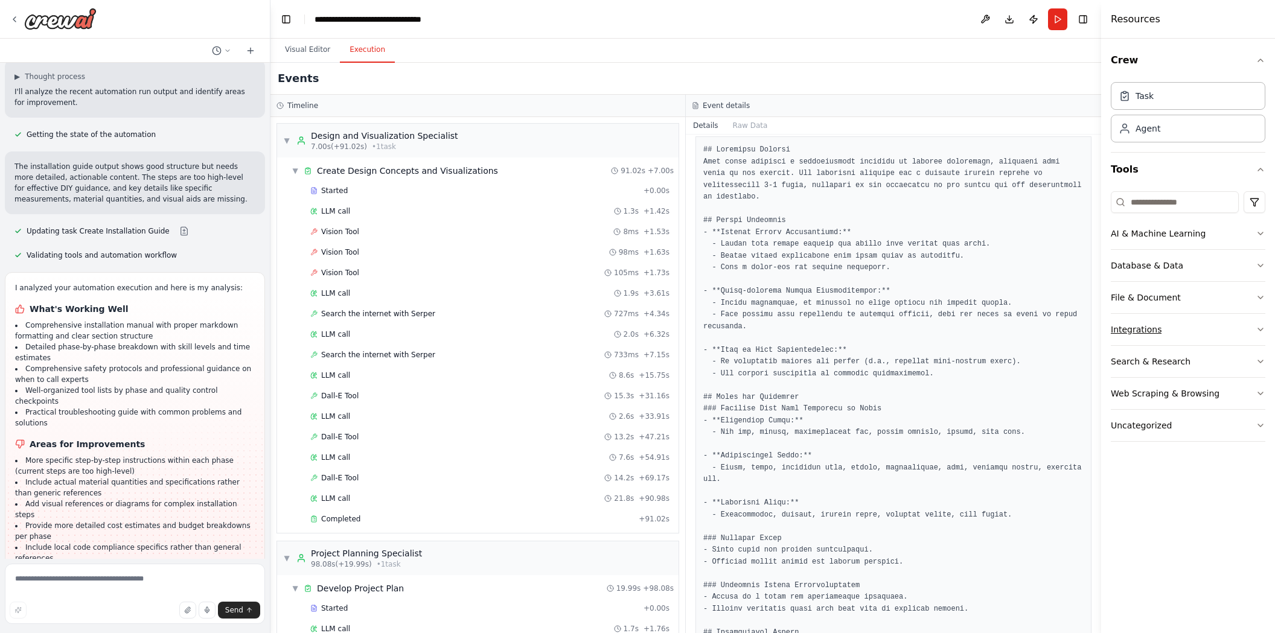
click at [1165, 338] on button "Integrations" at bounding box center [1188, 329] width 155 height 31
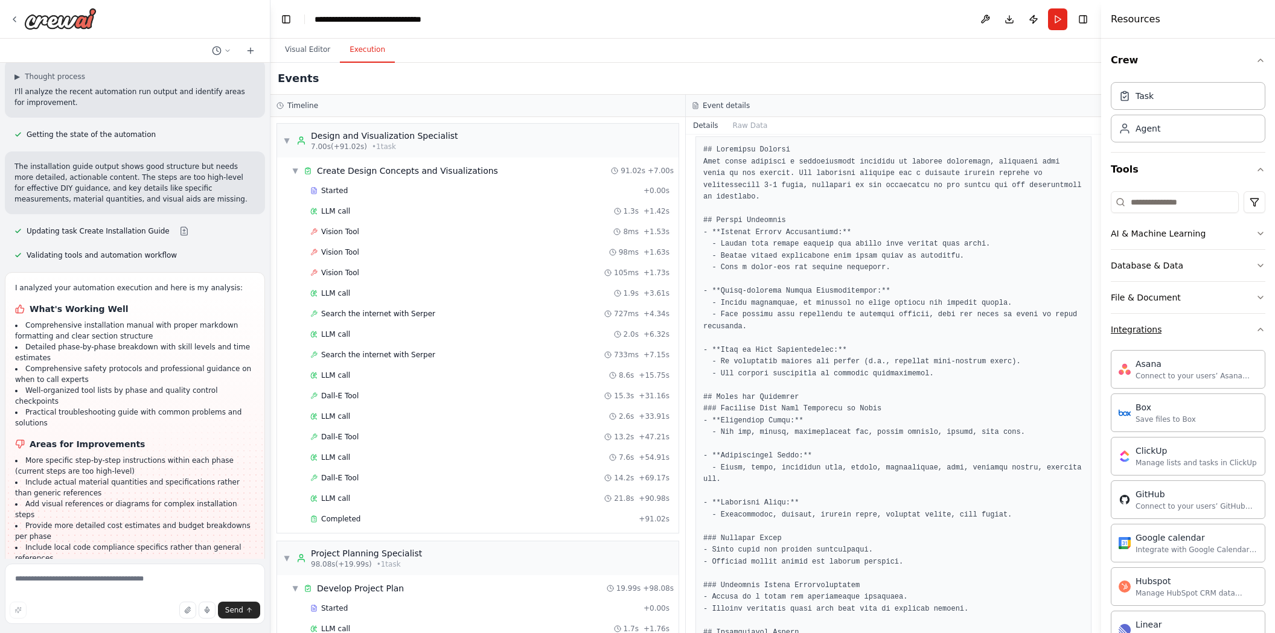
click at [1139, 342] on button "Integrations" at bounding box center [1188, 329] width 155 height 31
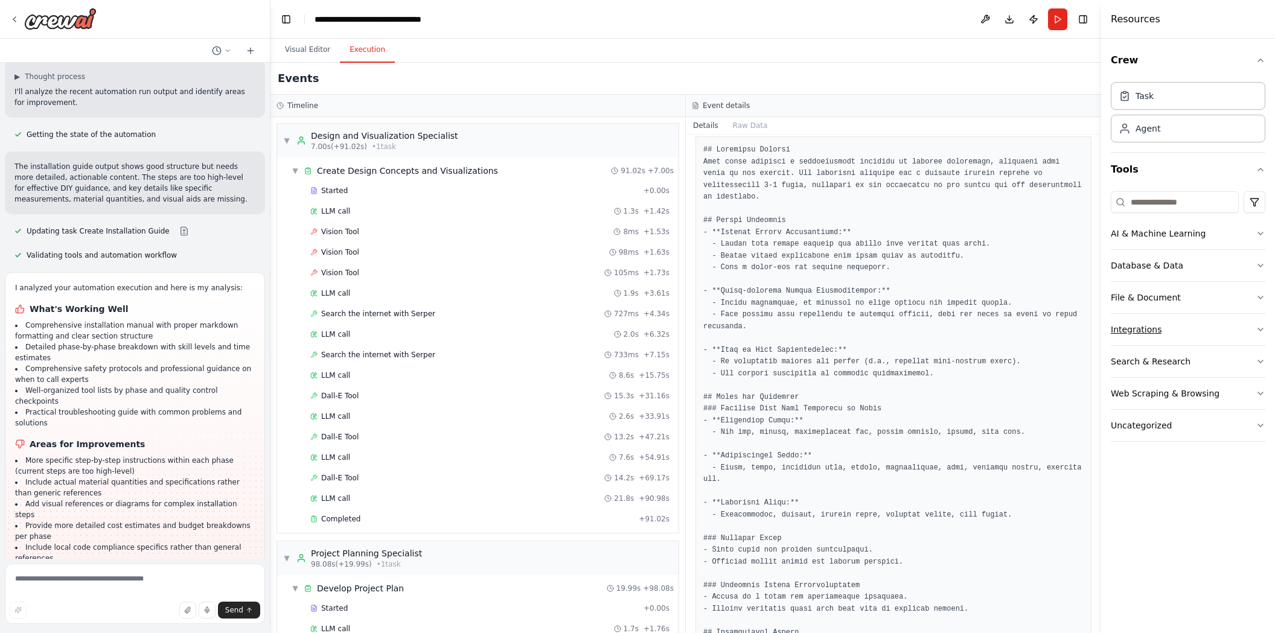
click at [1138, 342] on button "Integrations" at bounding box center [1188, 329] width 155 height 31
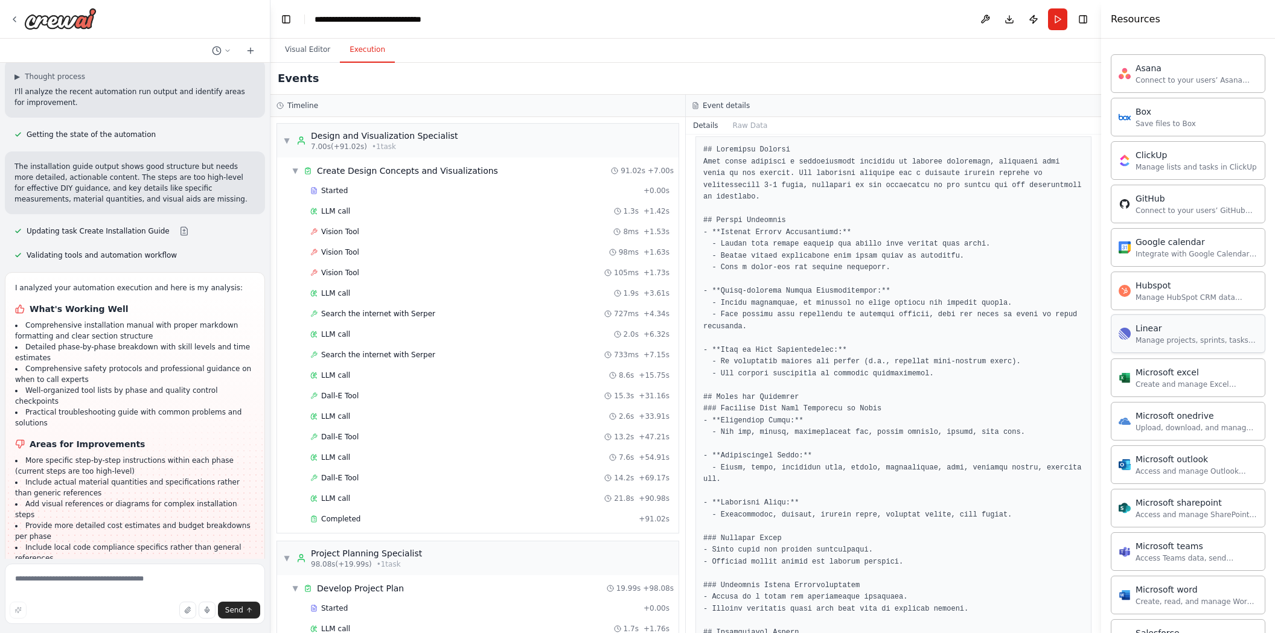
scroll to position [242, 0]
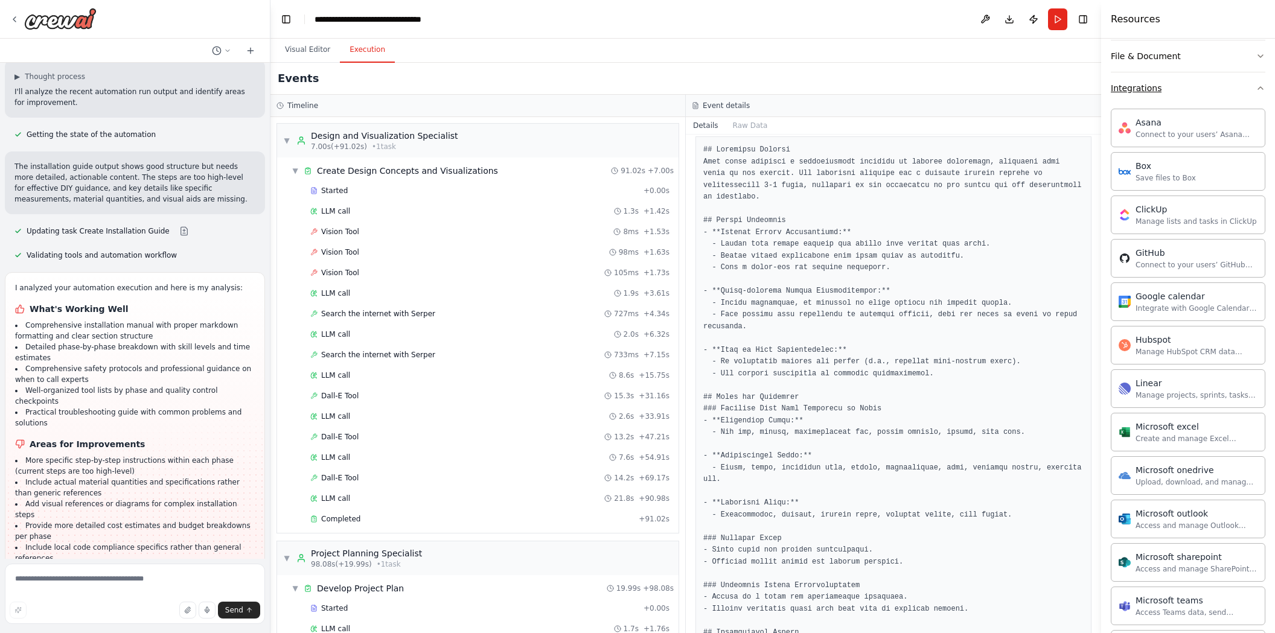
click at [1141, 98] on button "Integrations" at bounding box center [1188, 87] width 155 height 31
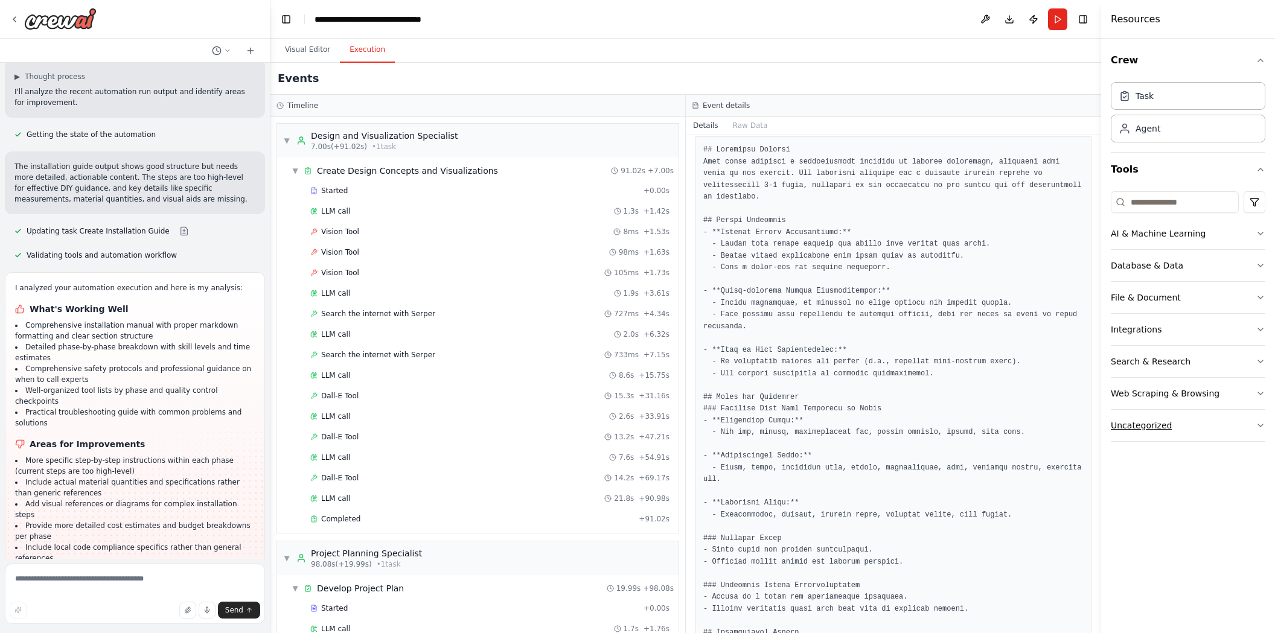
click at [1182, 424] on button "Uncategorized" at bounding box center [1188, 425] width 155 height 31
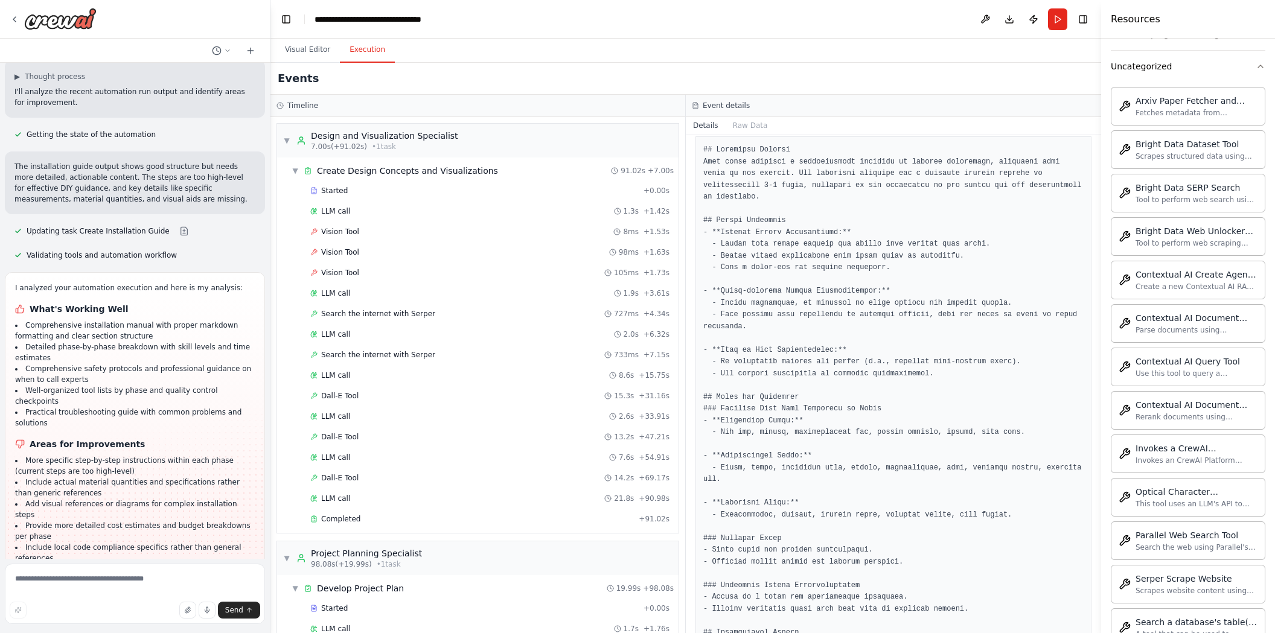
scroll to position [490, 0]
